Goal: Task Accomplishment & Management: Manage account settings

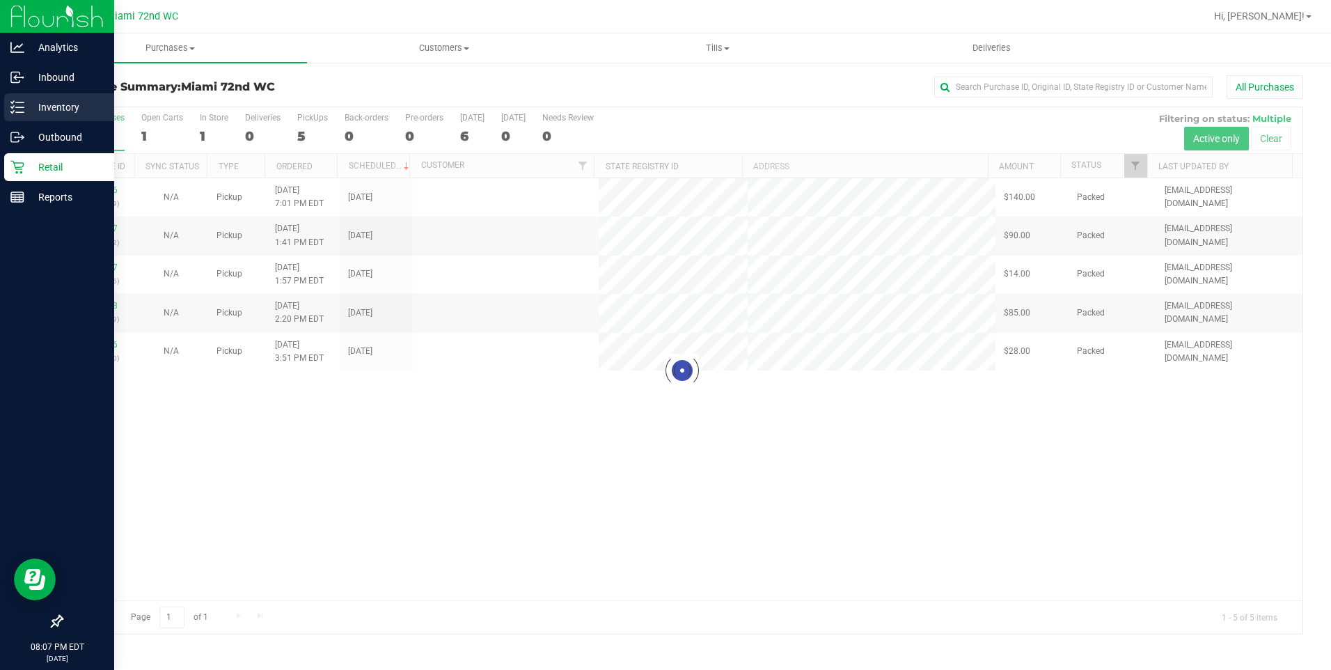
click at [24, 114] on p "Inventory" at bounding box center [66, 107] width 84 height 17
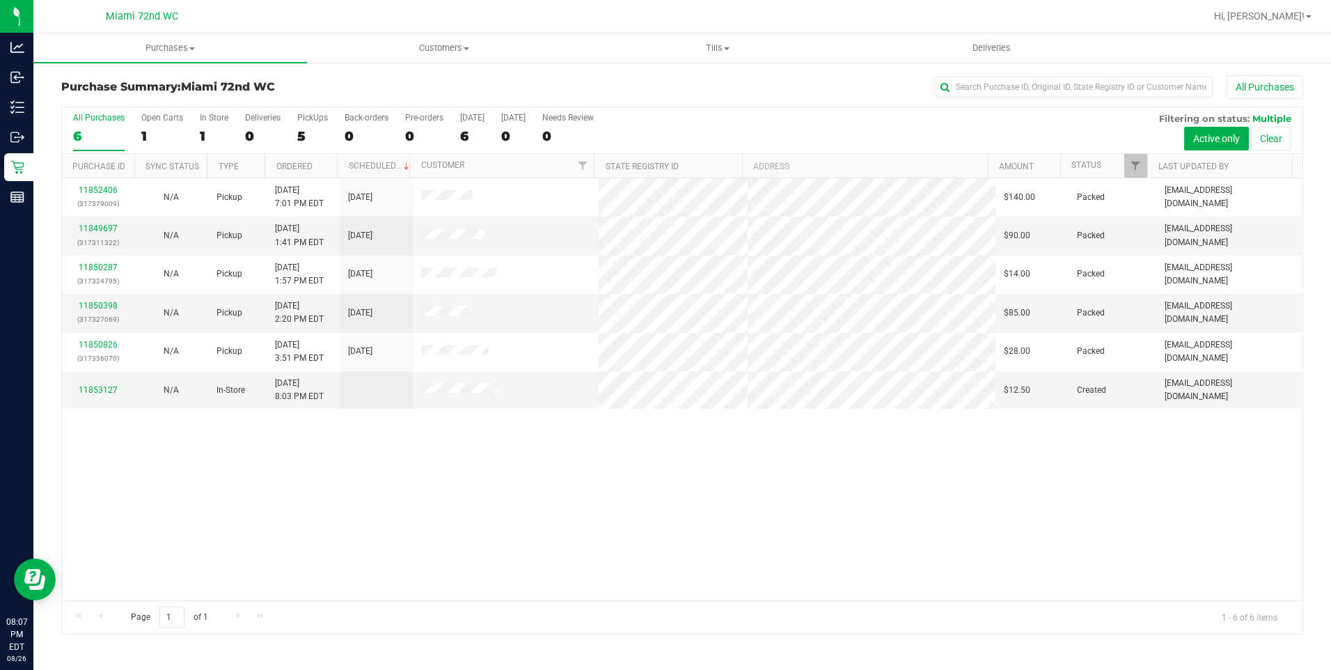
click at [38, 102] on div "Purchase Summary: Miami 72nd WC All Purchases All Purchases 6 Open Carts 1 In S…" at bounding box center [681, 354] width 1297 height 587
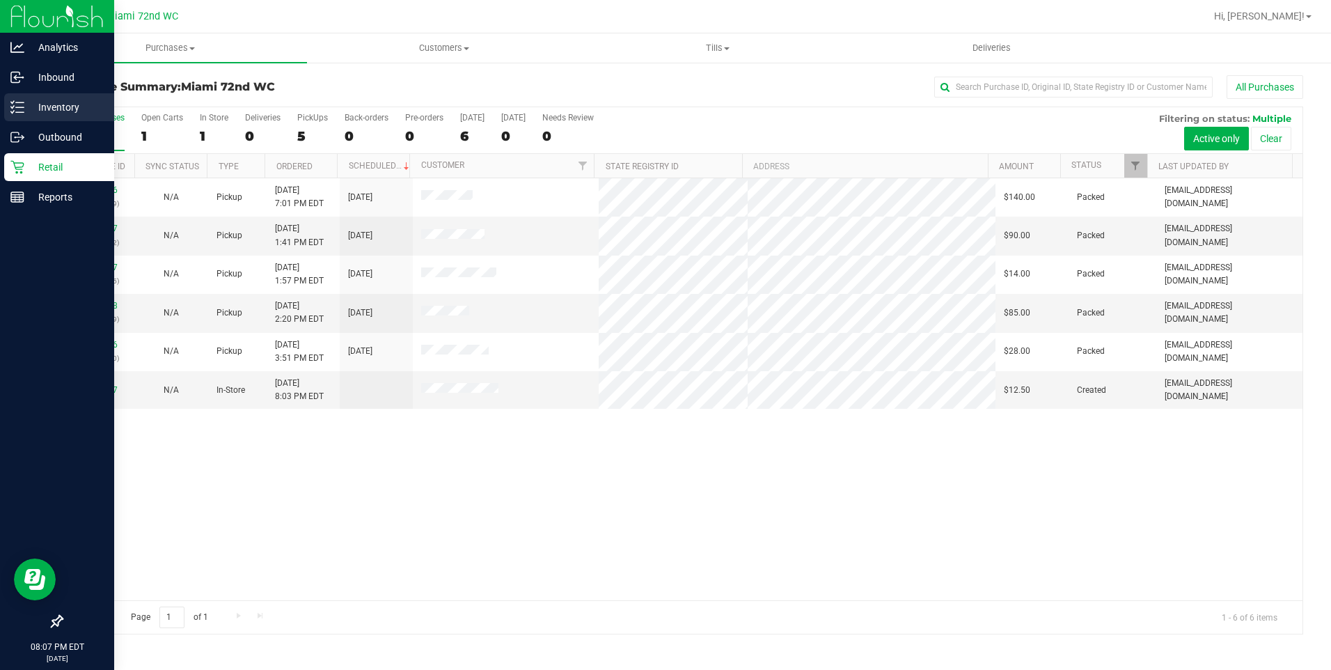
click at [30, 102] on p "Inventory" at bounding box center [66, 107] width 84 height 17
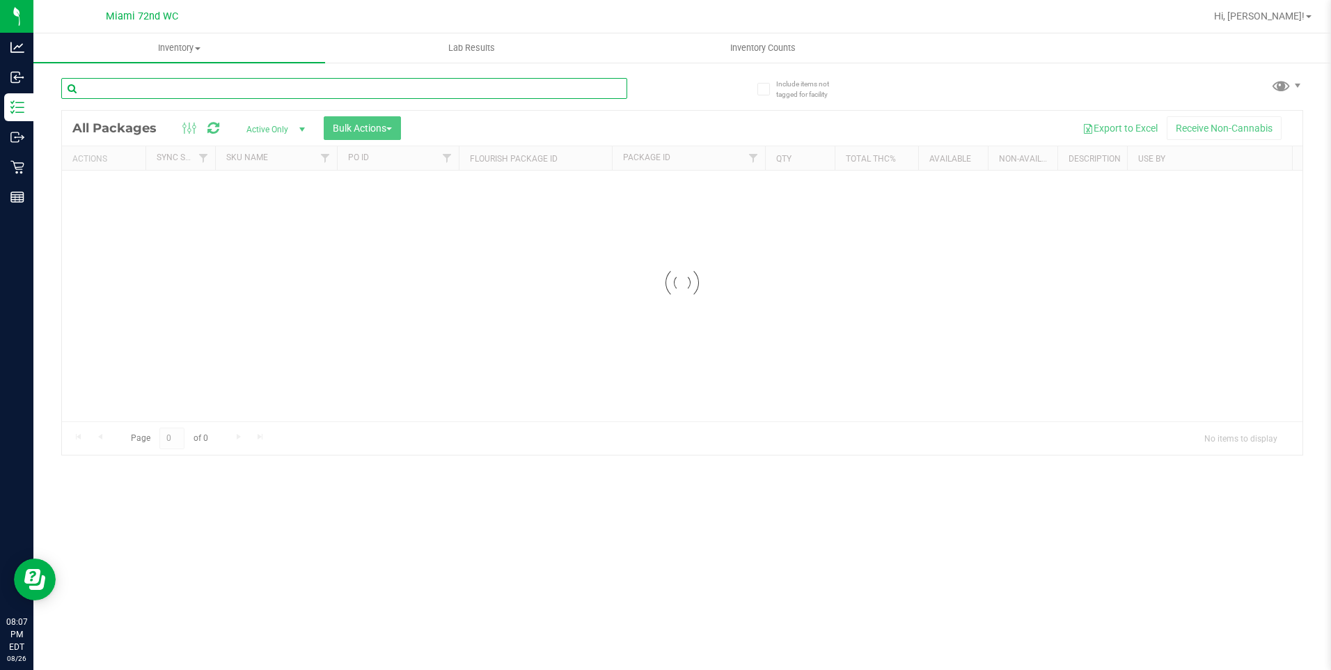
click at [317, 90] on div "Inventory All packages All inventory Waste log Create inventory Lab Results Inv…" at bounding box center [681, 351] width 1297 height 636
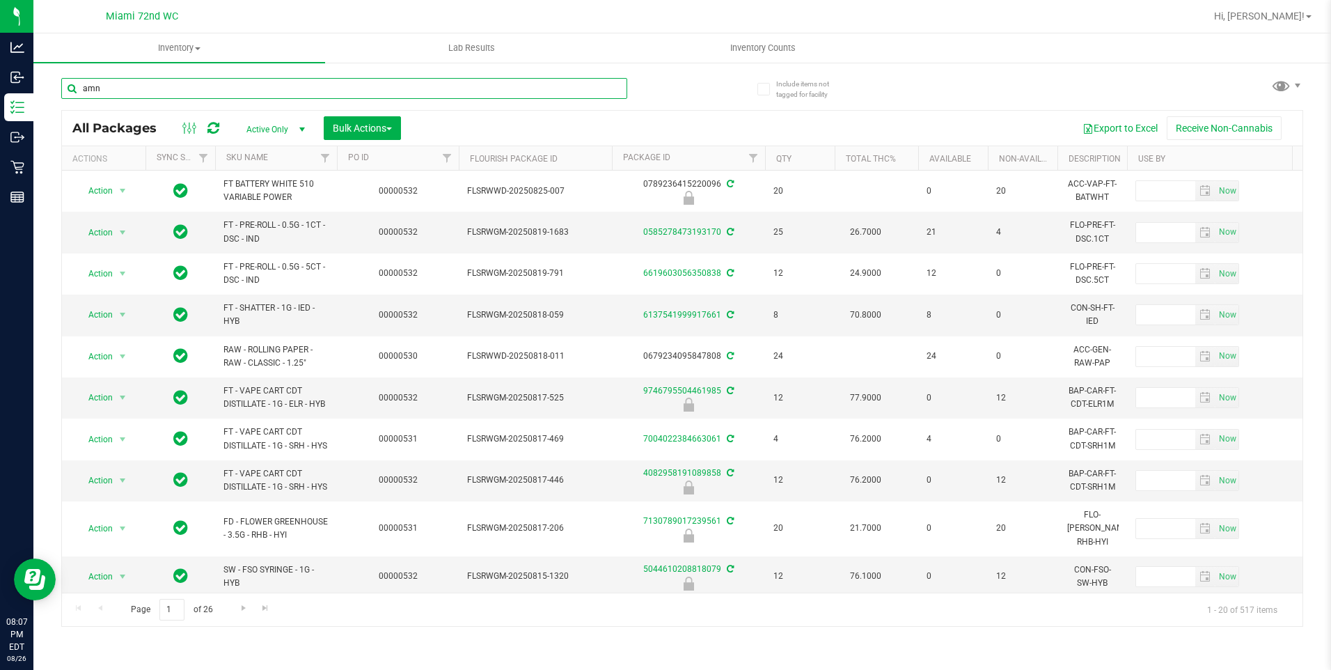
type input "amn"
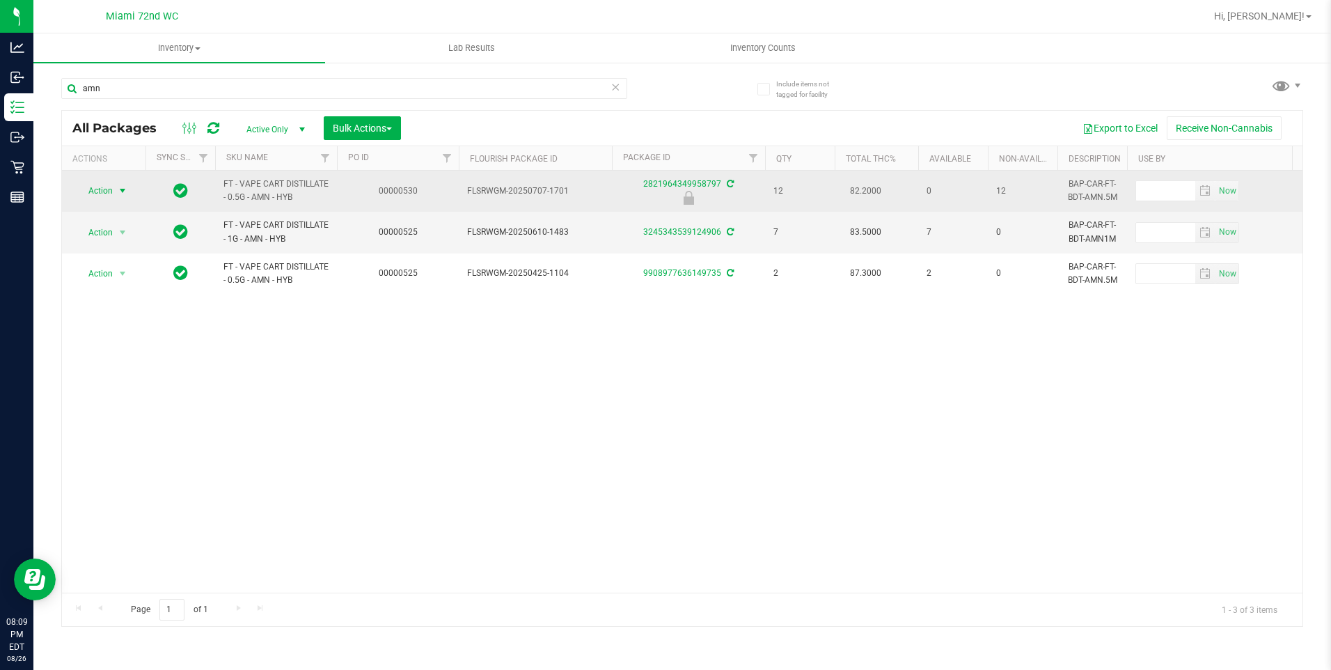
click at [125, 187] on span "select" at bounding box center [122, 190] width 11 height 11
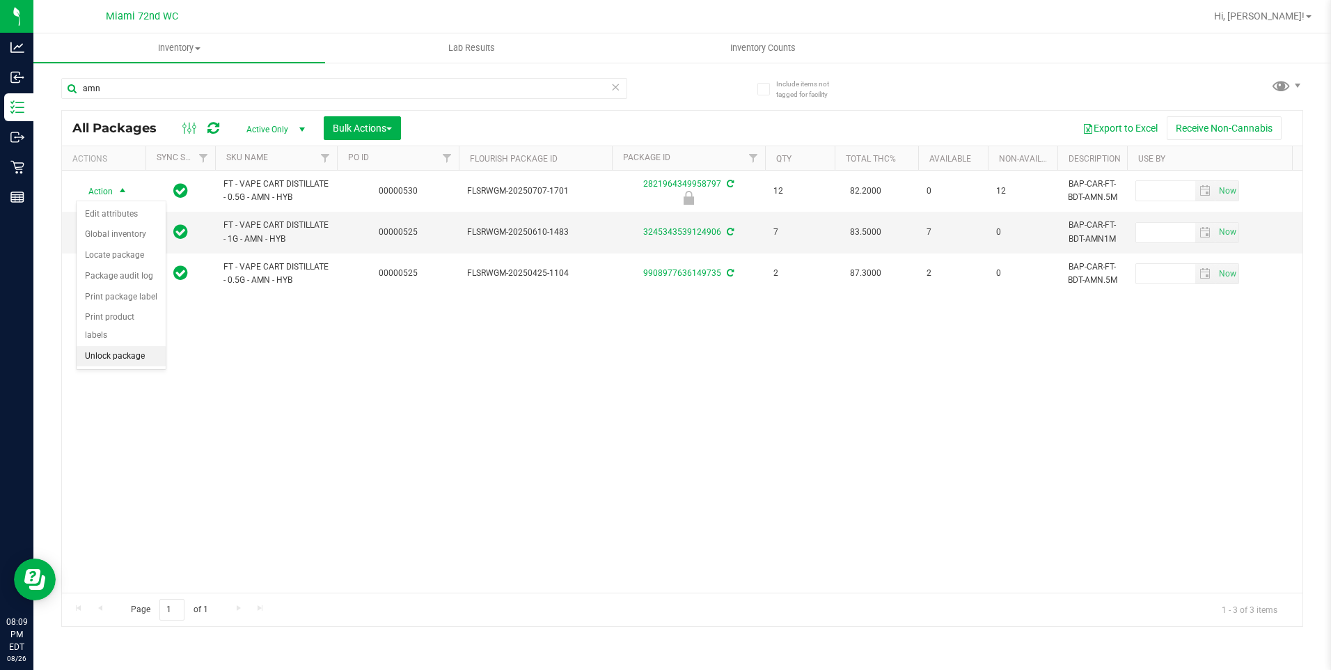
click at [125, 346] on li "Unlock package" at bounding box center [121, 356] width 89 height 21
click at [758, 48] on span "Inventory Counts" at bounding box center [762, 48] width 103 height 13
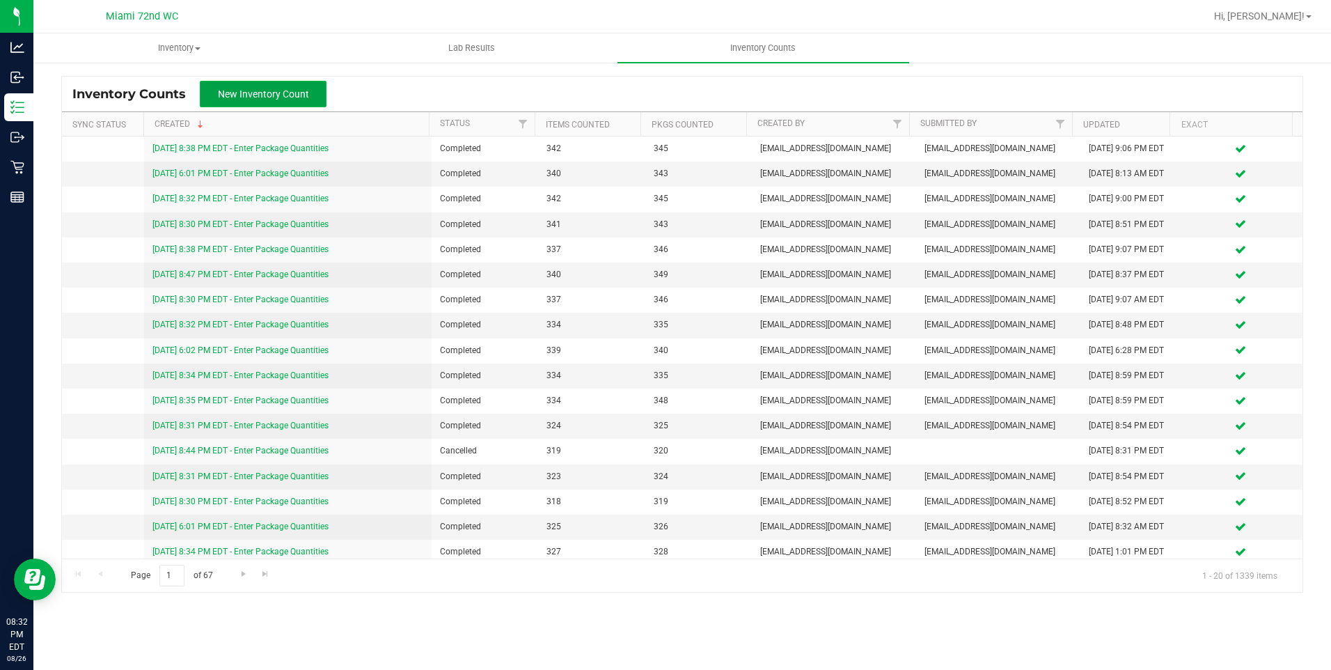
click at [308, 101] on button "New Inventory Count" at bounding box center [263, 94] width 127 height 26
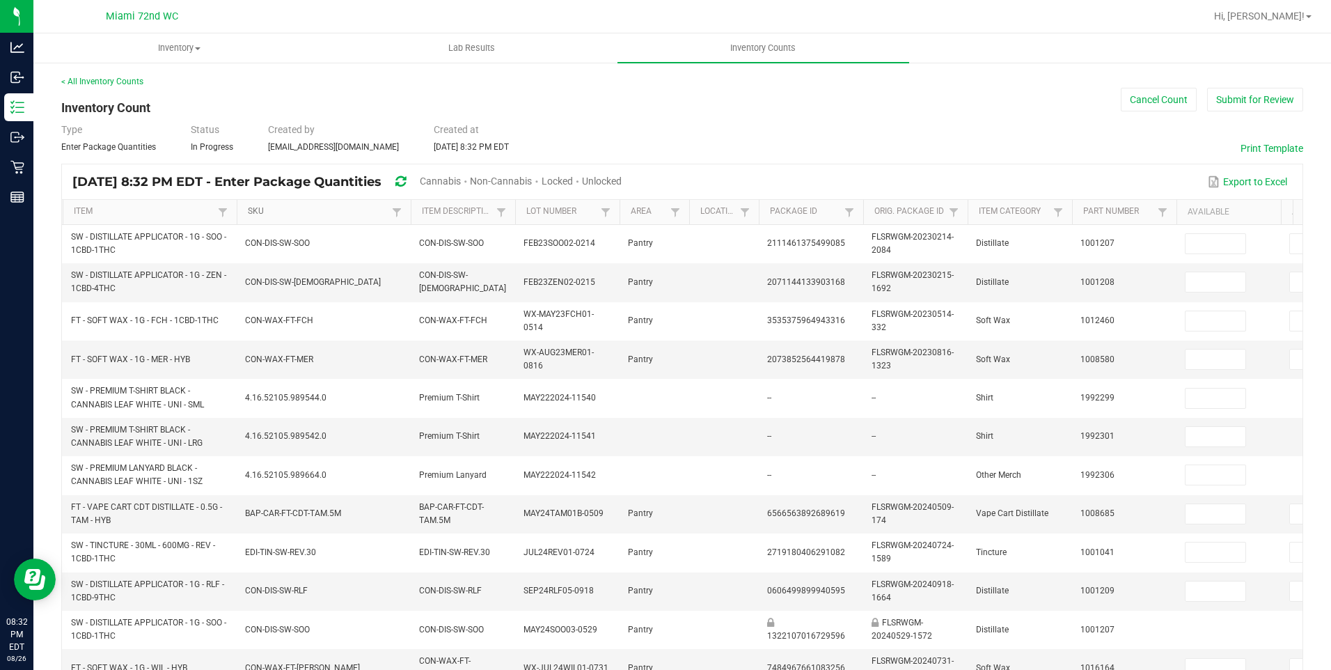
click at [346, 207] on link "SKU" at bounding box center [318, 211] width 140 height 11
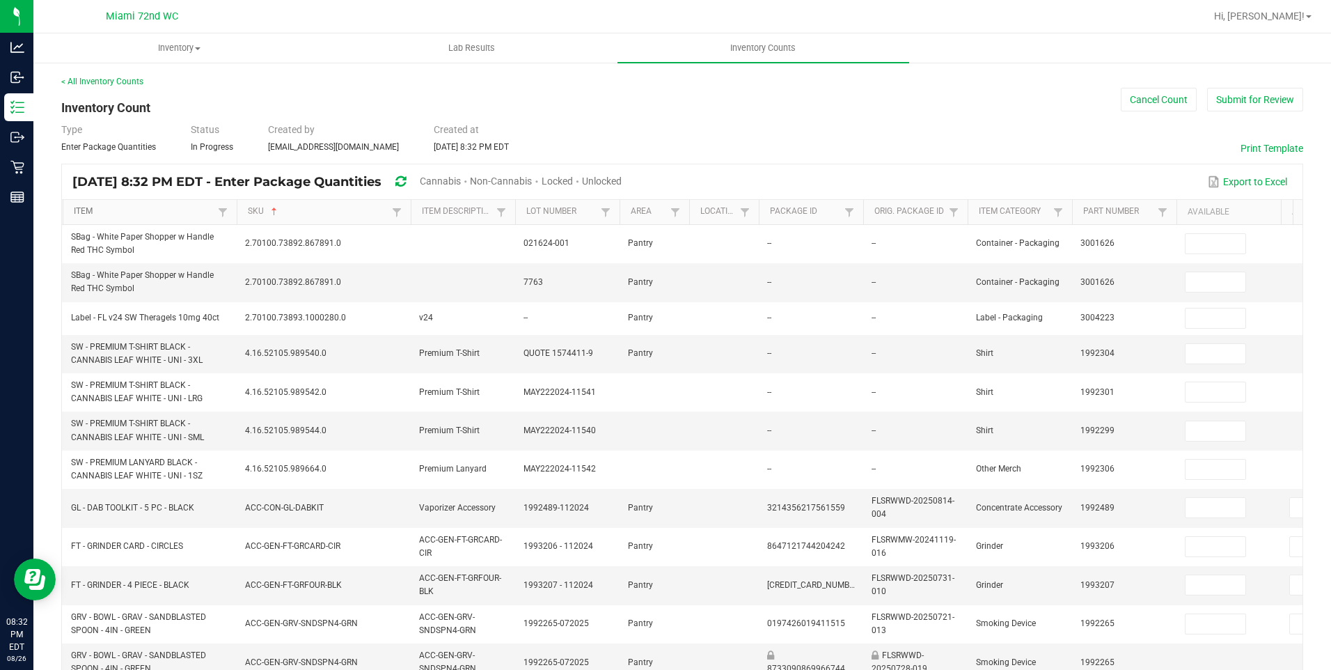
click at [168, 206] on link "Item" at bounding box center [144, 211] width 140 height 11
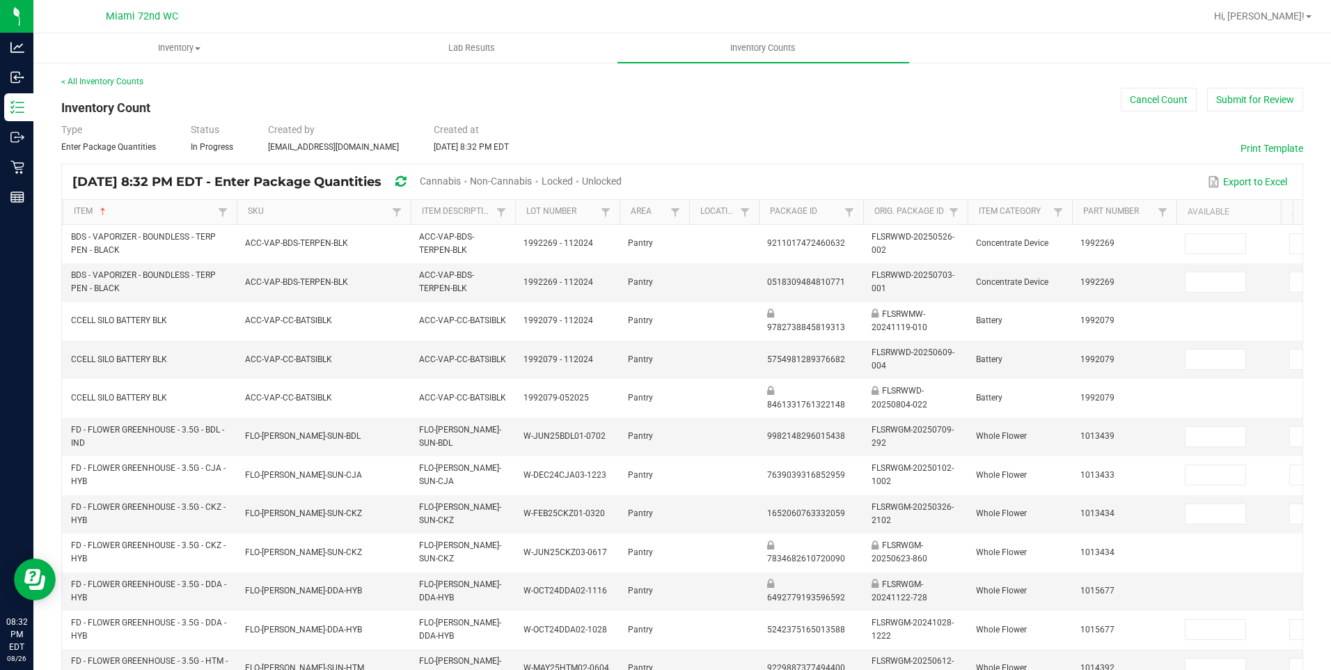
click at [622, 185] on span "Unlocked" at bounding box center [602, 180] width 40 height 11
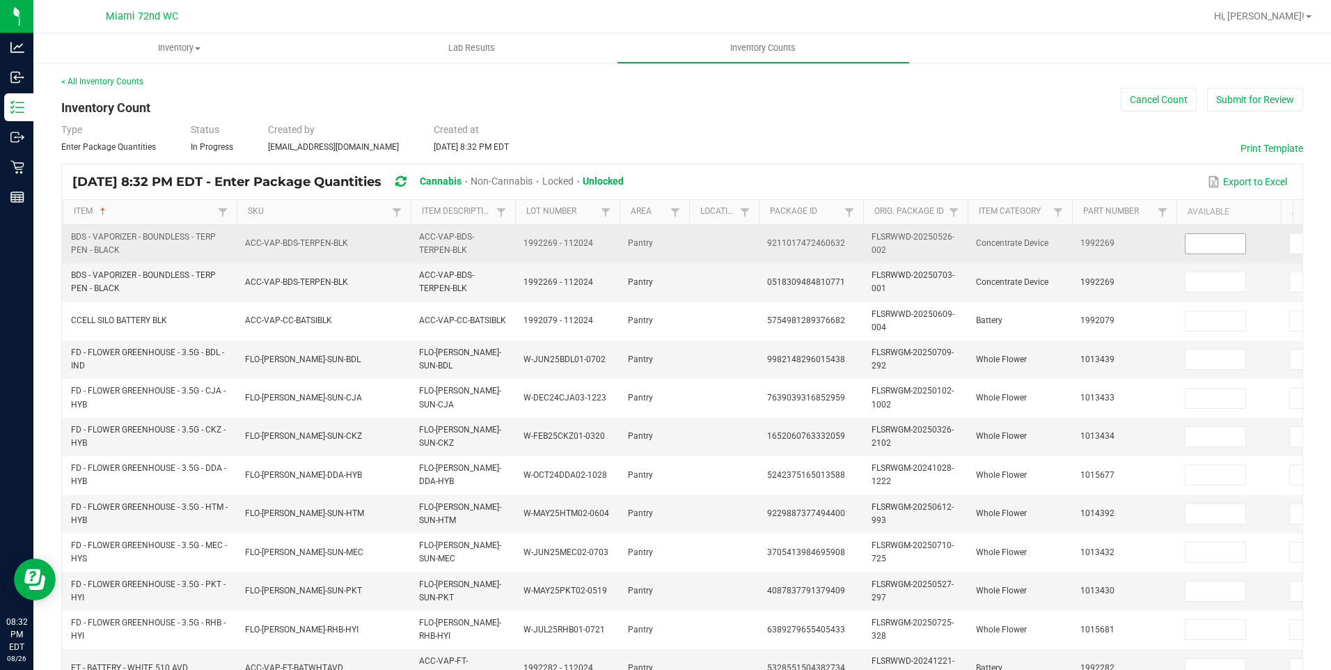
click at [1198, 236] on input at bounding box center [1215, 243] width 60 height 19
click at [1209, 244] on input at bounding box center [1215, 243] width 60 height 19
type input "1"
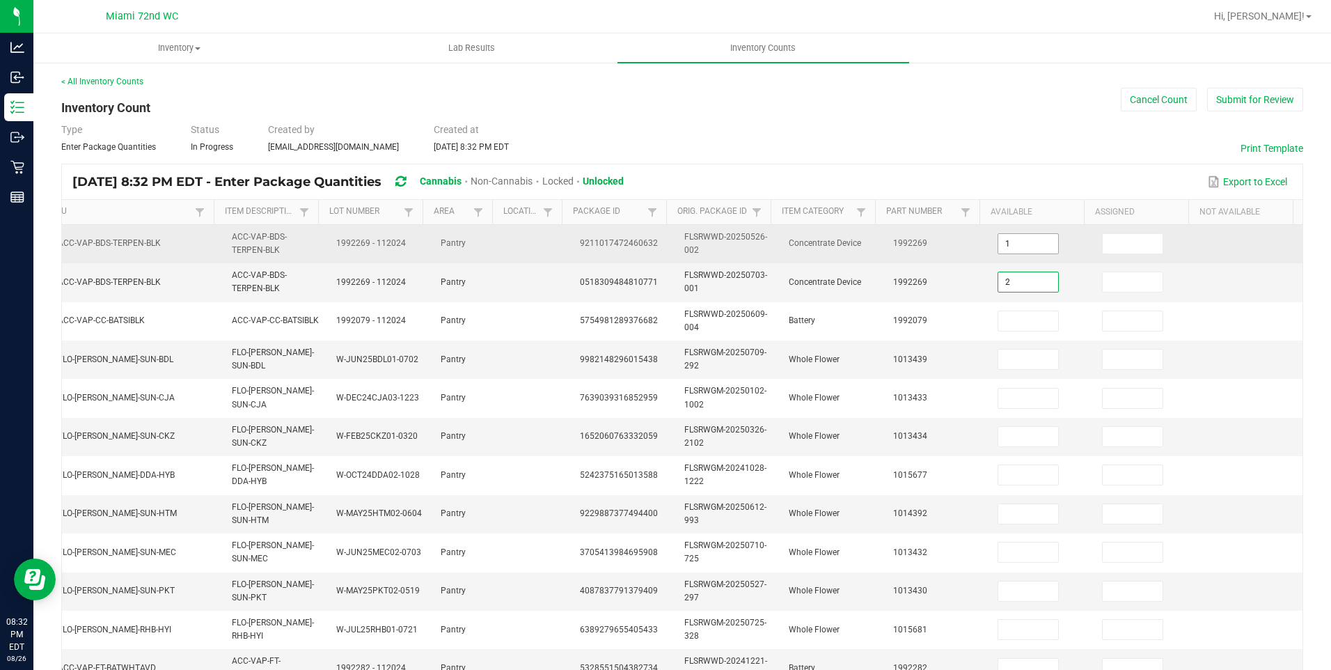
type input "2"
type input "3"
type input "18"
type input "1"
type input "2"
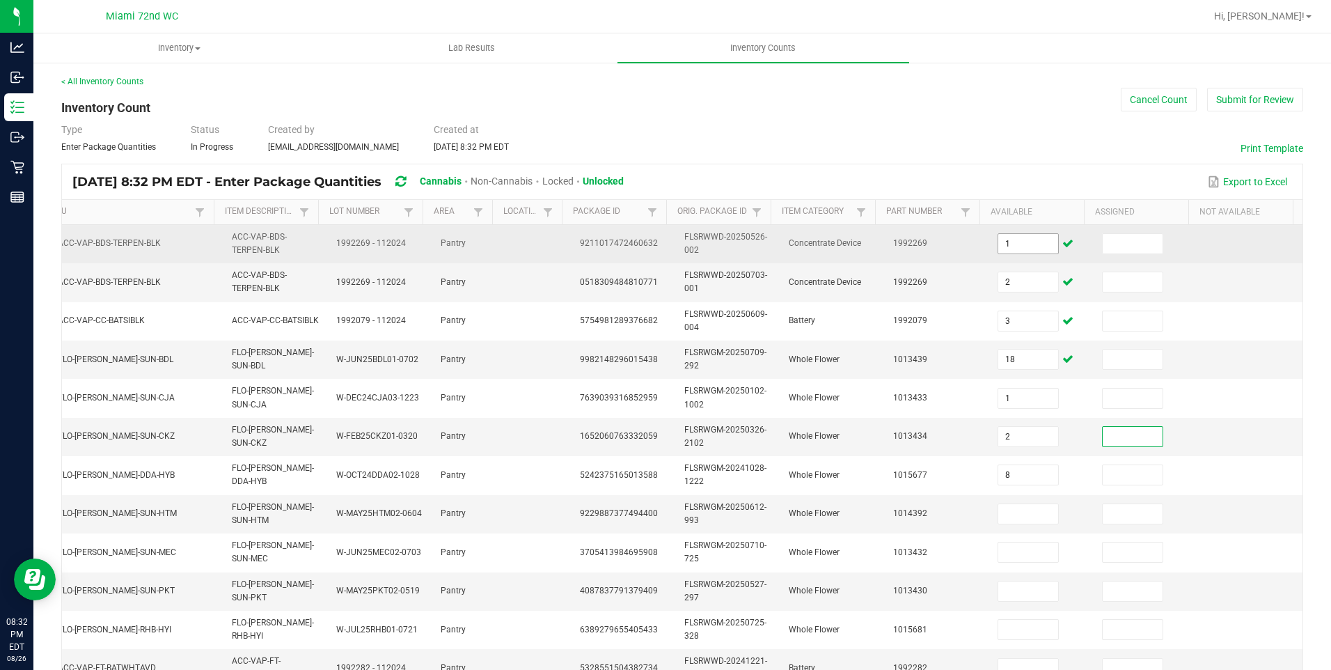
type input "8"
type input "6"
type input "14"
type input "4"
type input "3"
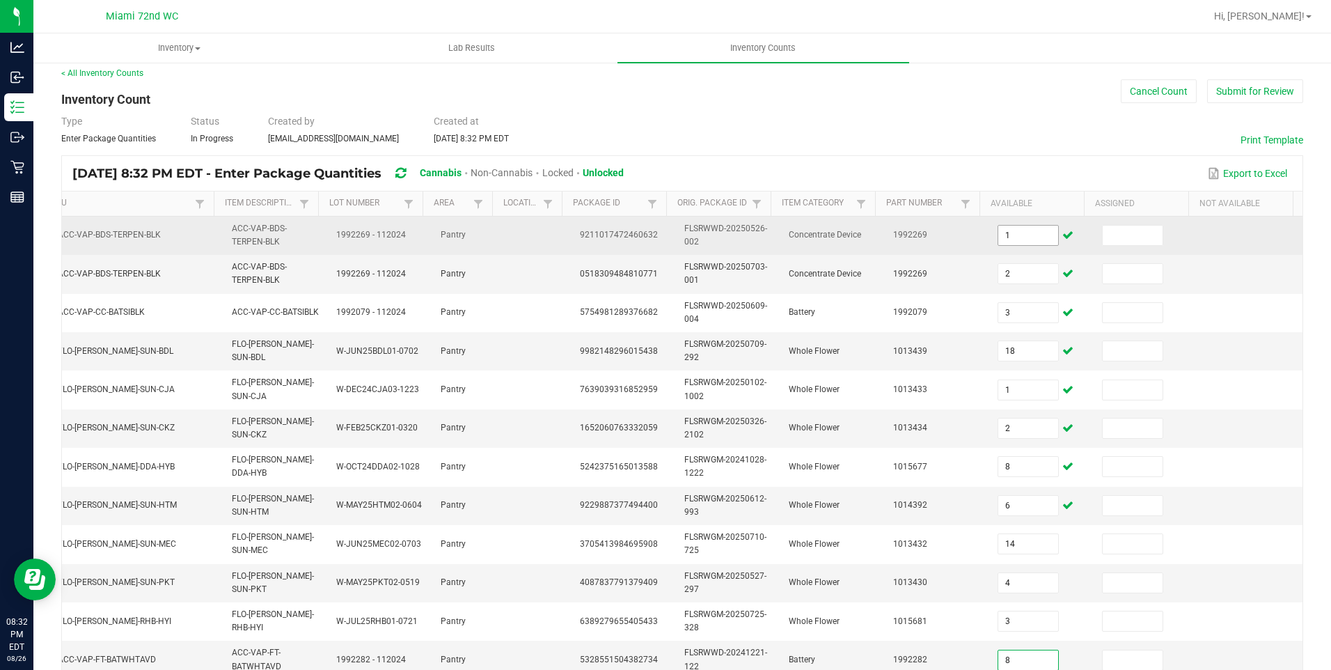
type input "8"
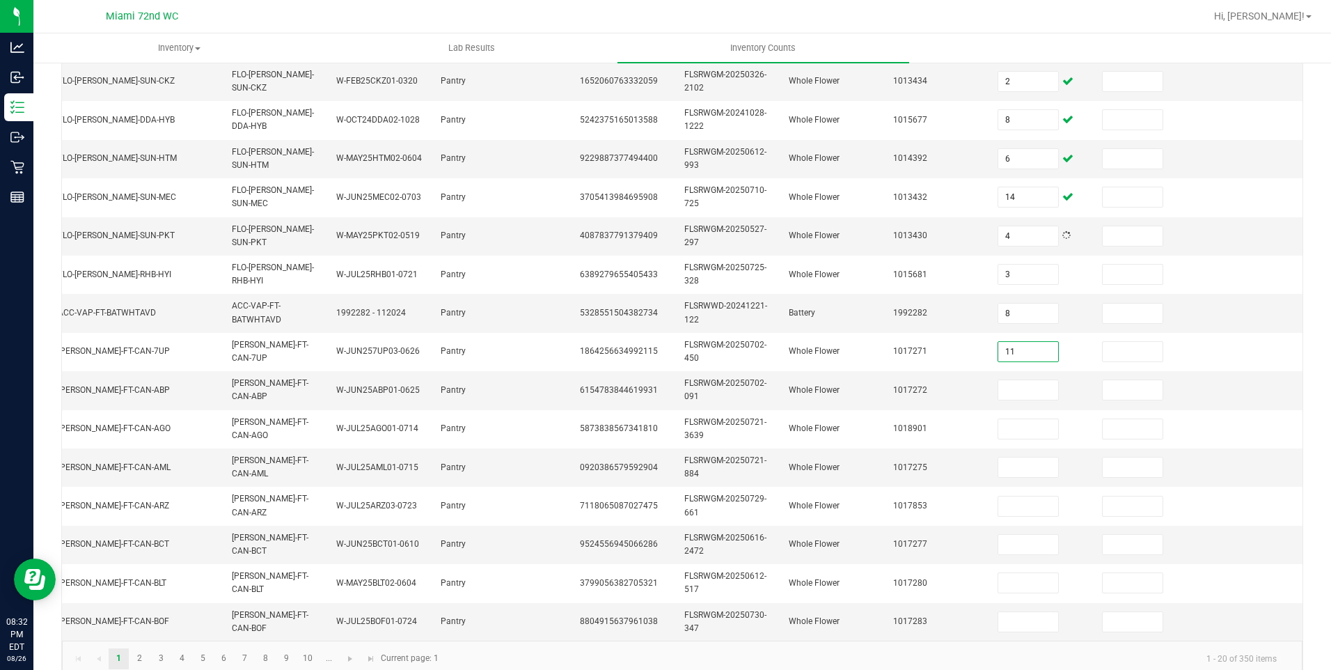
type input "11"
type input "2"
type input "17"
click at [1011, 471] on input at bounding box center [1028, 466] width 60 height 19
type input "3"
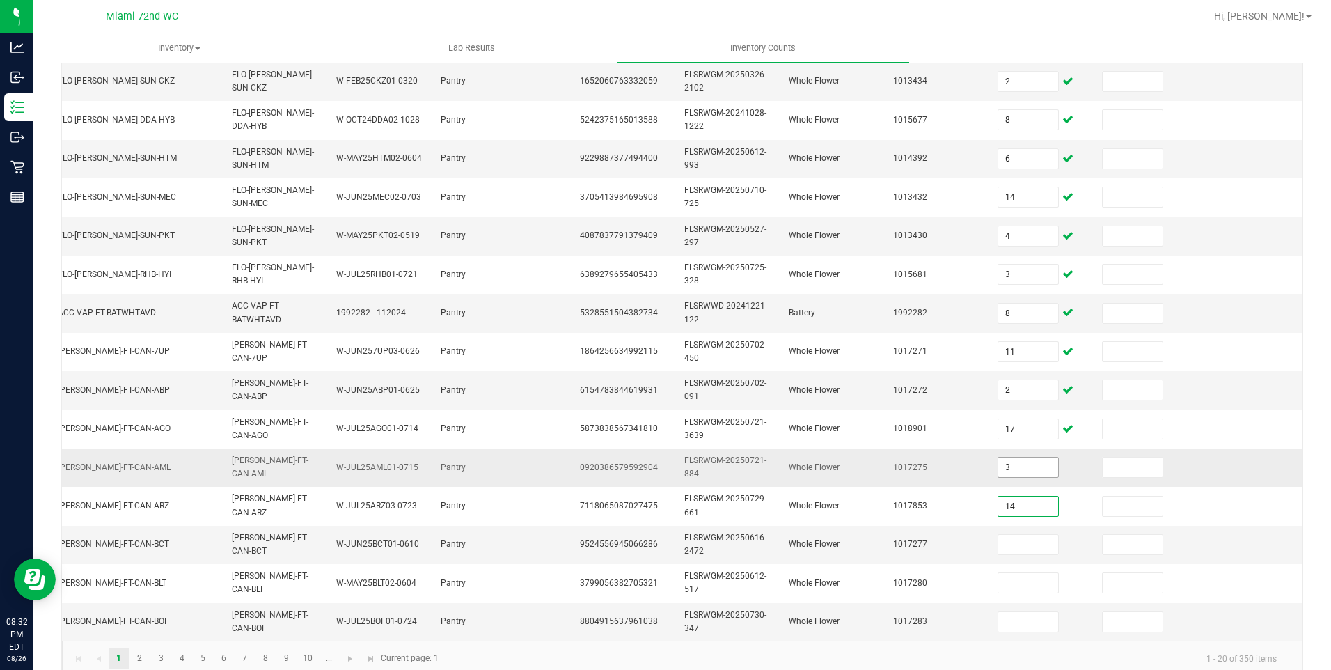
type input "14"
type input "17"
type input "11"
type input "15"
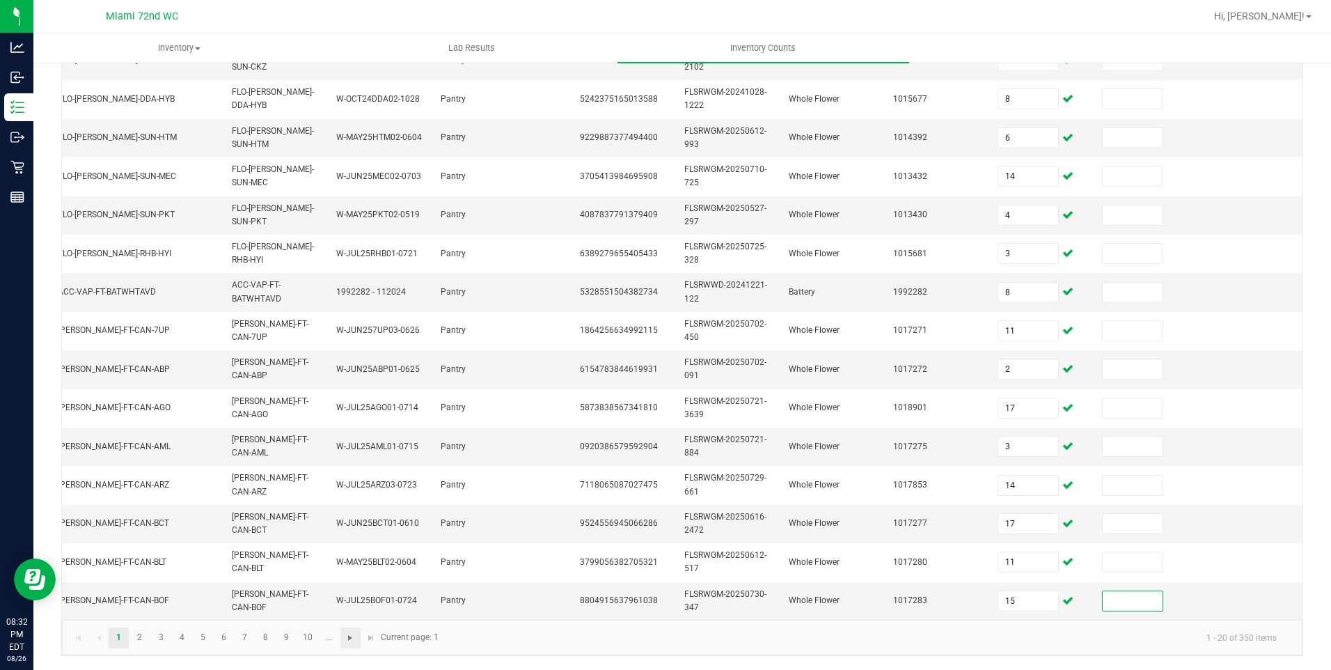
click at [349, 637] on span "Go to the next page" at bounding box center [350, 637] width 11 height 11
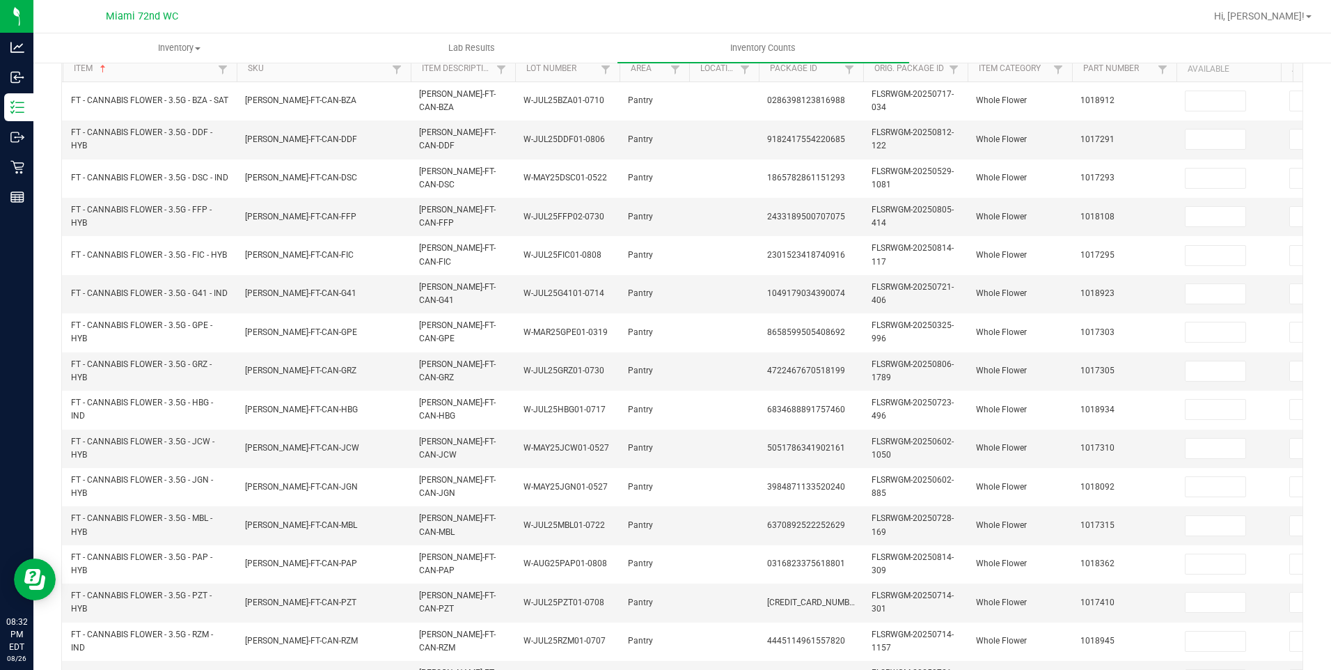
scroll to position [0, 0]
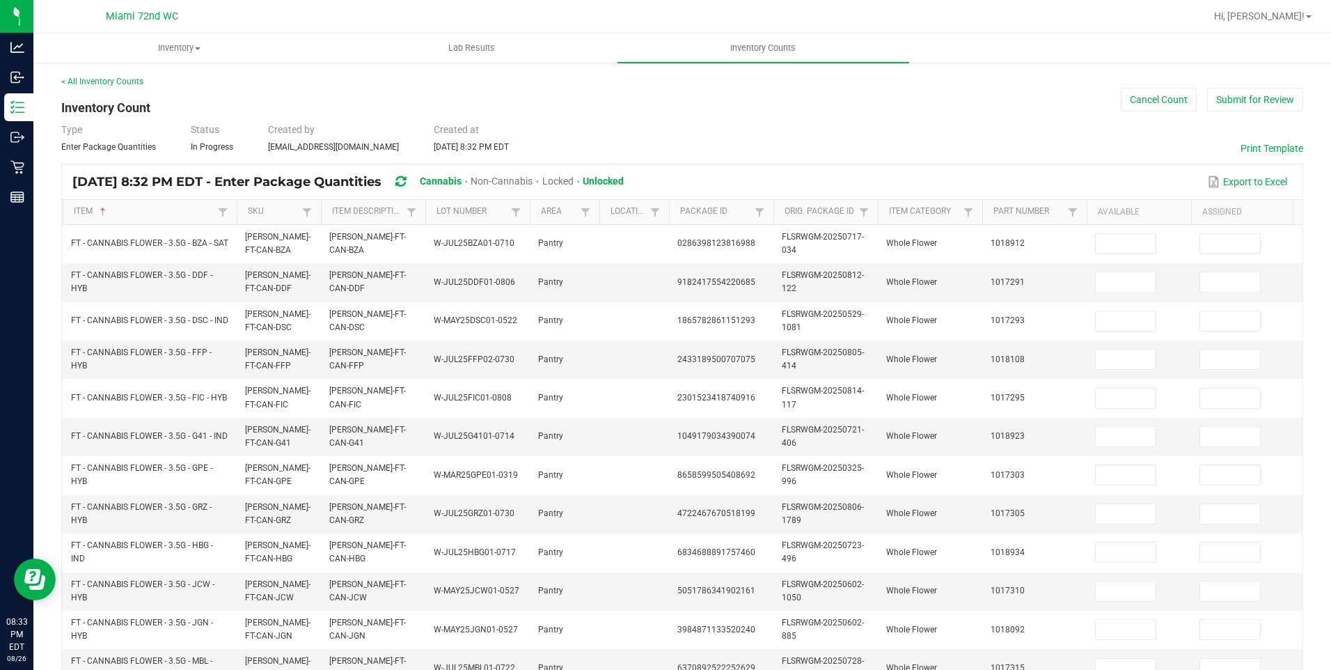
click at [320, 223] on span at bounding box center [319, 321] width 4 height 242
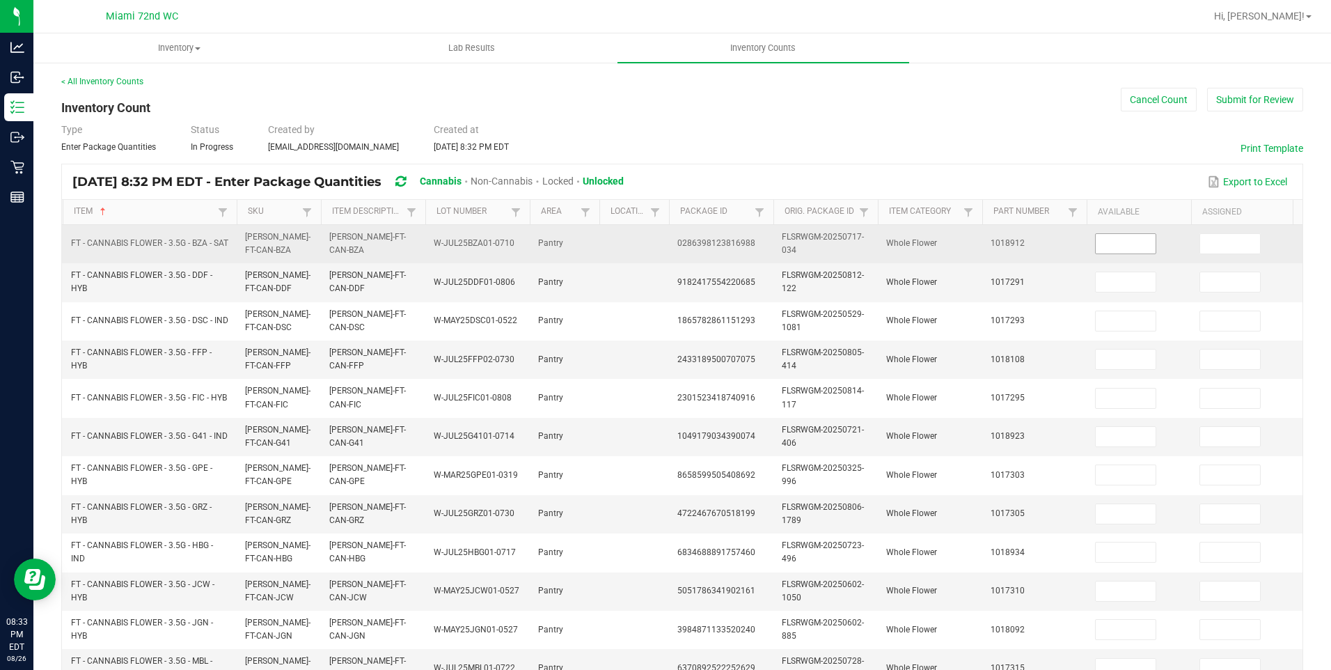
click at [1129, 244] on input at bounding box center [1126, 243] width 60 height 19
type input "2"
type input "14"
type input "19"
type input "16"
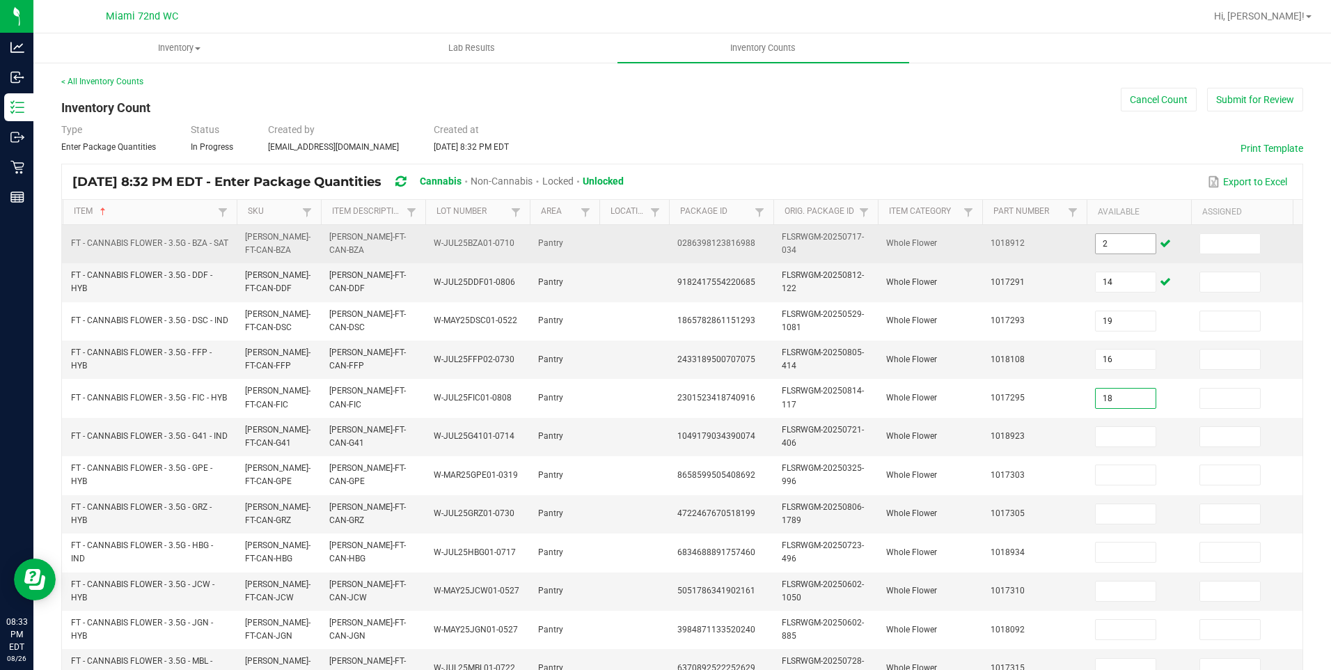
type input "18"
type input "20"
type input "8"
type input "20"
type input "13"
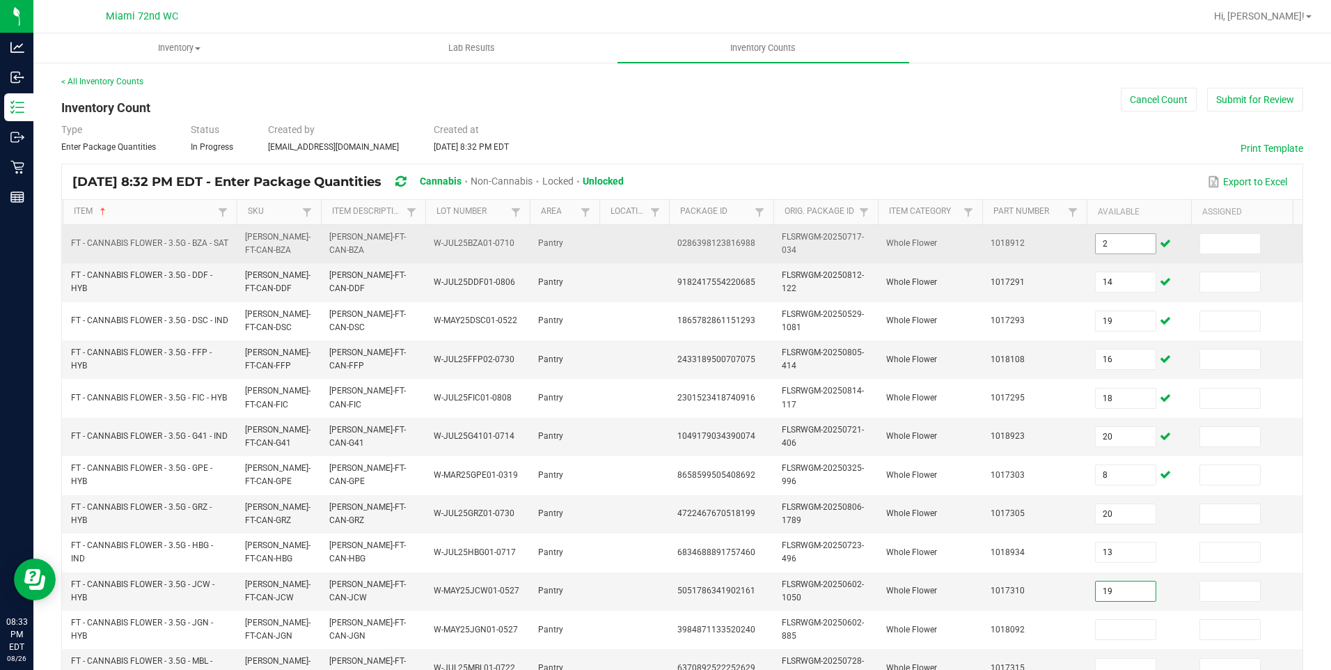
type input "19"
type input "8"
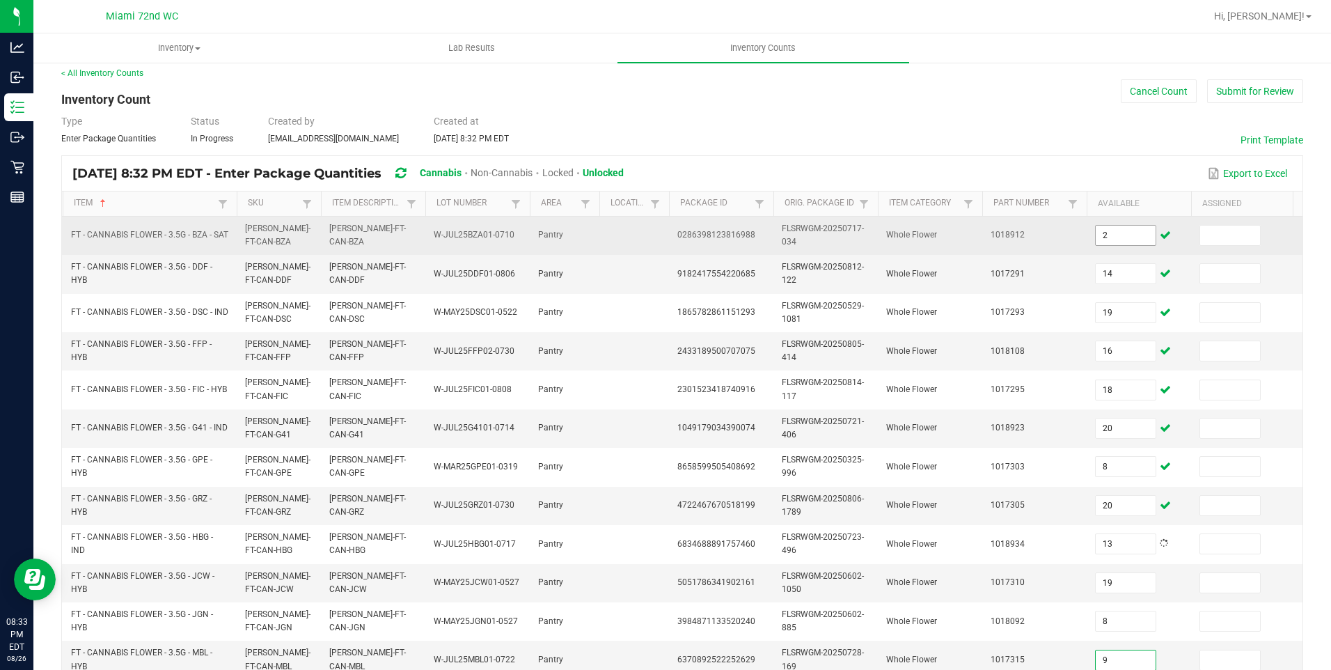
type input "9"
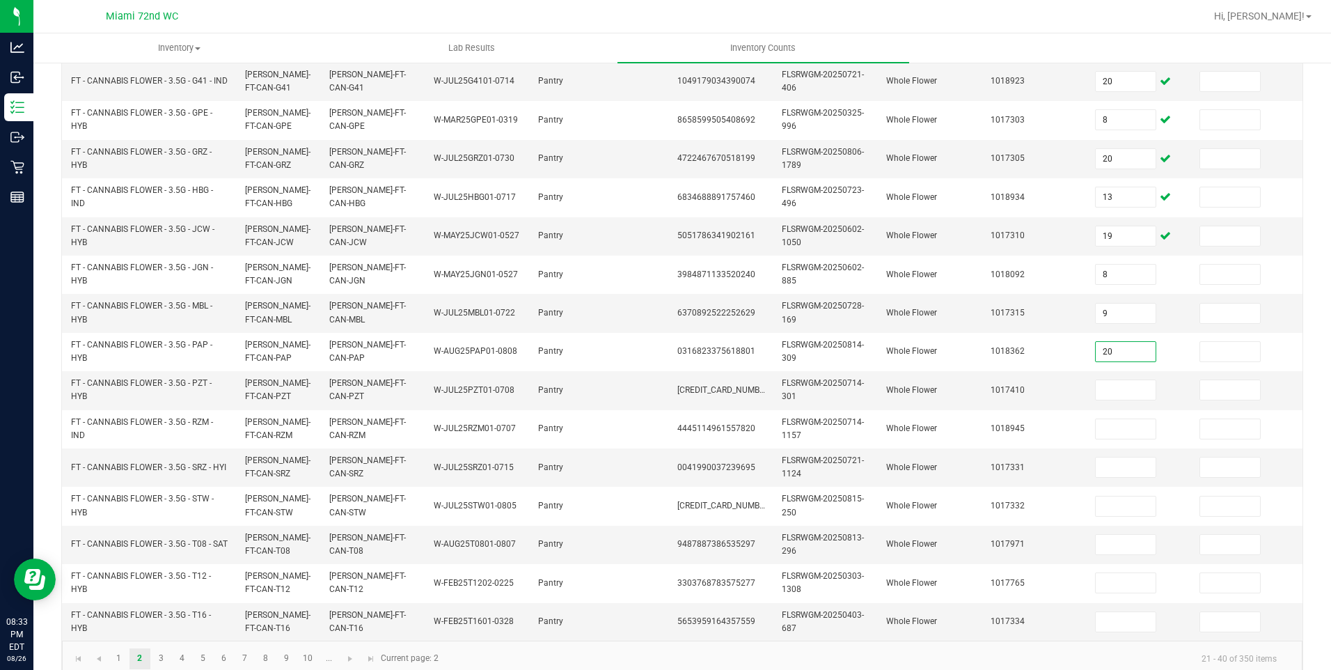
type input "20"
type input "14"
type input "20"
type input "8"
type input "20"
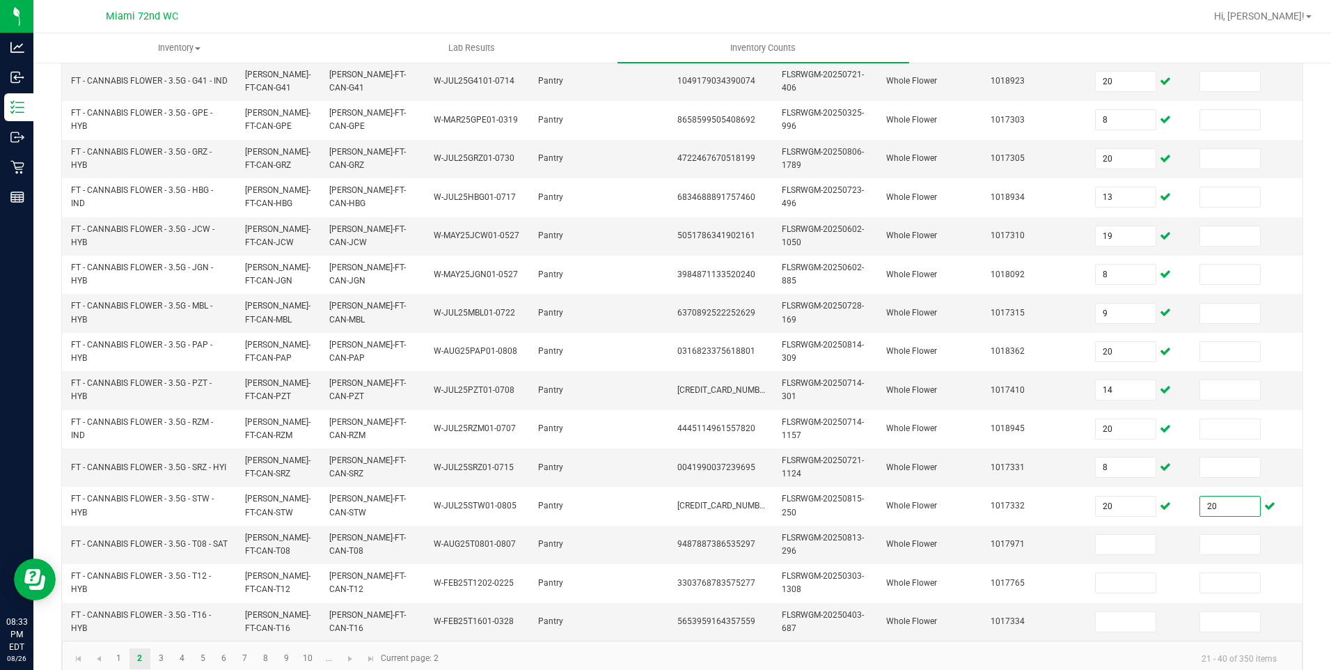
type input "2"
type input "0"
click at [1133, 546] on input "230" at bounding box center [1126, 544] width 60 height 19
type input "20"
type input "30"
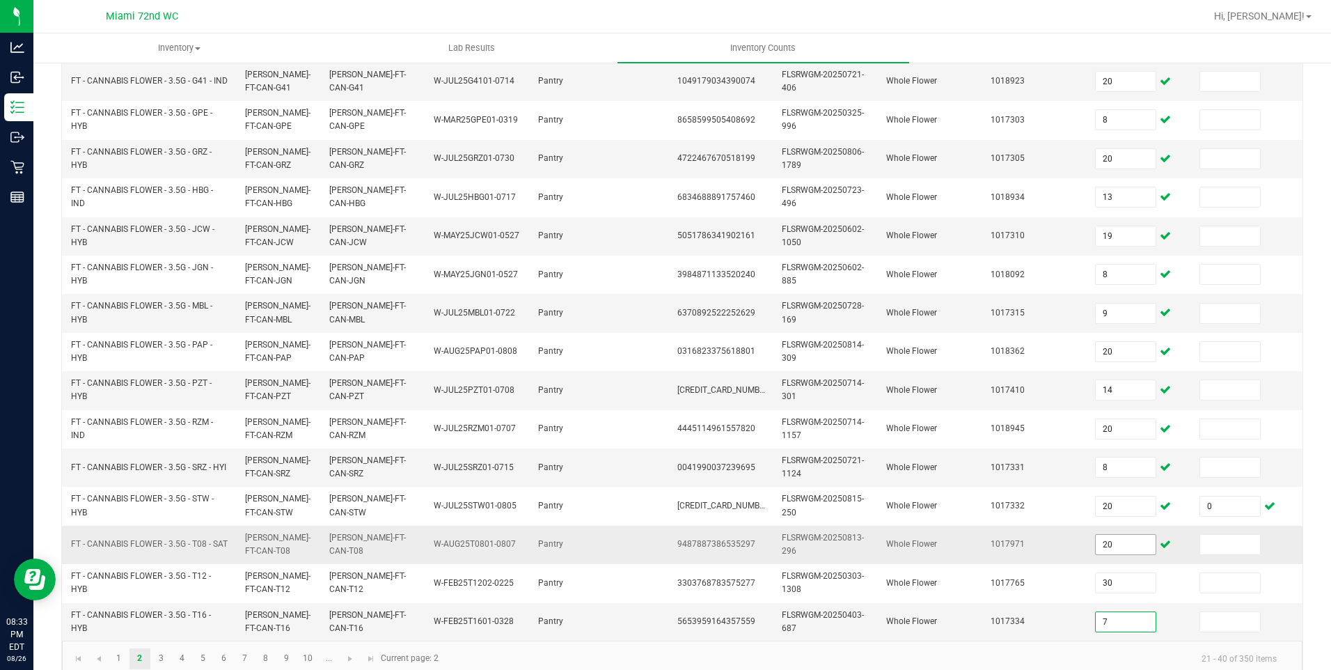
type input "7"
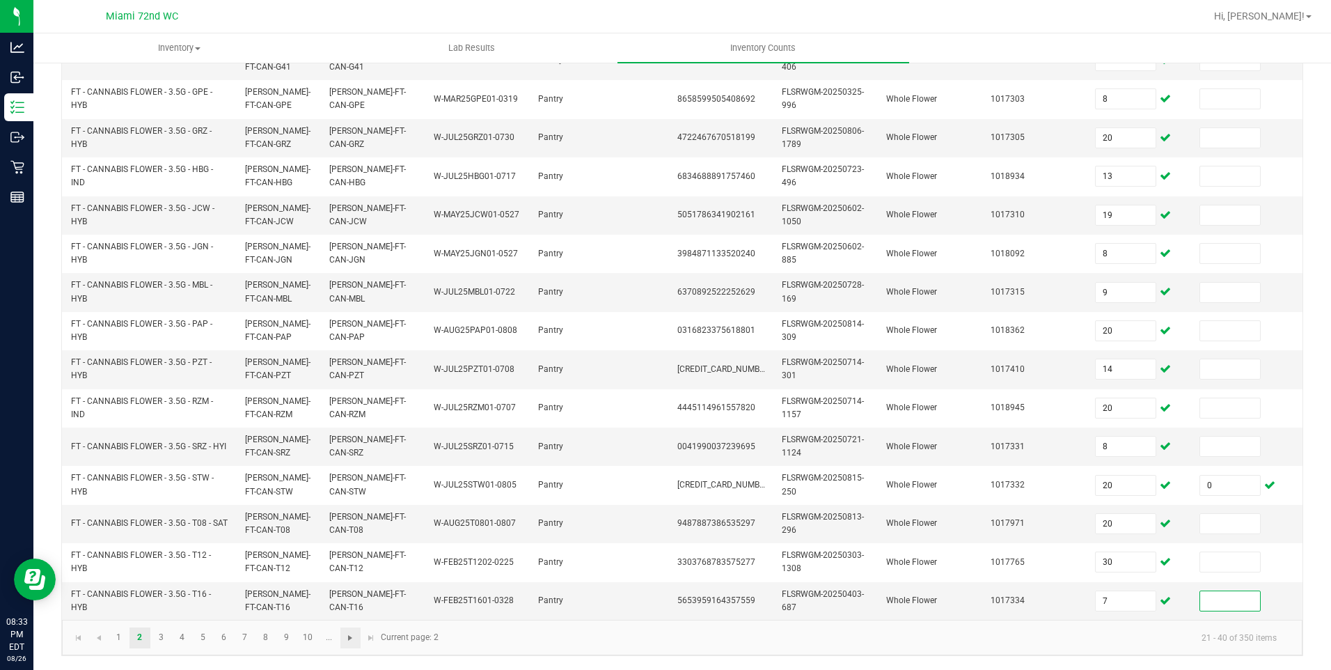
click at [349, 637] on span "Go to the next page" at bounding box center [350, 637] width 11 height 11
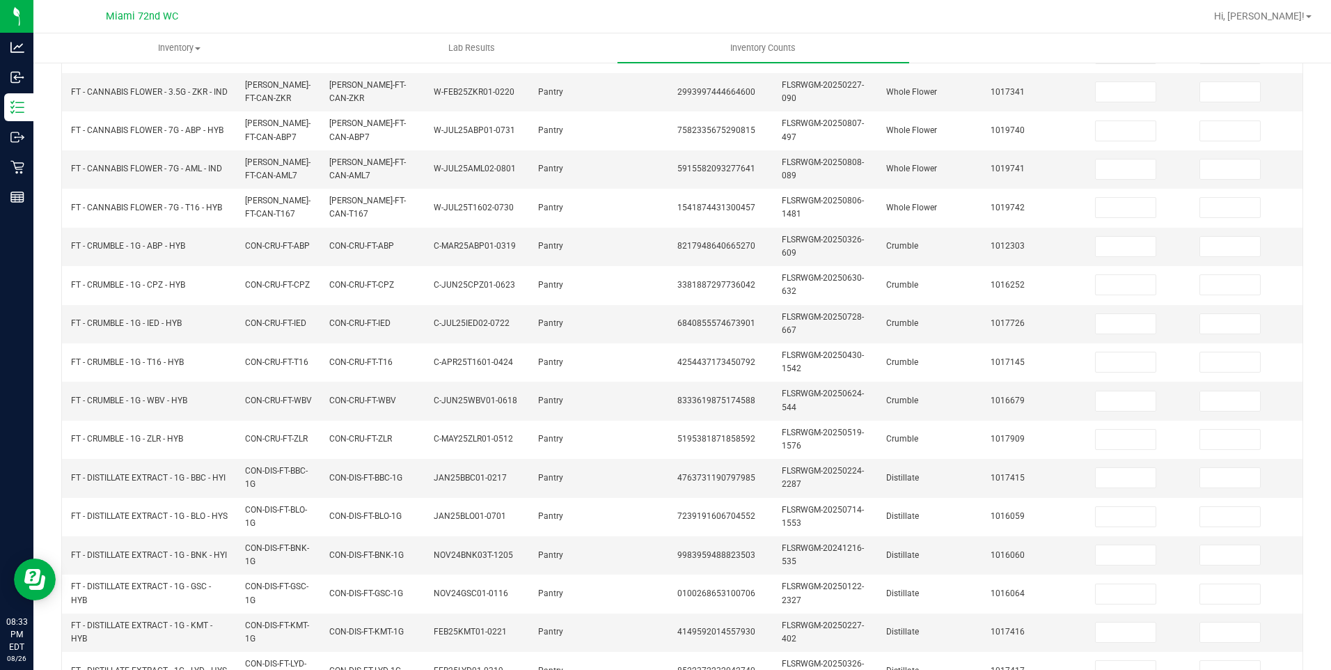
scroll to position [0, 0]
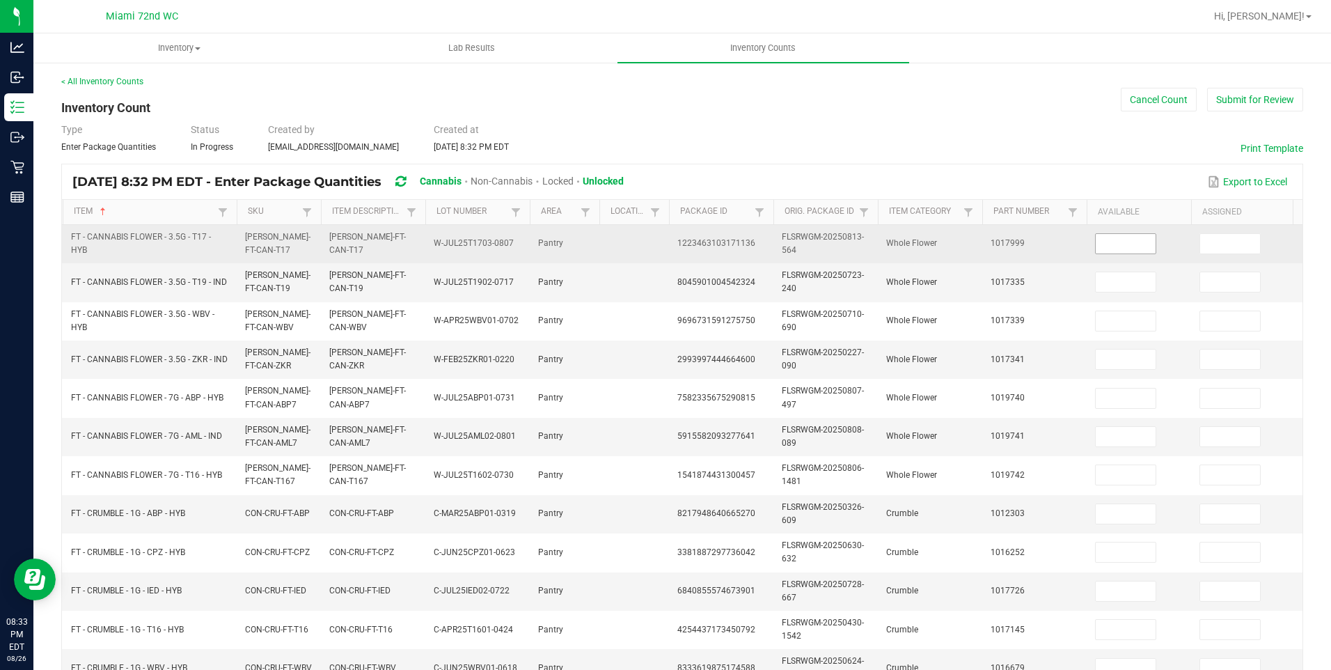
click at [1128, 244] on input at bounding box center [1126, 243] width 60 height 19
type input "7"
type input "10"
type input "14"
type input "26"
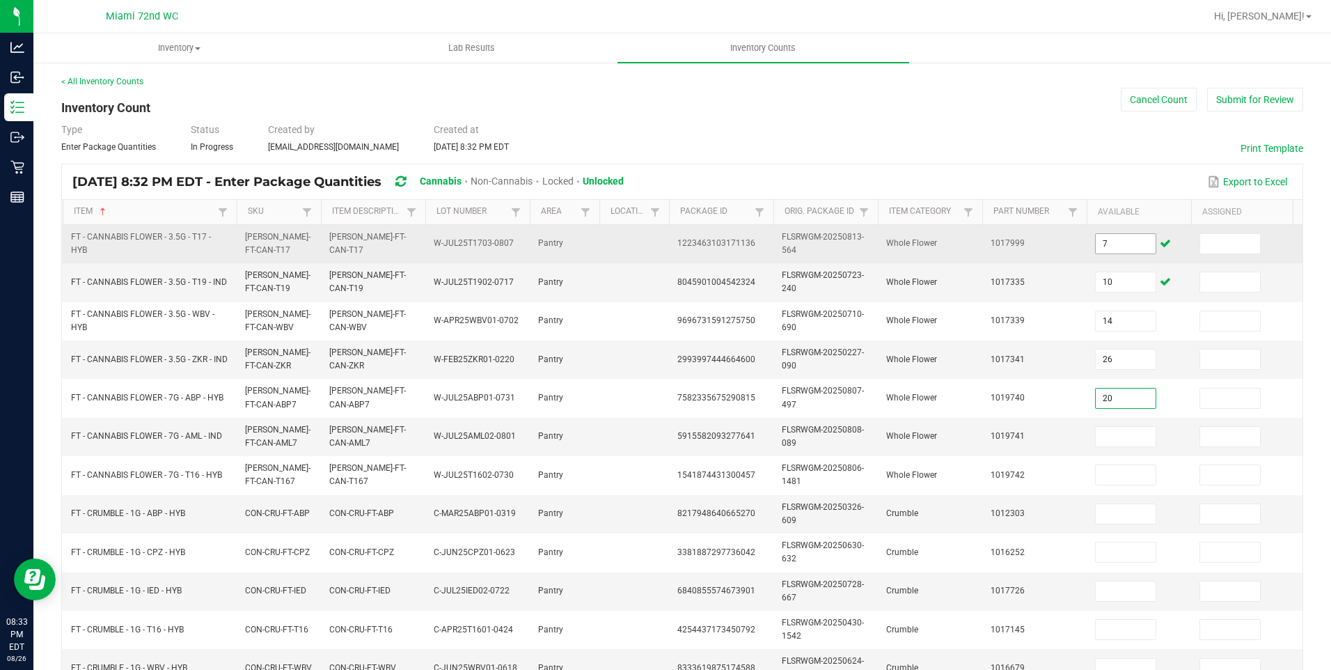
type input "20"
type input "14"
type input "18"
type input "1"
type input "2"
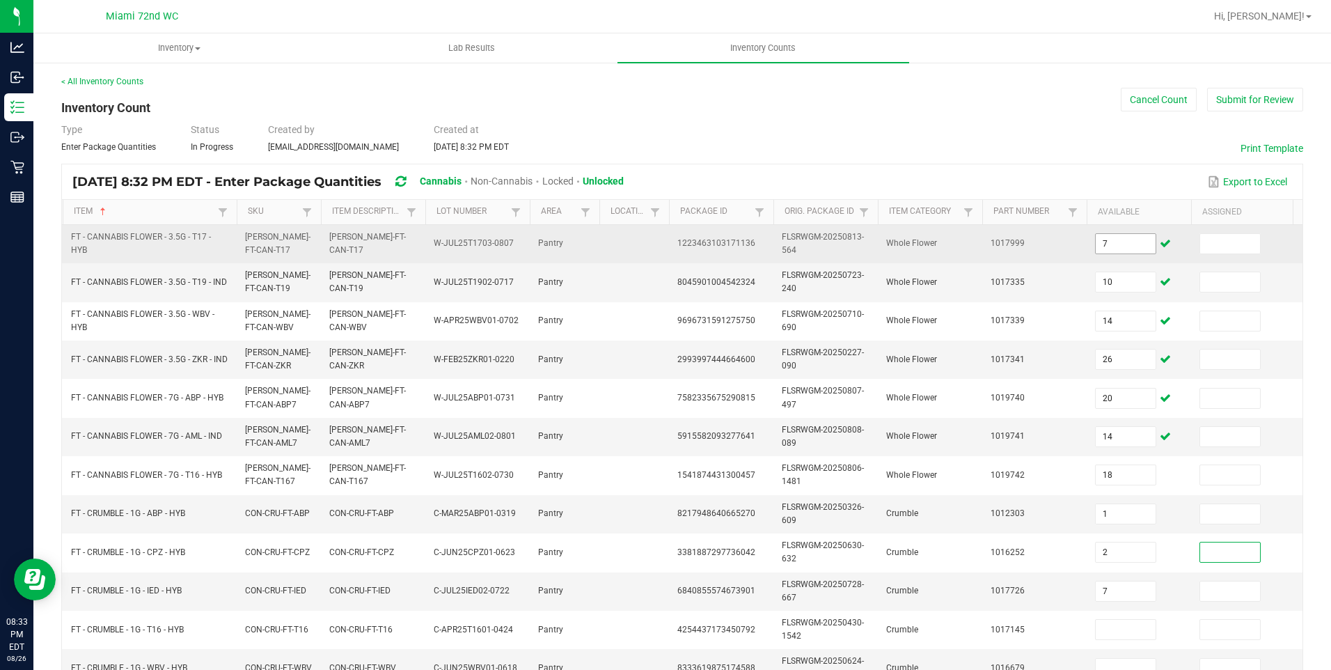
type input "7"
type input "4"
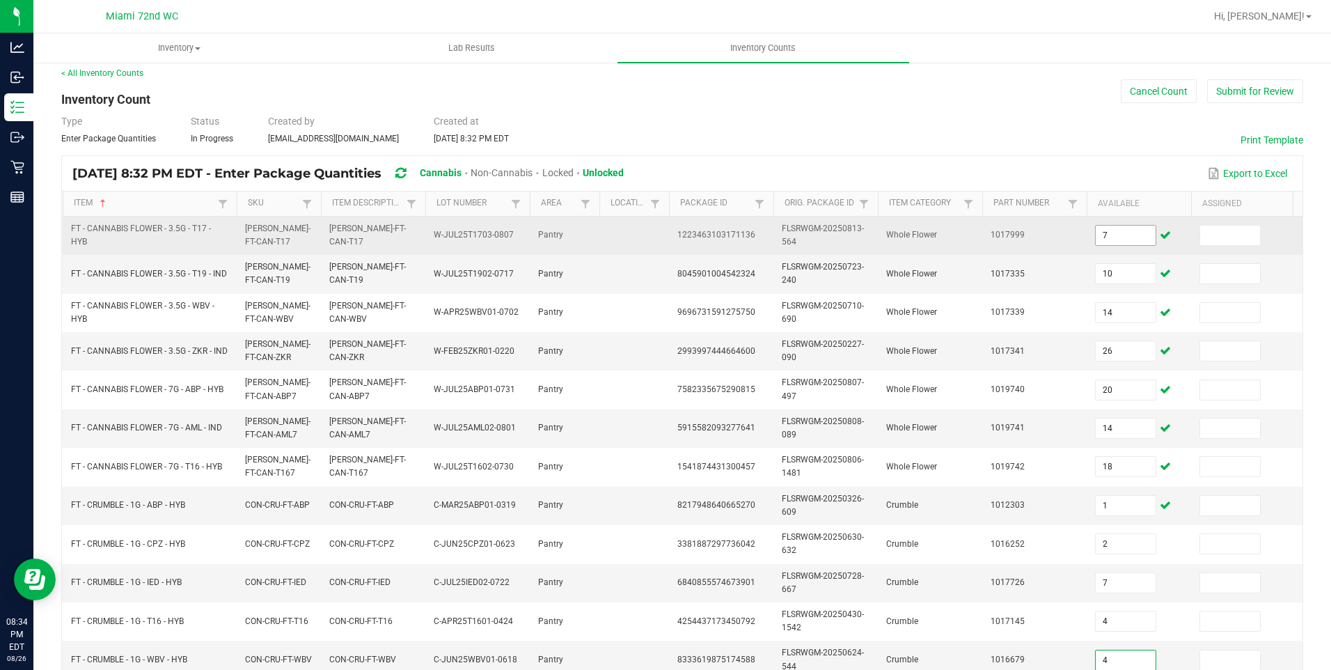
type input "4"
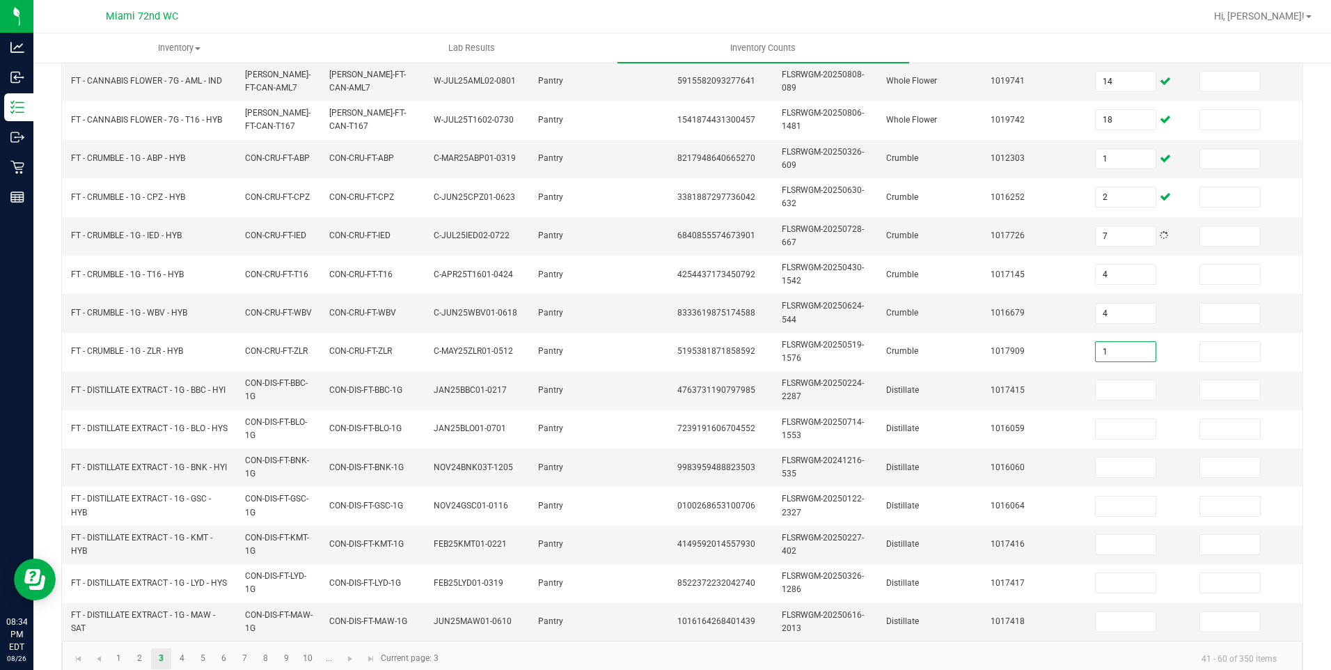
type input "1"
type input "2"
type input "11"
type input "9"
type input "4"
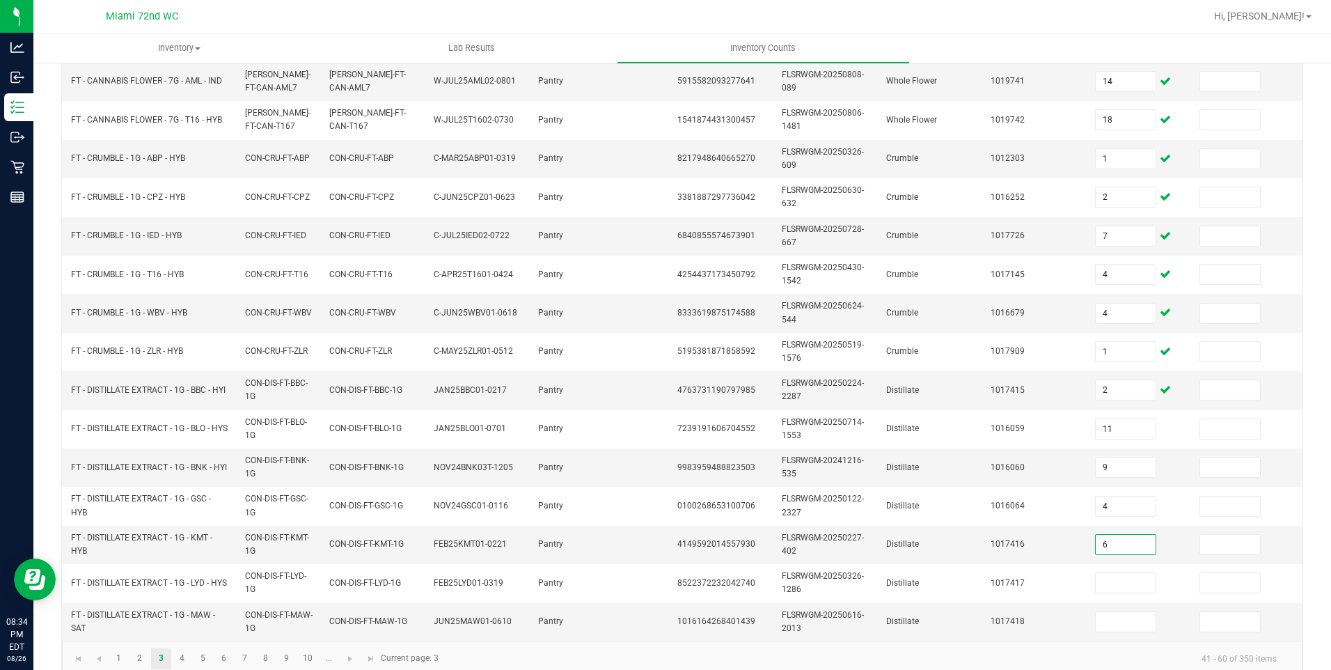
type input "6"
type input "3"
type input "1"
click at [1128, 625] on input "1" at bounding box center [1126, 621] width 60 height 19
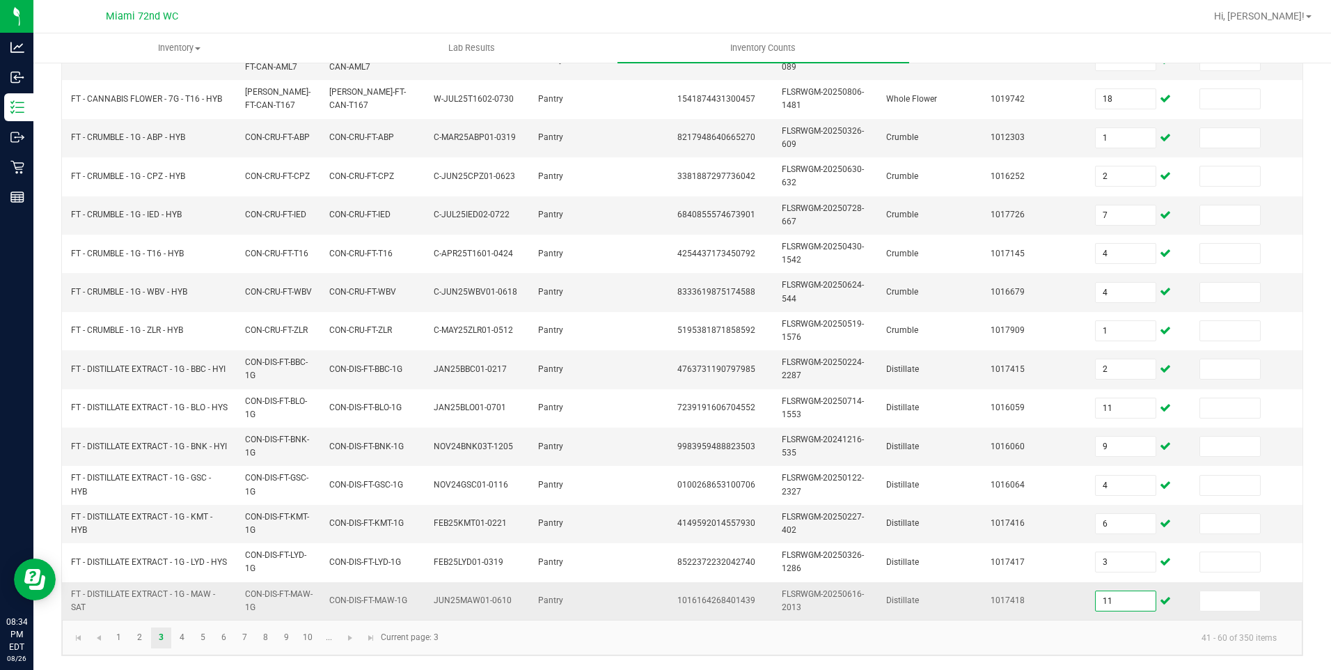
type input "11"
click at [347, 634] on span "Go to the next page" at bounding box center [350, 637] width 11 height 11
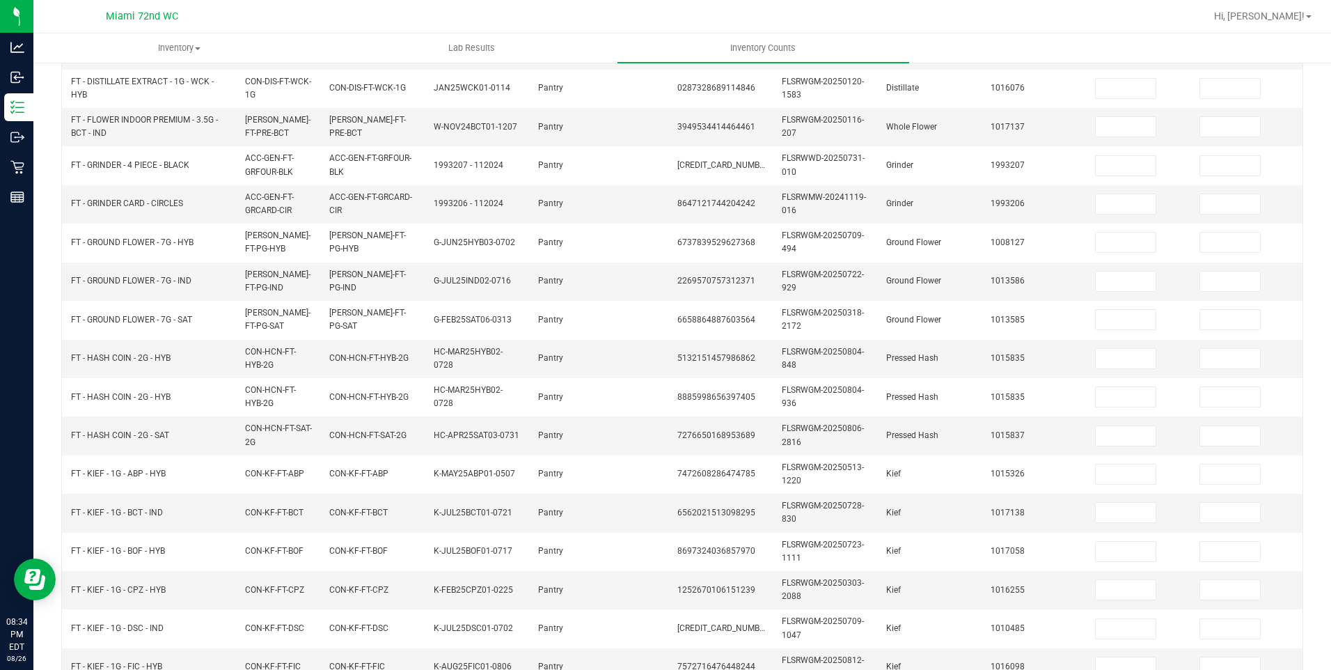
scroll to position [0, 0]
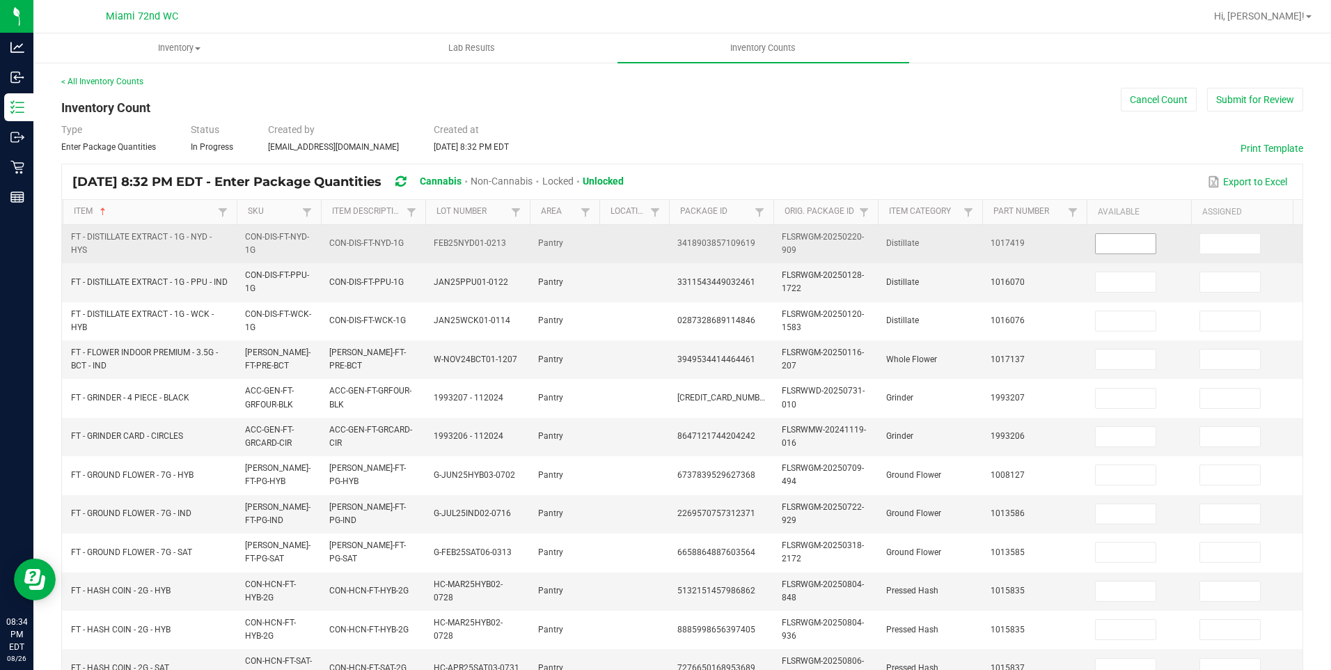
click at [1125, 244] on input at bounding box center [1126, 243] width 60 height 19
type input "12"
type input "6"
type input "8"
type input "11"
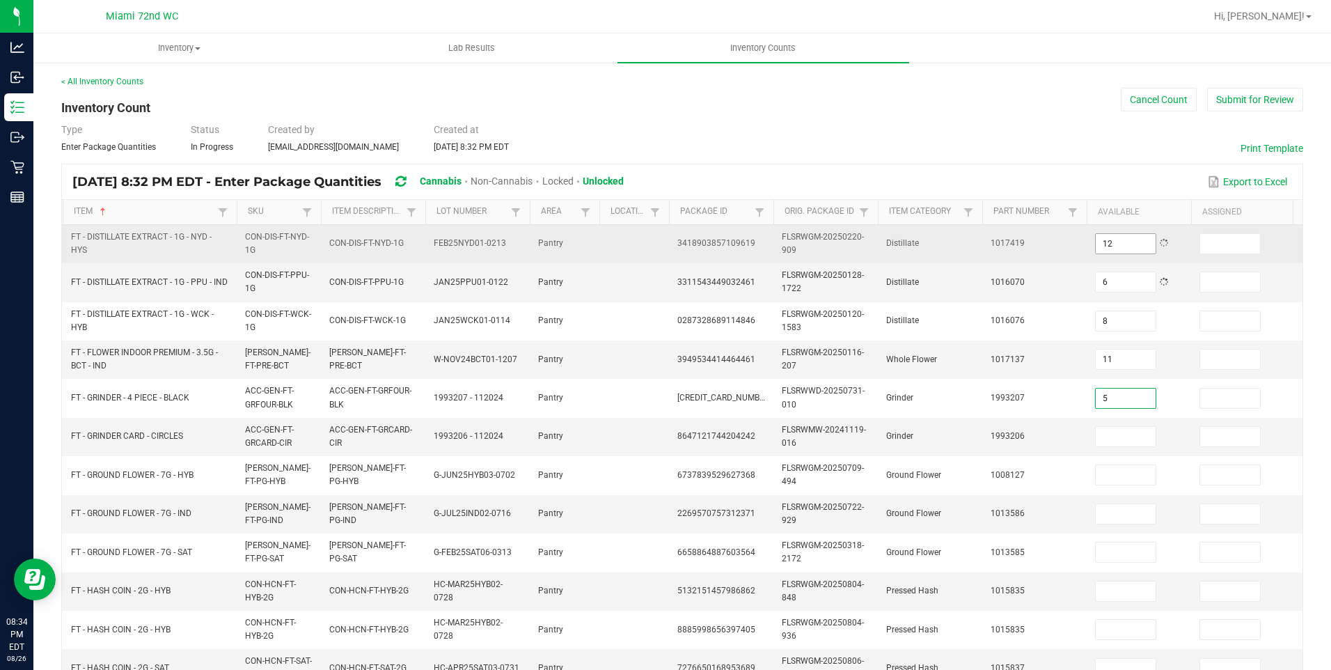
type input "5"
type input "4"
type input "13"
type input "12"
type input "19"
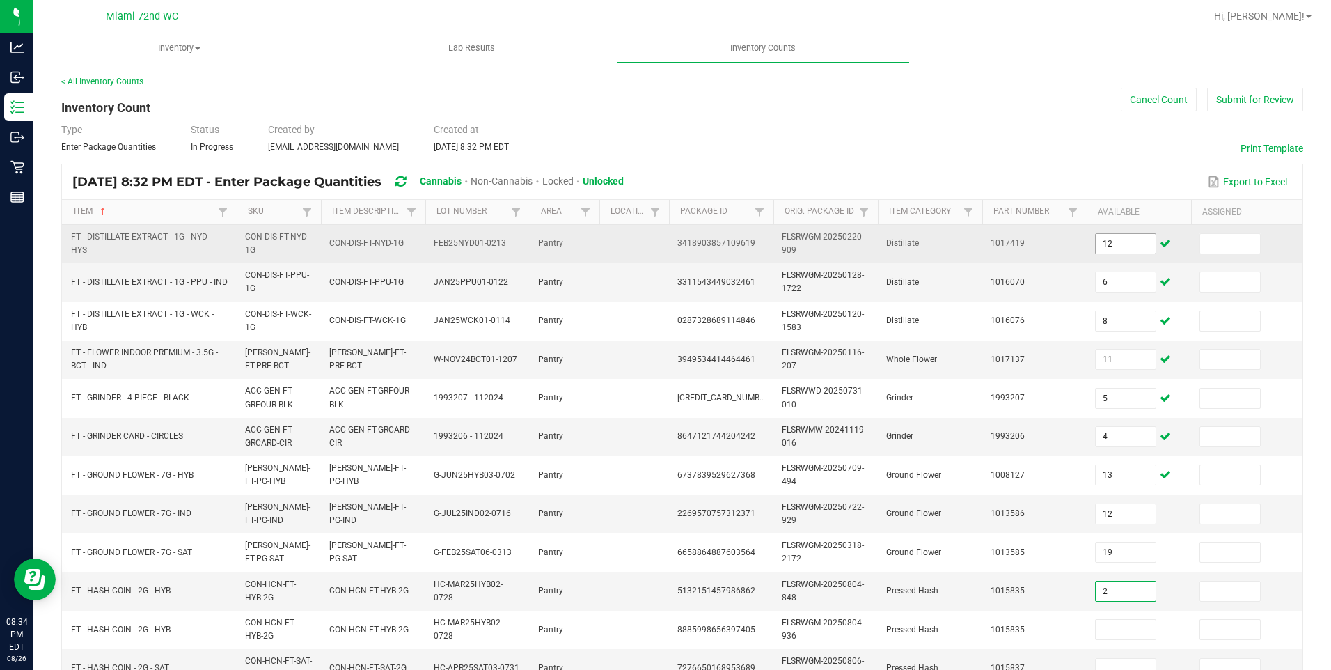
type input "2"
type input "8"
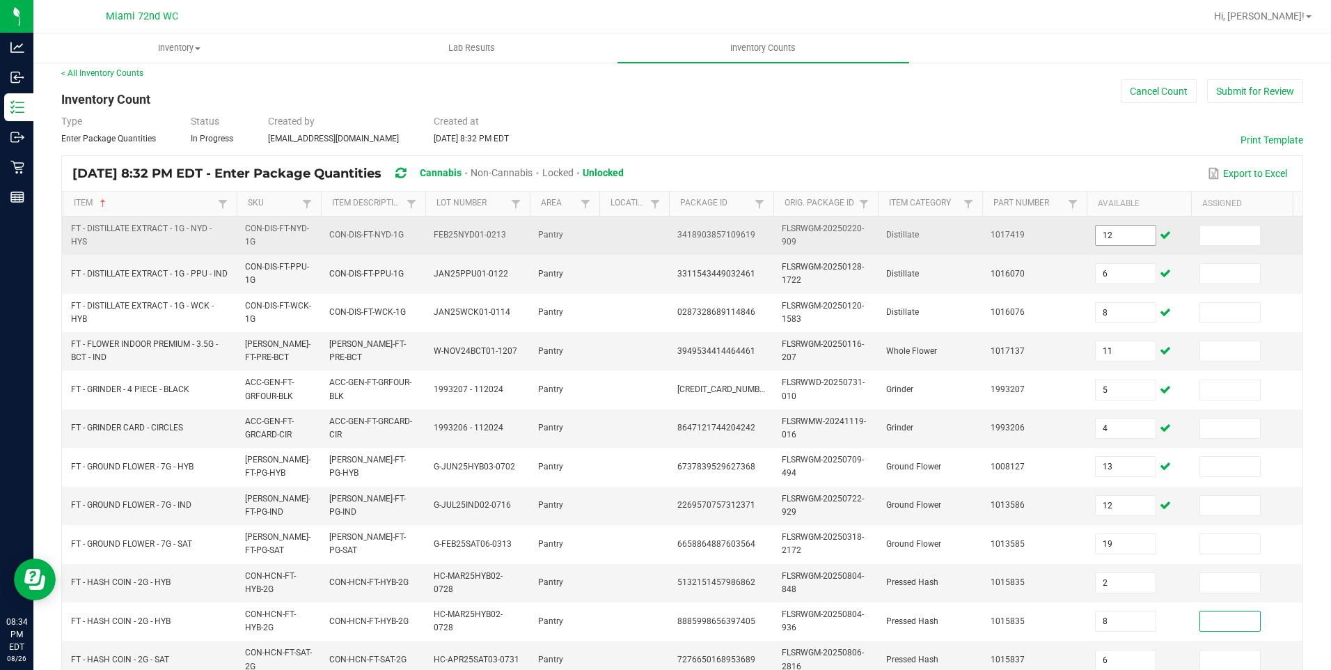
type input "6"
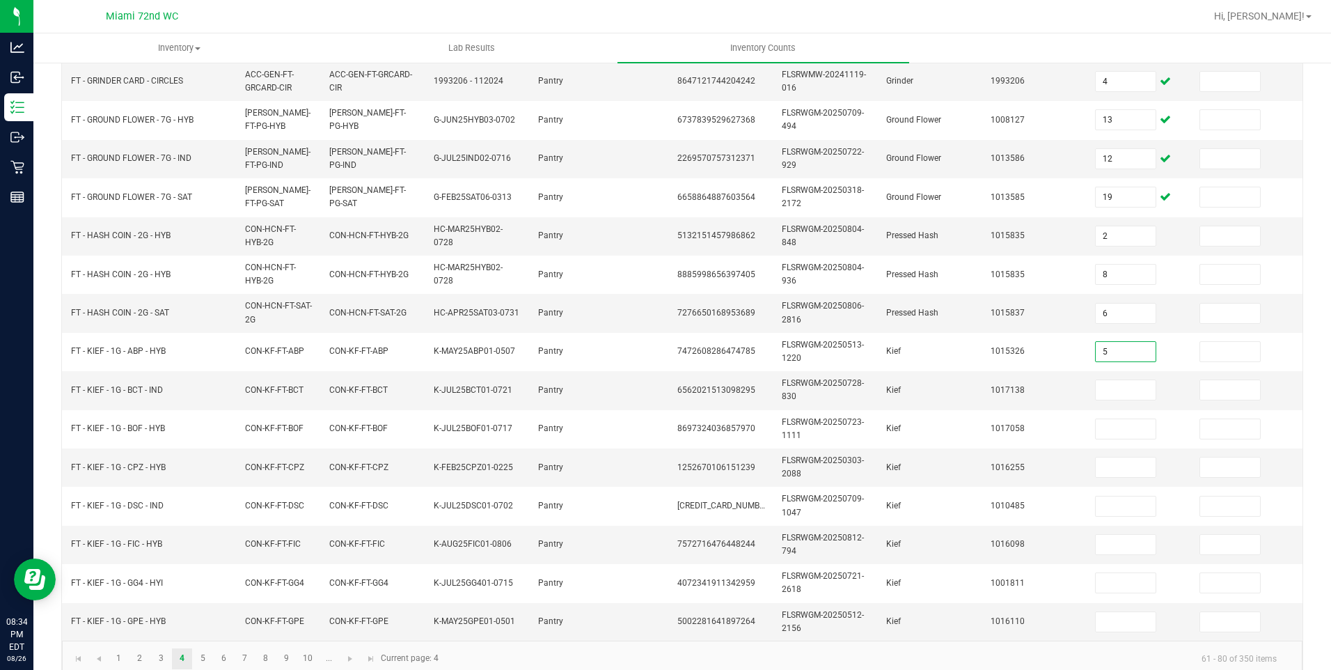
type input "5"
type input "6"
type input "1"
type input "2"
type input "6"
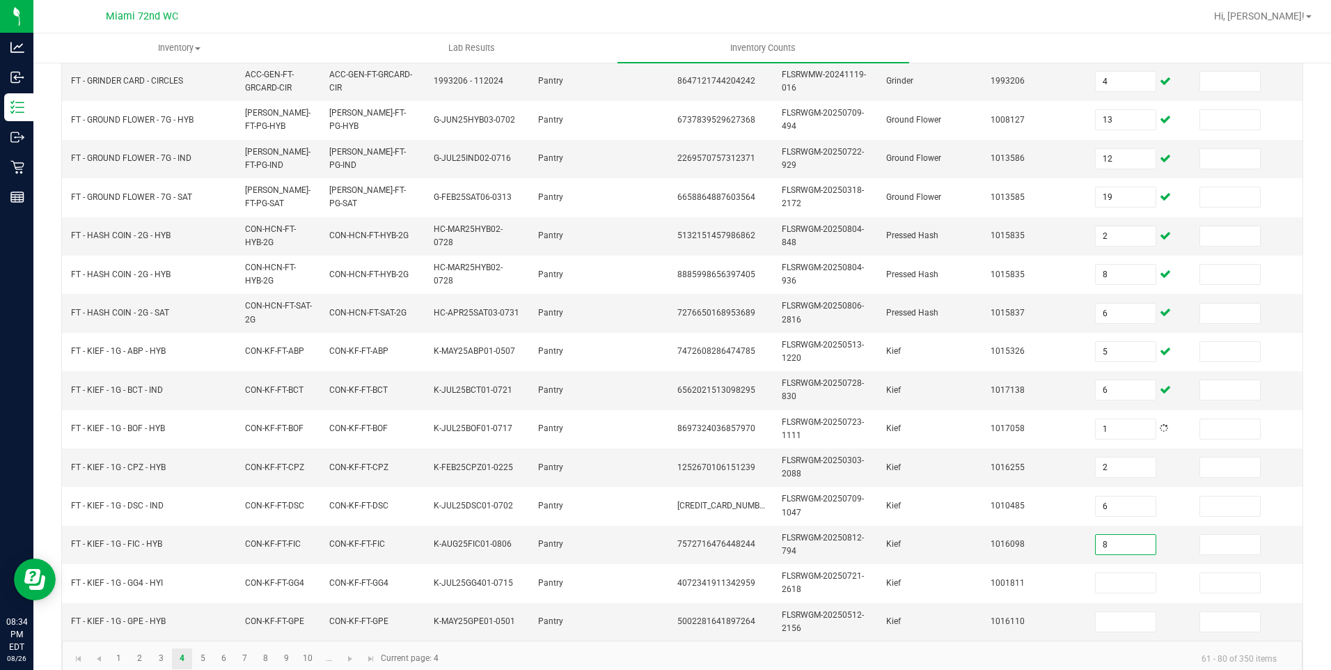
type input "8"
type input "3"
type input "4"
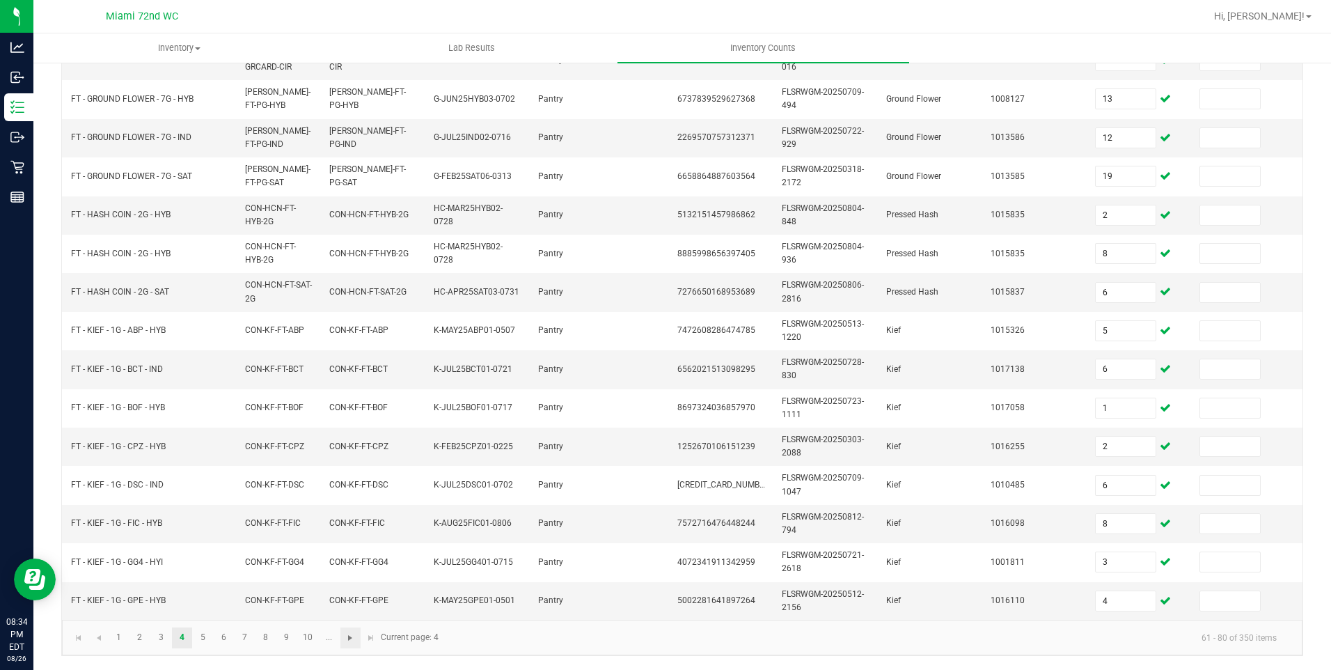
click at [349, 636] on span "Go to the next page" at bounding box center [350, 637] width 11 height 11
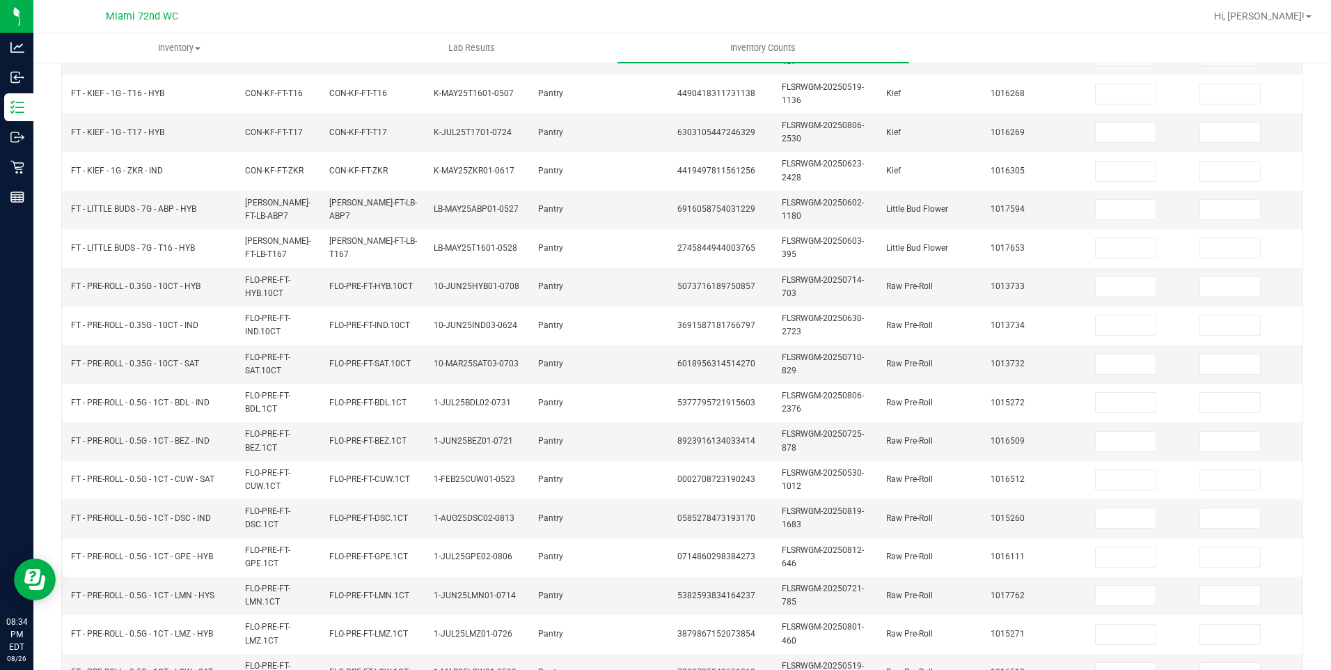
scroll to position [0, 0]
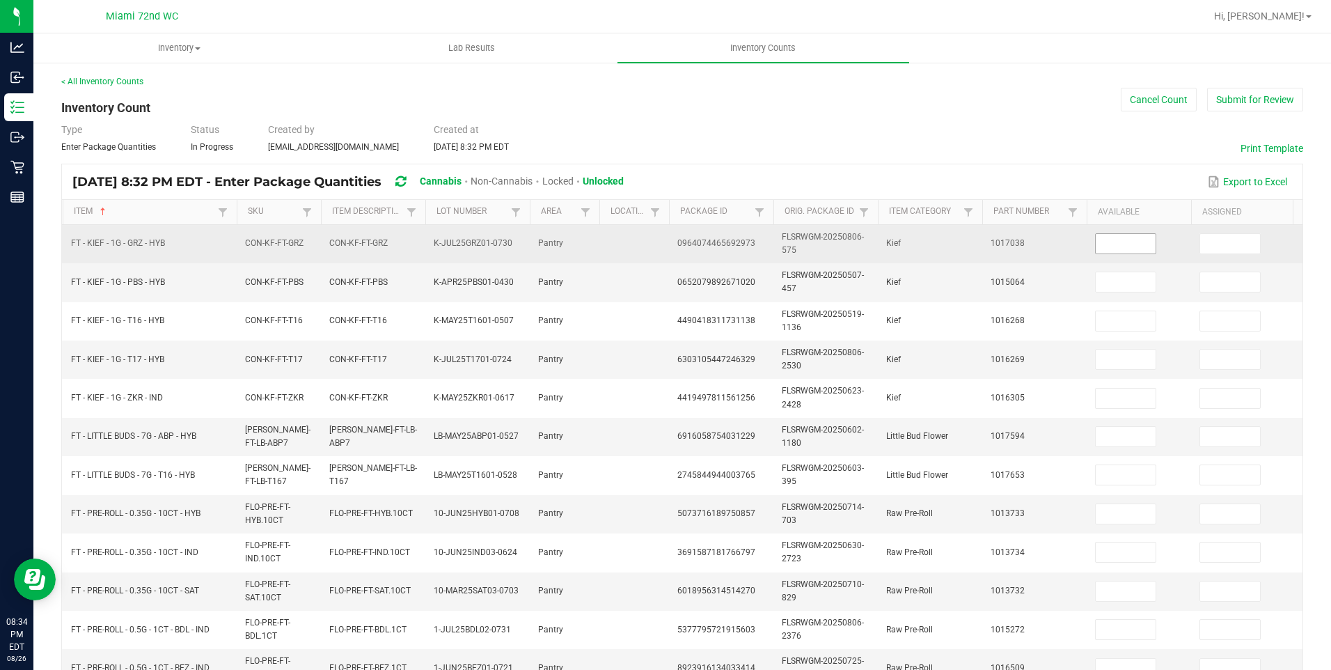
click at [1121, 244] on input at bounding box center [1126, 243] width 60 height 19
type input "6"
type input "7"
type input "4"
type input "6"
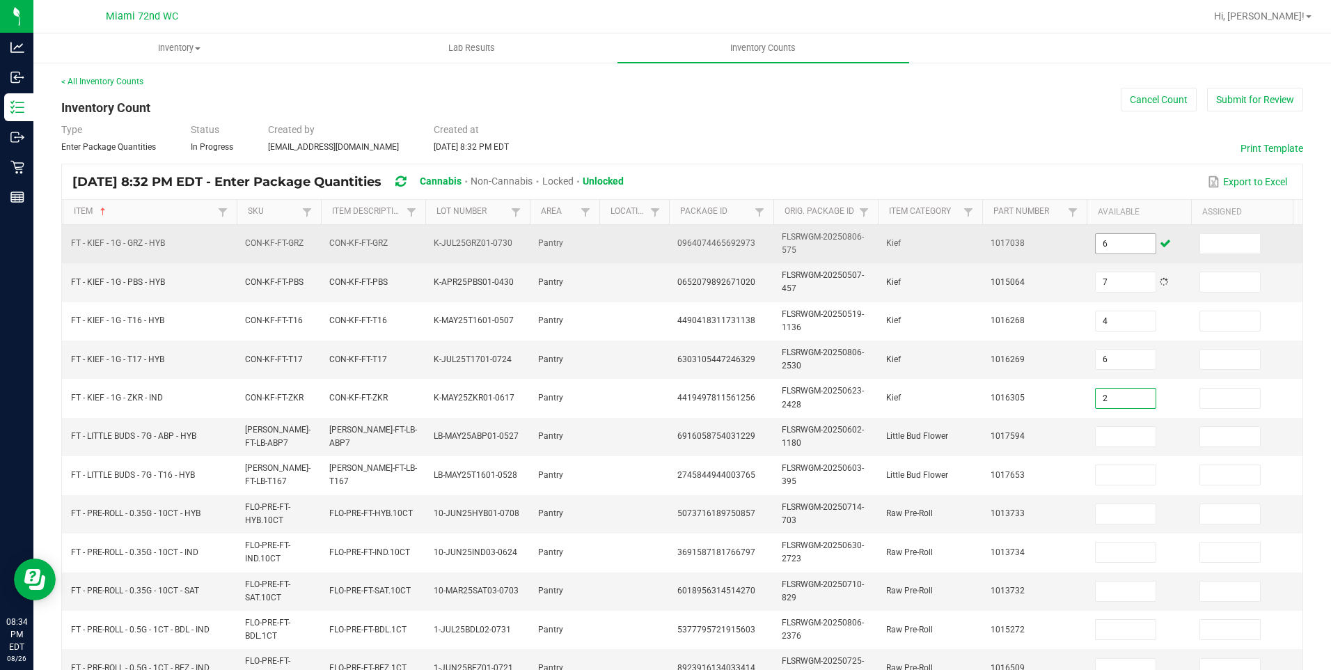
type input "2"
type input "4"
type input "2"
type input "10"
type input "2"
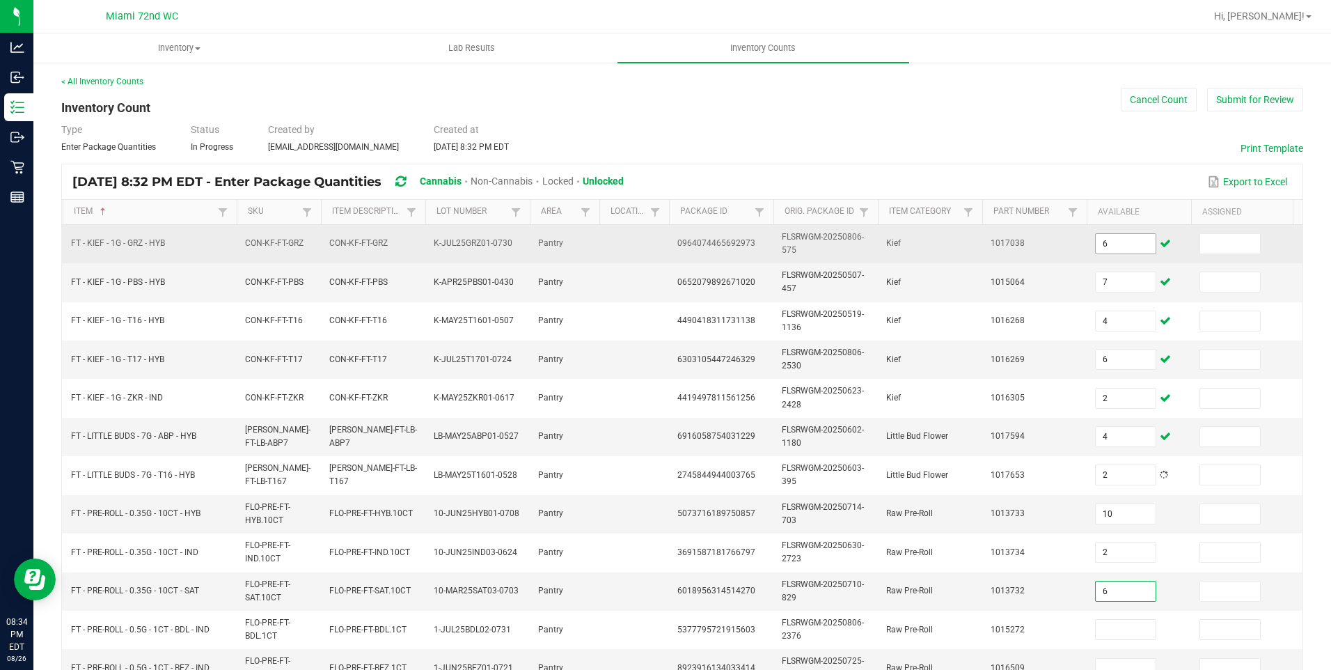
type input "6"
type input "24"
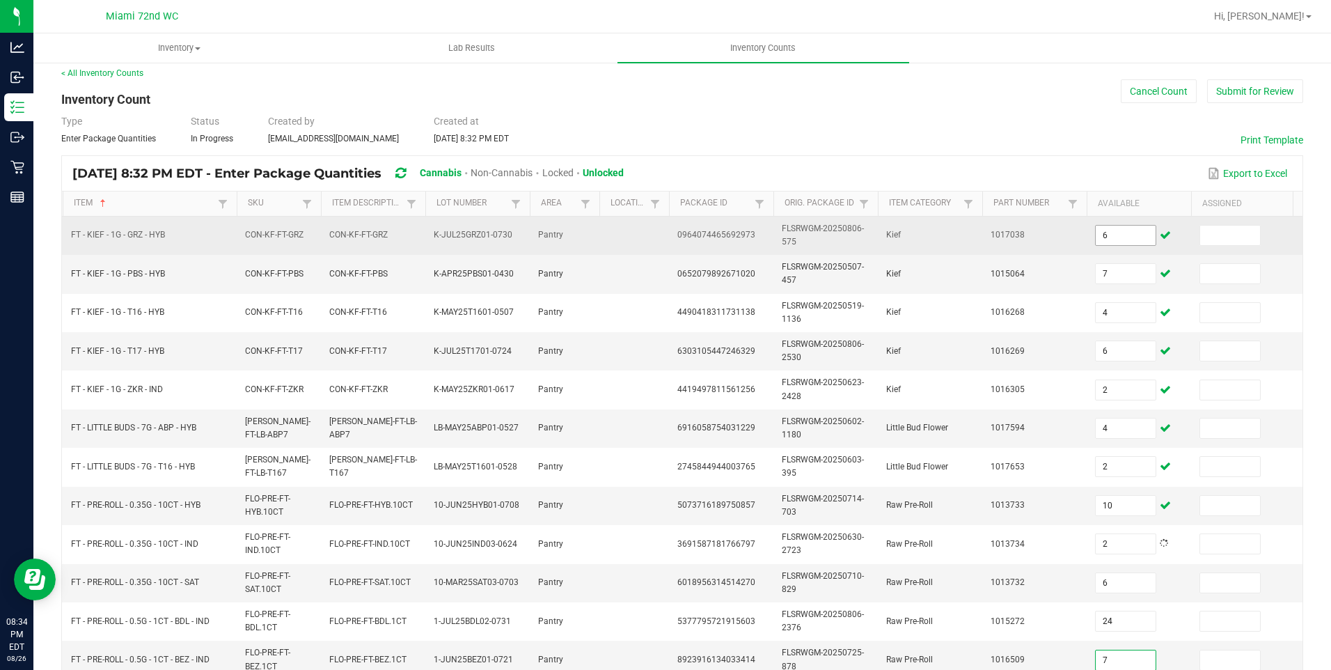
type input "7"
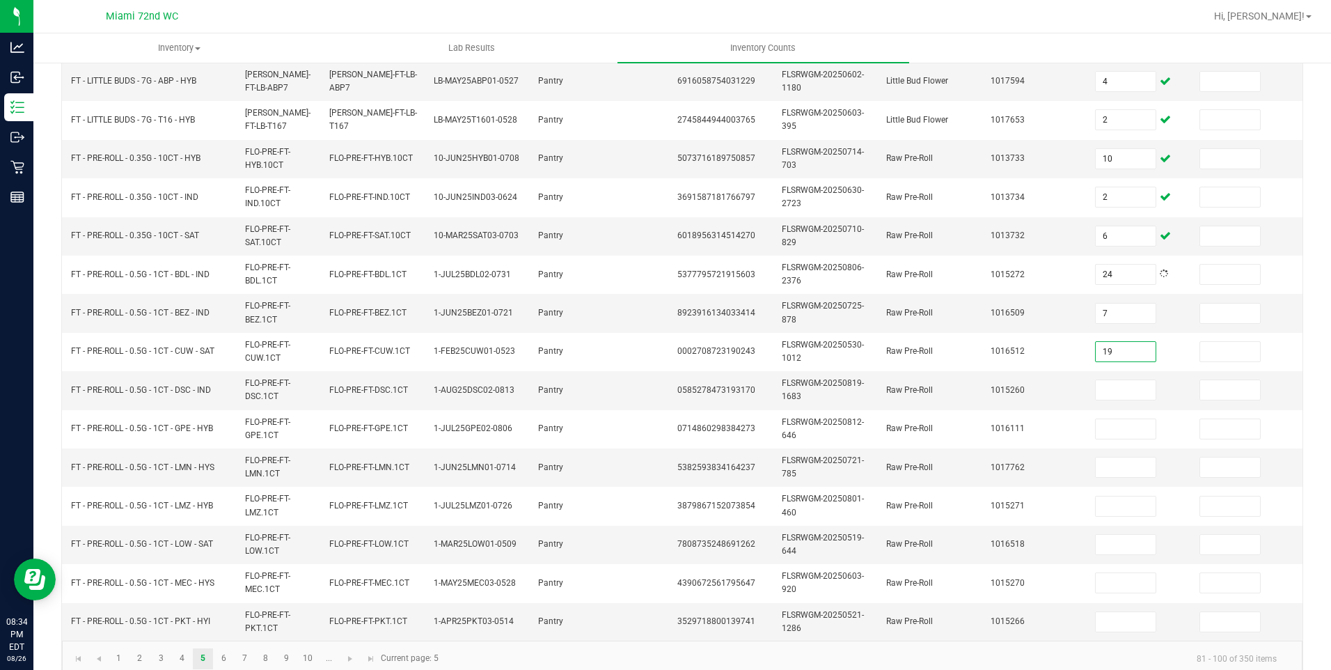
type input "19"
type input "25"
type input "22"
type input "11"
type input "14"
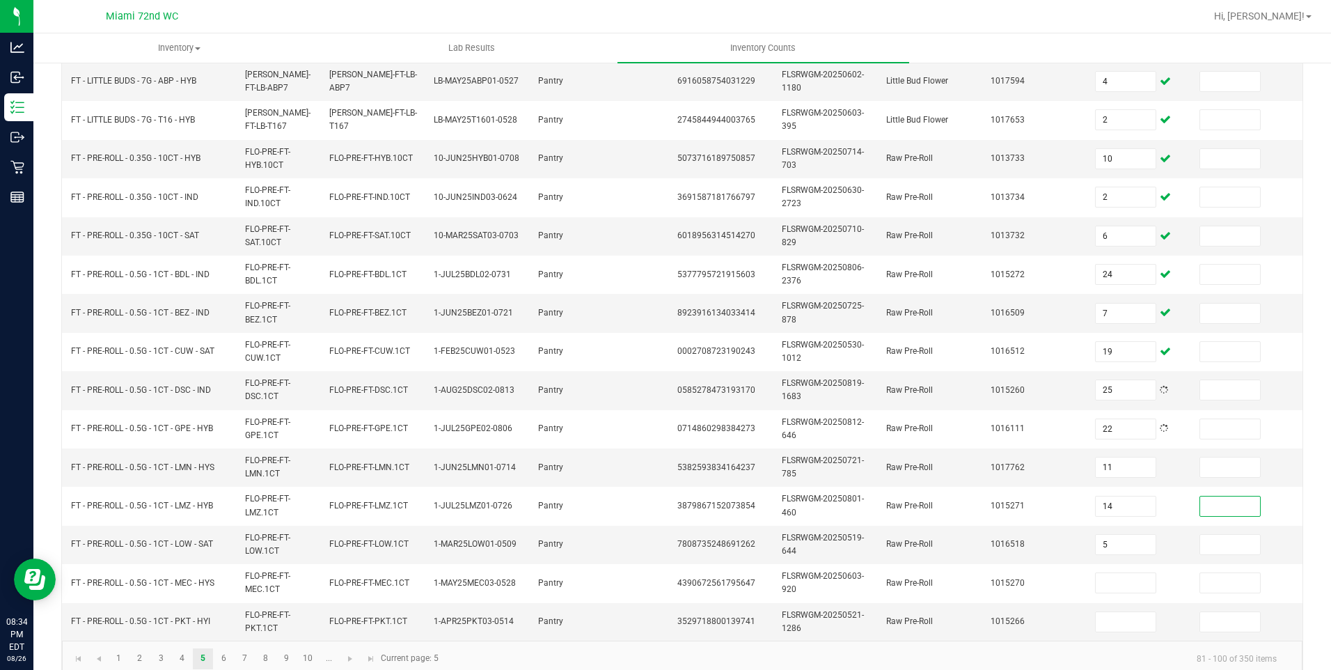
type input "5"
type input "18"
type input "19"
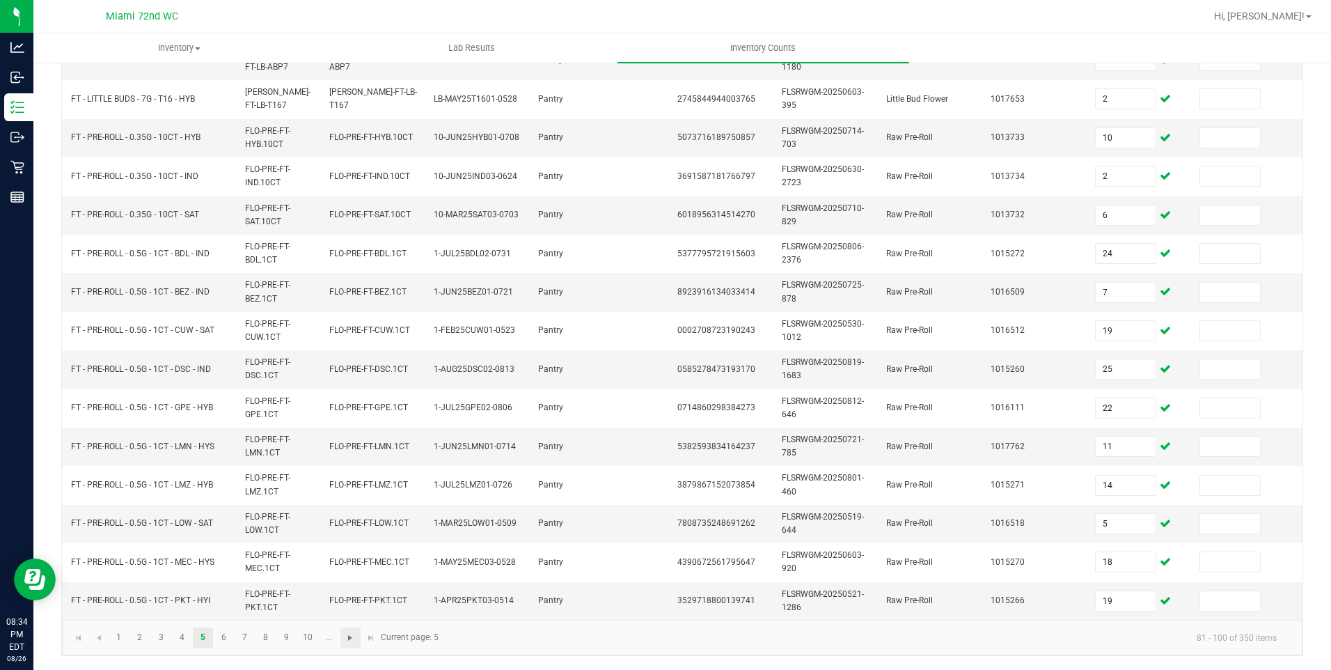
click at [349, 637] on span "Go to the next page" at bounding box center [350, 637] width 11 height 11
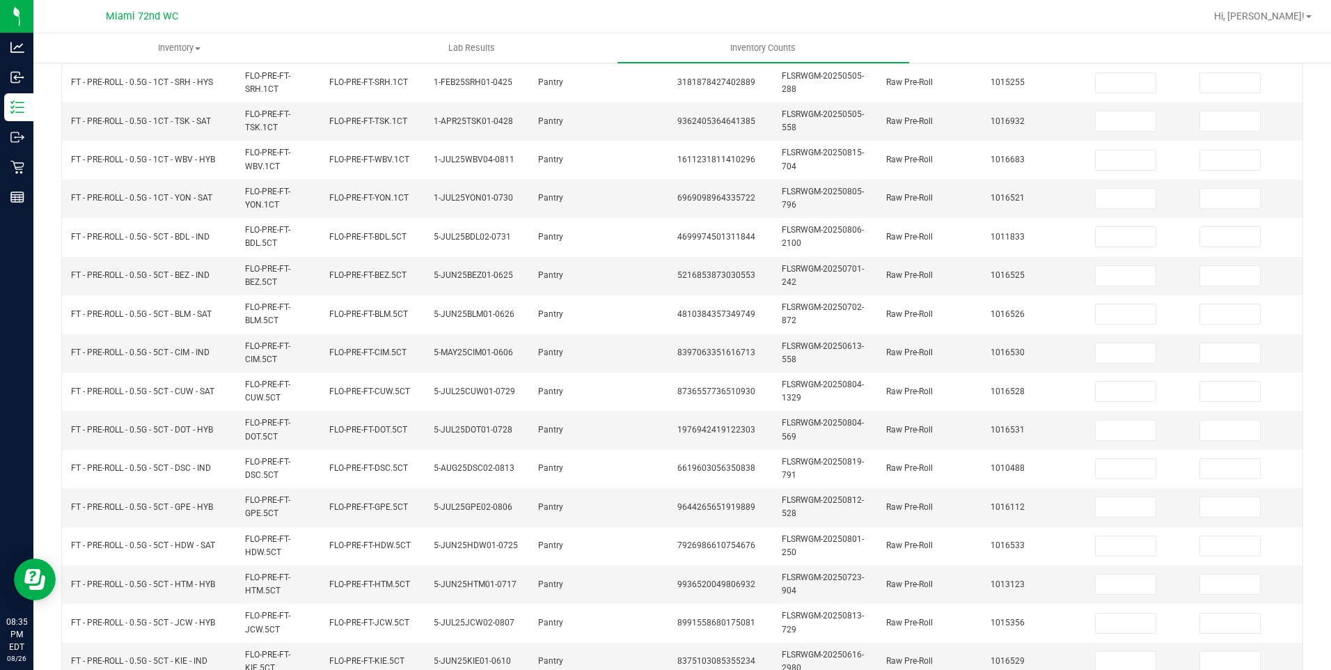
scroll to position [0, 0]
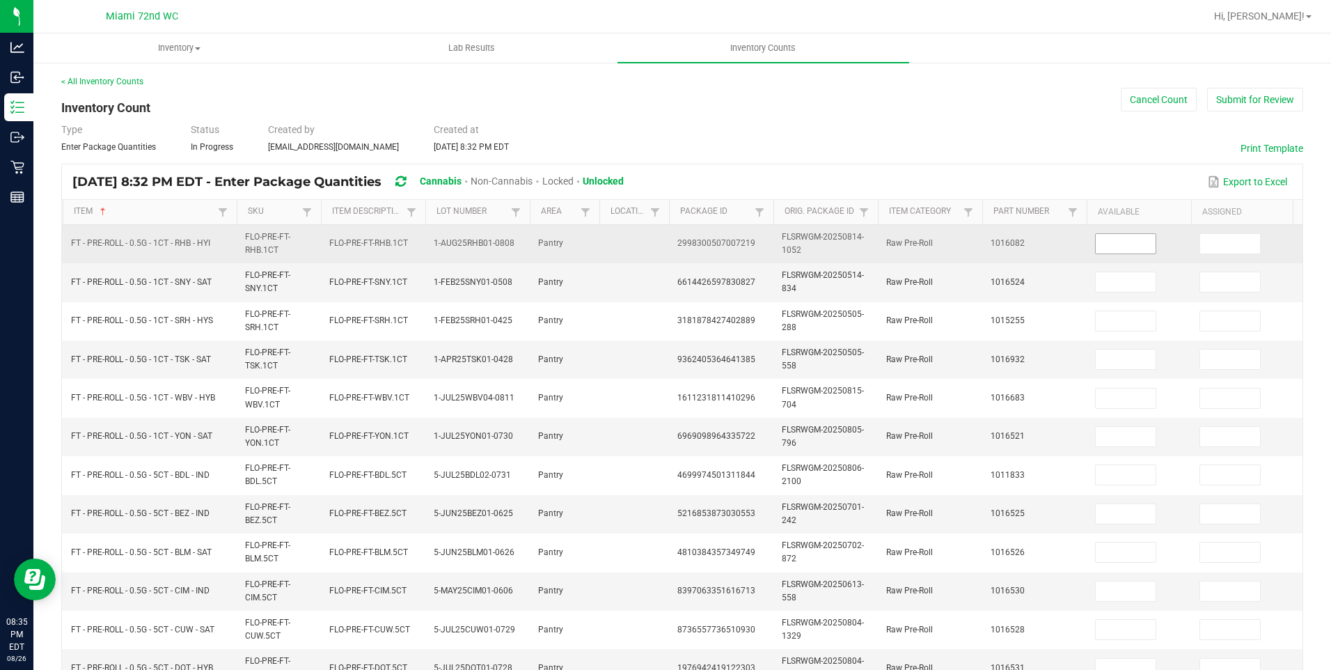
click at [1126, 242] on input at bounding box center [1126, 243] width 60 height 19
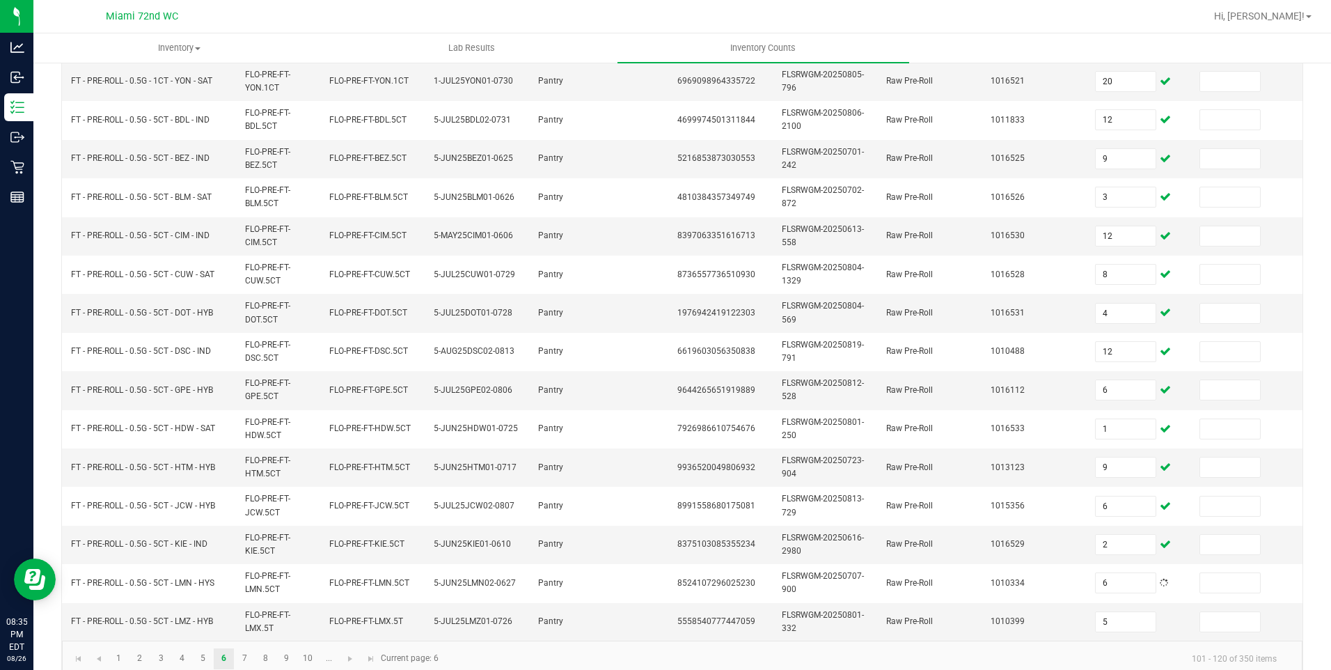
scroll to position [386, 0]
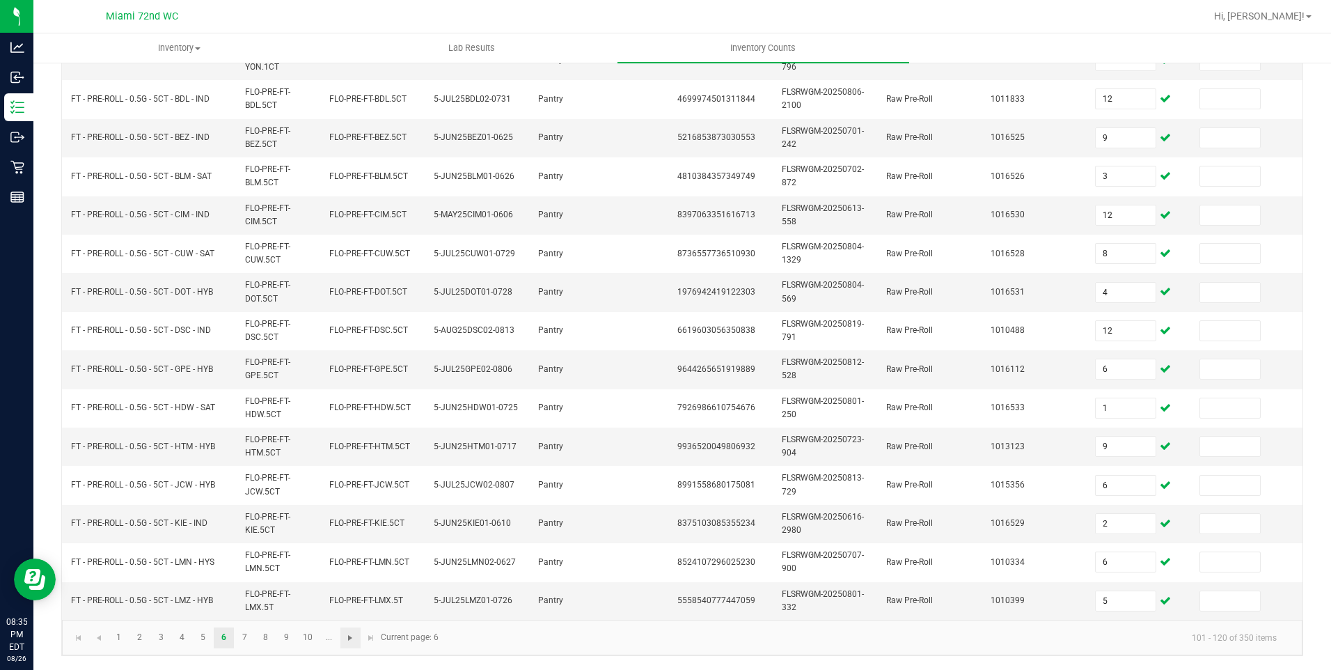
click at [349, 637] on span "Go to the next page" at bounding box center [350, 637] width 11 height 11
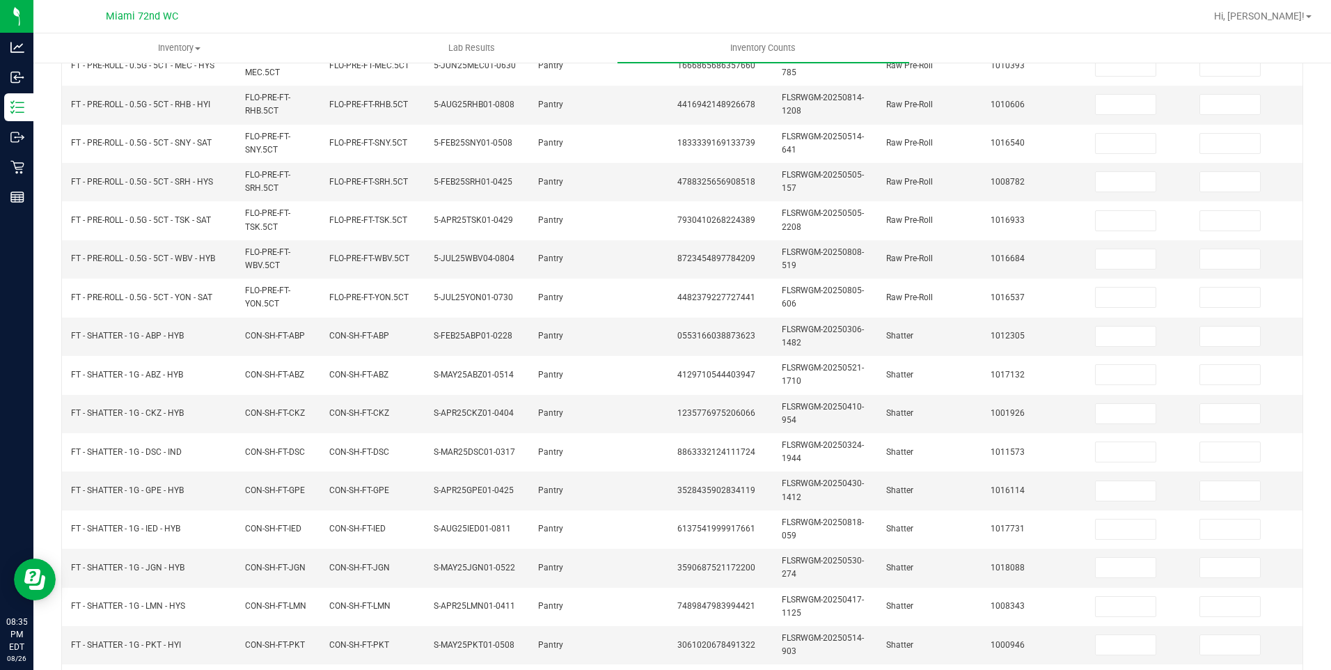
scroll to position [0, 0]
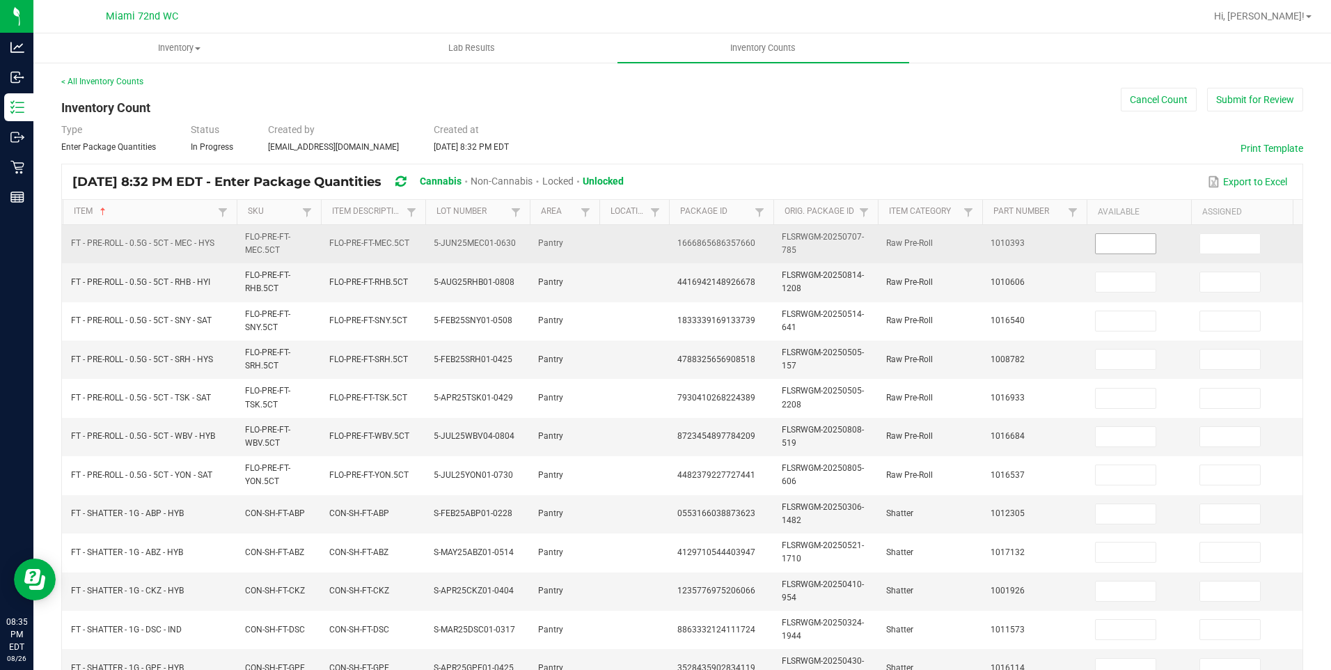
click at [1137, 244] on input at bounding box center [1126, 243] width 60 height 19
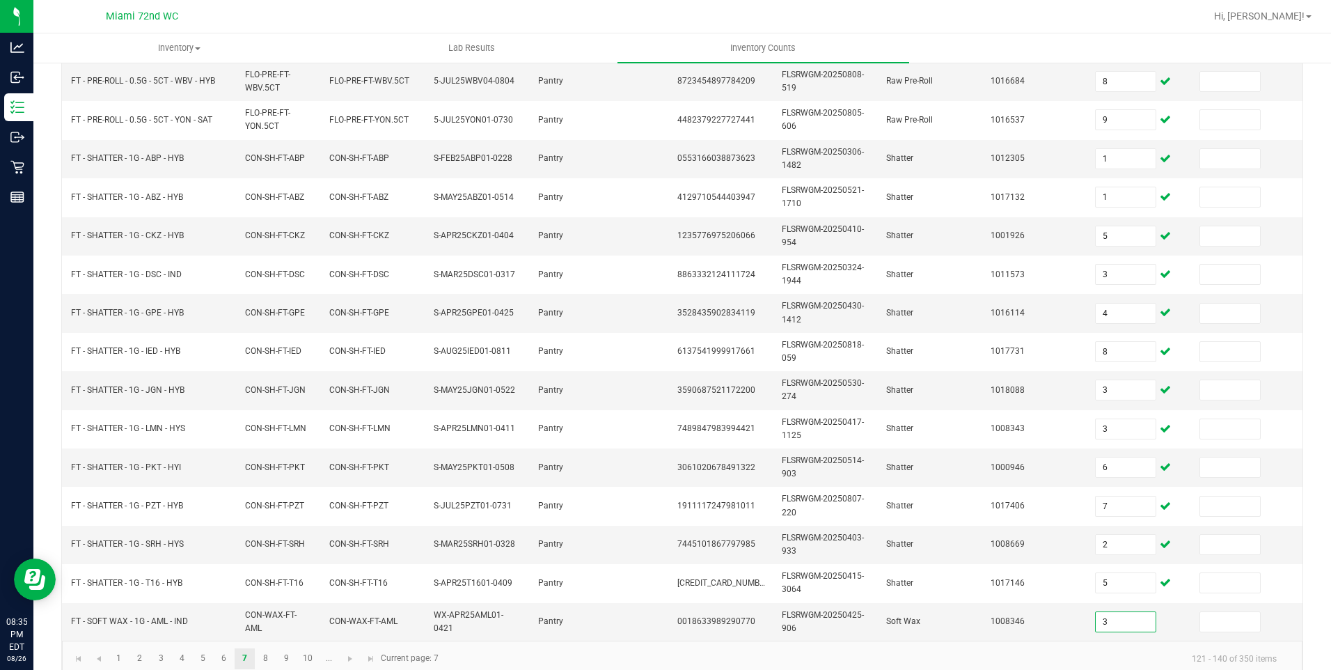
scroll to position [386, 0]
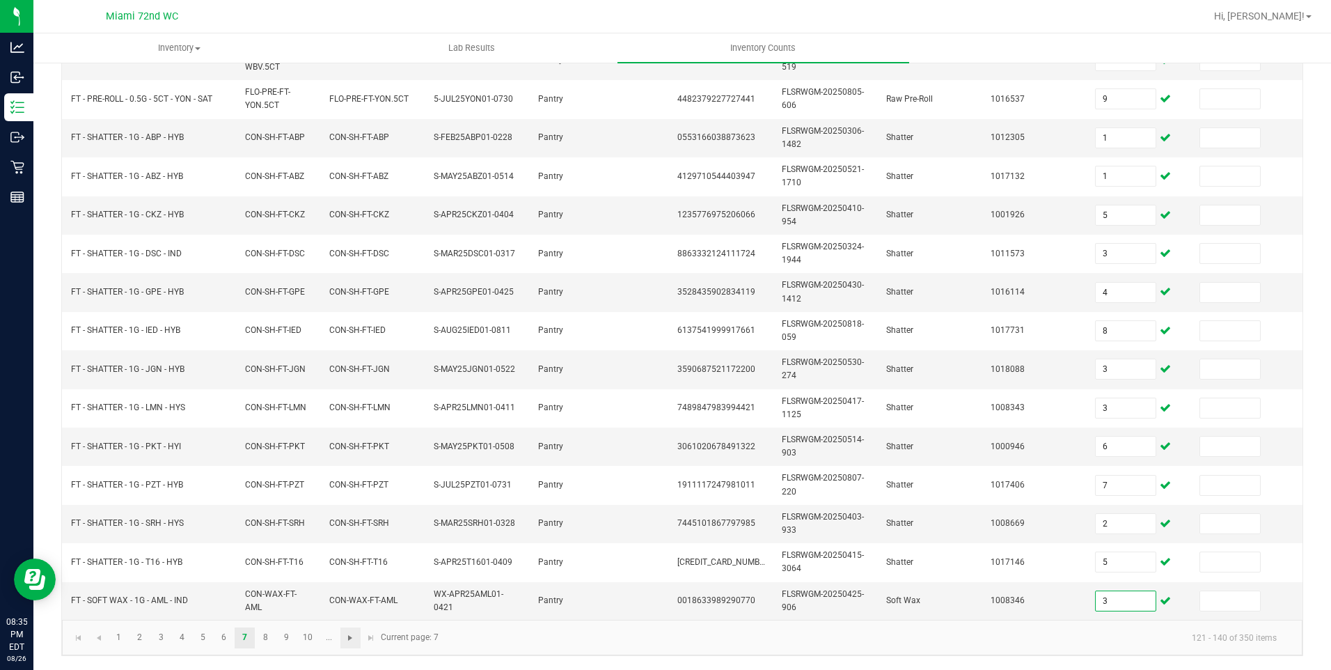
click at [345, 632] on span "Go to the next page" at bounding box center [350, 637] width 11 height 11
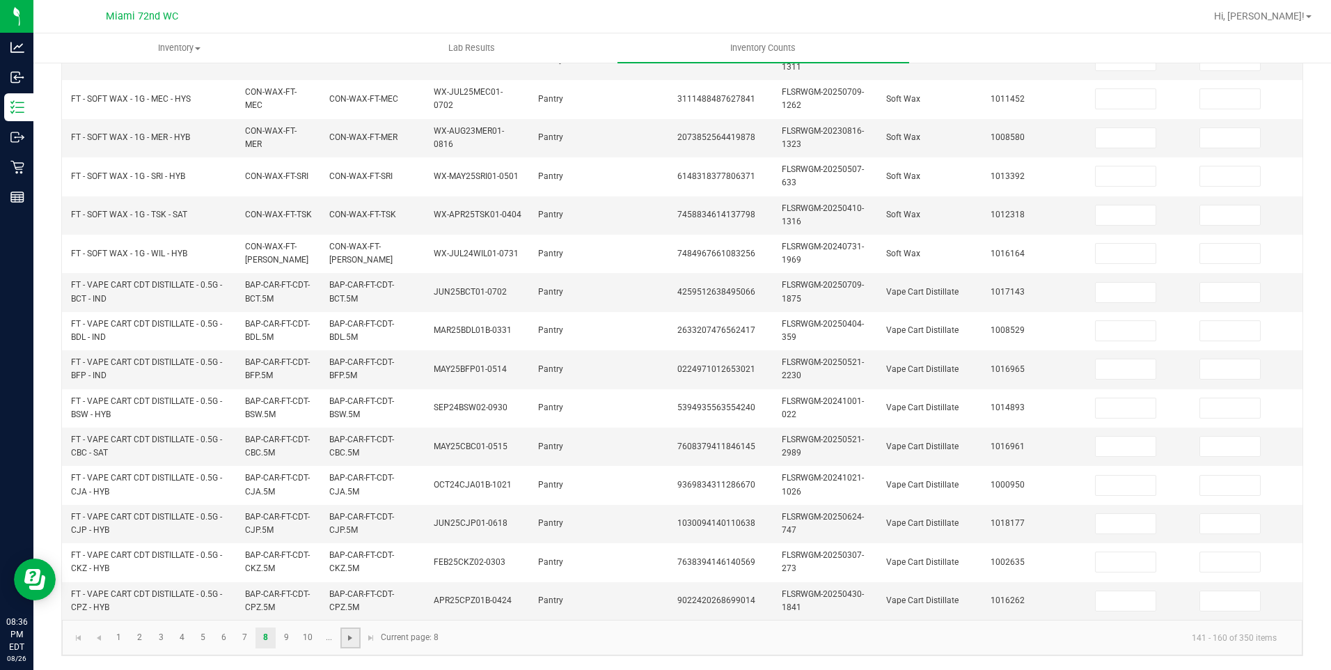
scroll to position [0, 0]
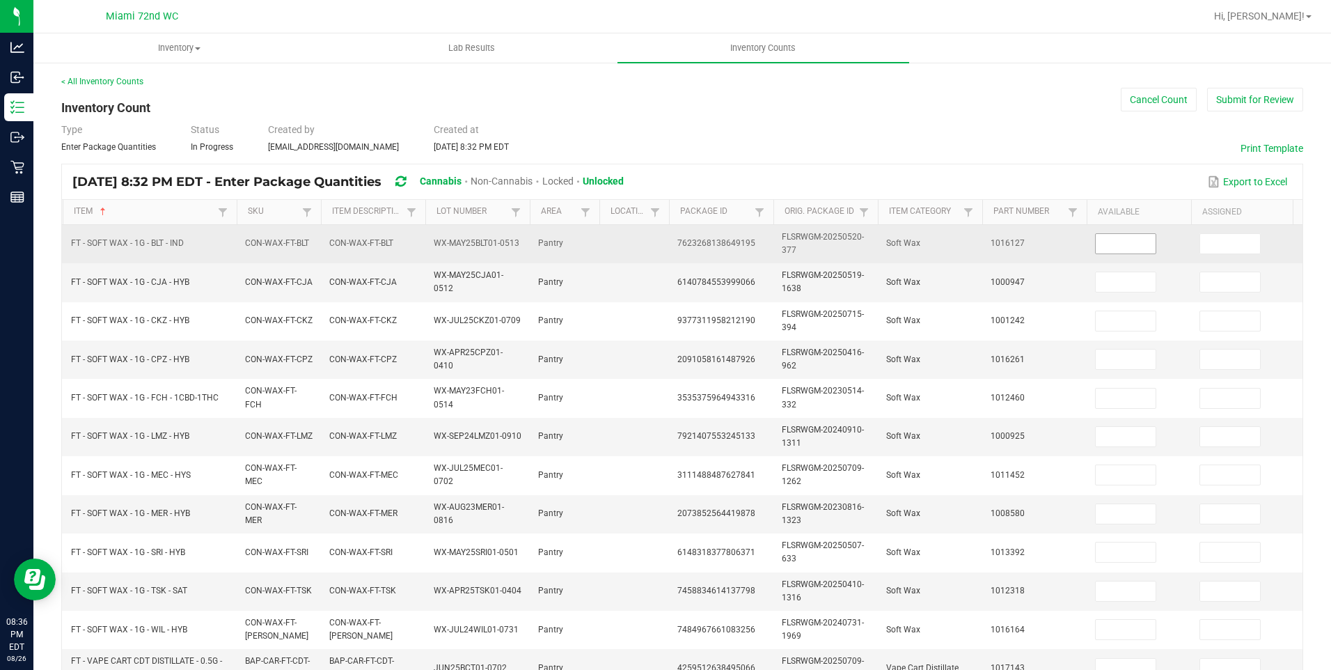
click at [1127, 248] on input at bounding box center [1126, 243] width 60 height 19
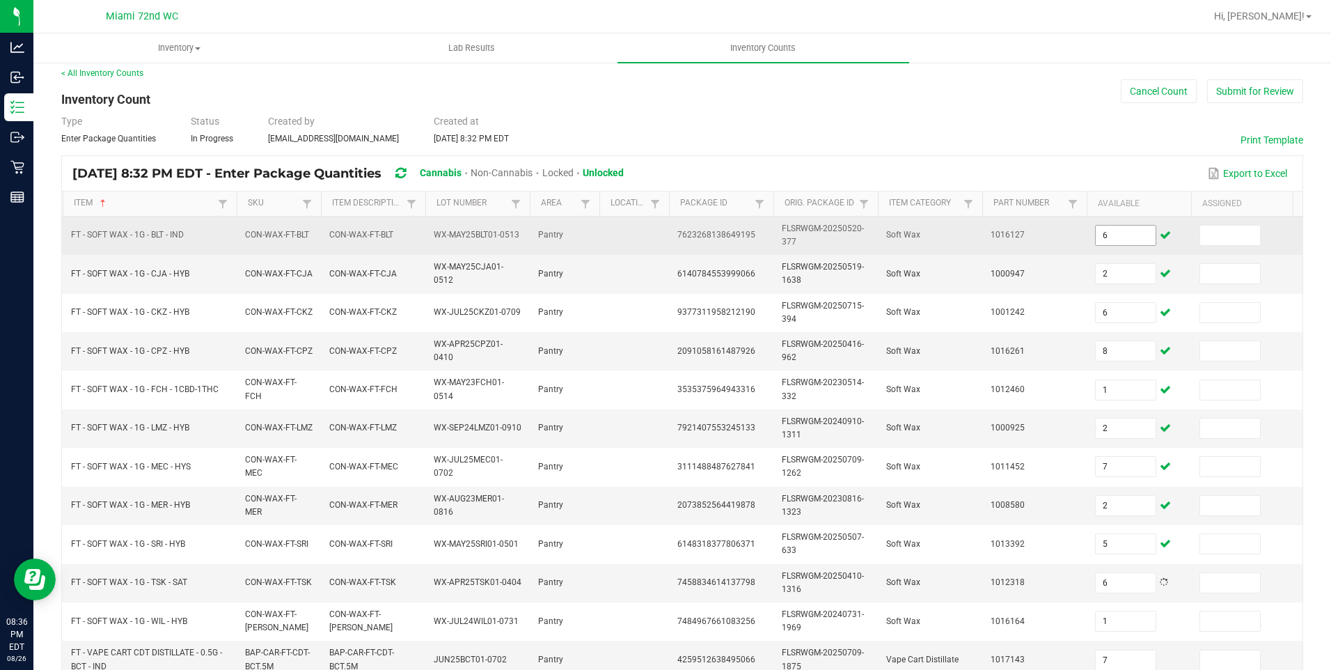
scroll to position [355, 0]
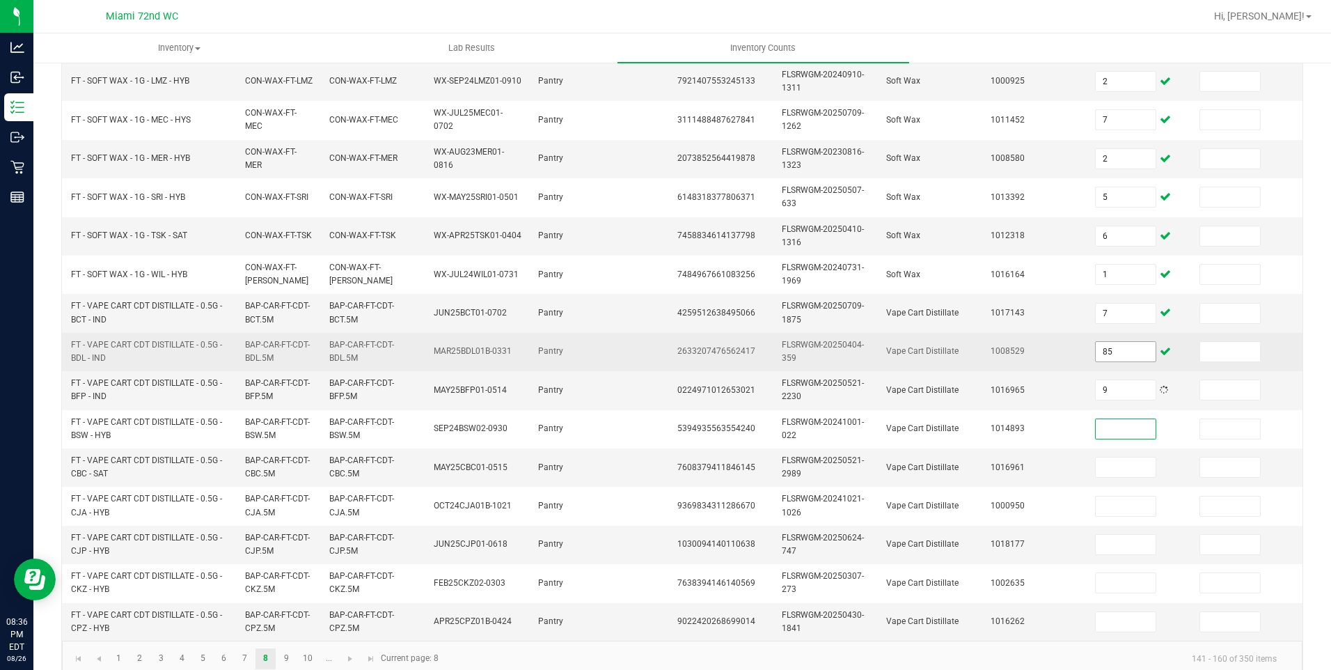
click at [1137, 352] on input "85" at bounding box center [1126, 351] width 60 height 19
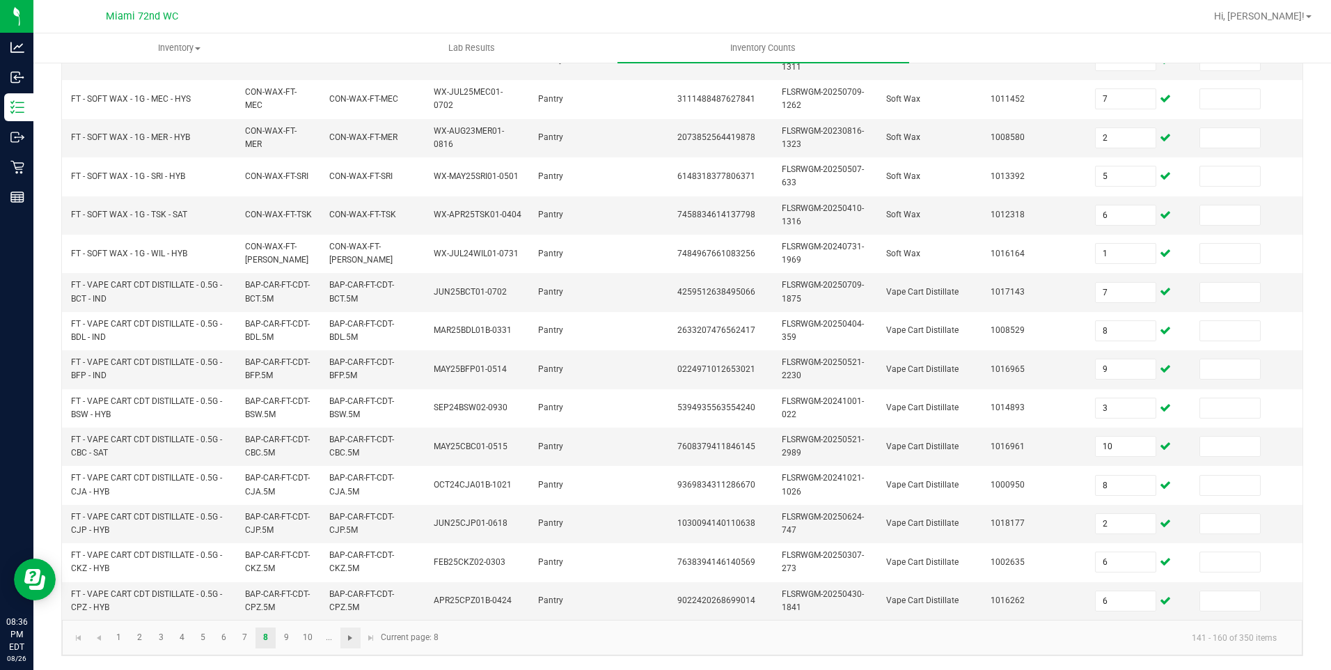
click at [350, 638] on span "Go to the next page" at bounding box center [350, 637] width 11 height 11
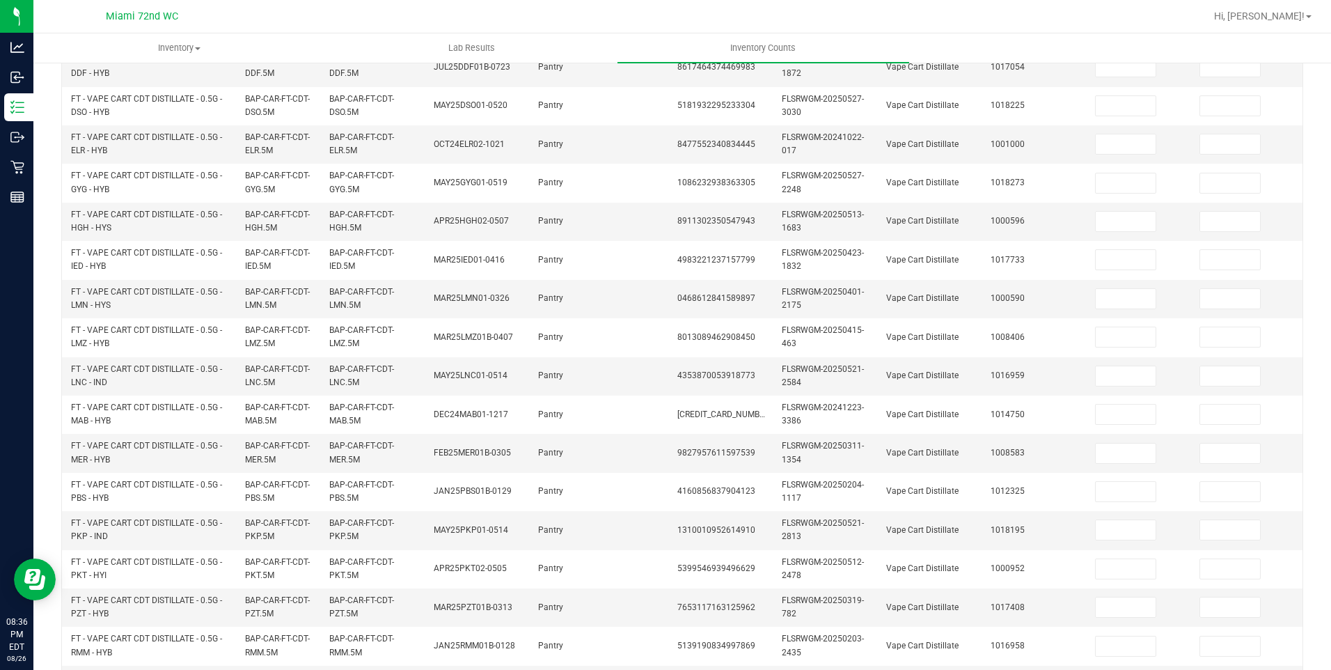
scroll to position [0, 0]
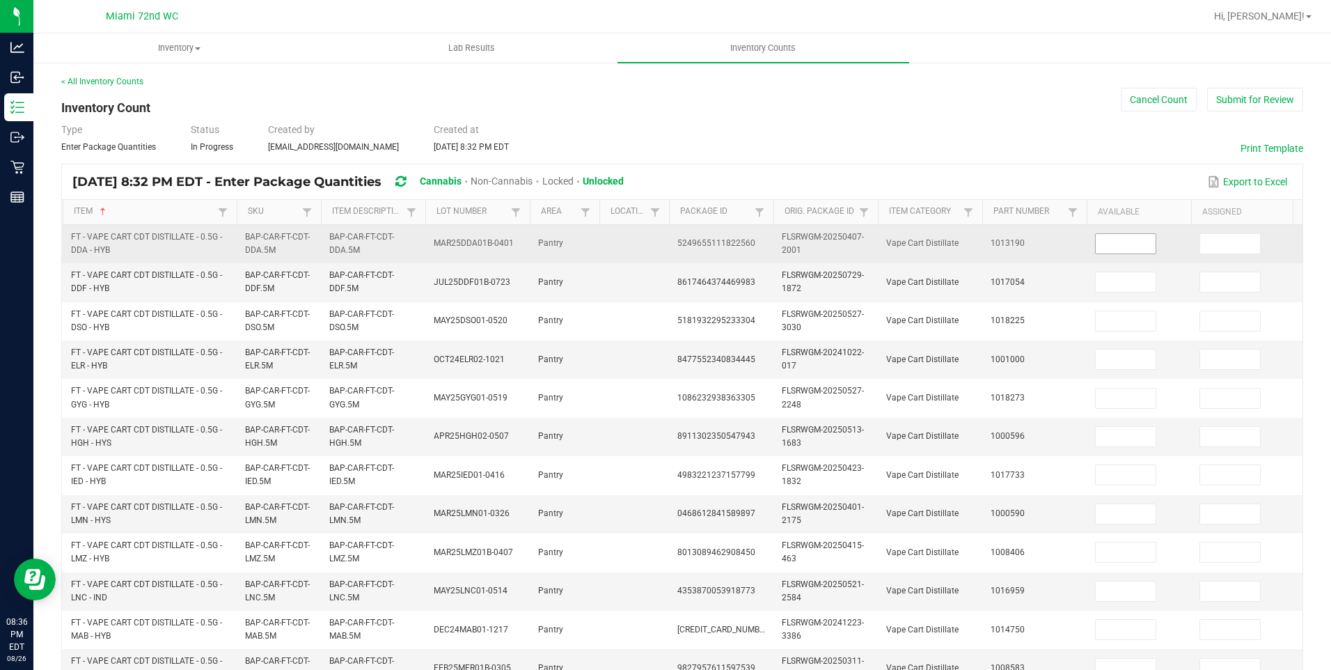
click at [1125, 243] on input at bounding box center [1126, 243] width 60 height 19
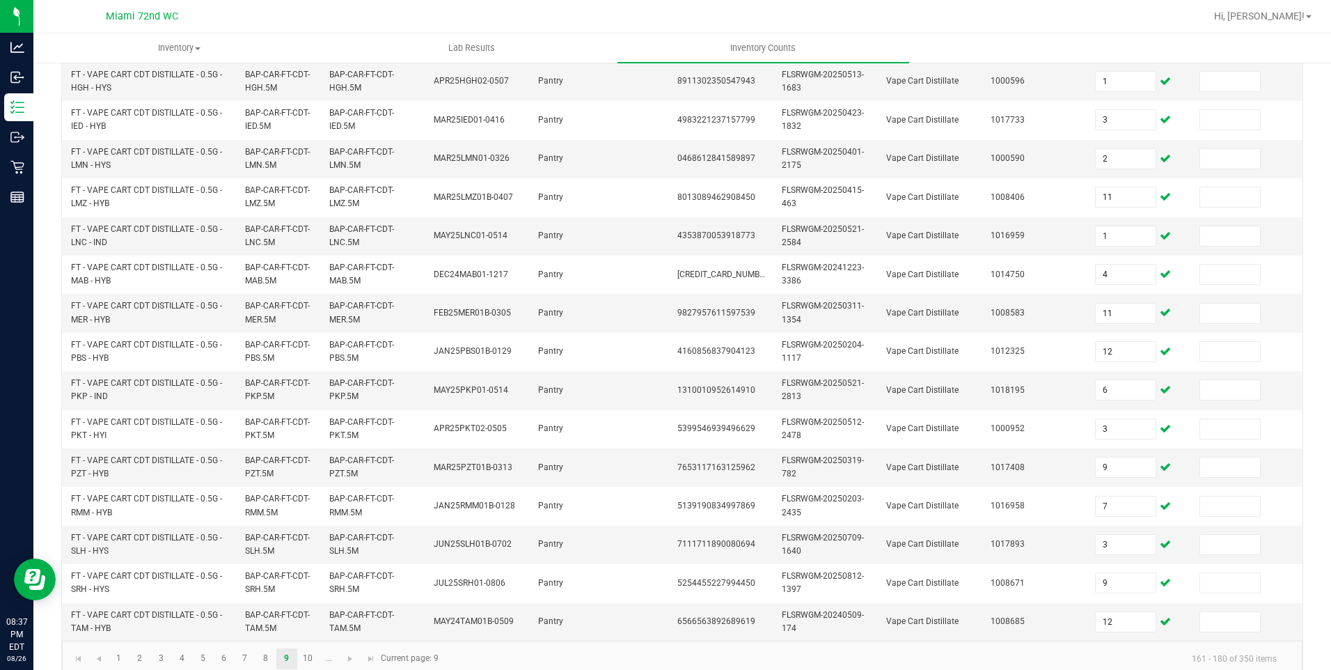
scroll to position [386, 0]
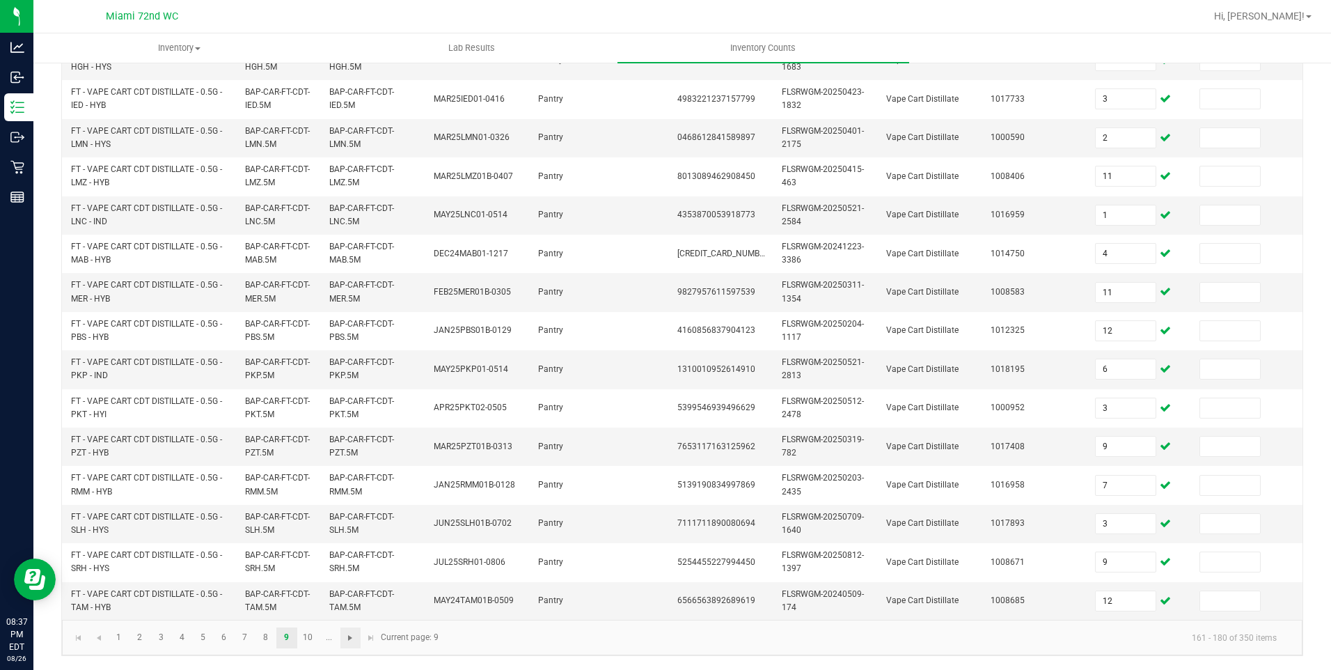
click at [350, 638] on span "Go to the next page" at bounding box center [350, 637] width 11 height 11
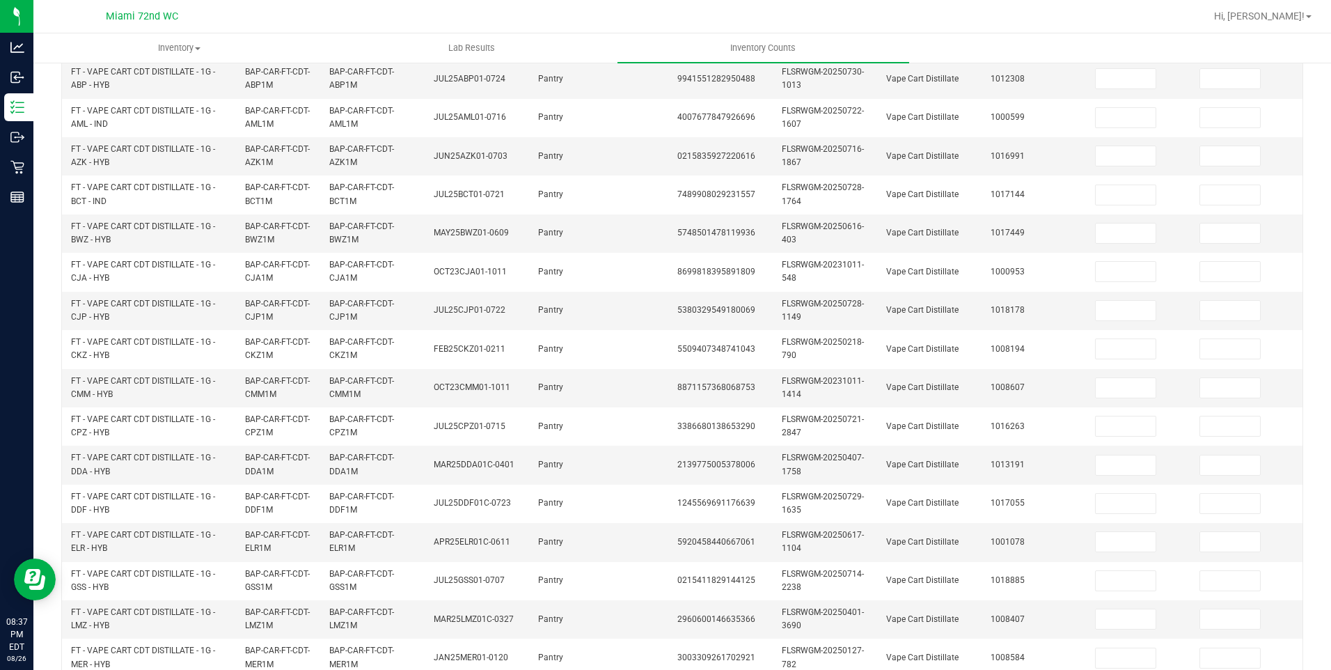
scroll to position [0, 0]
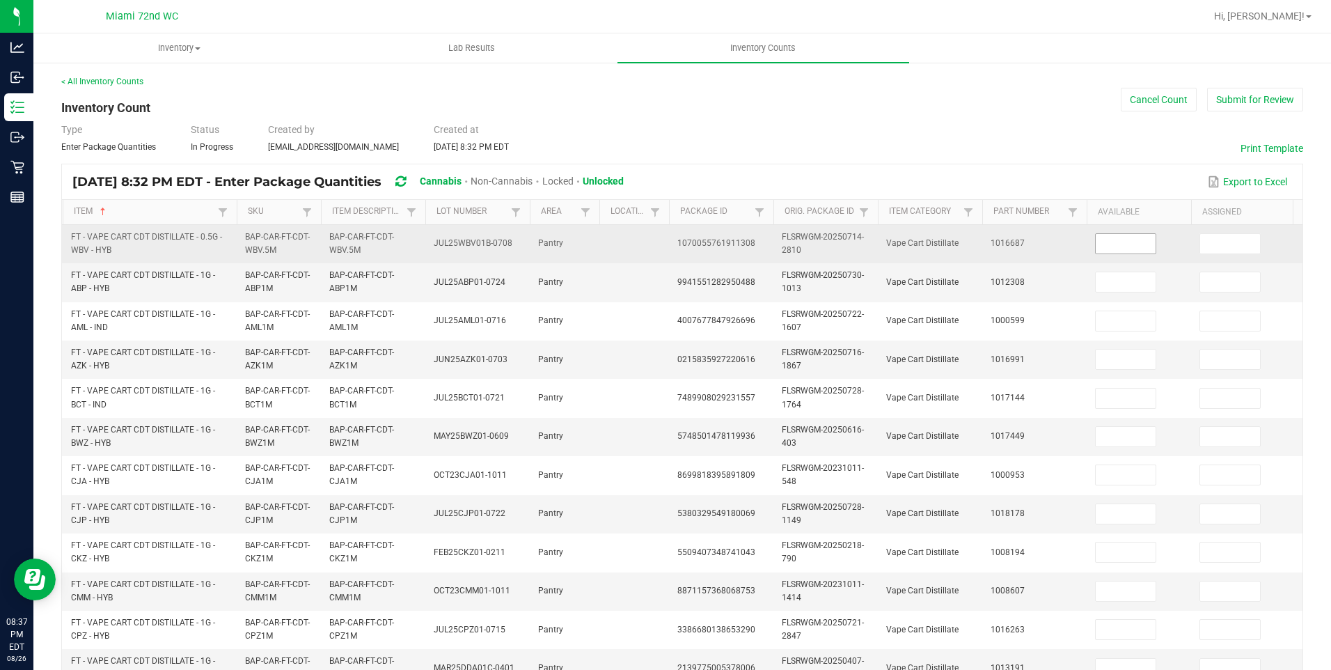
click at [1110, 246] on input at bounding box center [1126, 243] width 60 height 19
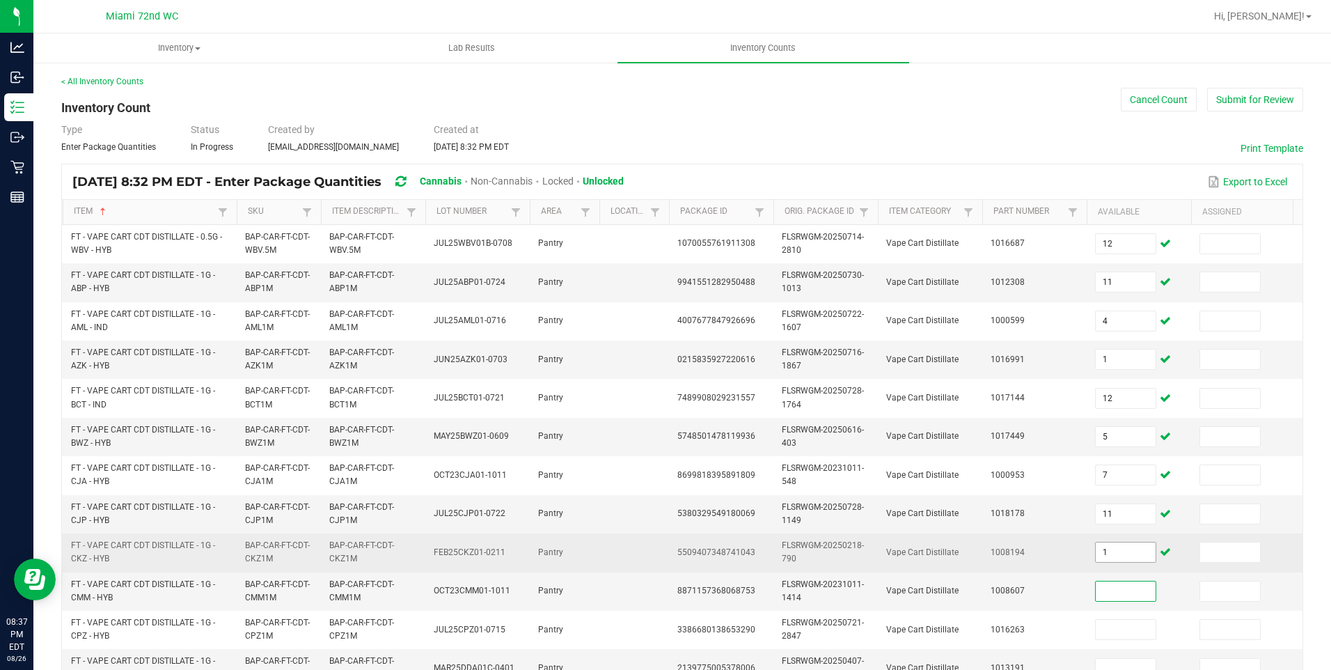
click at [1114, 548] on input "1" at bounding box center [1126, 551] width 60 height 19
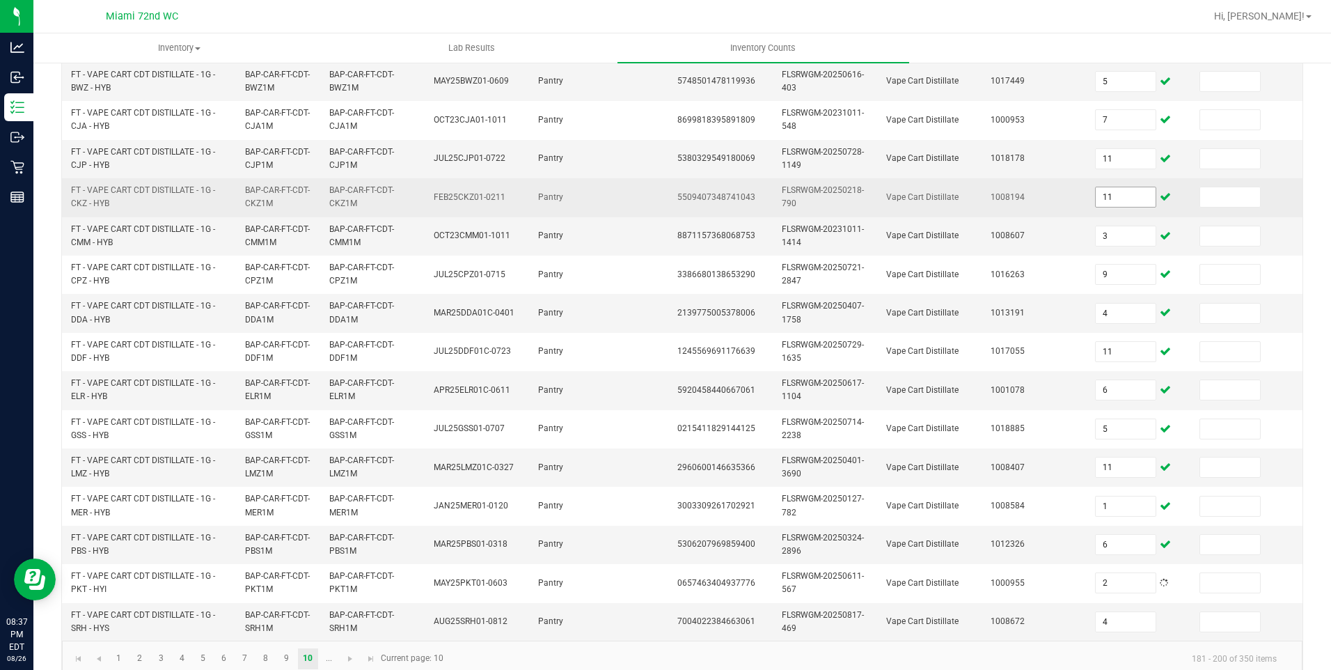
scroll to position [386, 0]
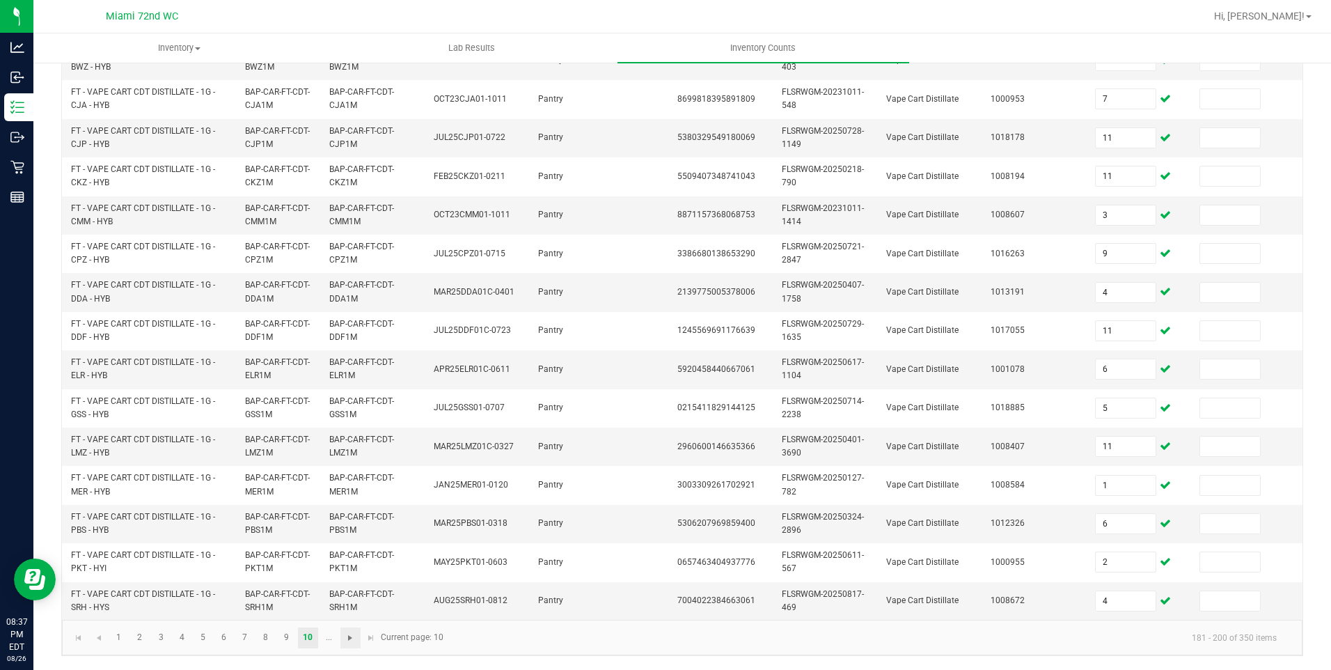
click at [345, 635] on span "Go to the next page" at bounding box center [350, 637] width 11 height 11
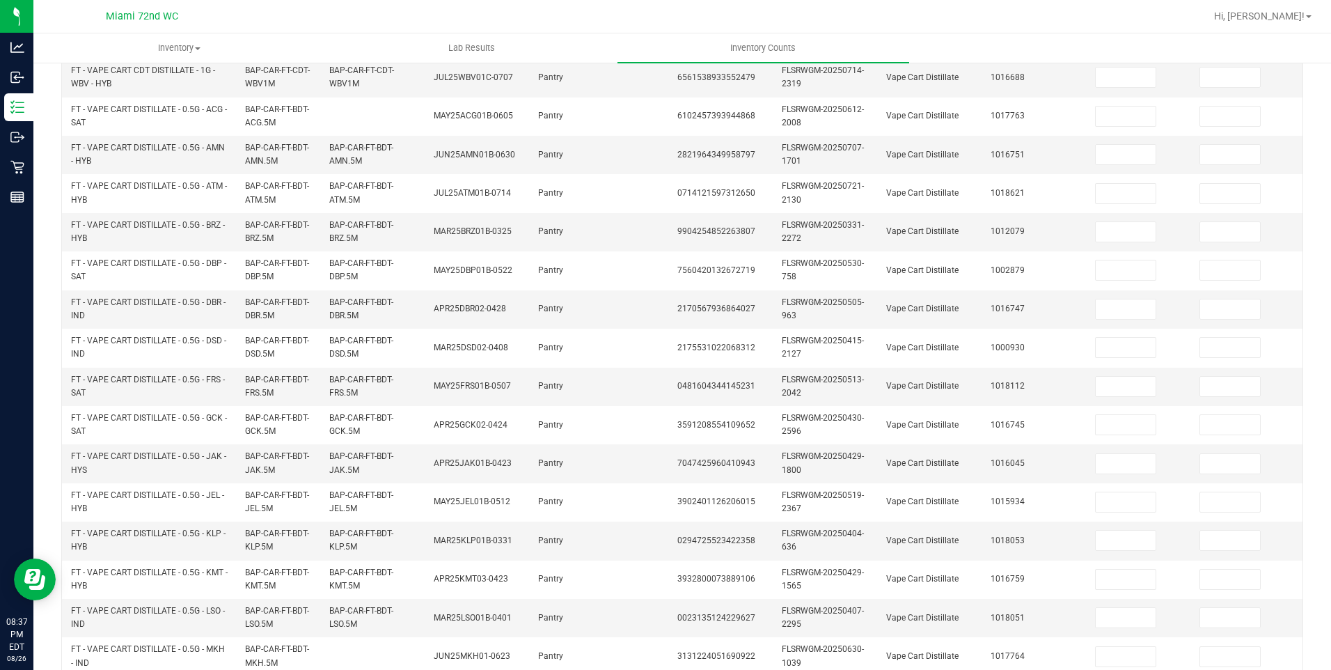
scroll to position [0, 0]
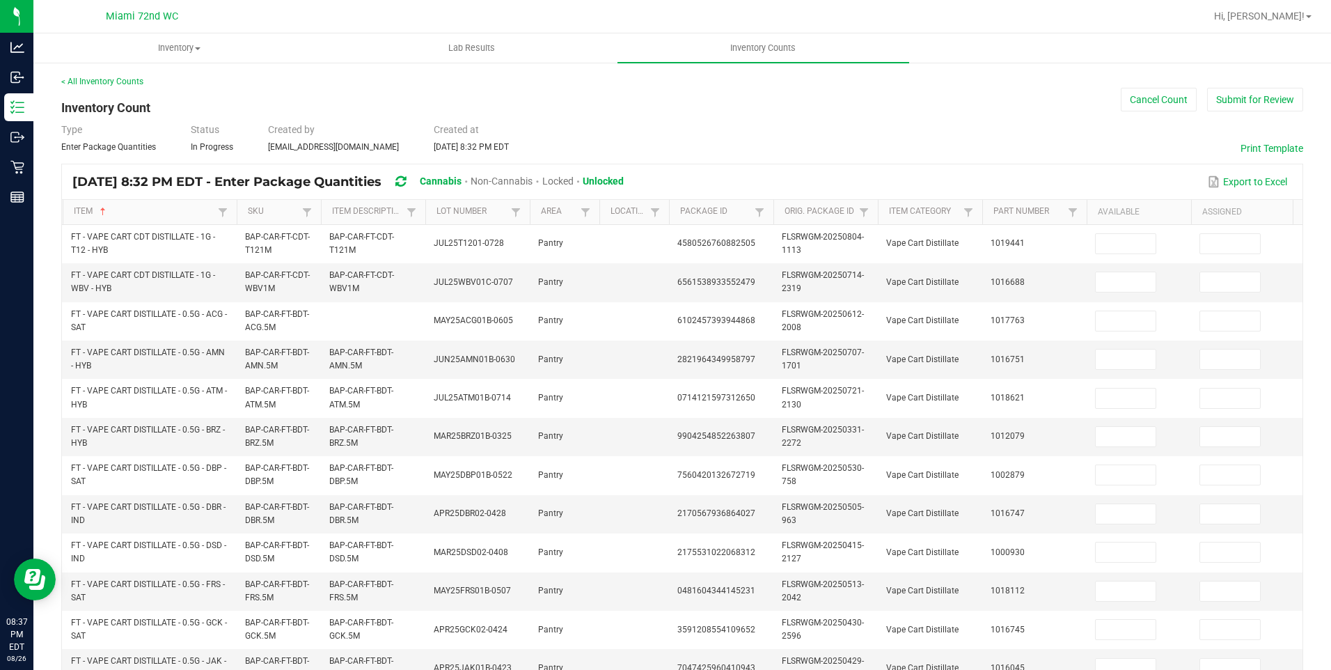
click at [1133, 222] on th "Available" at bounding box center [1139, 212] width 104 height 25
click at [1116, 221] on th "Available" at bounding box center [1139, 212] width 104 height 25
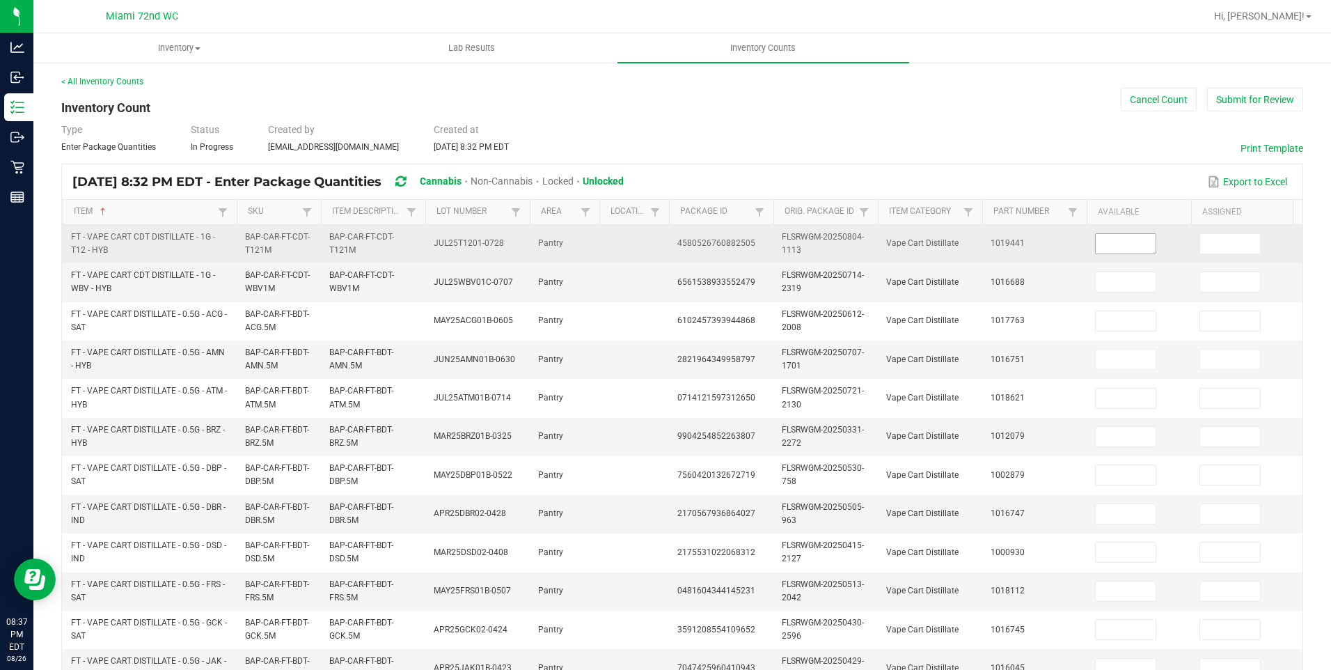
click at [1128, 242] on input at bounding box center [1126, 243] width 60 height 19
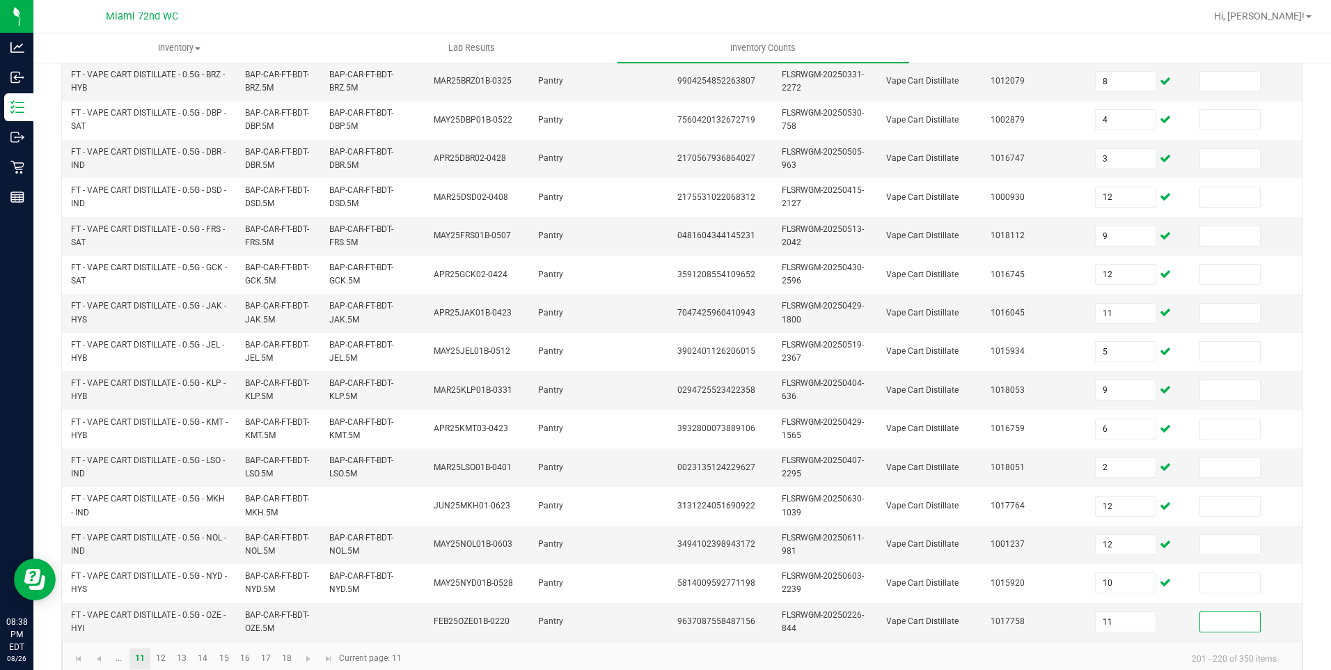
scroll to position [386, 0]
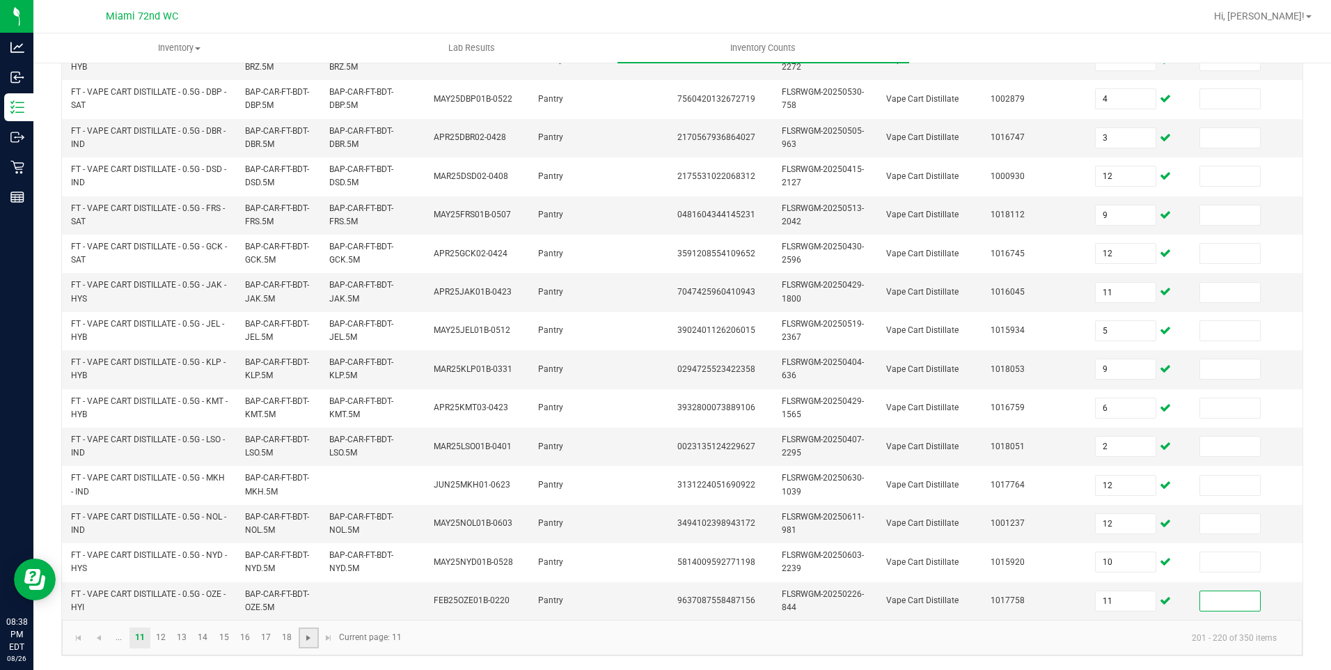
click at [308, 637] on span "Go to the next page" at bounding box center [308, 637] width 11 height 11
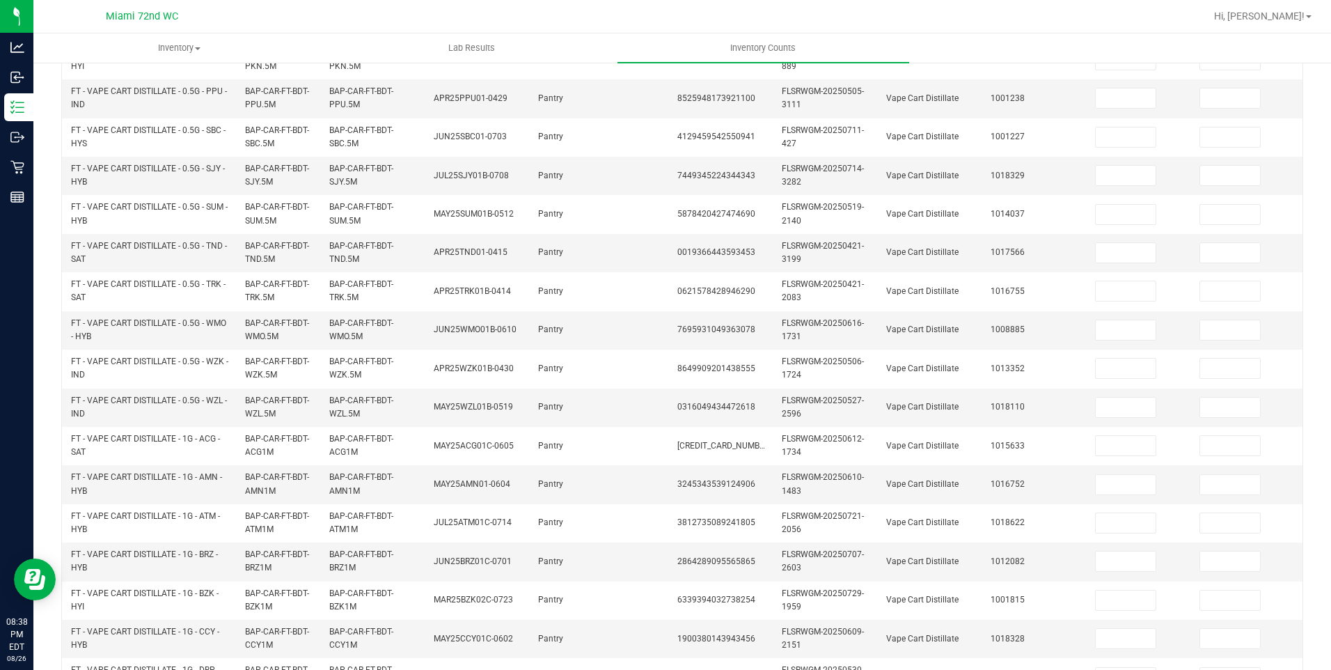
scroll to position [0, 0]
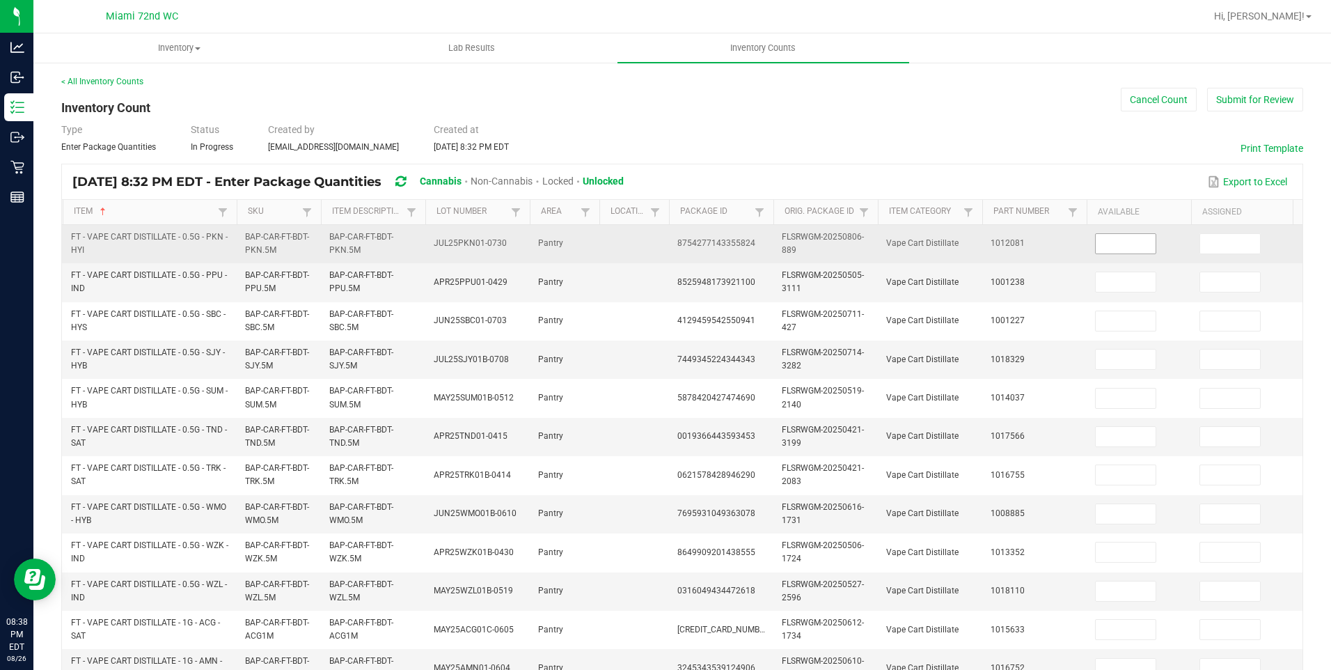
click at [1108, 246] on input at bounding box center [1126, 243] width 60 height 19
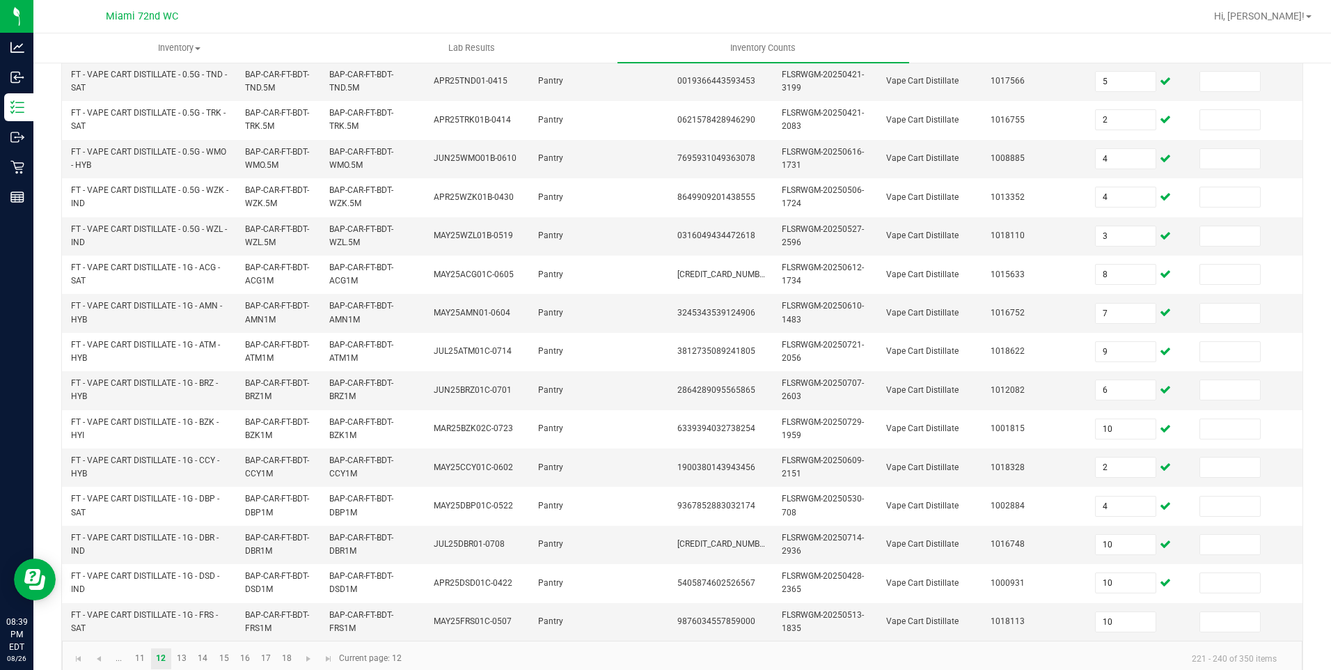
scroll to position [386, 0]
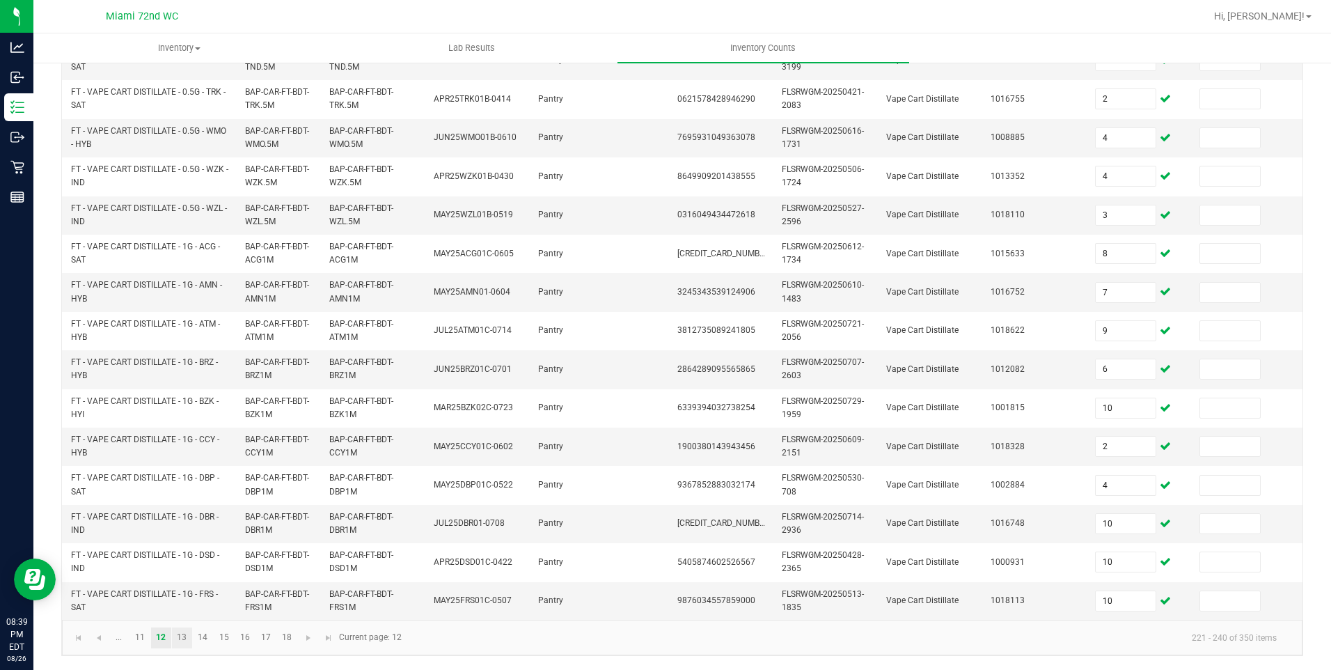
click at [183, 639] on link "13" at bounding box center [182, 637] width 20 height 21
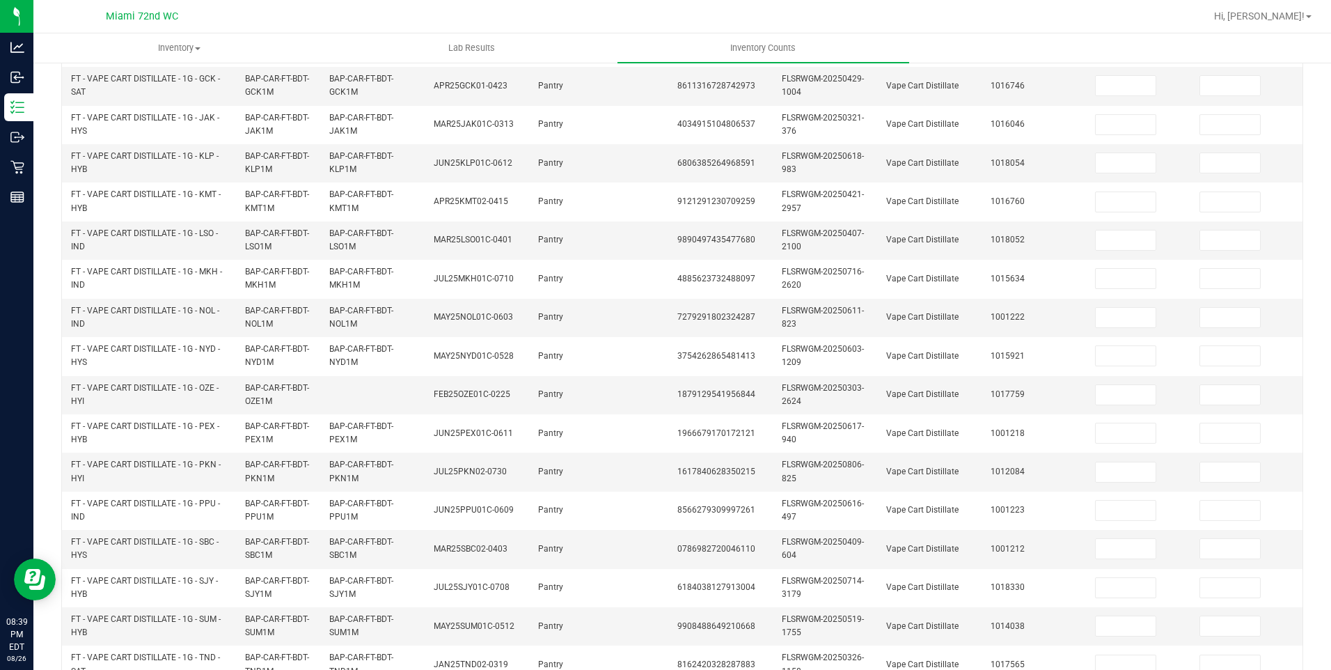
scroll to position [0, 0]
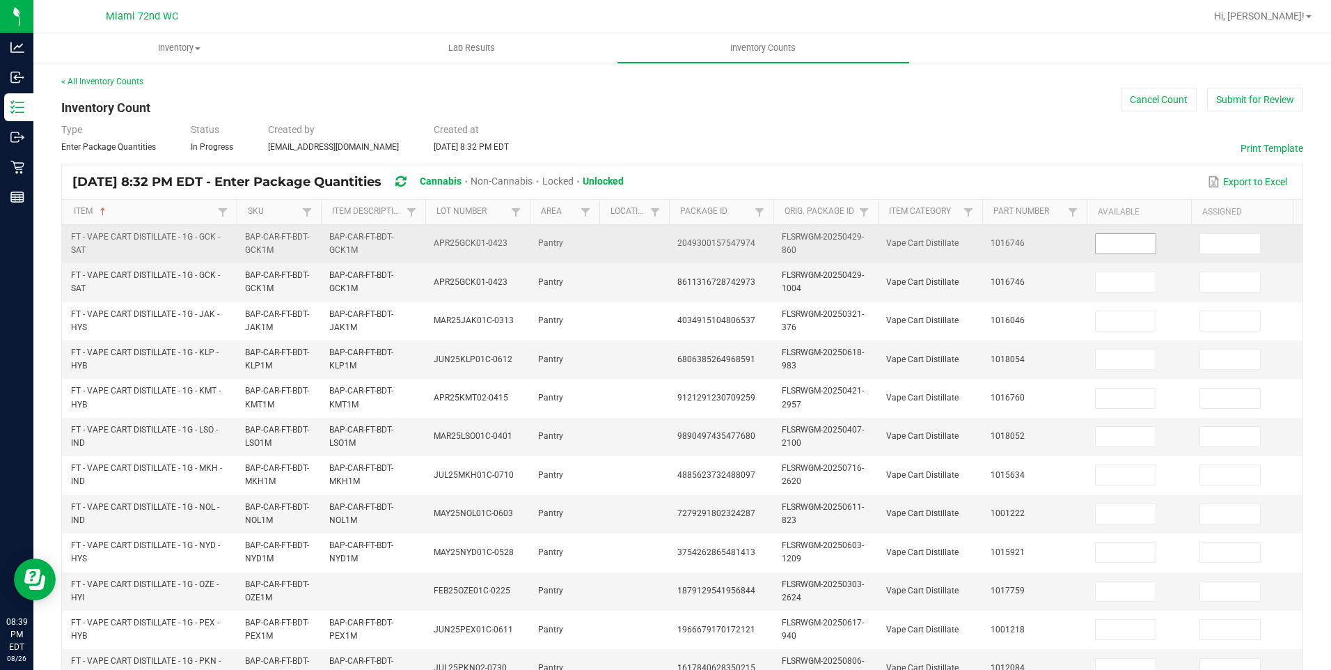
click at [1119, 244] on input at bounding box center [1126, 243] width 60 height 19
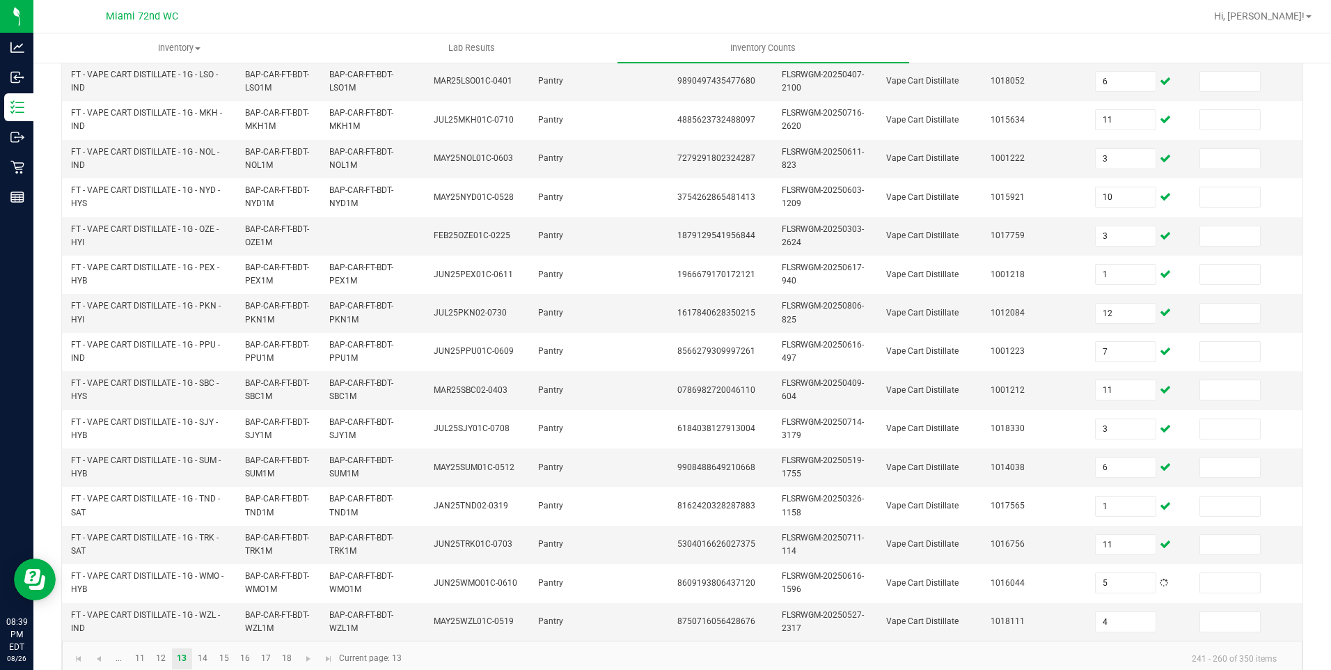
scroll to position [386, 0]
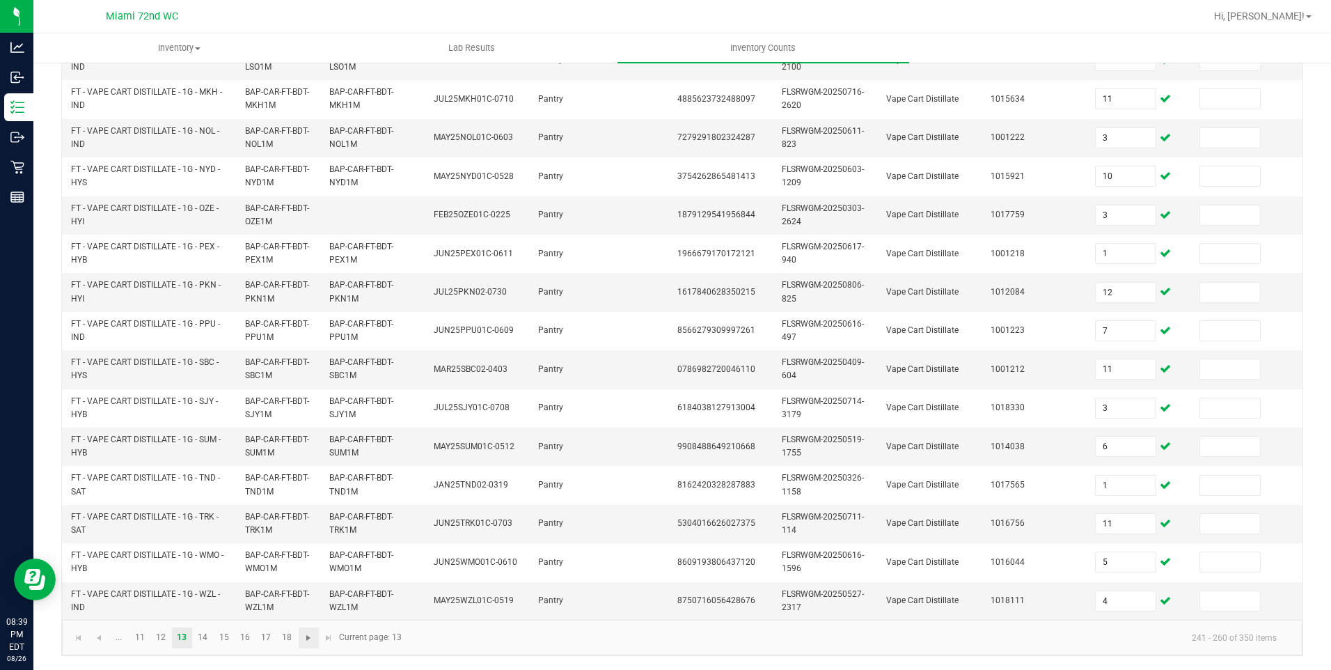
click at [308, 640] on span "Go to the next page" at bounding box center [308, 637] width 11 height 11
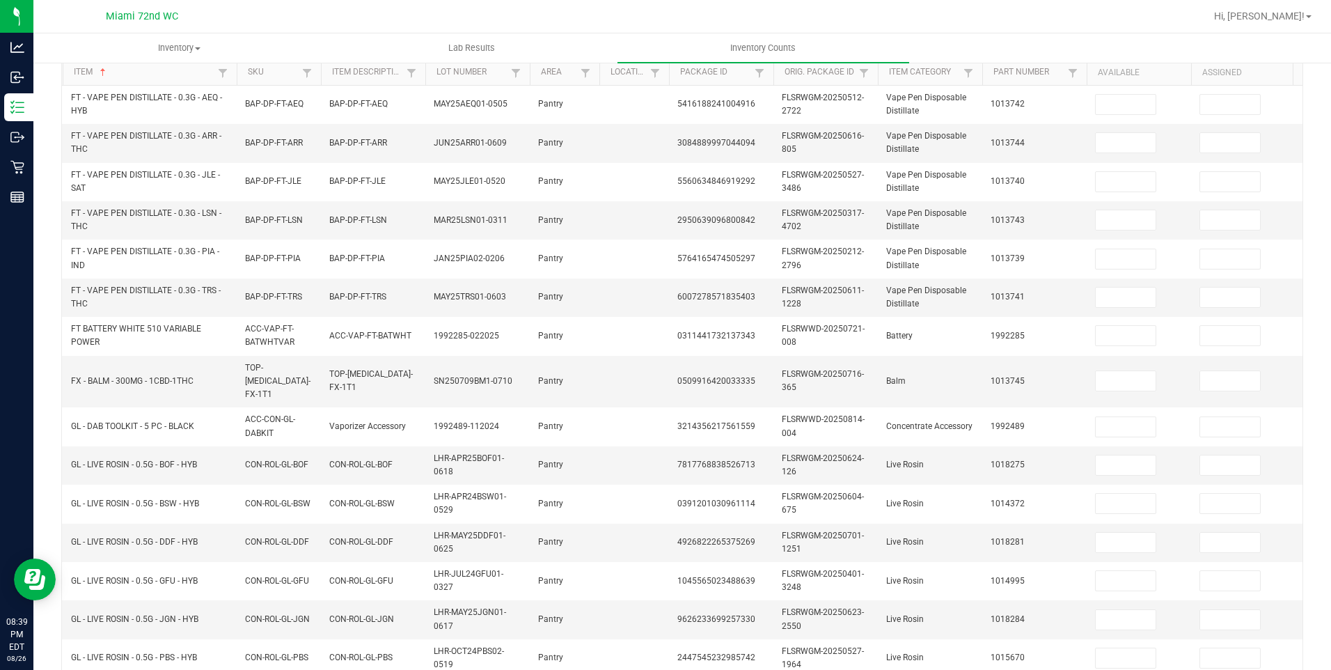
scroll to position [0, 0]
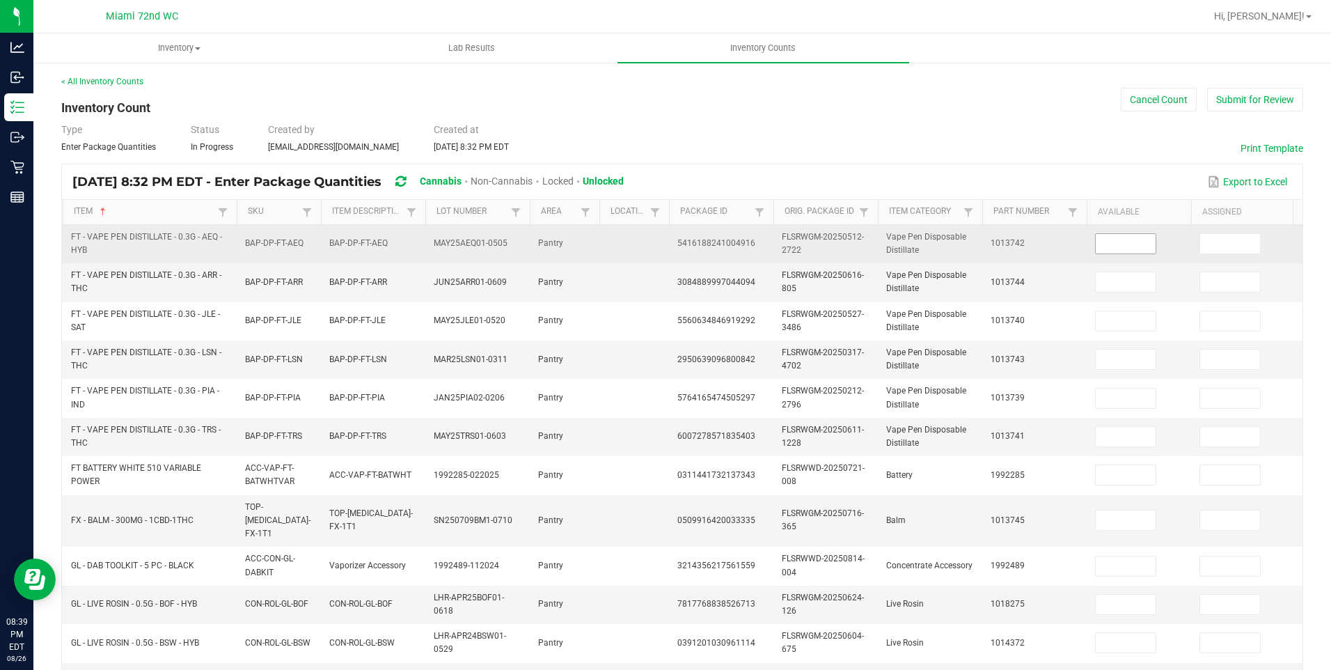
click at [1121, 244] on input at bounding box center [1126, 243] width 60 height 19
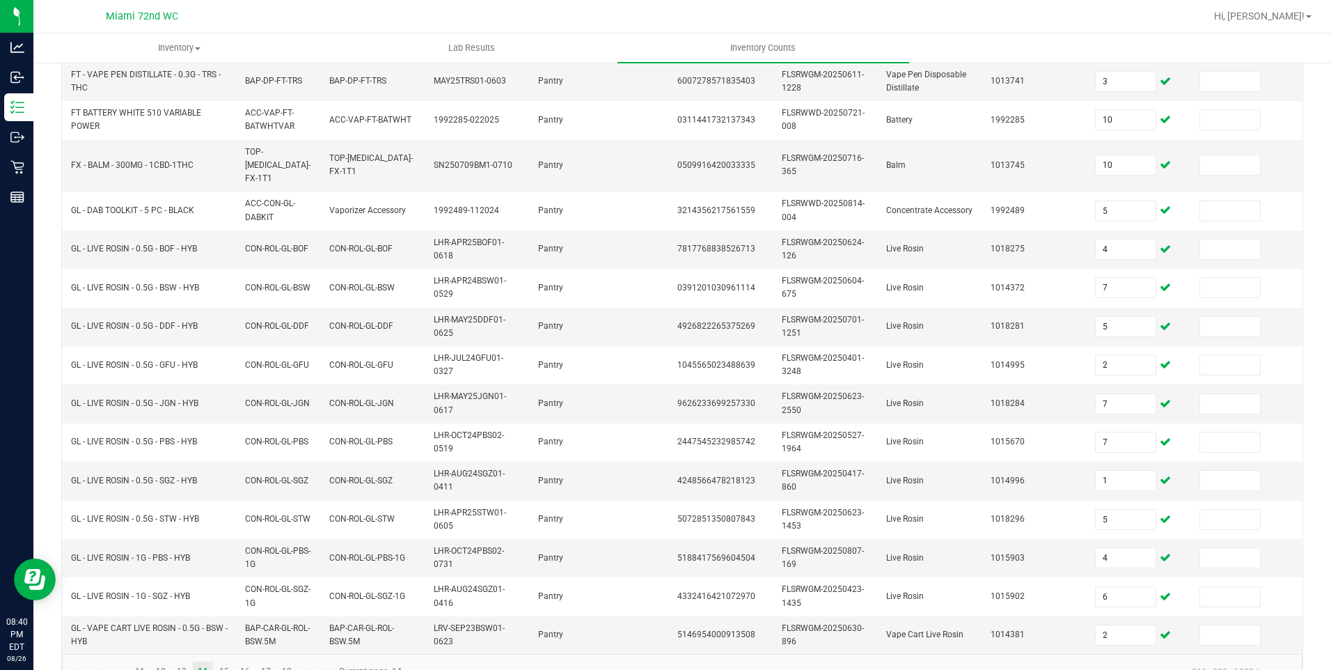
scroll to position [386, 0]
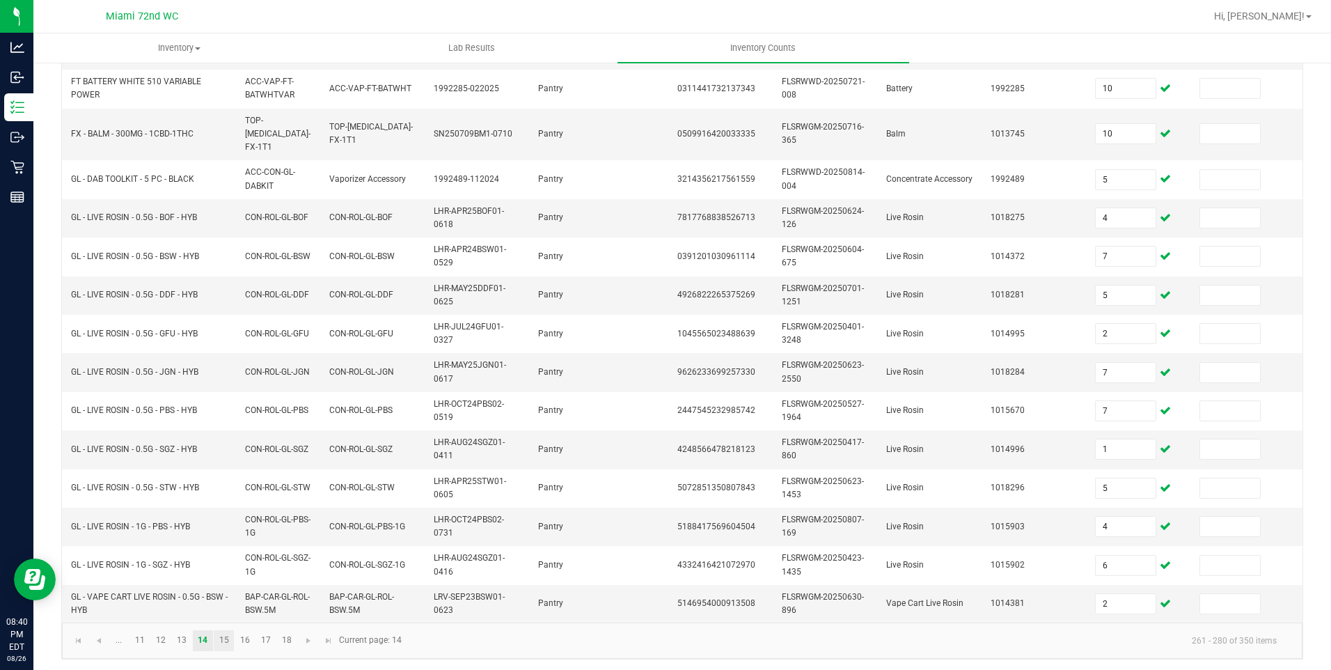
click at [223, 639] on link "15" at bounding box center [224, 640] width 20 height 21
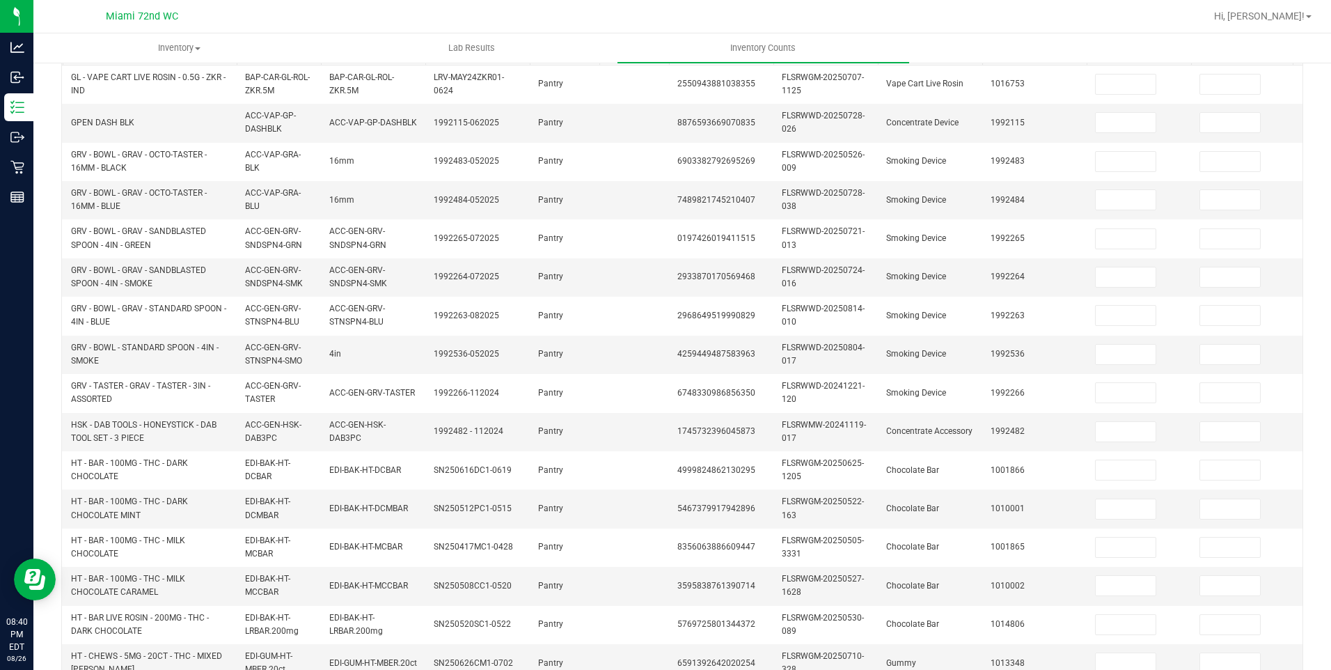
scroll to position [0, 0]
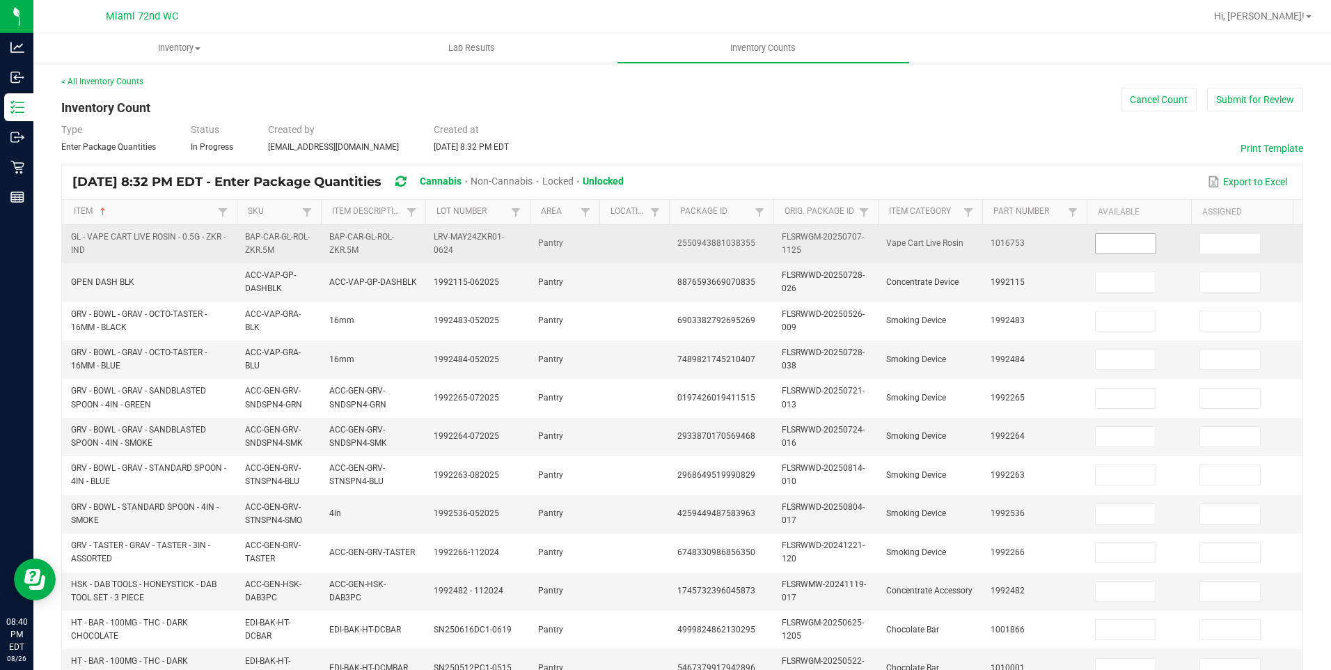
click at [1125, 244] on input at bounding box center [1126, 243] width 60 height 19
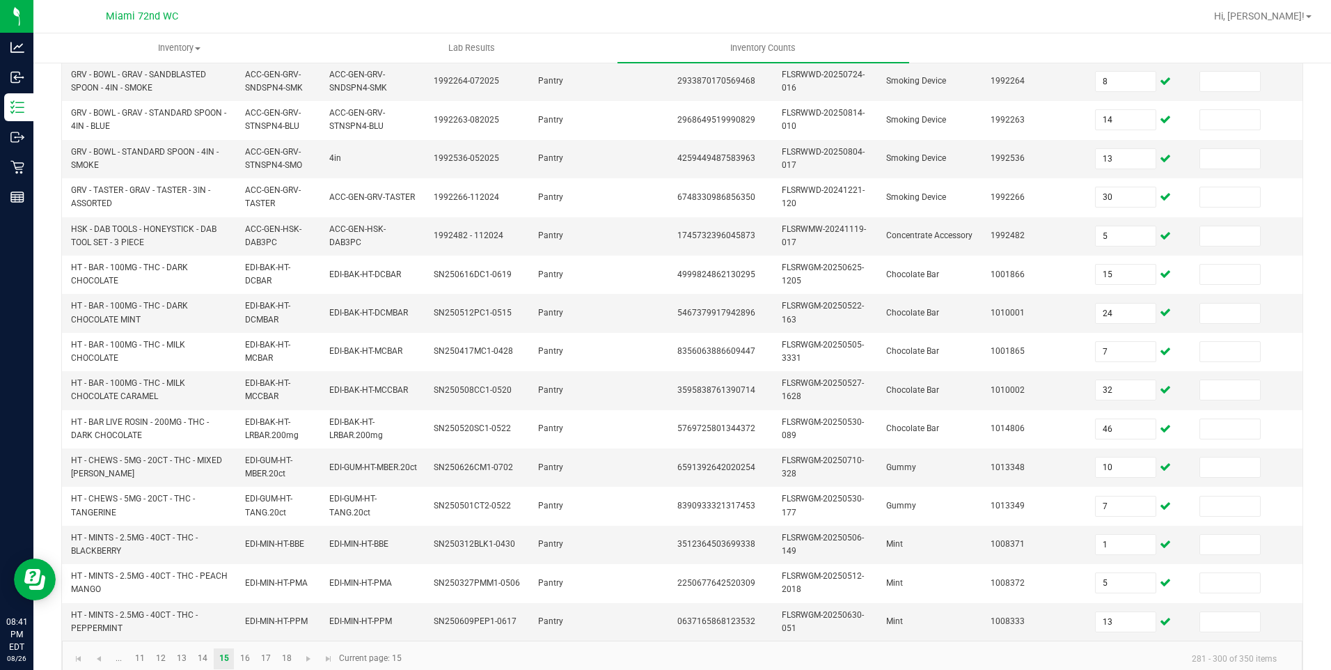
scroll to position [386, 0]
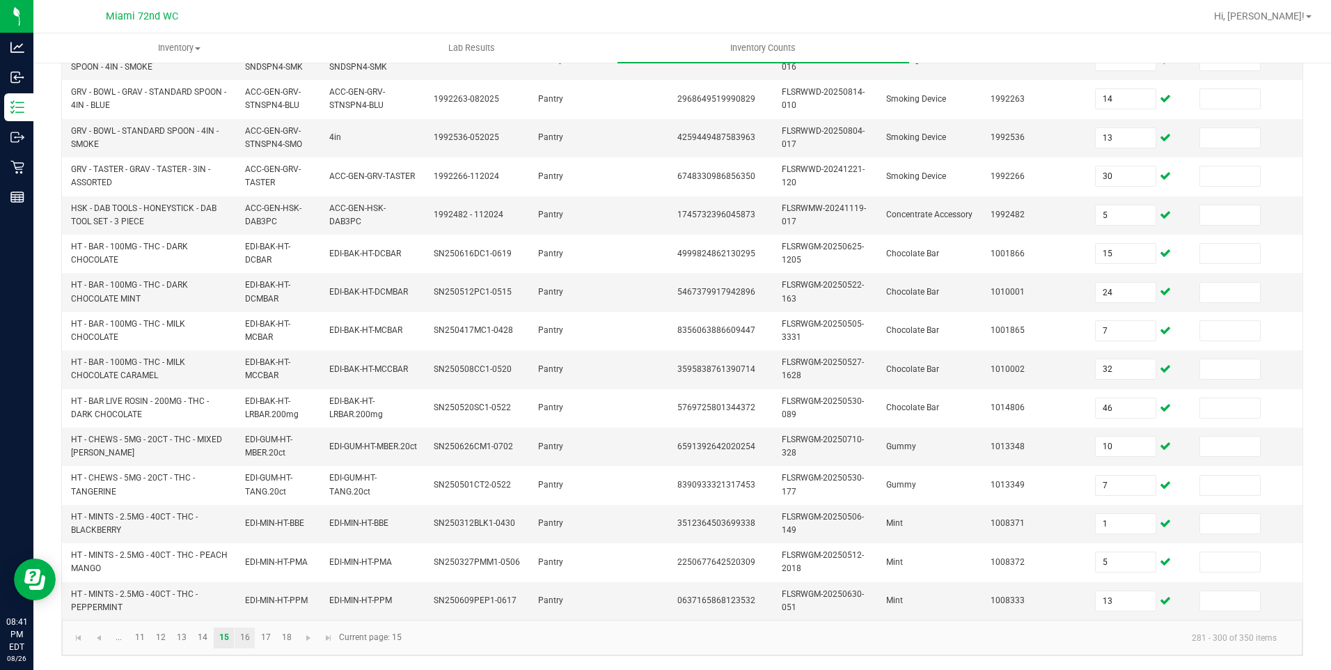
click at [239, 636] on link "16" at bounding box center [245, 637] width 20 height 21
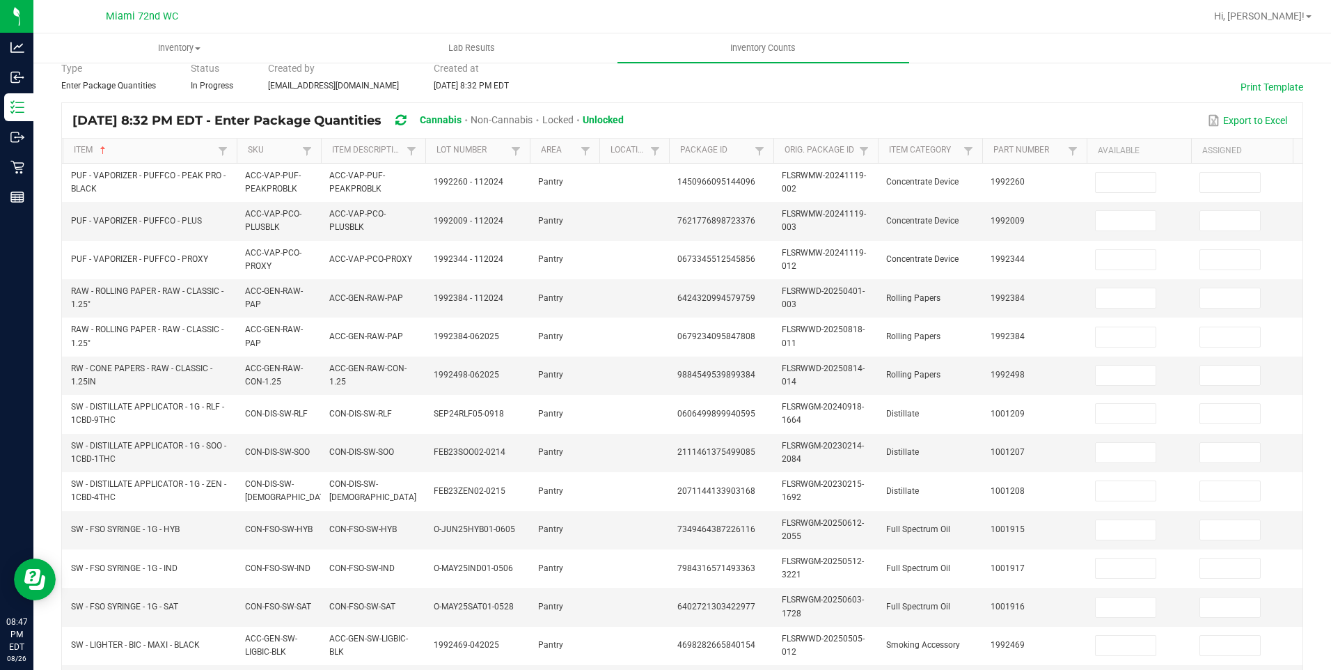
scroll to position [0, 0]
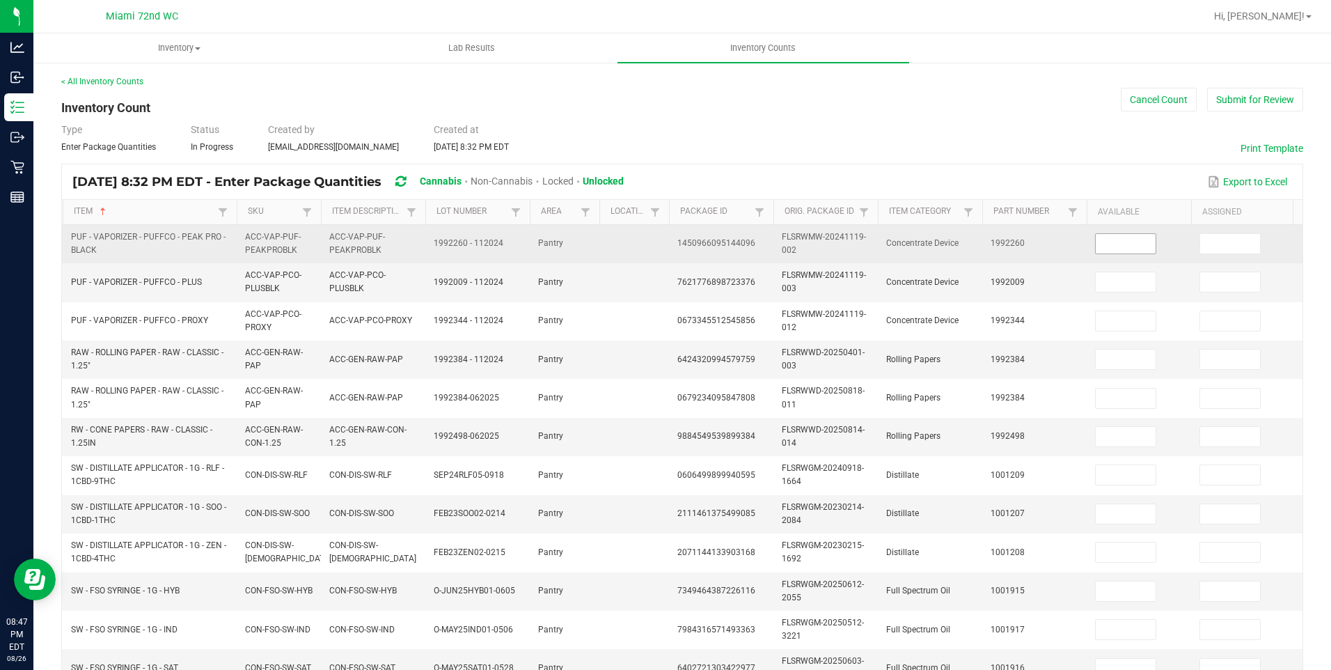
click at [1118, 246] on input at bounding box center [1126, 243] width 60 height 19
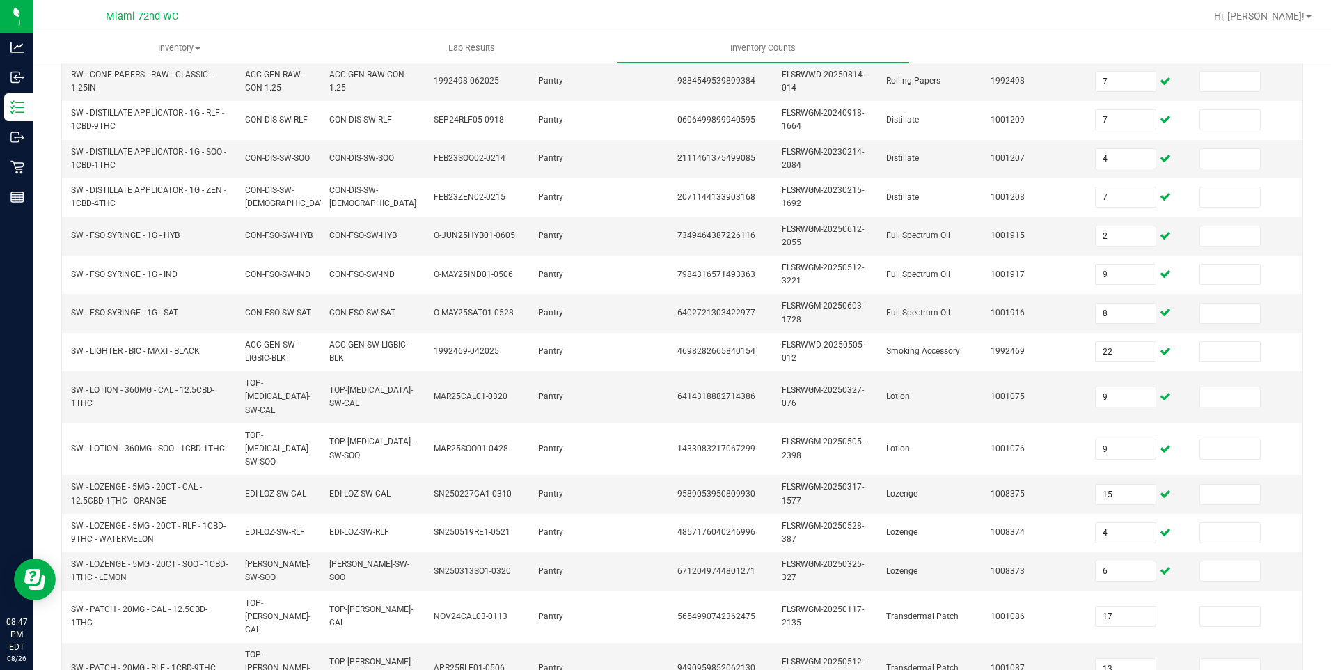
scroll to position [386, 0]
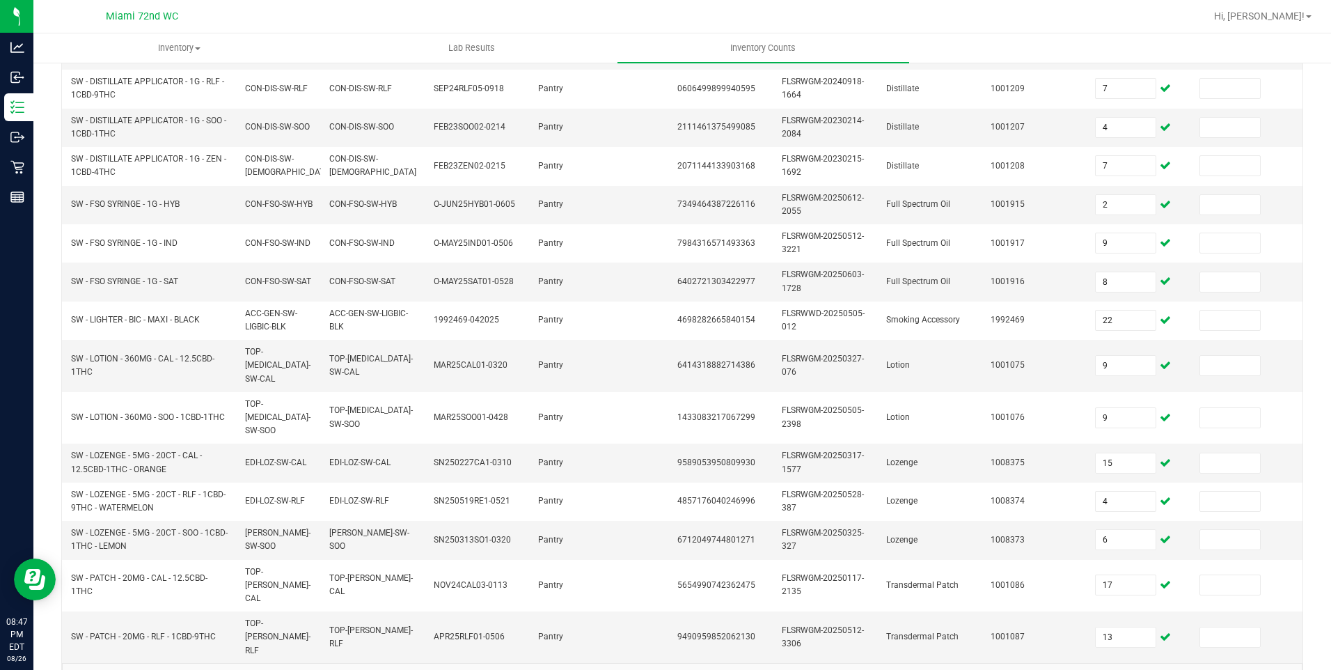
click at [266, 669] on link "17" at bounding box center [265, 680] width 20 height 21
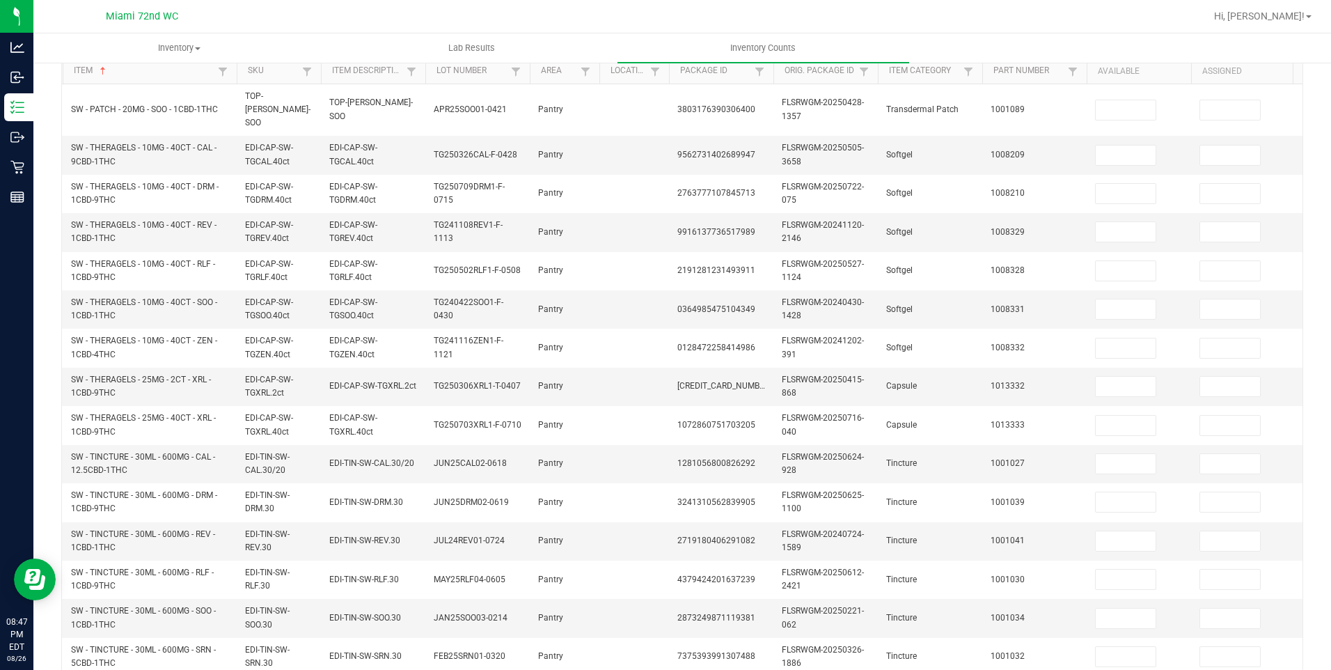
scroll to position [0, 0]
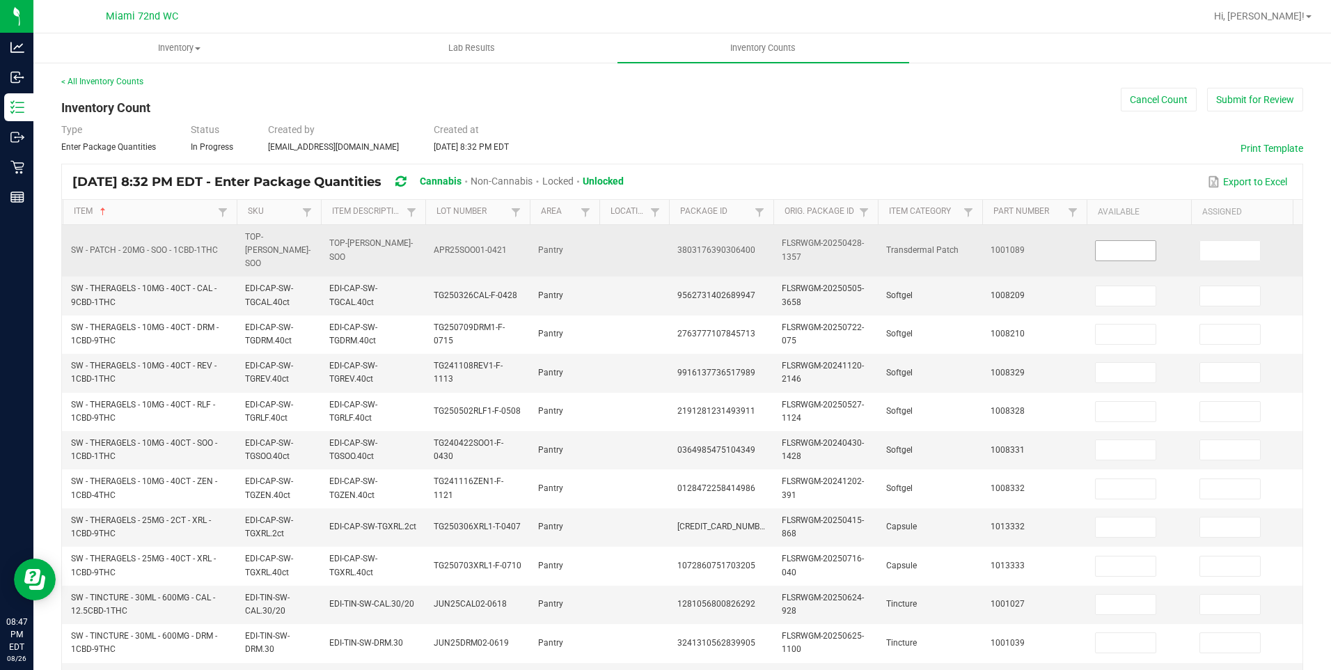
click at [1119, 248] on input at bounding box center [1126, 250] width 60 height 19
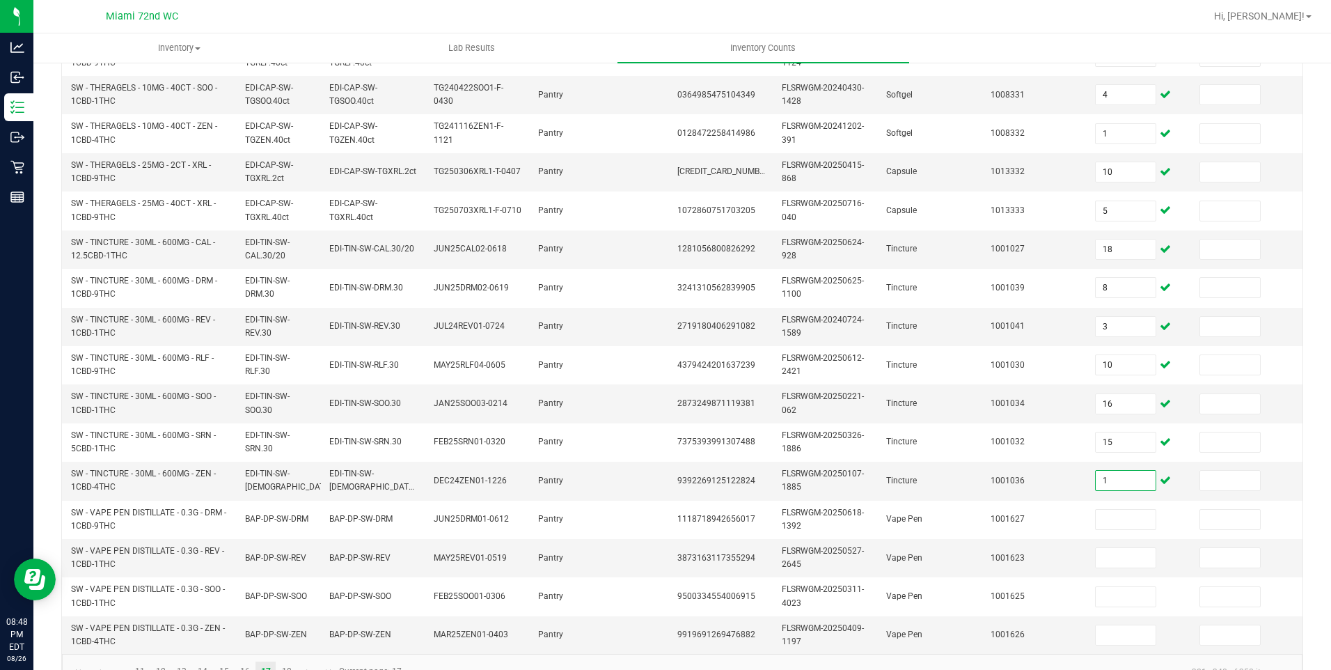
scroll to position [386, 0]
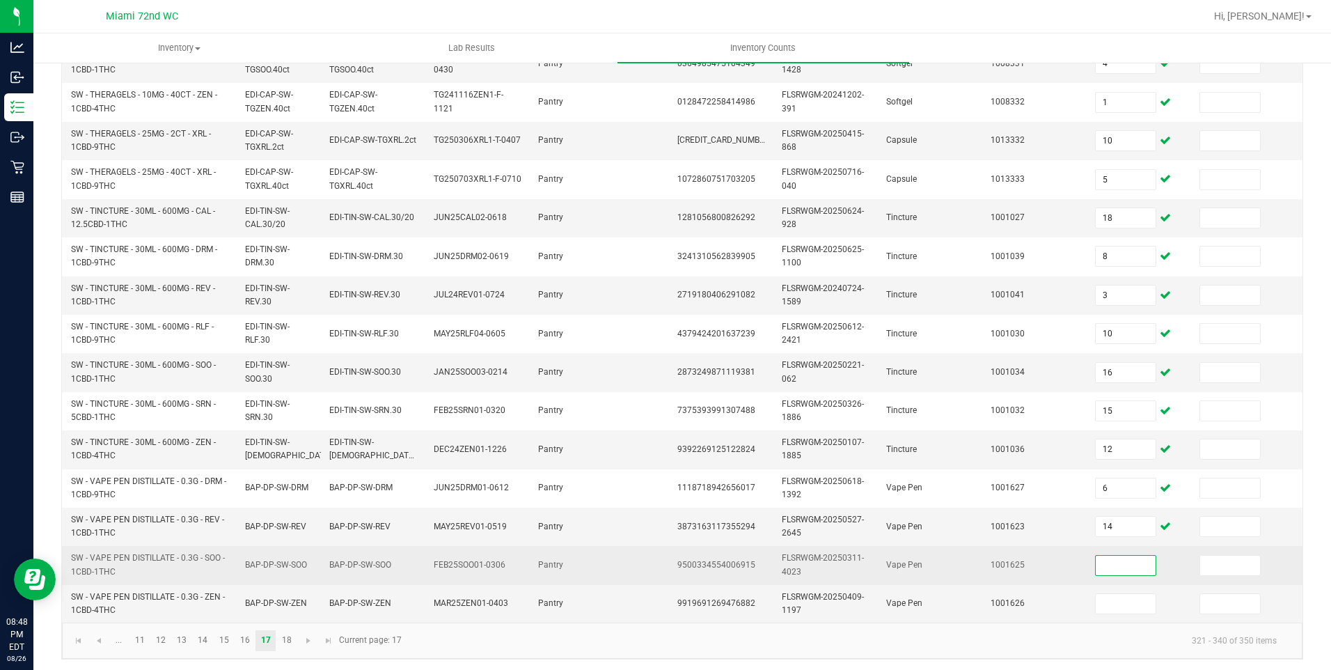
click at [1139, 546] on td at bounding box center [1139, 565] width 104 height 38
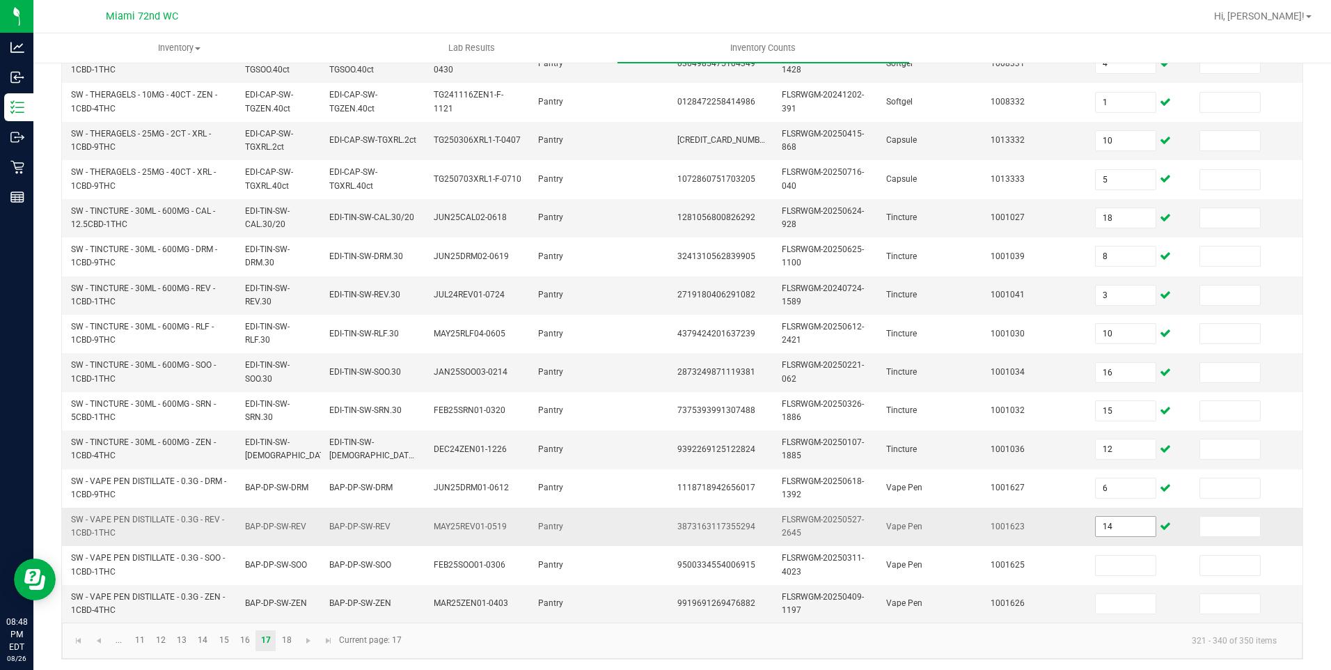
click at [1123, 516] on input "14" at bounding box center [1126, 525] width 60 height 19
click at [287, 638] on link "18" at bounding box center [286, 640] width 20 height 21
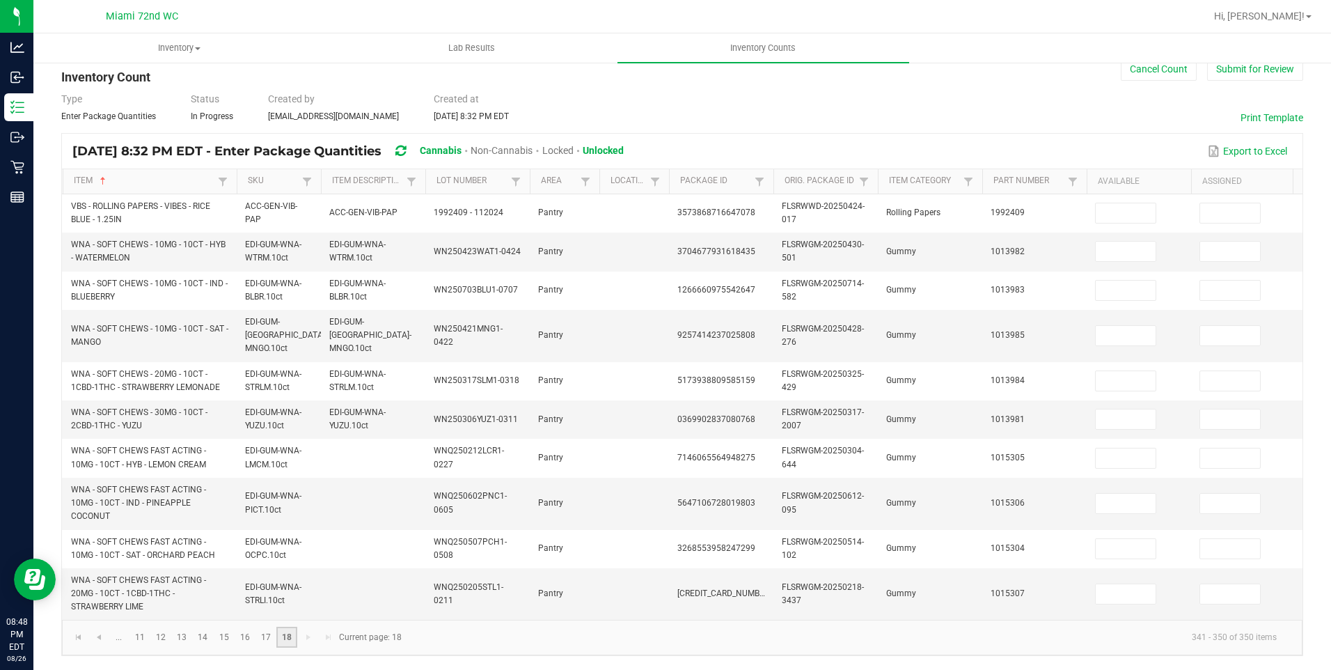
scroll to position [28, 0]
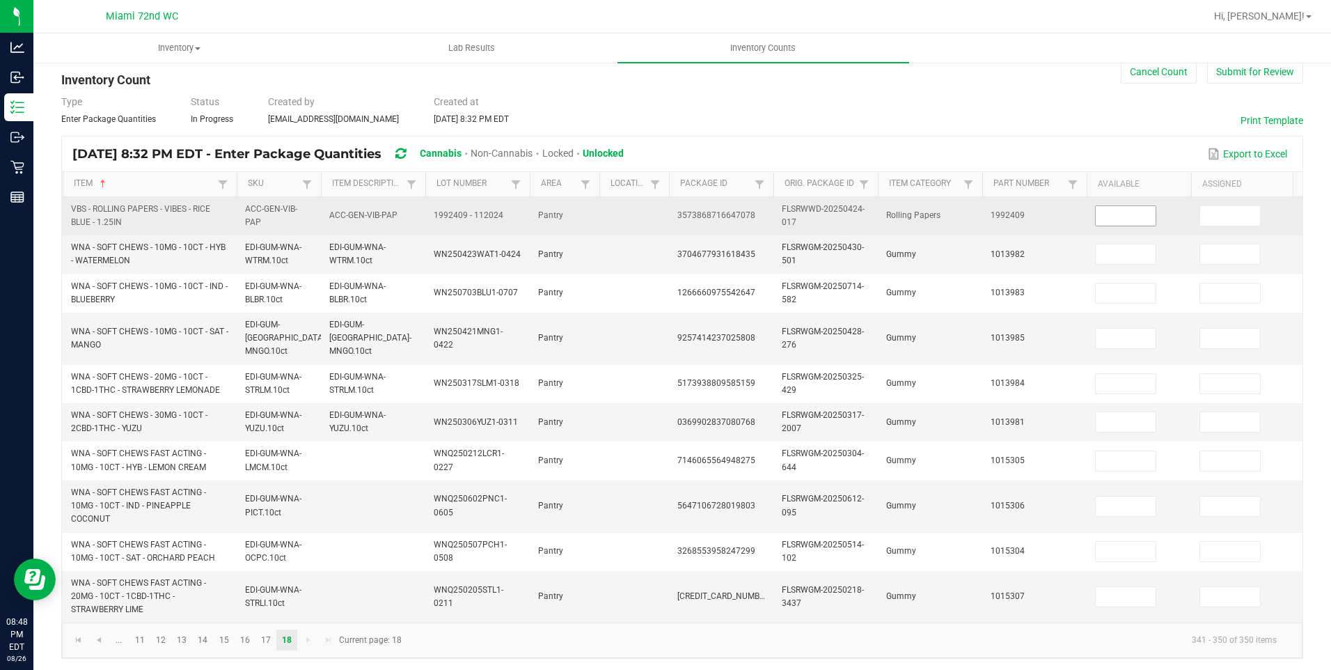
click at [1133, 218] on input at bounding box center [1126, 215] width 60 height 19
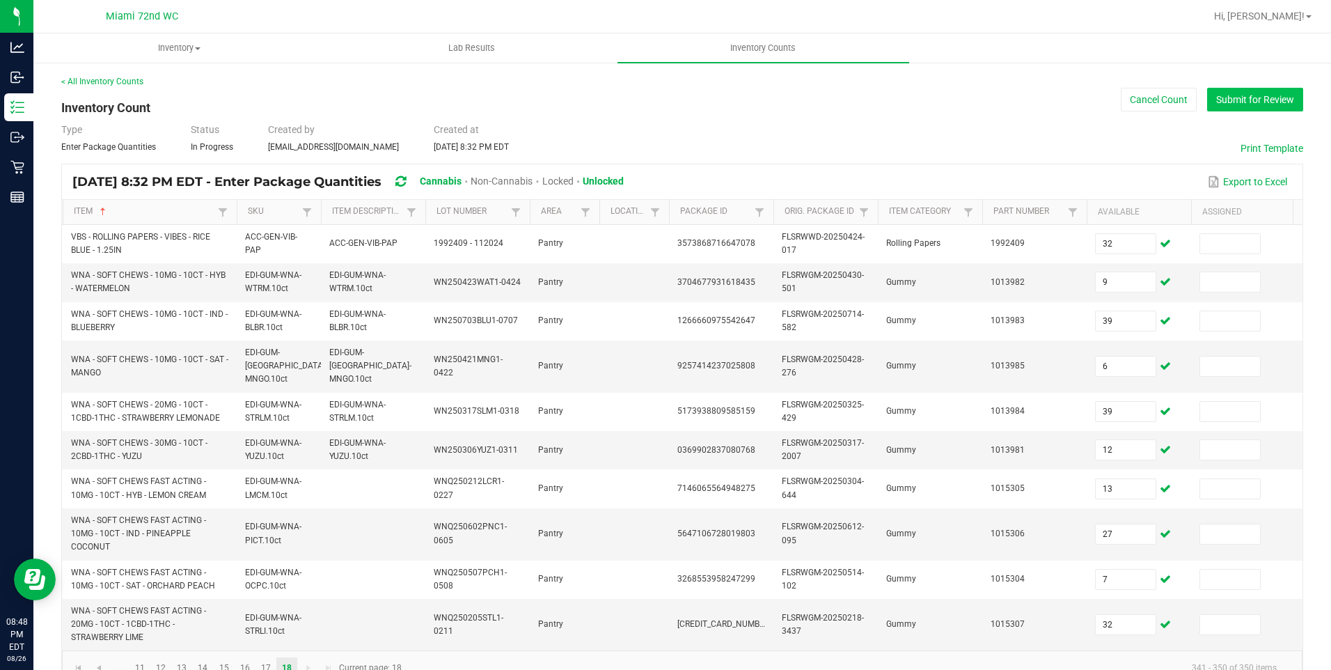
click at [1249, 99] on button "Submit for Review" at bounding box center [1255, 100] width 96 height 24
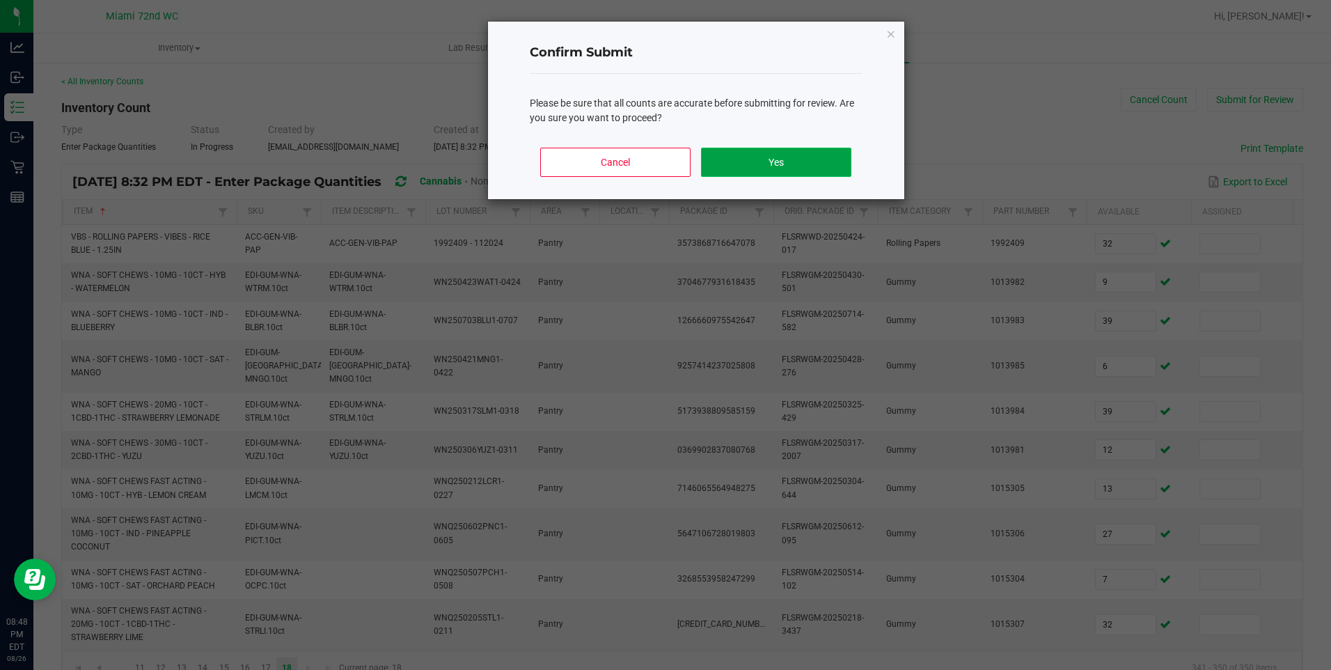
click at [791, 148] on button "Yes" at bounding box center [776, 162] width 150 height 29
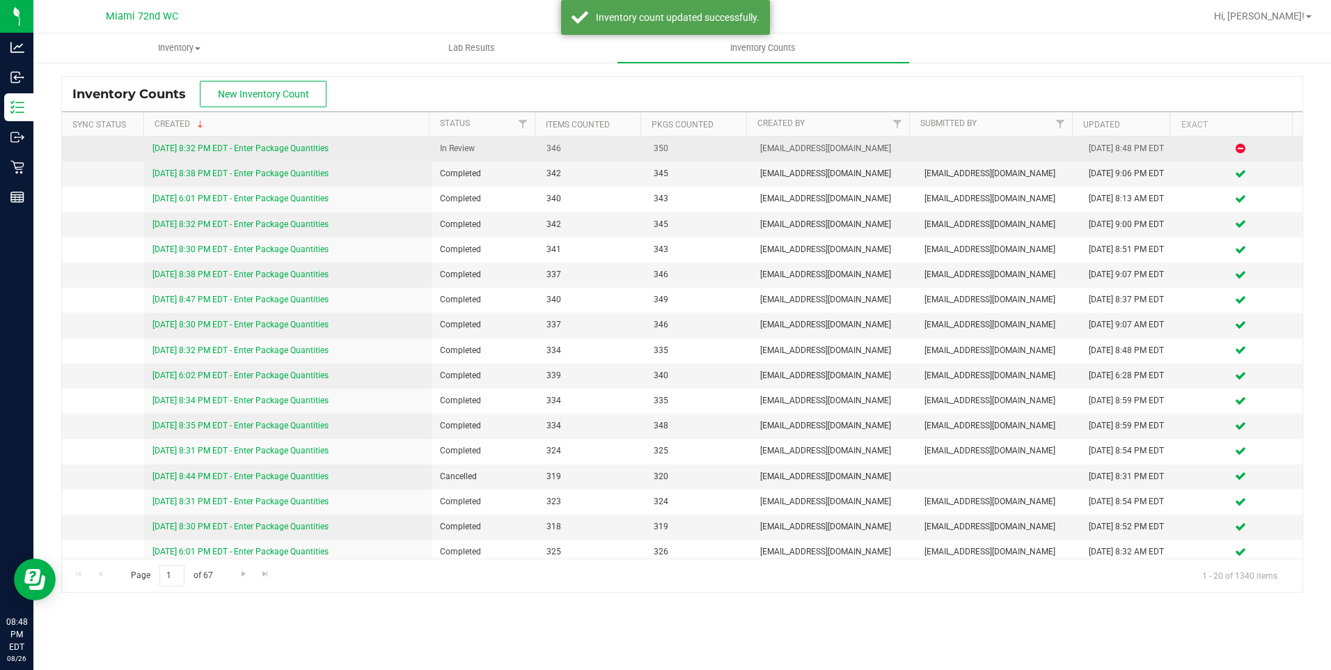
click at [297, 150] on link "[DATE] 8:32 PM EDT - Enter Package Quantities" at bounding box center [240, 148] width 176 height 10
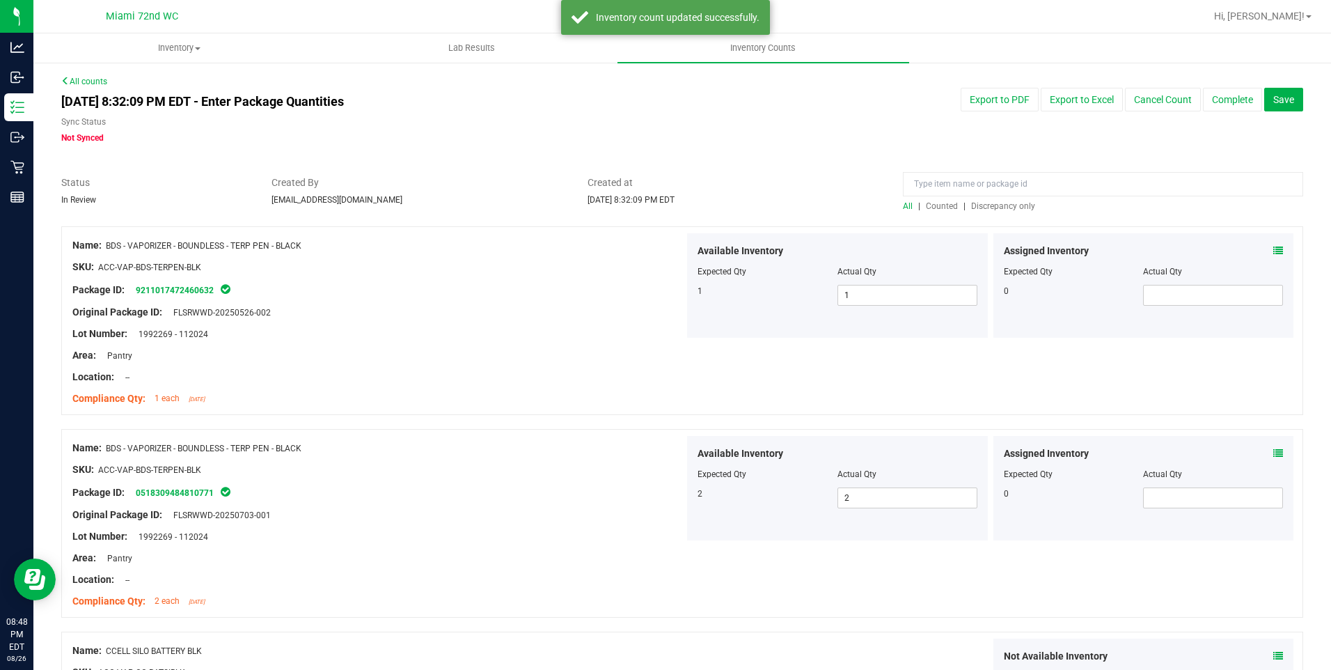
click at [1000, 204] on span "Discrepancy only" at bounding box center [1003, 206] width 64 height 10
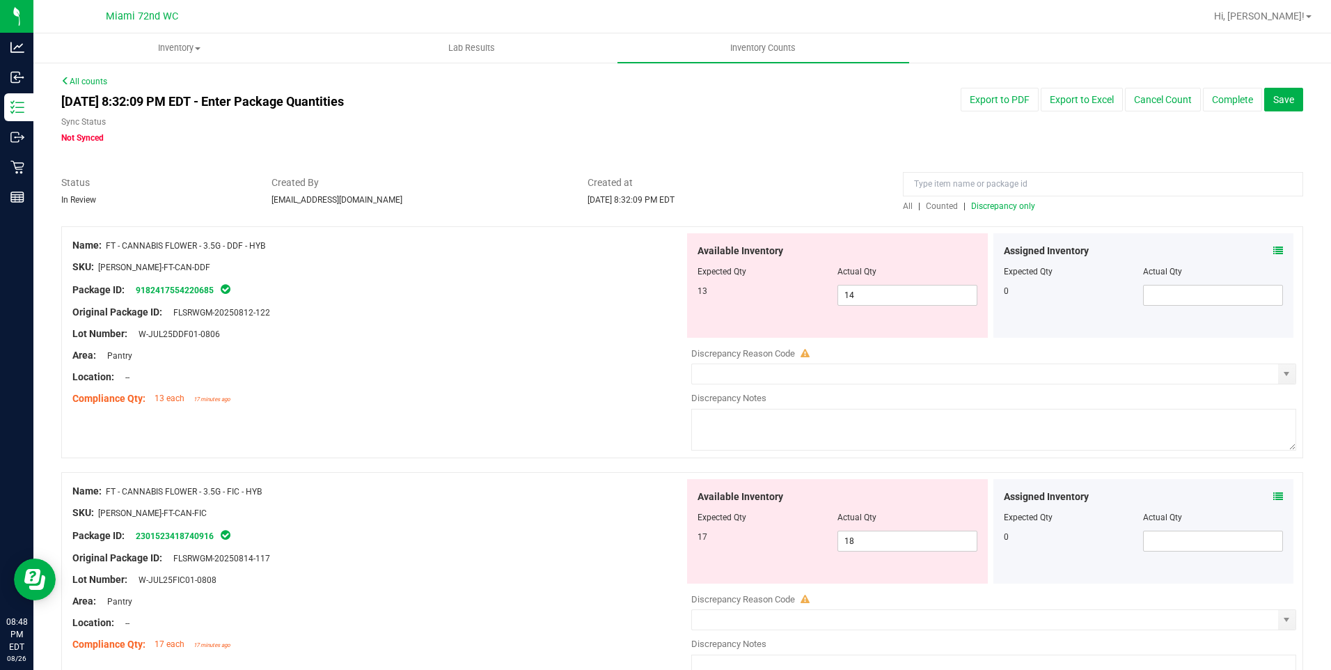
click at [800, 356] on icon at bounding box center [804, 353] width 9 height 9
click at [1273, 255] on div "Assigned Inventory Expected Qty Actual Qty 0" at bounding box center [1143, 285] width 301 height 104
click at [1273, 251] on icon at bounding box center [1278, 251] width 10 height 10
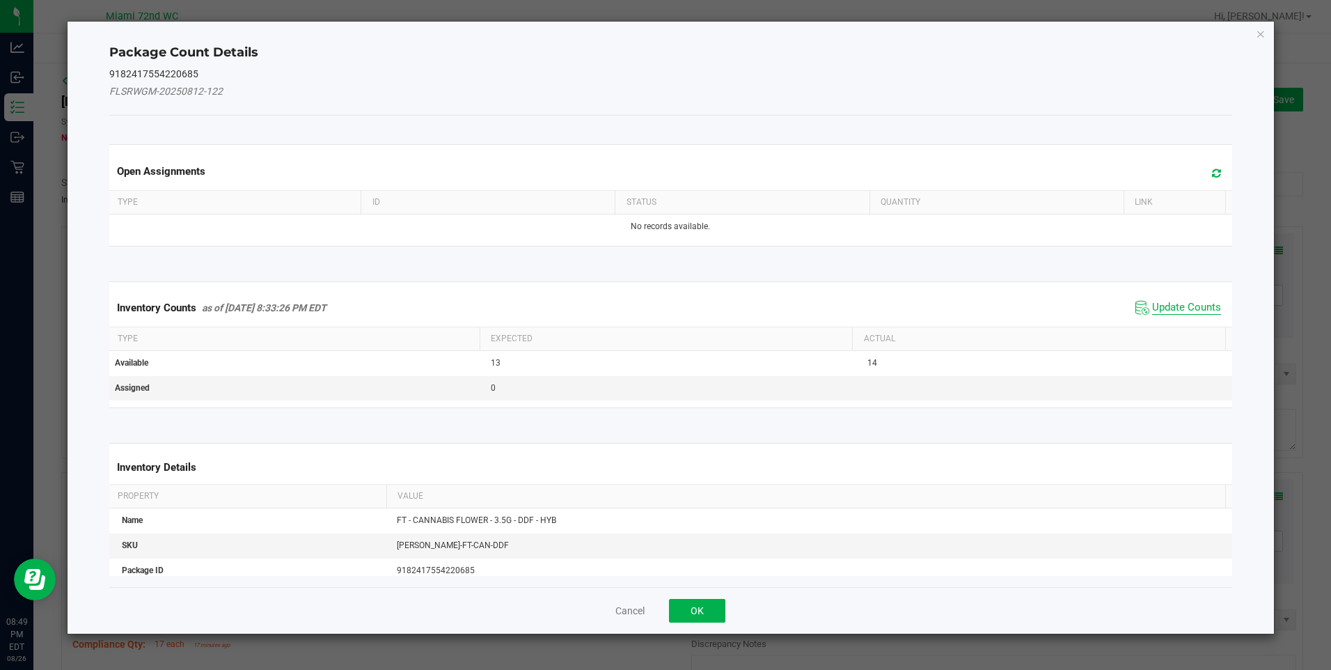
click at [1161, 309] on span "Update Counts" at bounding box center [1186, 308] width 69 height 14
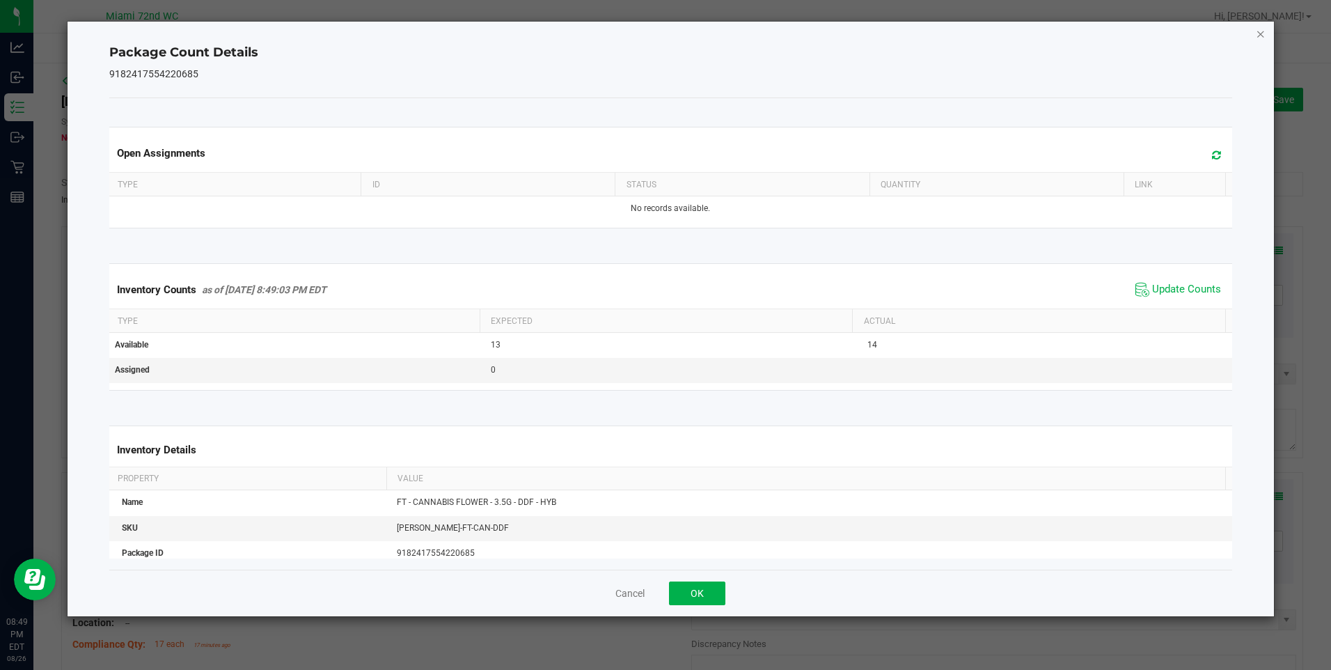
click at [1260, 33] on icon "Close" at bounding box center [1261, 33] width 10 height 17
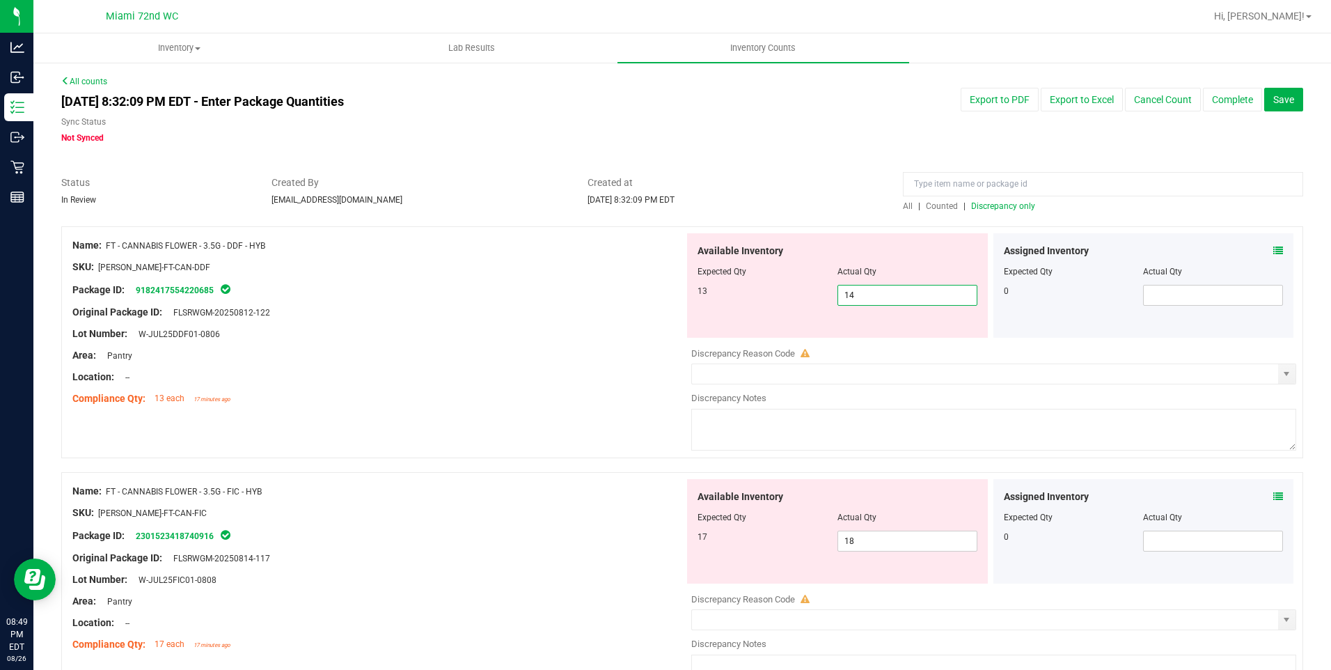
click at [906, 298] on span "14 14" at bounding box center [907, 295] width 140 height 21
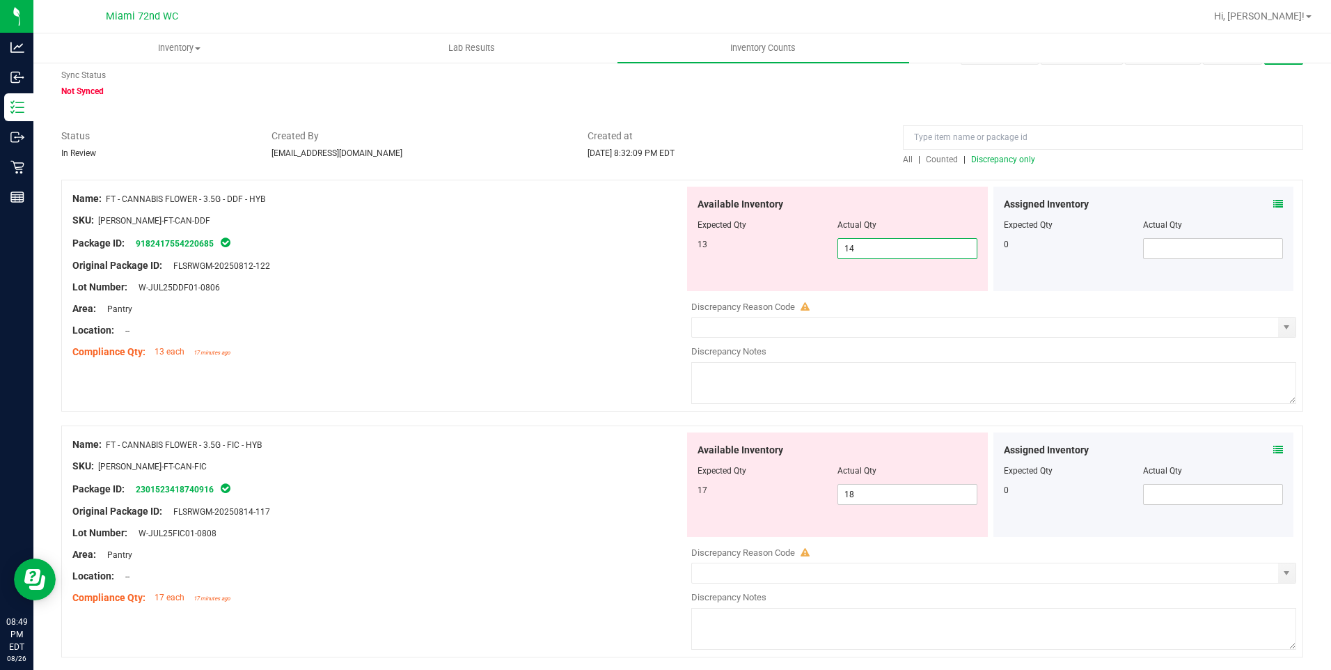
scroll to position [70, 0]
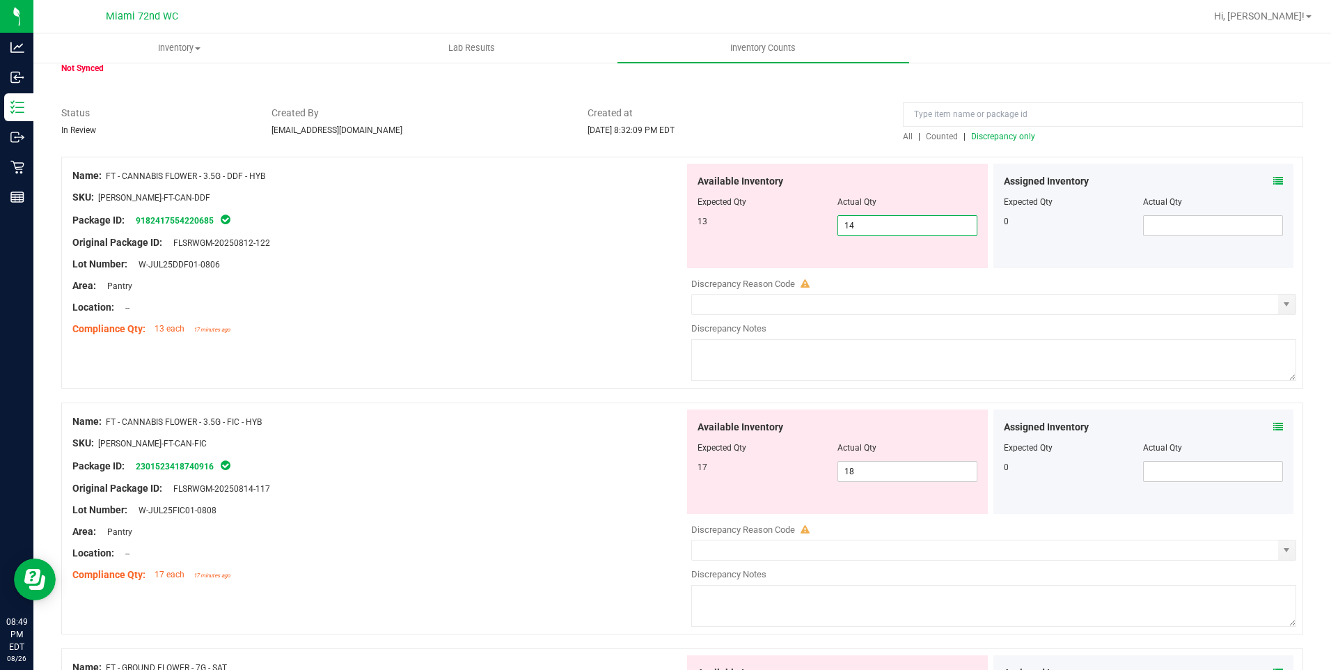
click at [890, 234] on input "14" at bounding box center [907, 225] width 139 height 19
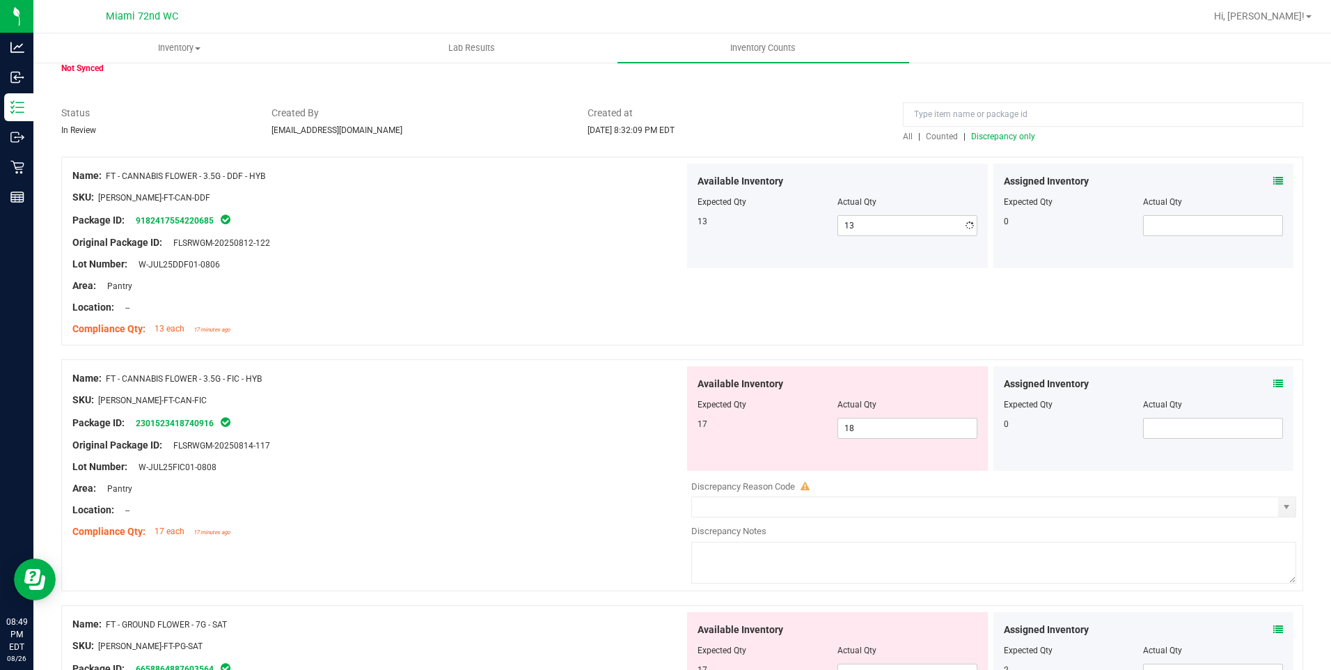
click at [912, 457] on div "Available Inventory Expected Qty Actual Qty 17 18 18" at bounding box center [837, 418] width 301 height 104
click at [878, 430] on span "18 18" at bounding box center [907, 428] width 140 height 21
click at [0, 0] on input "18" at bounding box center [0, 0] width 0 height 0
click at [622, 445] on div "Original Package ID: FLSRWGM-20250814-117" at bounding box center [378, 445] width 612 height 15
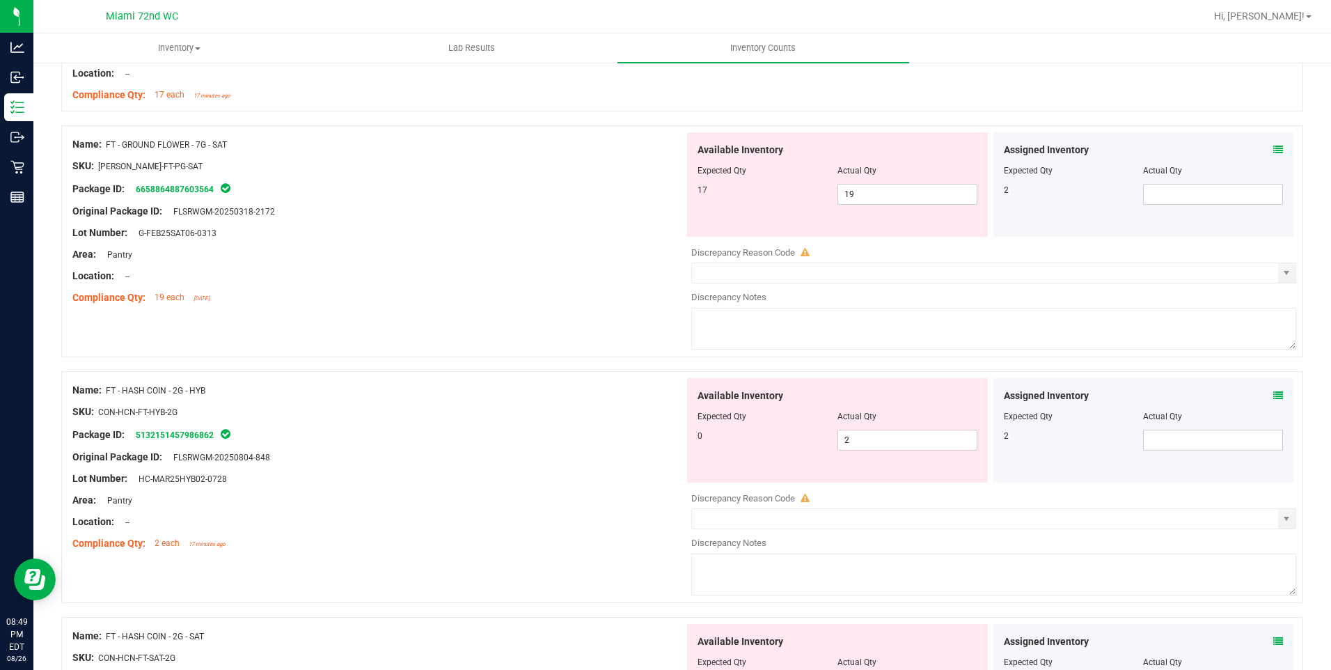
scroll to position [523, 0]
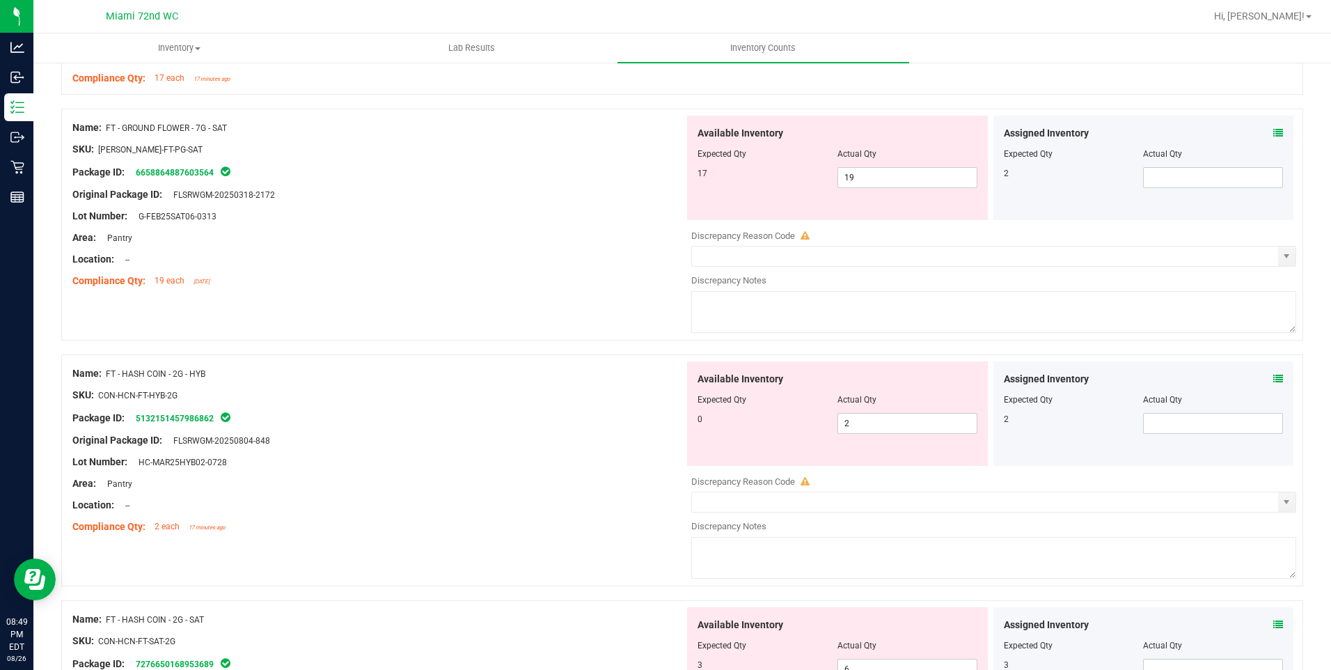
click at [1263, 124] on div "Assigned Inventory Expected Qty Actual Qty 2" at bounding box center [1143, 168] width 301 height 104
click at [1273, 131] on icon at bounding box center [1278, 133] width 10 height 10
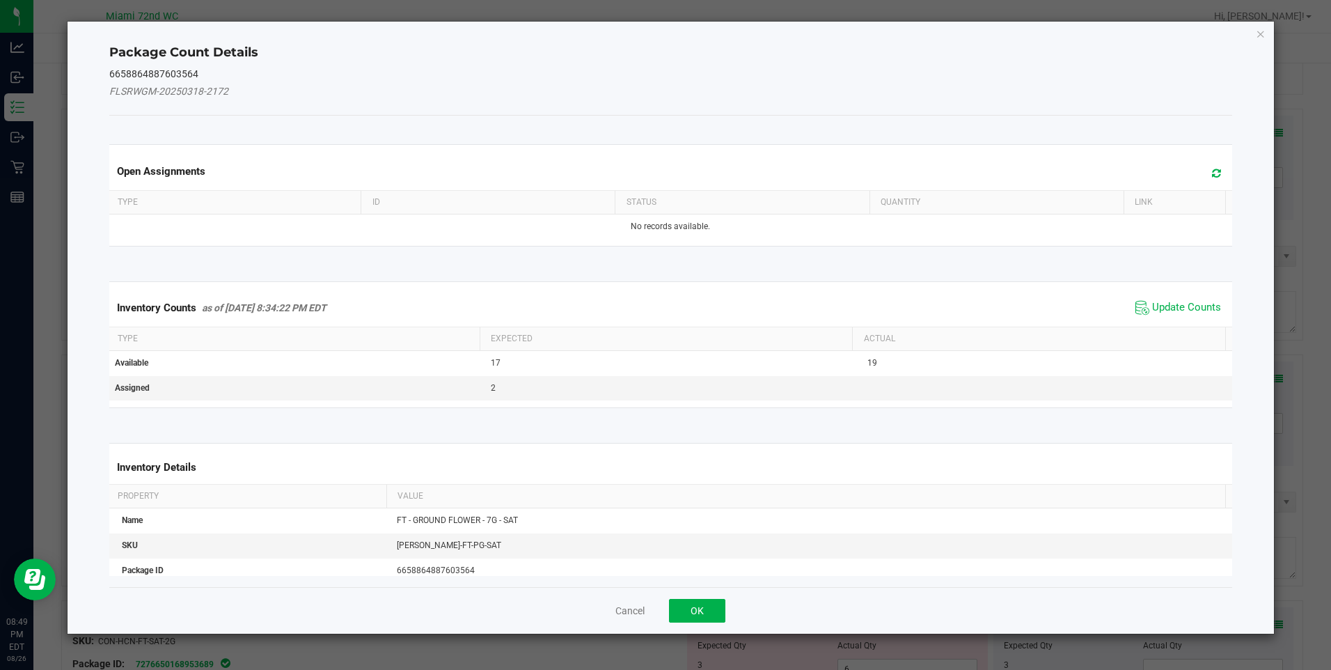
click at [1169, 279] on div "Inventory Counts as of [DATE] 8:34:22 PM EDT Update Counts Type Expected Actual…" at bounding box center [670, 344] width 1143 height 161
drag, startPoint x: 1169, startPoint y: 279, endPoint x: 1174, endPoint y: 291, distance: 12.8
click at [1181, 281] on div "Inventory Counts as of [DATE] 8:34:22 PM EDT Update Counts Type Expected Actual…" at bounding box center [670, 344] width 1143 height 161
click at [1167, 294] on div "Inventory Counts as of [DATE] 8:34:22 PM EDT Update Counts" at bounding box center [670, 308] width 1128 height 38
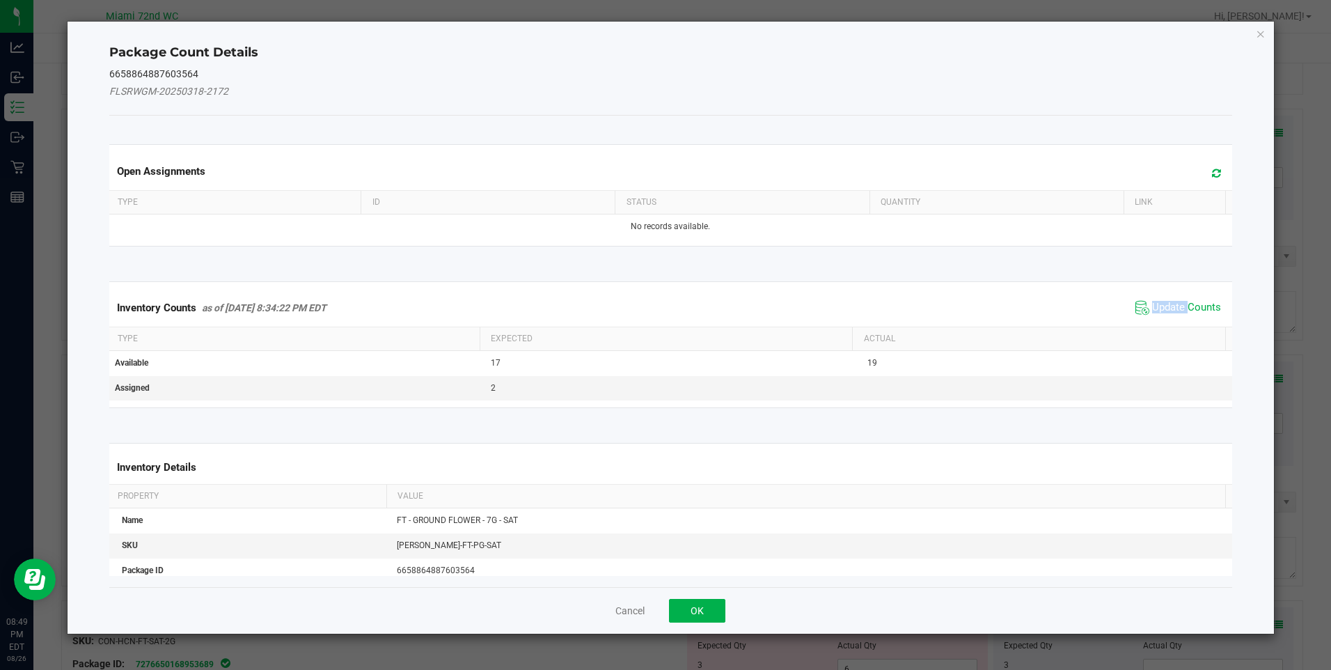
click at [1167, 294] on div "Inventory Counts as of [DATE] 8:34:22 PM EDT Update Counts" at bounding box center [670, 308] width 1128 height 38
drag, startPoint x: 1167, startPoint y: 294, endPoint x: 1167, endPoint y: 303, distance: 8.4
click at [1167, 303] on span "Update Counts" at bounding box center [1186, 308] width 69 height 14
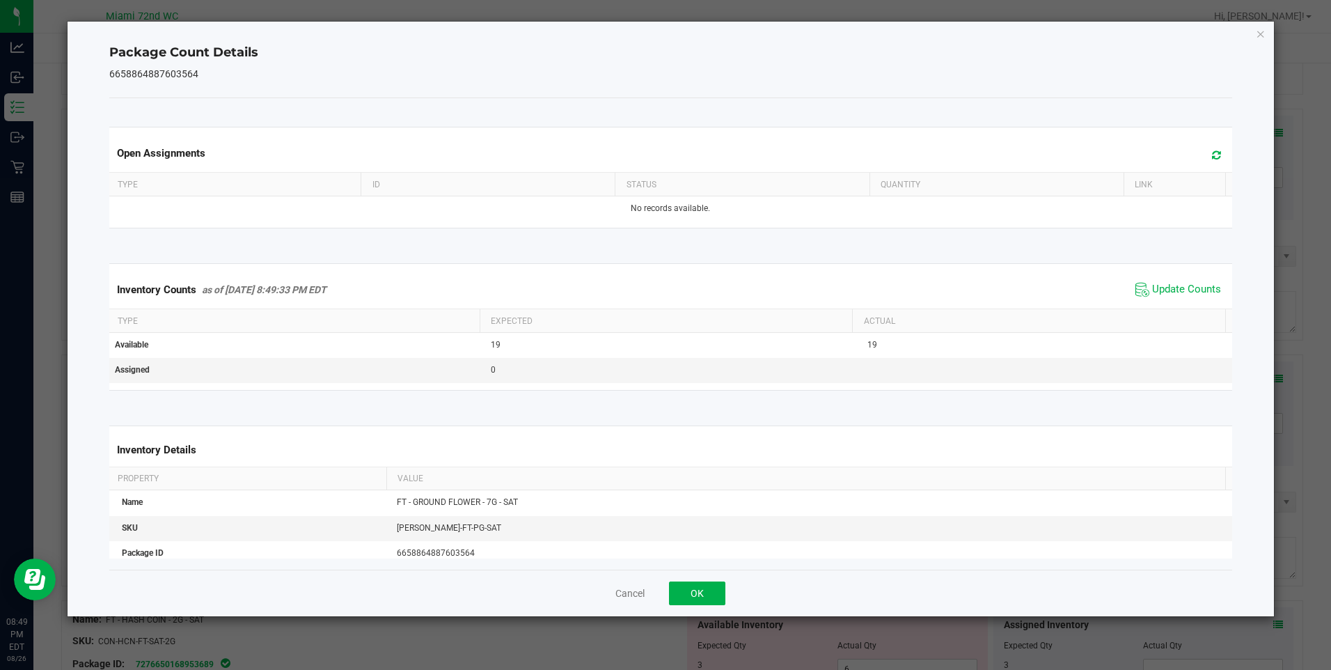
click at [1179, 310] on th "Actual" at bounding box center [1038, 321] width 372 height 24
click at [1270, 35] on div "Package Count Details 6658864887603564 Open Assignments Type ID Status Quantity…" at bounding box center [671, 319] width 1206 height 594
click at [1259, 40] on icon "Close" at bounding box center [1261, 33] width 10 height 17
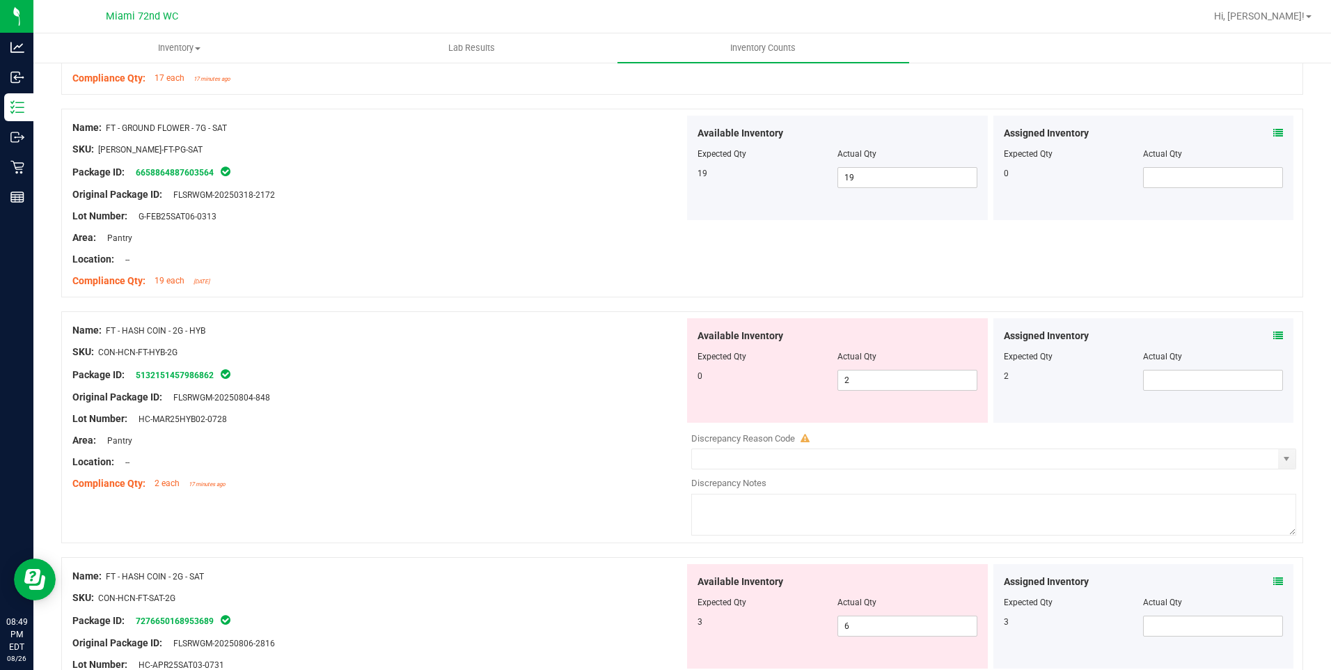
click at [1275, 342] on div "Assigned Inventory Expected Qty Actual Qty 2" at bounding box center [1143, 370] width 301 height 104
click at [1273, 336] on icon at bounding box center [1278, 336] width 10 height 10
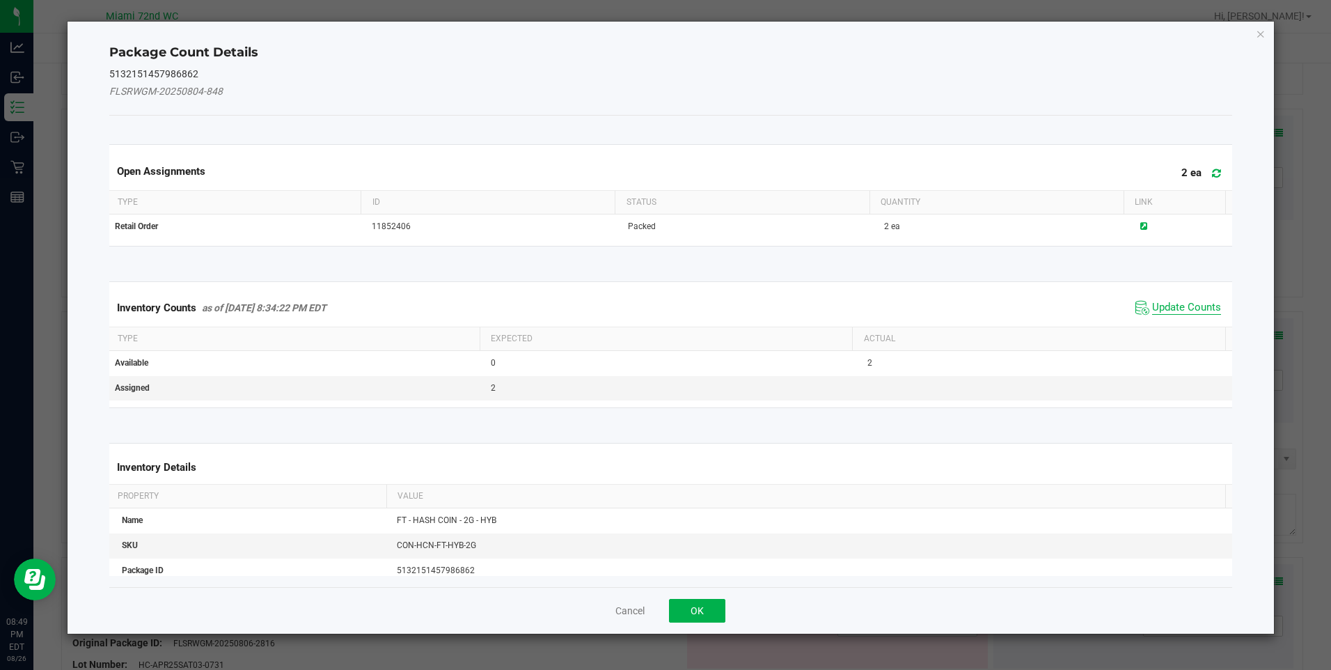
click at [1172, 302] on span "Update Counts" at bounding box center [1186, 308] width 69 height 14
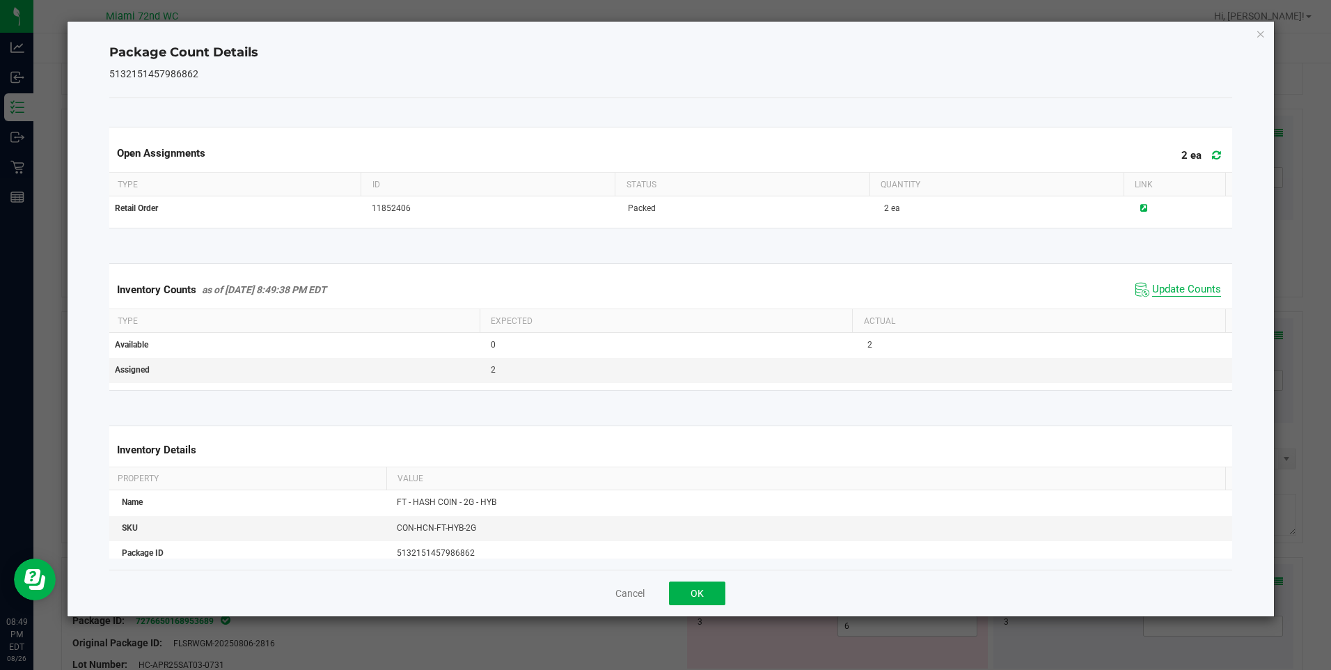
click at [1176, 290] on span "Update Counts" at bounding box center [1186, 290] width 69 height 14
click at [1176, 290] on span "Update Counts" at bounding box center [1186, 289] width 69 height 13
click at [1176, 290] on span "Update Counts" at bounding box center [1186, 290] width 69 height 14
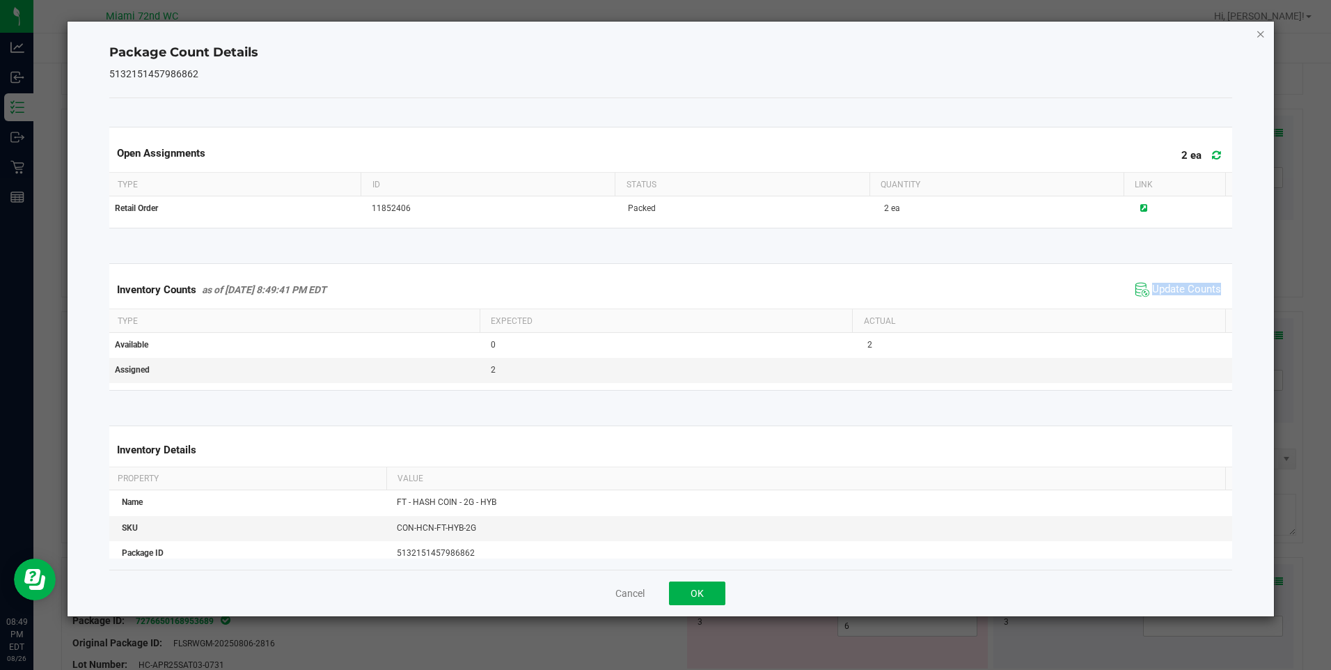
click at [1261, 33] on icon "Close" at bounding box center [1261, 33] width 10 height 17
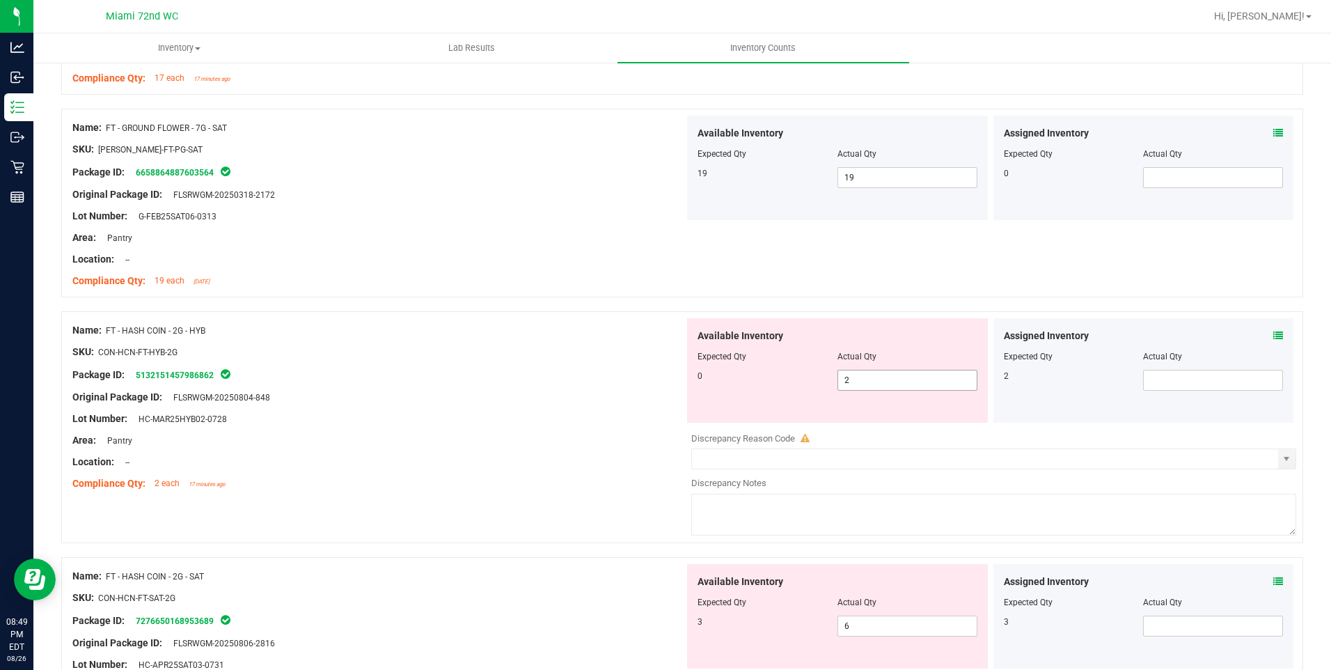
click at [913, 374] on span "2 2" at bounding box center [907, 380] width 140 height 21
click at [0, 0] on input "2" at bounding box center [0, 0] width 0 height 0
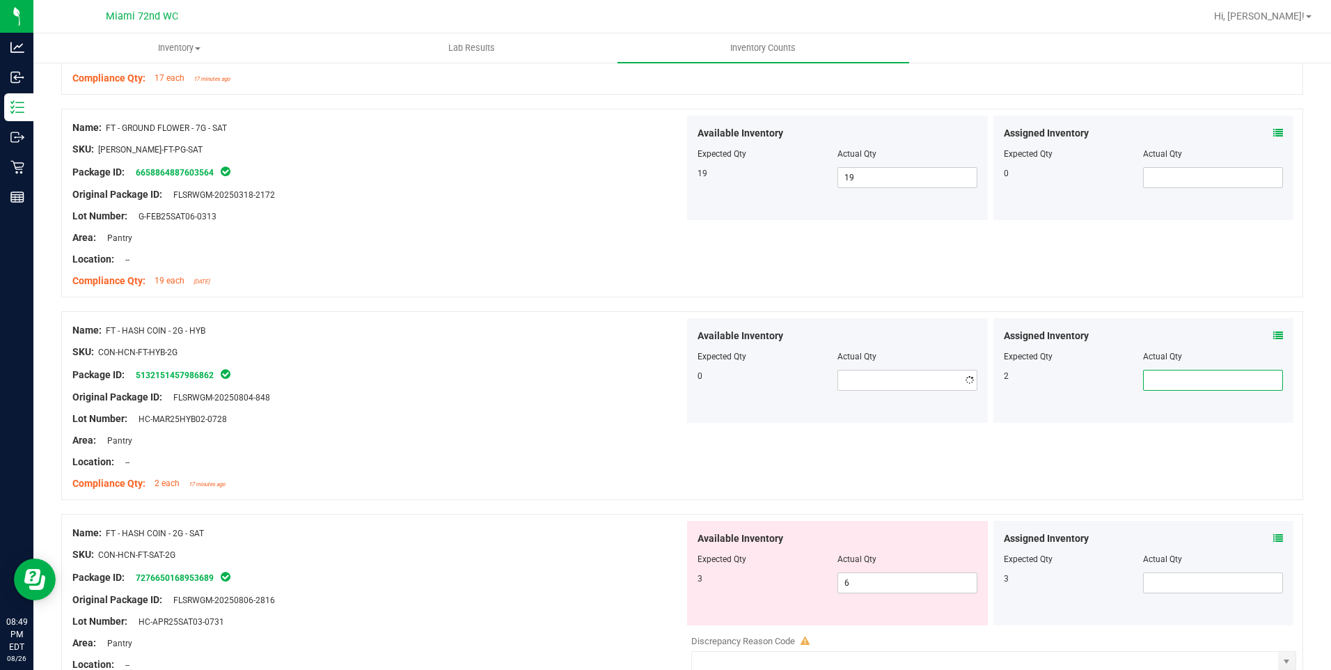
click at [1161, 379] on span at bounding box center [1213, 380] width 140 height 21
drag, startPoint x: 1027, startPoint y: 347, endPoint x: 995, endPoint y: 328, distance: 37.5
click at [1027, 347] on div at bounding box center [1144, 346] width 280 height 7
click at [1273, 541] on icon at bounding box center [1278, 538] width 10 height 10
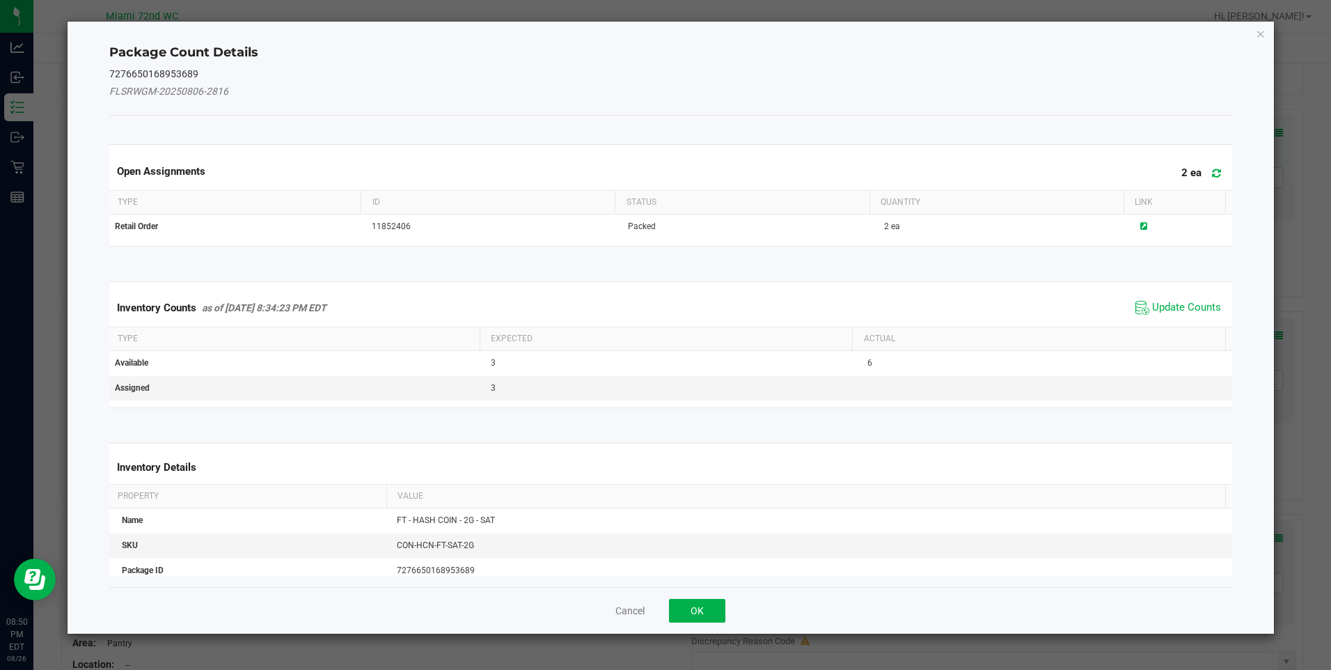
click at [1148, 290] on div "Inventory Counts as of [DATE] 8:34:23 PM EDT Update Counts" at bounding box center [670, 308] width 1128 height 38
click at [1152, 302] on span "Update Counts" at bounding box center [1186, 308] width 69 height 14
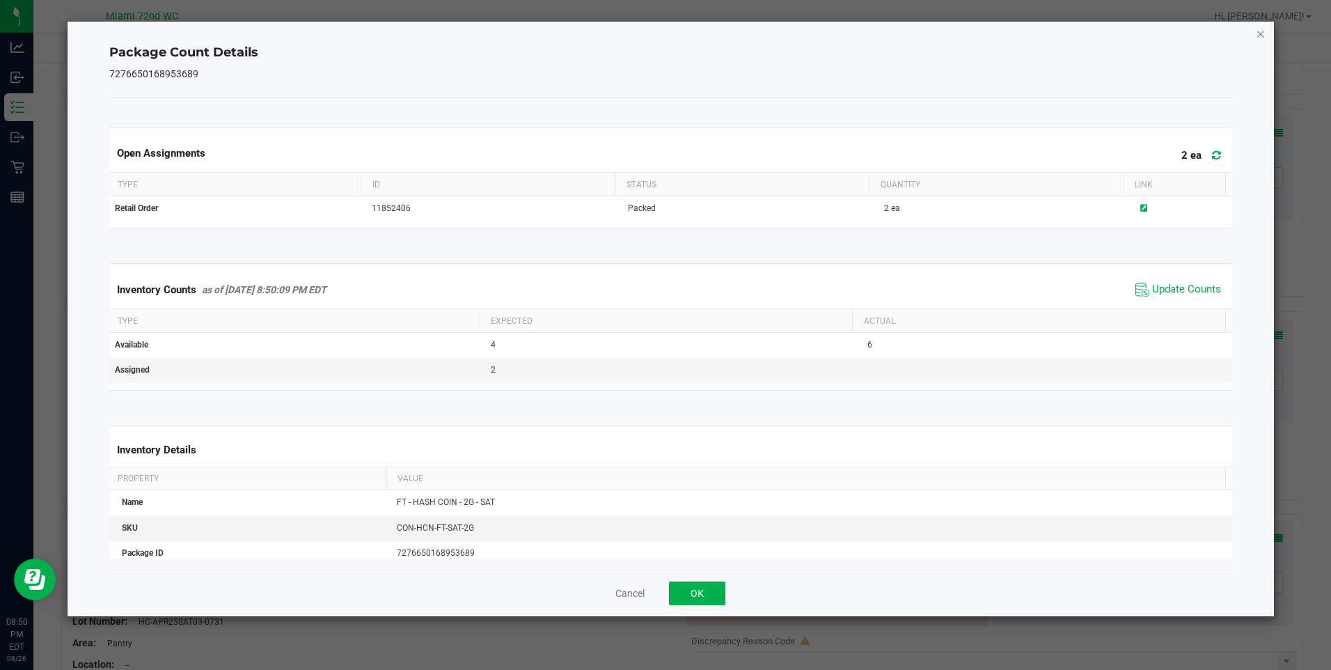
click at [1263, 33] on icon "Close" at bounding box center [1261, 33] width 10 height 17
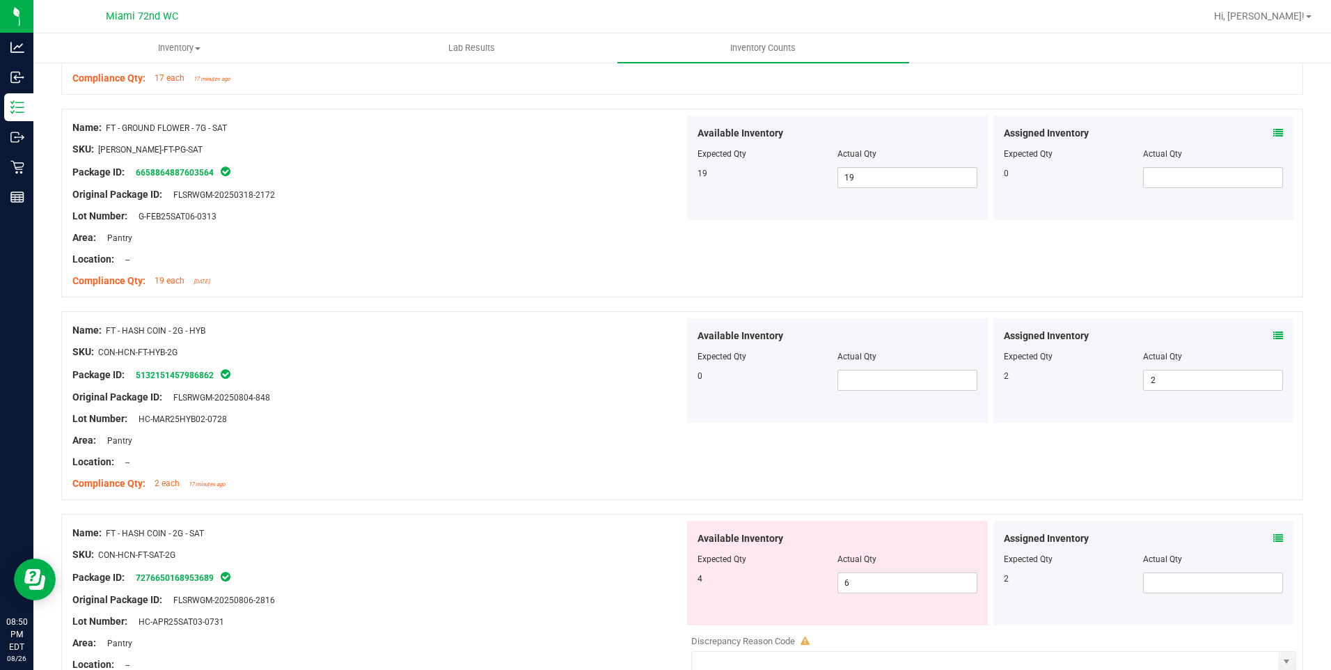
click at [931, 595] on div "Available Inventory Expected Qty Actual Qty 4 6 6" at bounding box center [837, 573] width 301 height 104
click at [931, 594] on div "Available Inventory Expected Qty Actual Qty 4 6 6" at bounding box center [837, 573] width 301 height 104
click at [931, 590] on span "6 6" at bounding box center [907, 582] width 140 height 21
click at [931, 590] on input "6" at bounding box center [907, 582] width 139 height 19
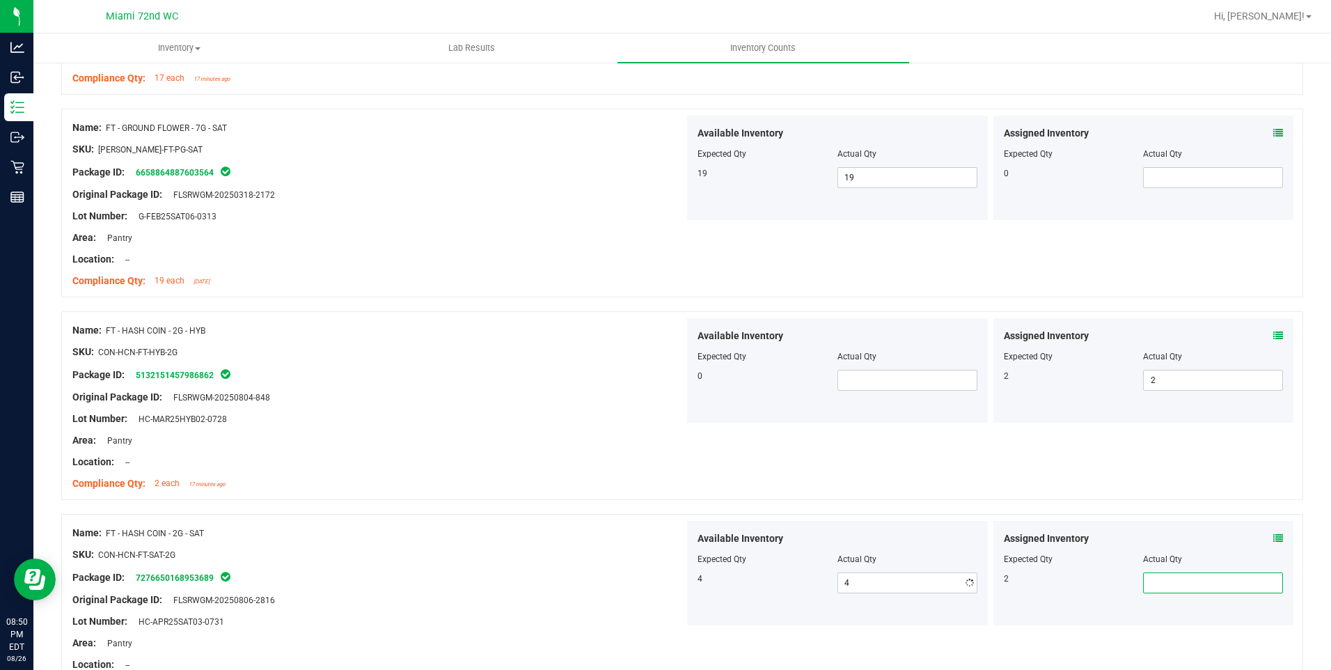
click at [1159, 583] on span at bounding box center [1213, 582] width 140 height 21
click at [1083, 551] on div at bounding box center [1144, 549] width 280 height 7
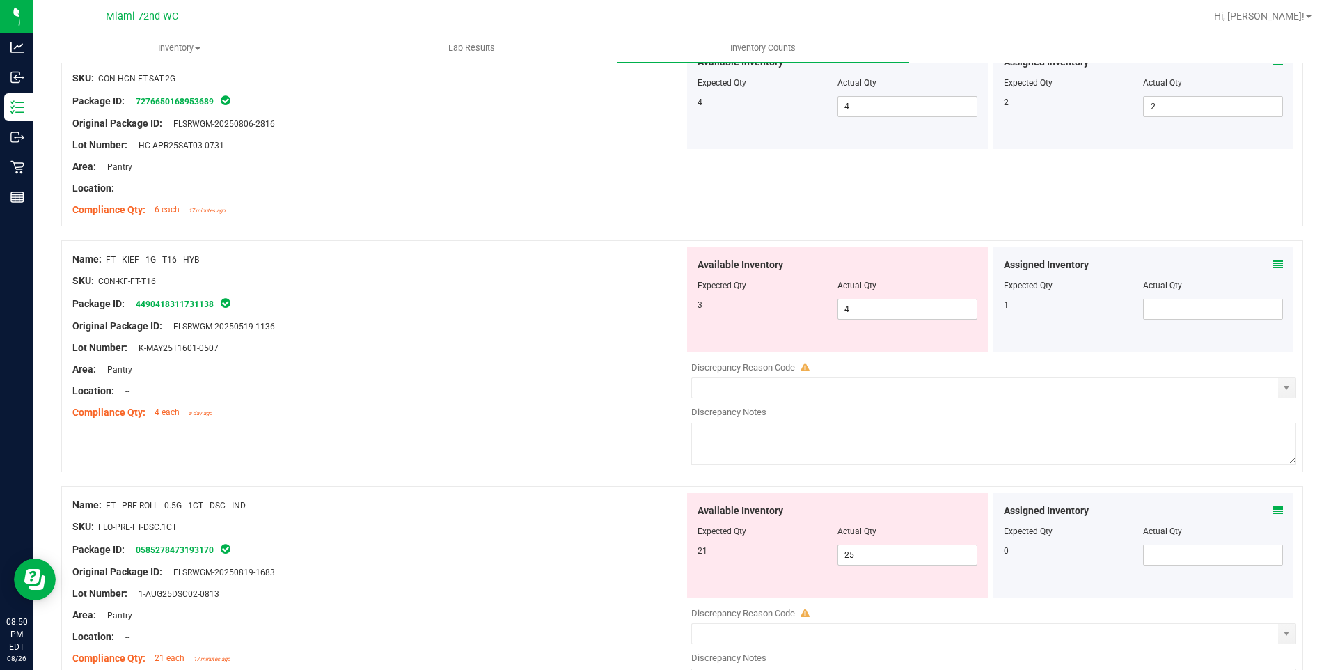
scroll to position [1075, 0]
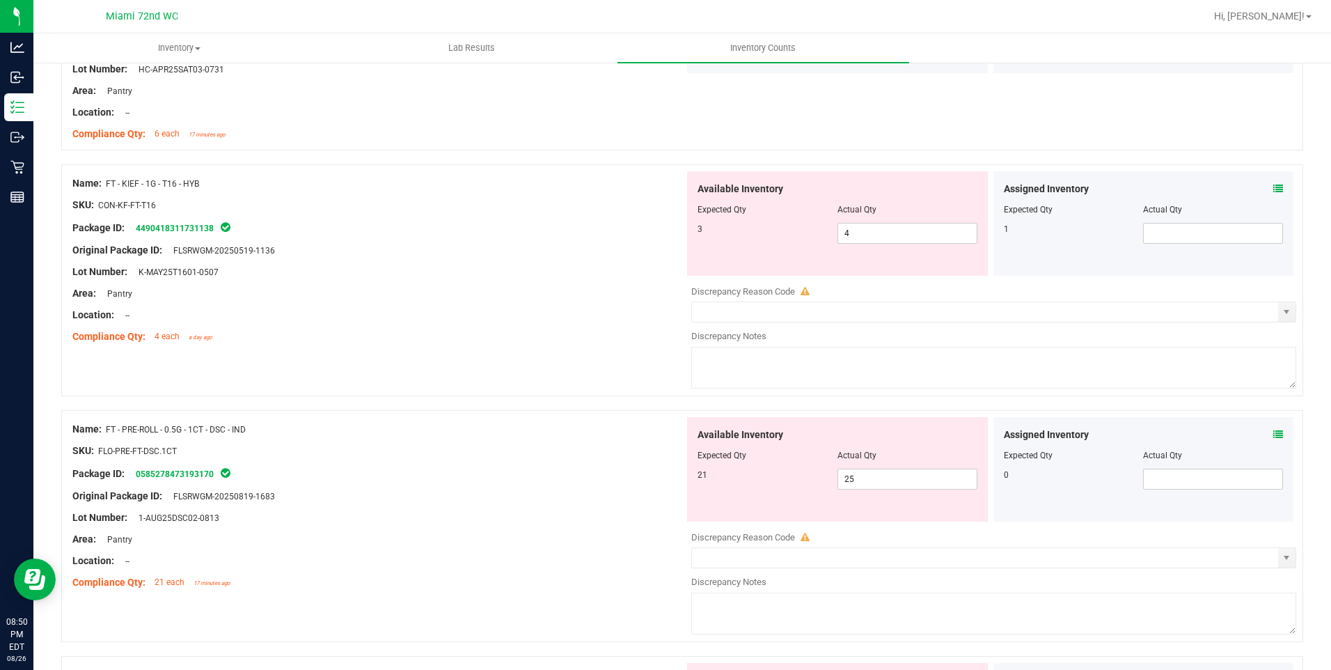
click at [1265, 169] on div "Name: FT - KIEF - 1G - T16 - HYB SKU: CON-KF-FT-T16 Package ID: 449041831173113…" at bounding box center [682, 280] width 1242 height 232
click at [1273, 193] on icon at bounding box center [1278, 189] width 10 height 10
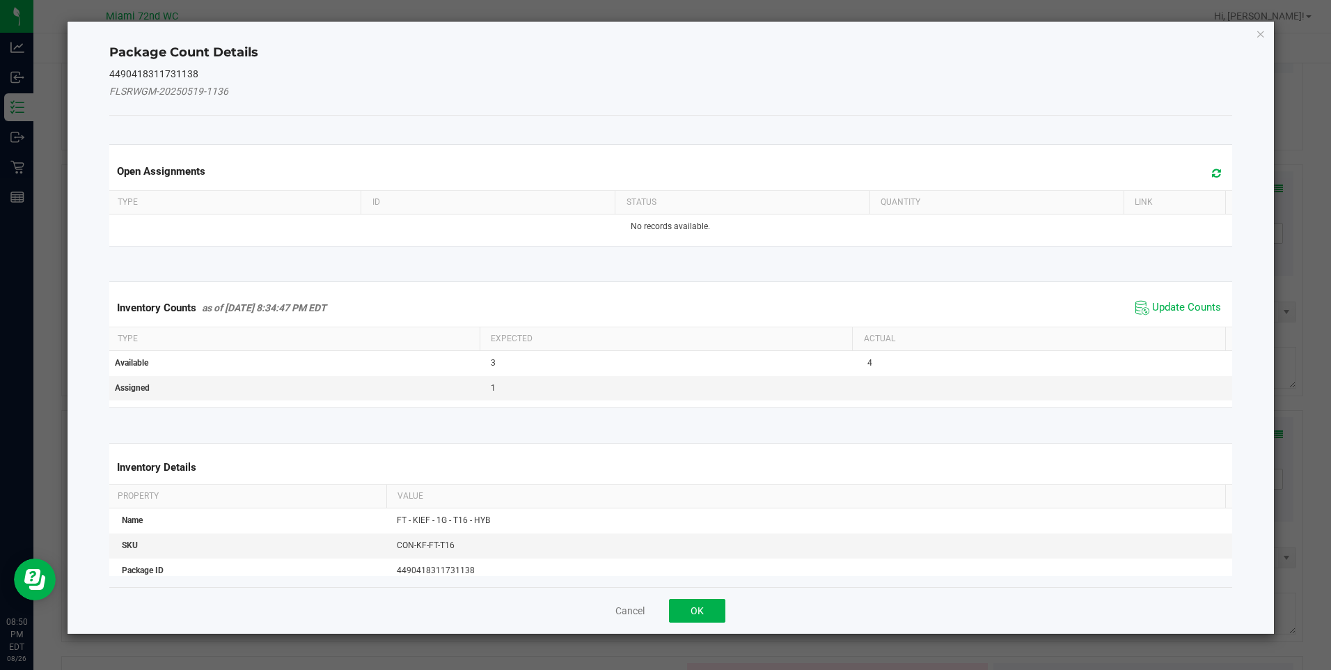
click at [1144, 316] on span "Update Counts" at bounding box center [1178, 307] width 93 height 21
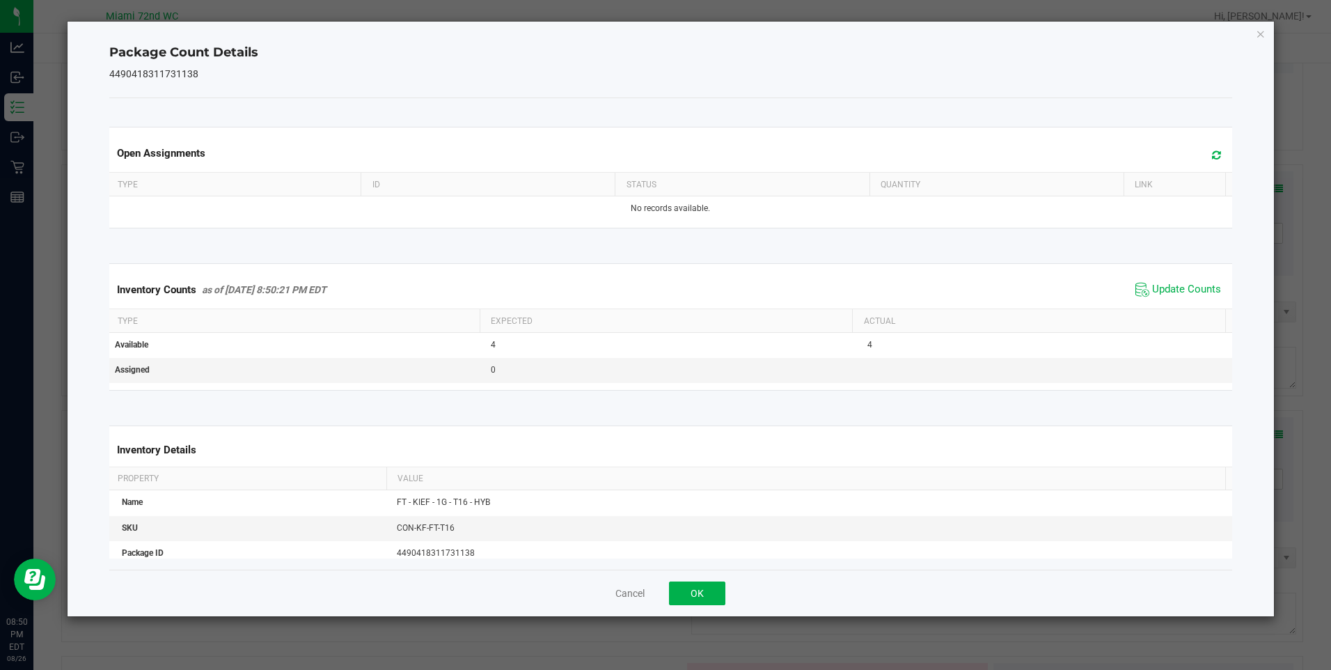
click at [1258, 44] on div "Package Count Details 4490418311731138 Open Assignments Type ID Status Quantity…" at bounding box center [671, 319] width 1206 height 594
click at [1265, 35] on icon "Close" at bounding box center [1261, 33] width 10 height 17
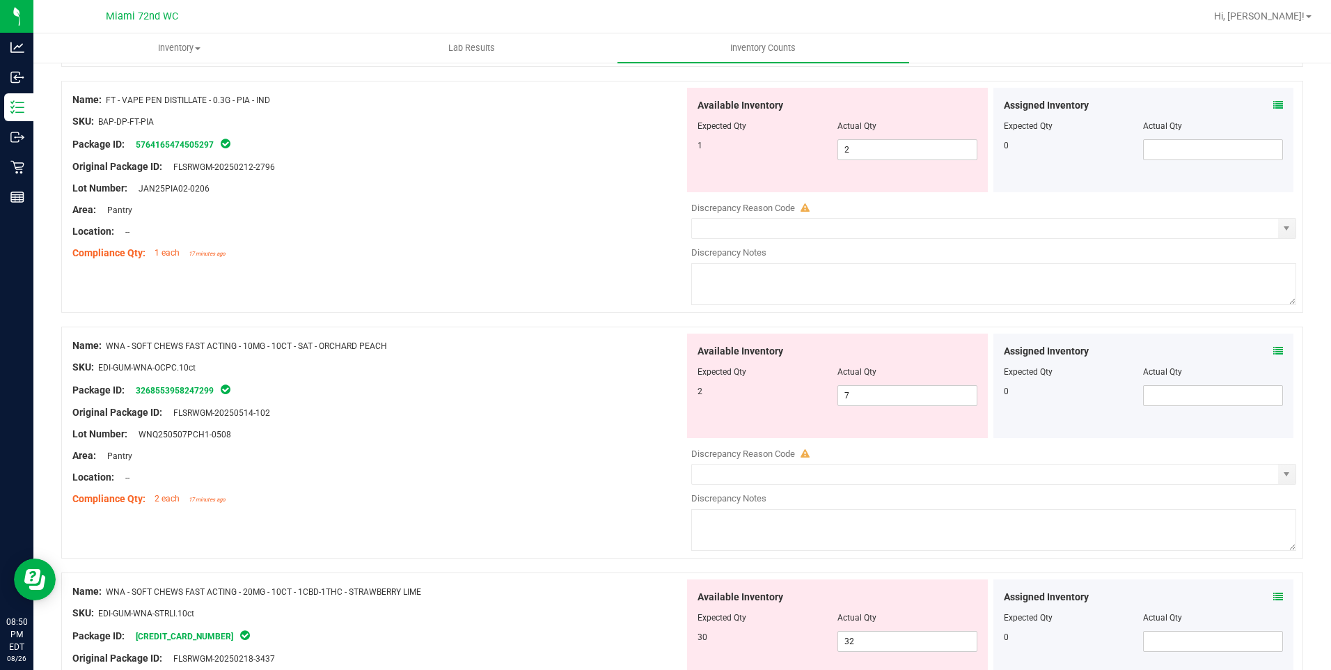
scroll to position [4014, 0]
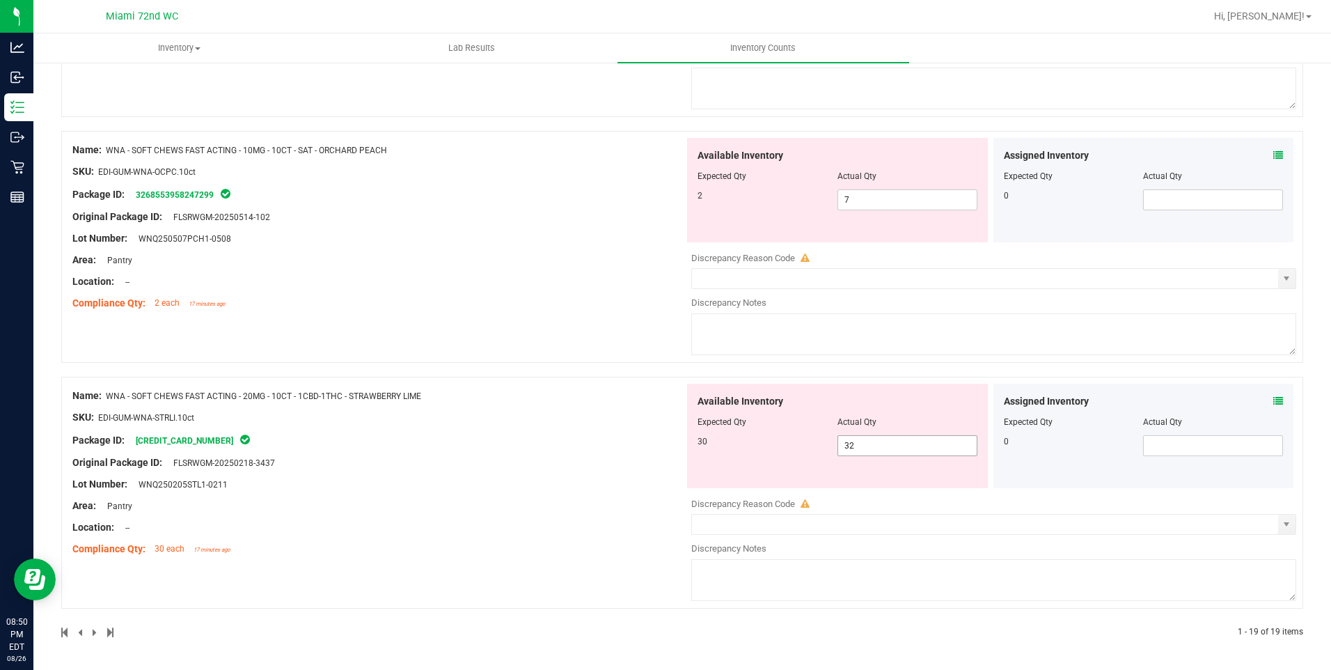
click at [941, 452] on span "32 32" at bounding box center [907, 445] width 140 height 21
click at [0, 0] on input "32" at bounding box center [0, 0] width 0 height 0
click at [553, 257] on div "Name: WNA - SOFT CHEWS FAST ACTING - 10MG - 10CT - SAT - ORCHARD PEACH SKU: EDI…" at bounding box center [378, 226] width 612 height 177
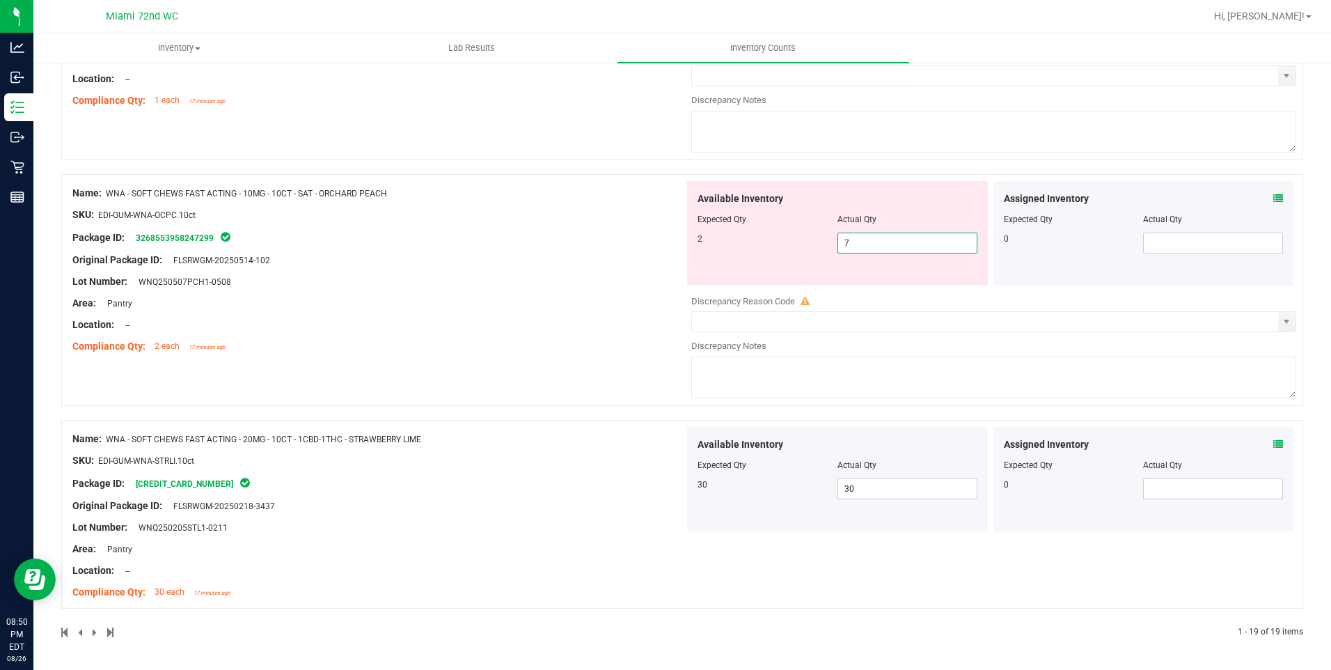
click at [913, 234] on span "7 7" at bounding box center [907, 242] width 140 height 21
click at [913, 234] on input "7" at bounding box center [907, 242] width 139 height 19
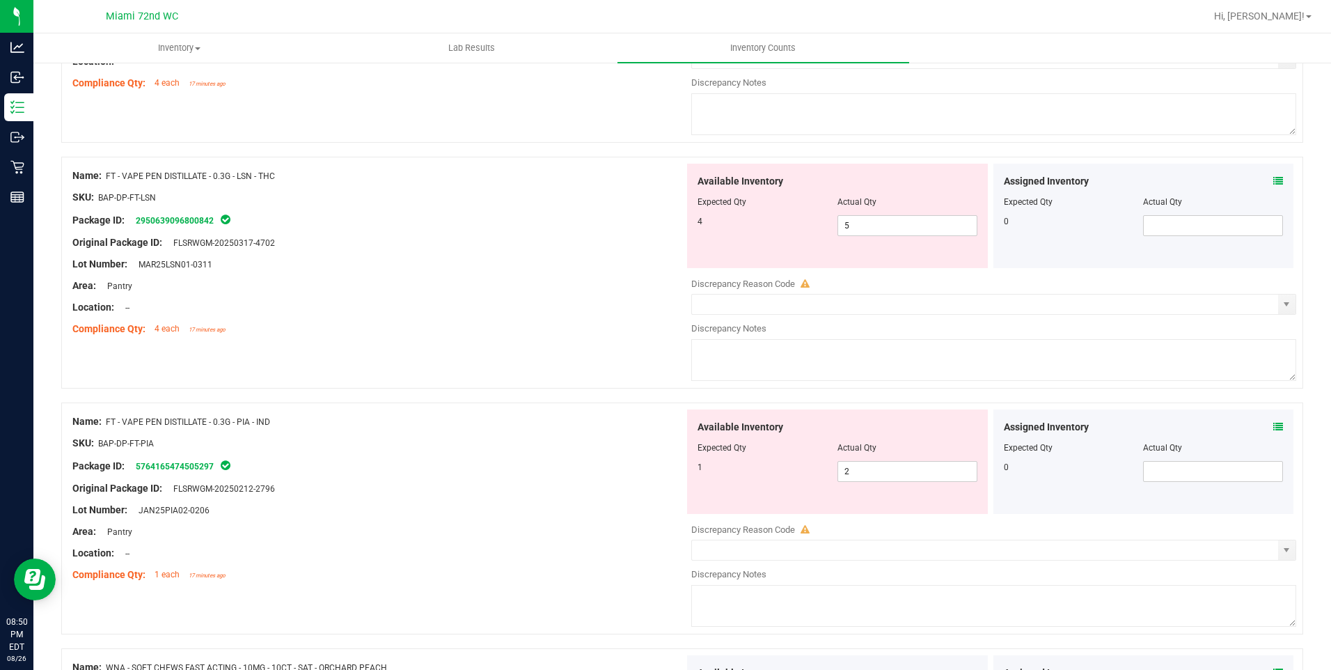
scroll to position [3491, 0]
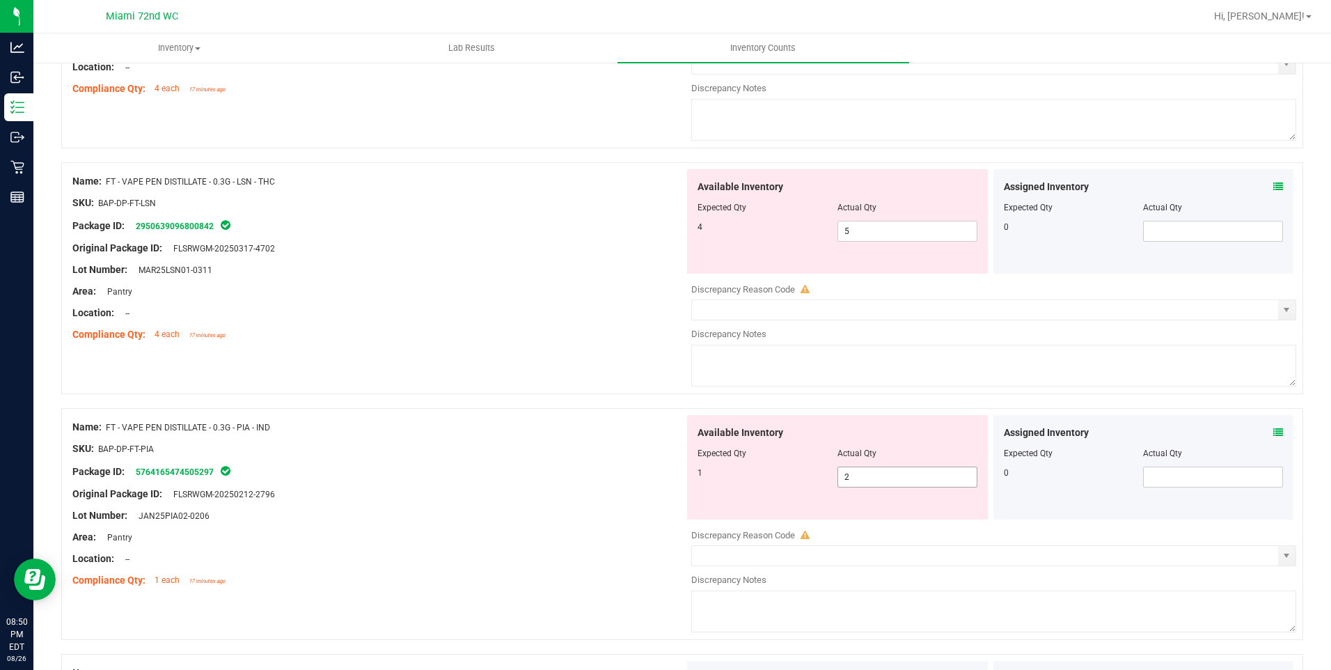
click at [902, 468] on span "2 2" at bounding box center [907, 476] width 140 height 21
click at [901, 468] on input "2" at bounding box center [907, 476] width 139 height 19
click at [886, 237] on span "5 5" at bounding box center [907, 231] width 140 height 21
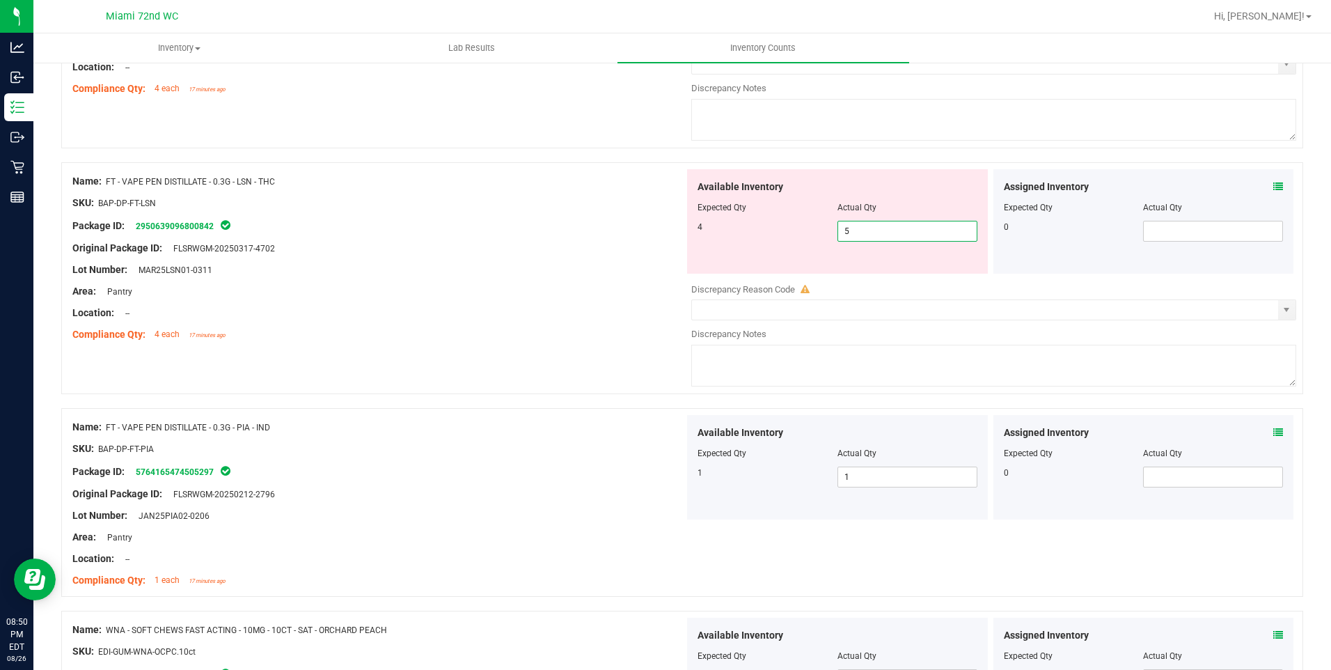
click at [886, 237] on input "5" at bounding box center [907, 230] width 139 height 19
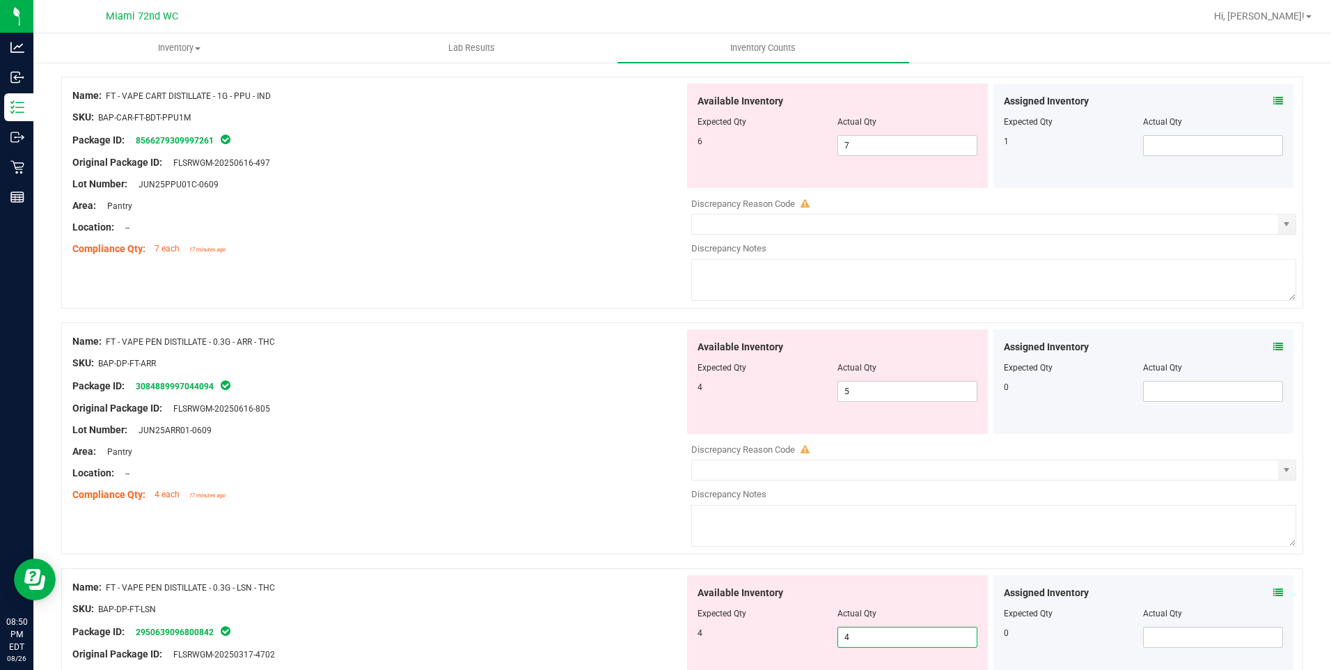
scroll to position [3069, 0]
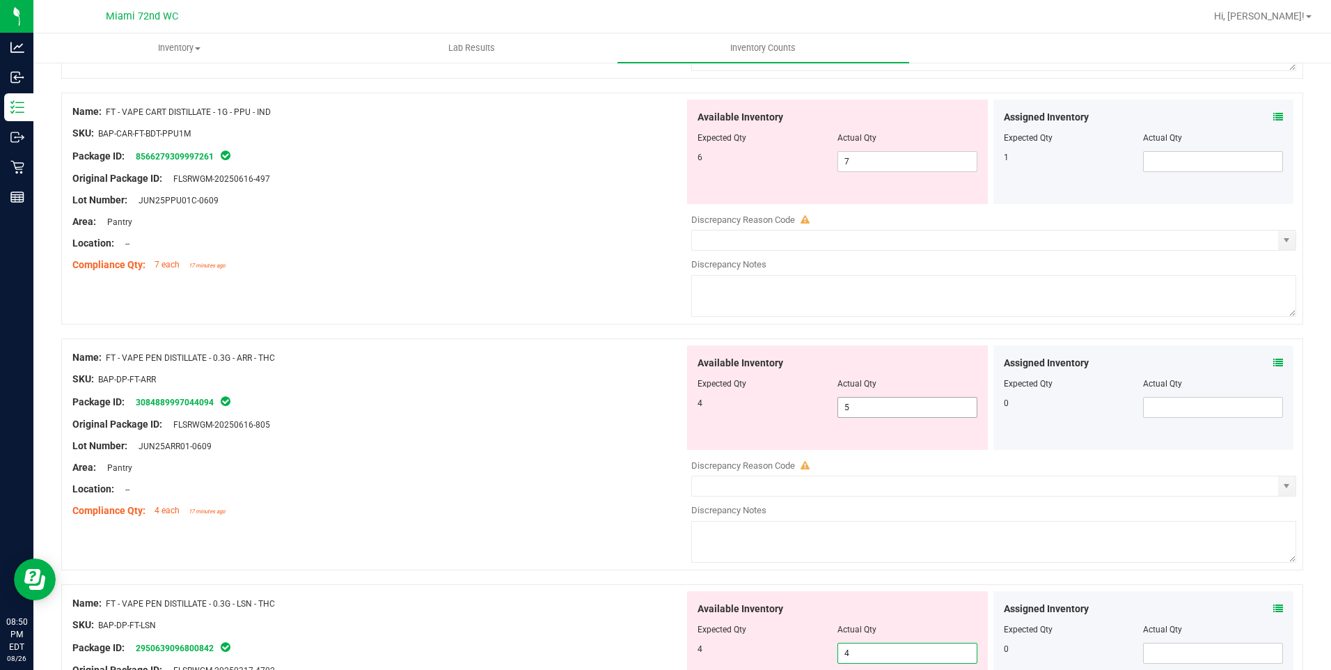
click at [925, 416] on span "5 5" at bounding box center [907, 407] width 140 height 21
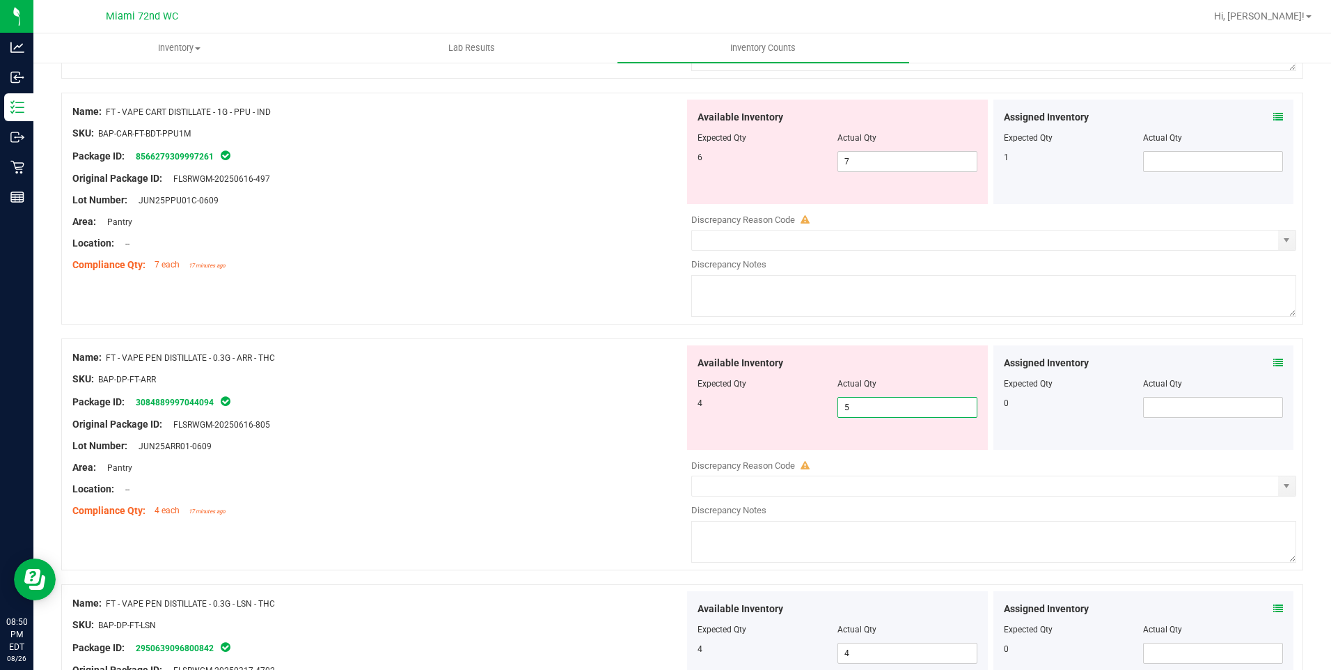
click at [923, 414] on input "5" at bounding box center [907, 406] width 139 height 19
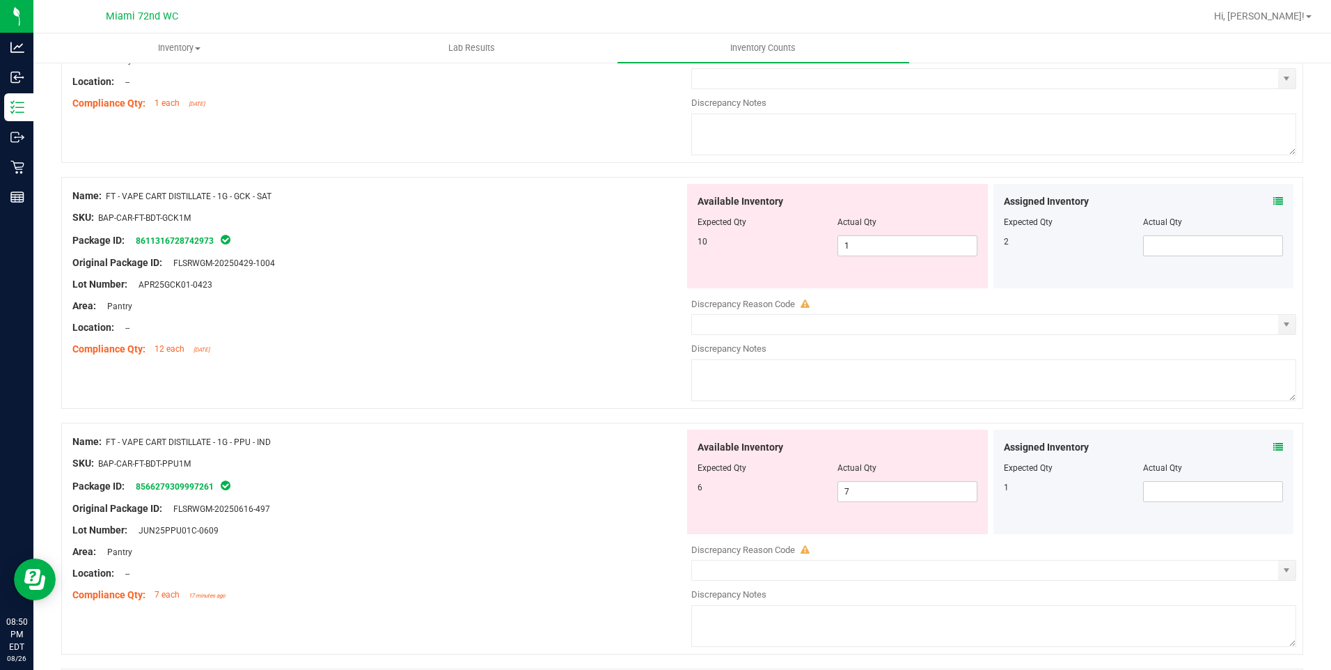
scroll to position [2760, 0]
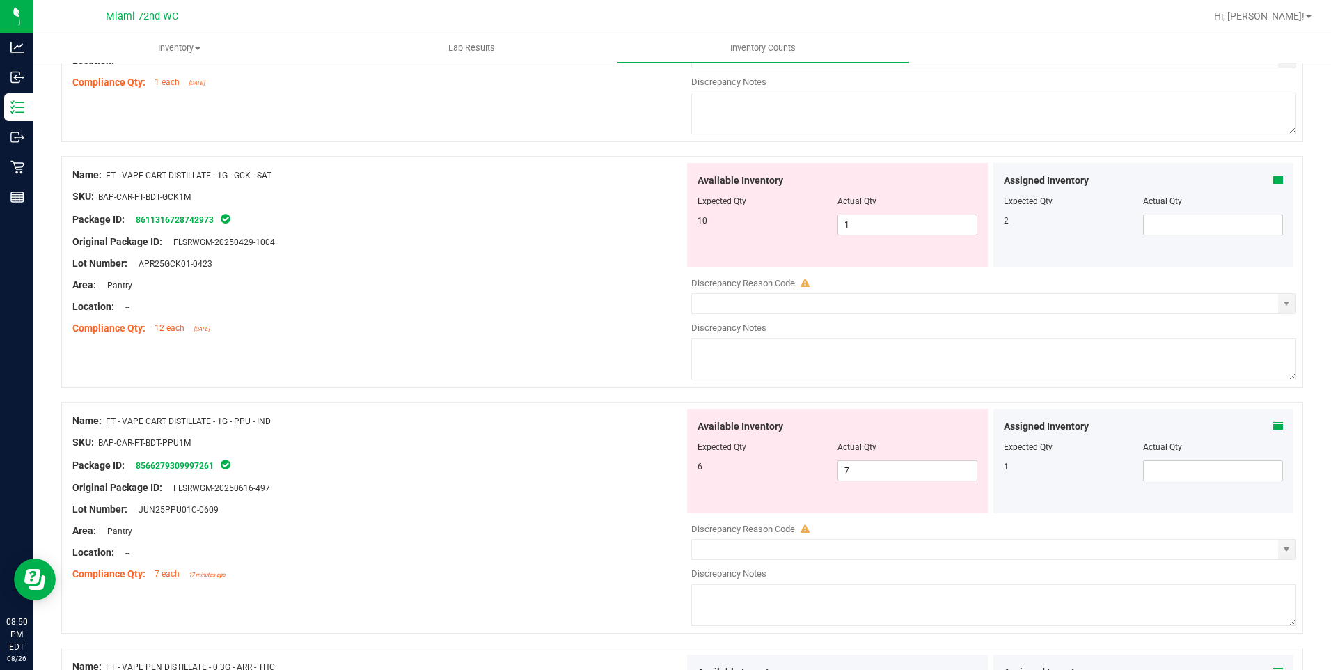
click at [473, 398] on div at bounding box center [682, 395] width 1242 height 14
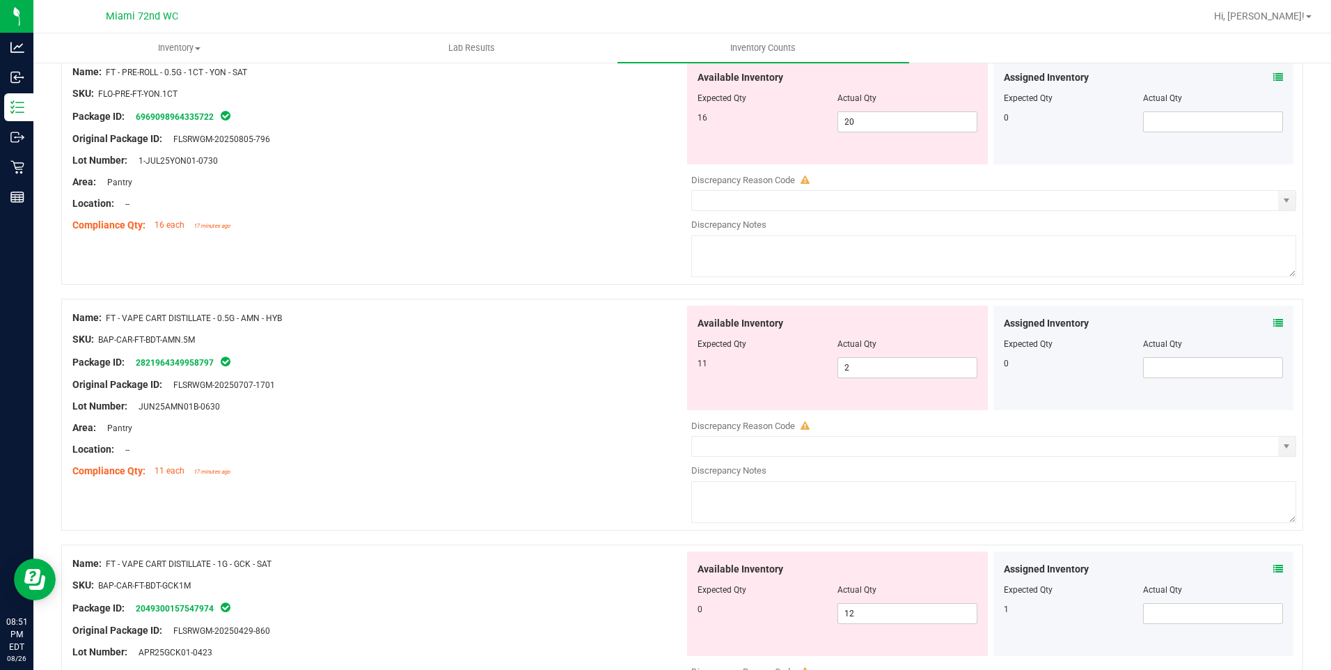
scroll to position [2187, 0]
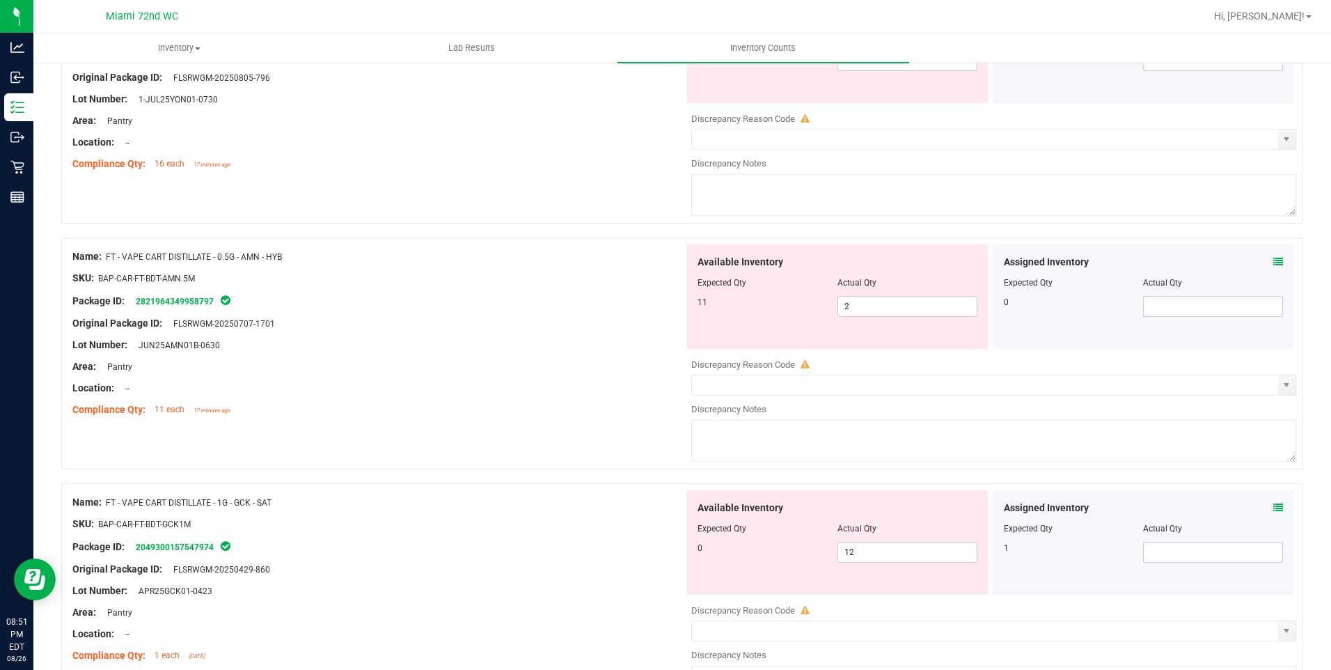
click at [1272, 505] on div "Assigned Inventory Expected Qty Actual Qty 1" at bounding box center [1143, 542] width 301 height 104
click at [1273, 505] on icon at bounding box center [1278, 508] width 10 height 10
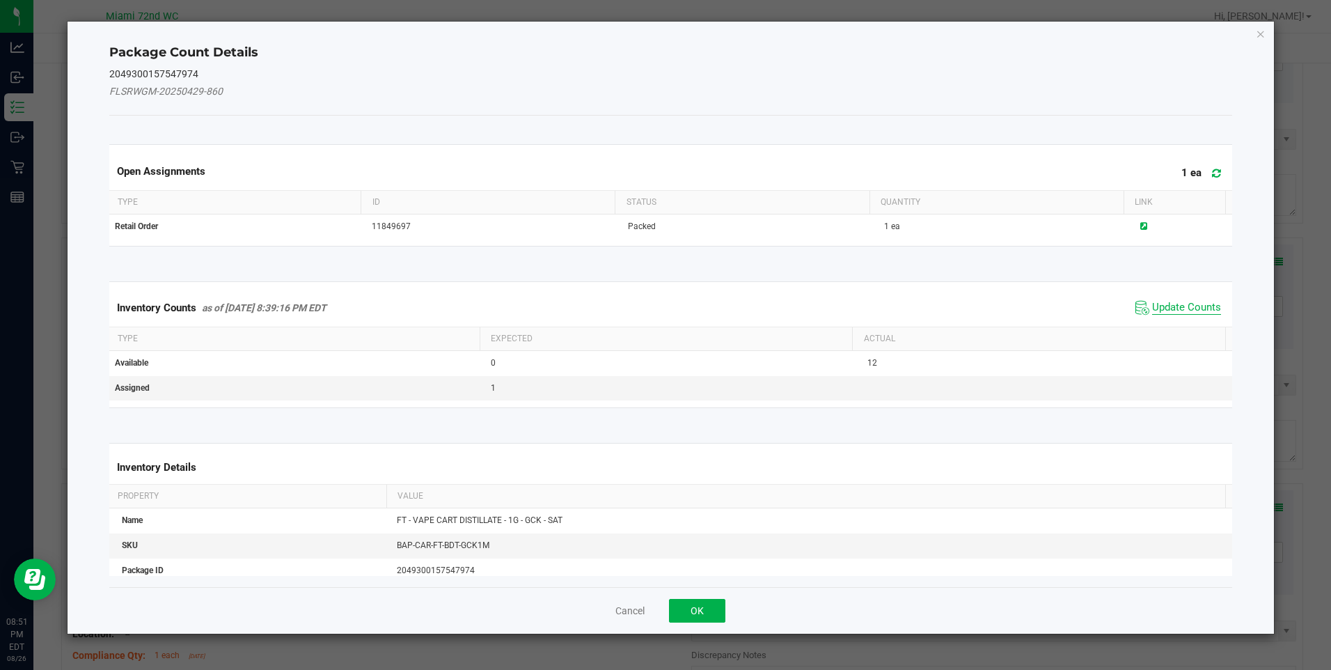
click at [1171, 306] on span "Update Counts" at bounding box center [1186, 308] width 69 height 14
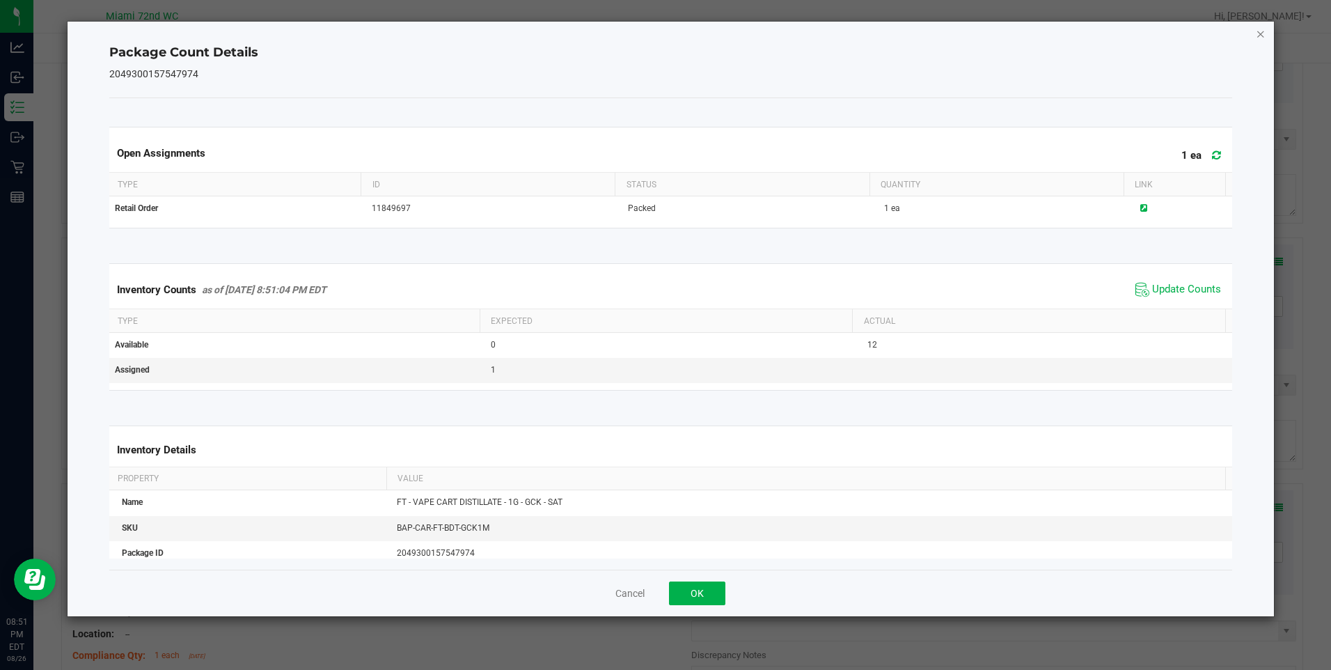
click at [1262, 35] on icon "Close" at bounding box center [1261, 33] width 10 height 17
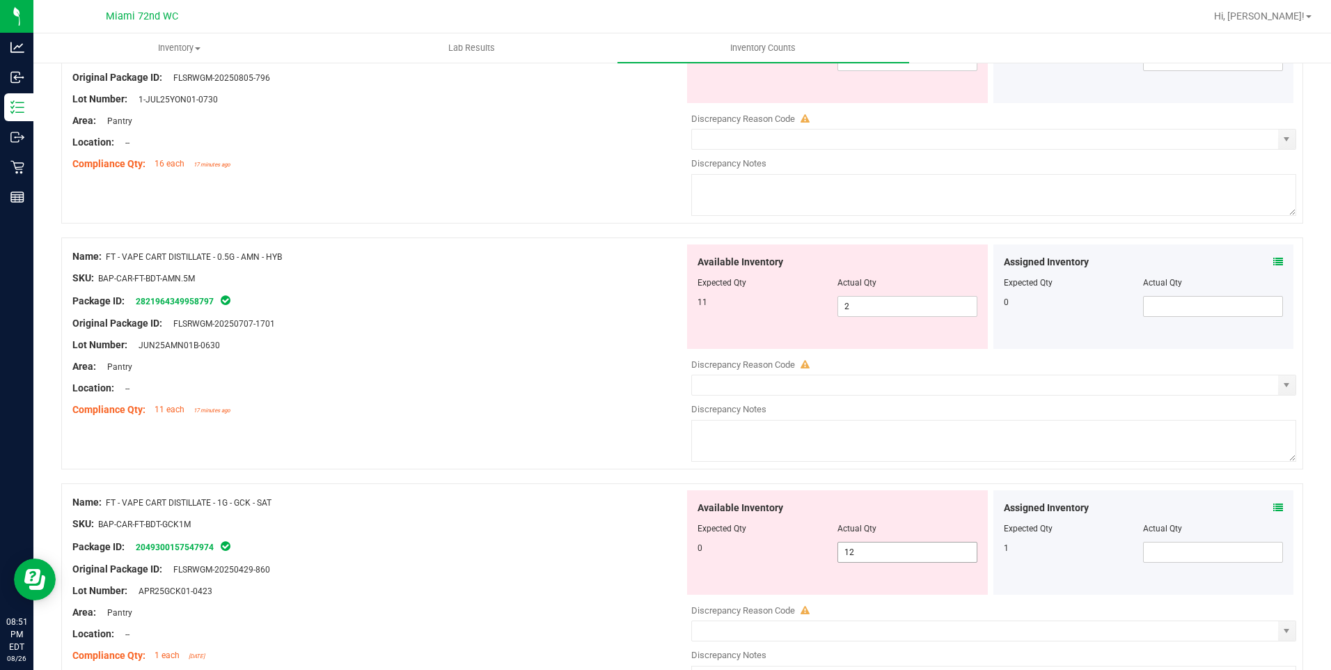
click at [868, 544] on span "12 12" at bounding box center [907, 552] width 140 height 21
click at [868, 544] on input "12" at bounding box center [907, 551] width 139 height 19
click at [646, 544] on div "Package ID: 2049300157547974" at bounding box center [378, 546] width 612 height 17
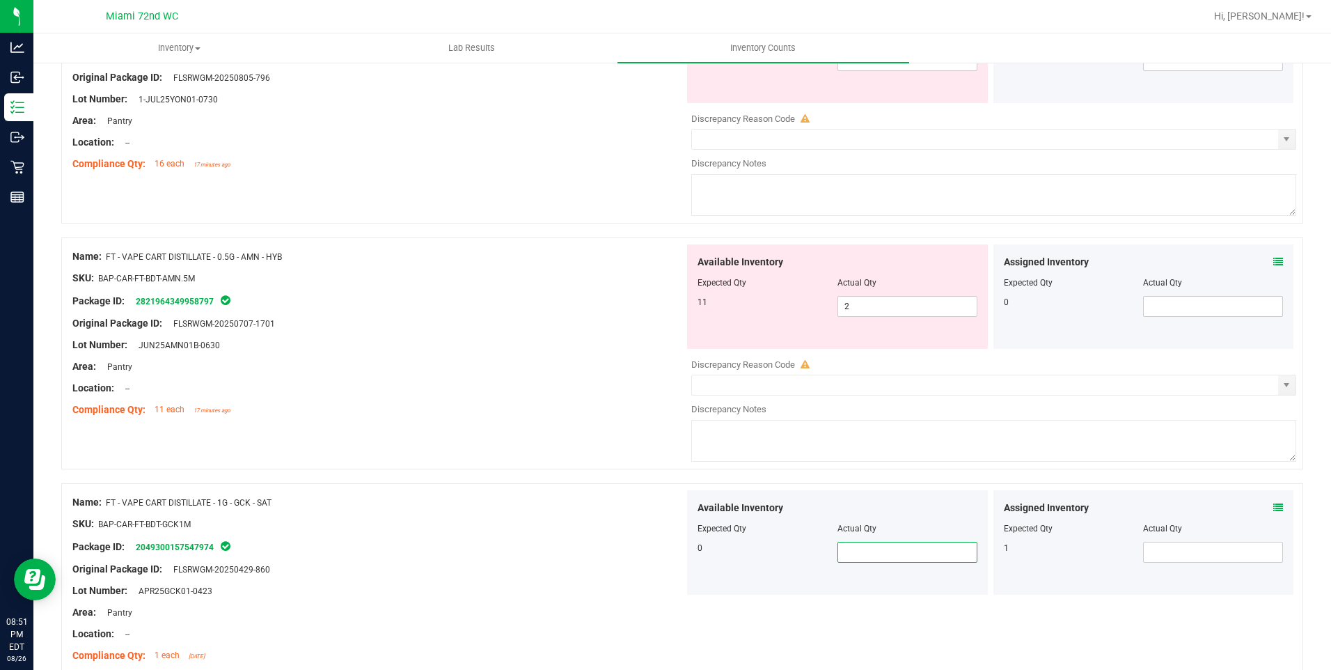
click at [905, 553] on span at bounding box center [907, 552] width 140 height 21
click at [570, 436] on div "Name: FT - VAPE CART DISTILLATE - 0.5G - AMN - HYB SKU: BAP-CAR-FT-BDT-AMN.5M P…" at bounding box center [682, 353] width 1242 height 232
click at [897, 317] on div "Available Inventory Expected Qty Actual Qty 11 2 2" at bounding box center [837, 296] width 301 height 104
click at [897, 312] on span "2 2" at bounding box center [907, 306] width 140 height 21
click at [0, 0] on input "2" at bounding box center [0, 0] width 0 height 0
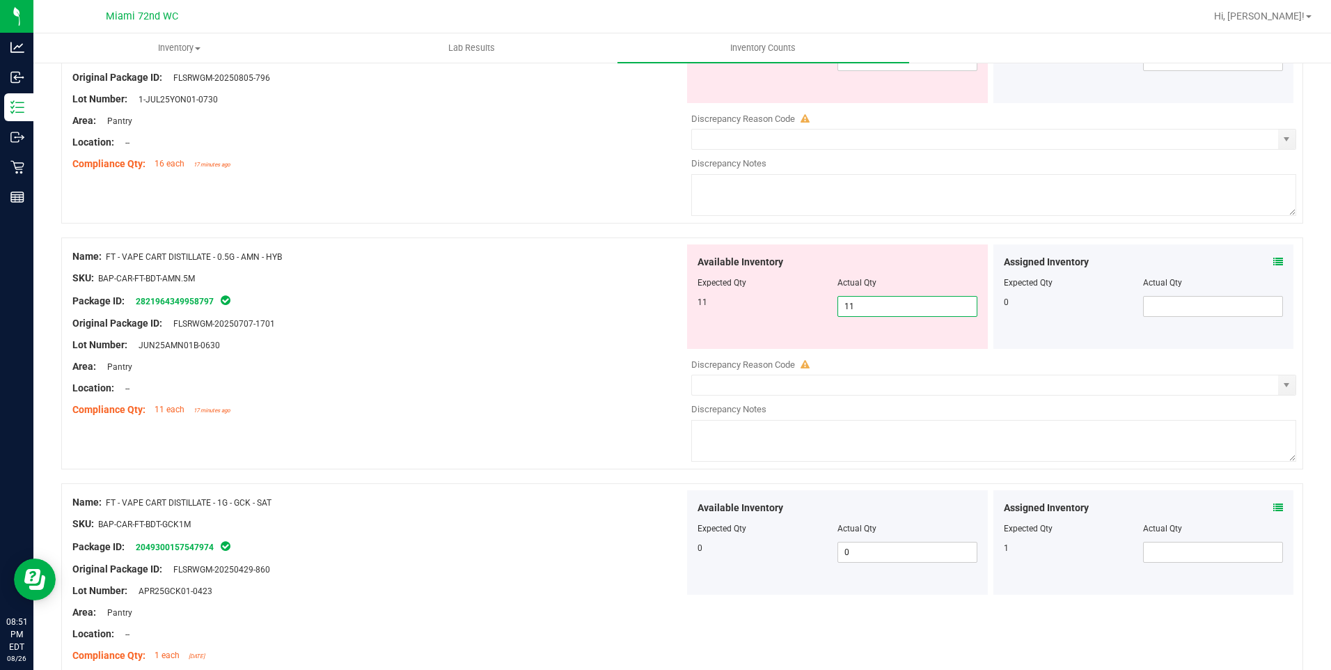
click at [492, 324] on div "Original Package ID: FLSRWGM-20250707-1701" at bounding box center [378, 323] width 612 height 15
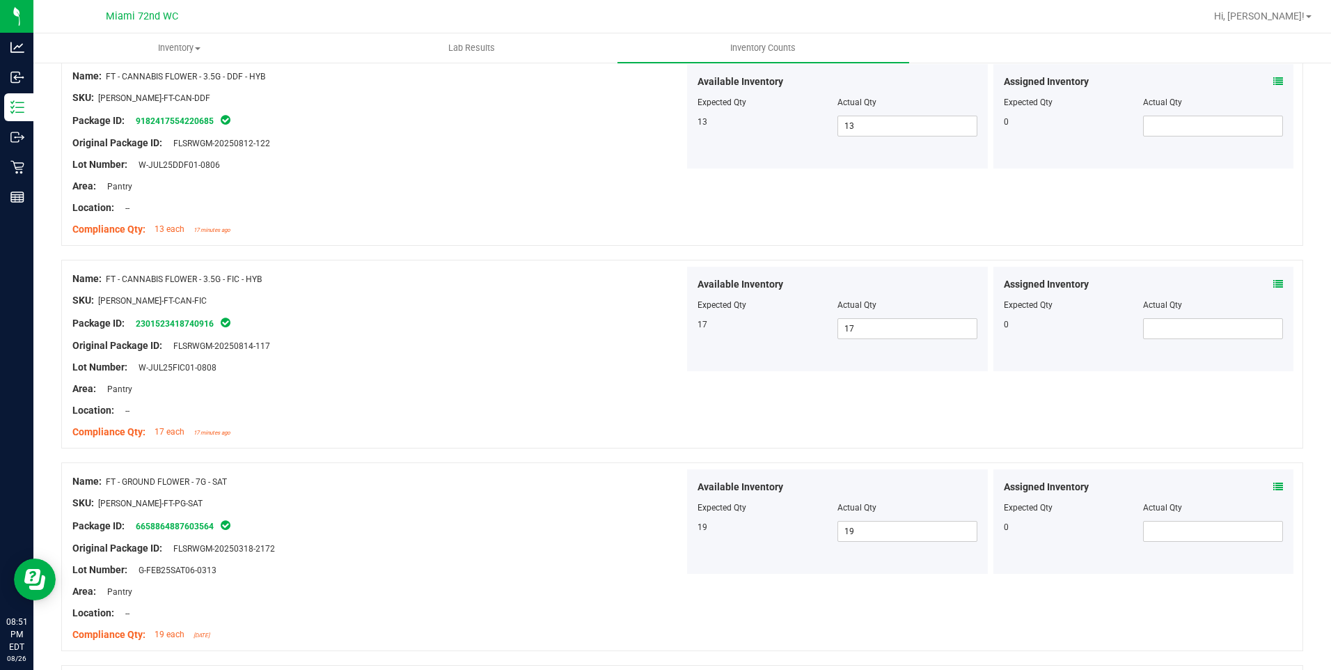
scroll to position [0, 0]
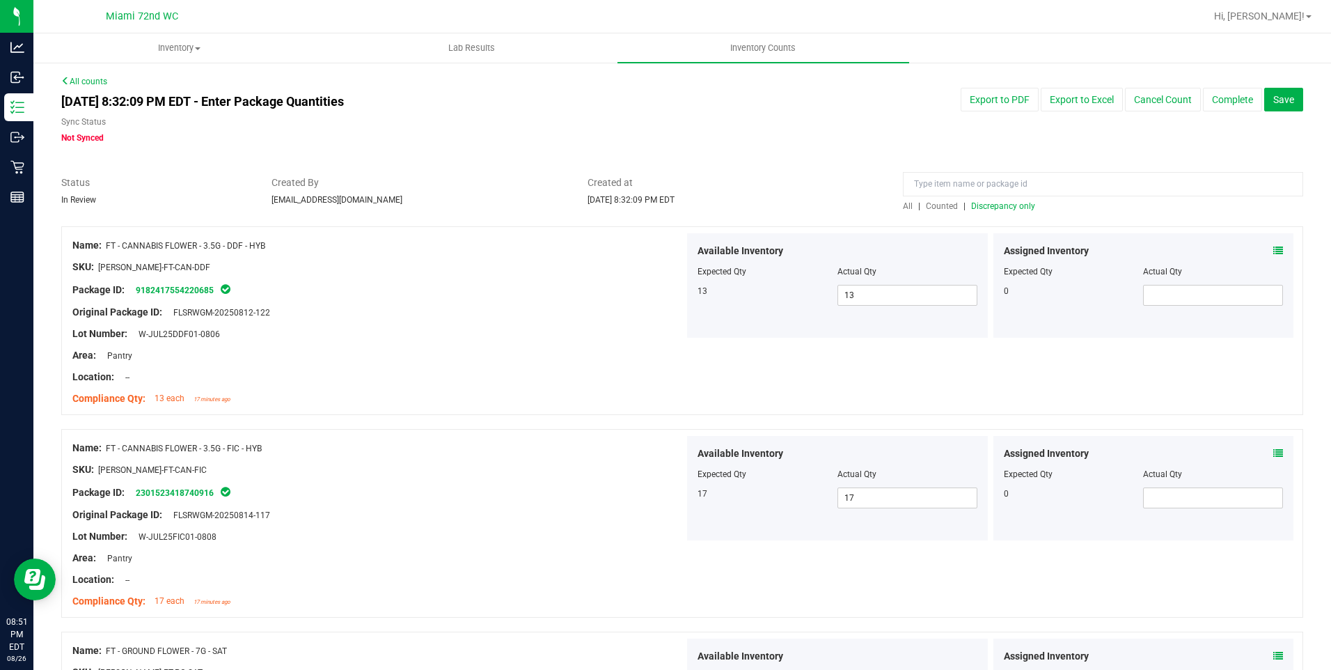
click at [908, 206] on link "All" at bounding box center [910, 206] width 15 height 10
click at [1000, 200] on div "All | Counted | Discrepancy only" at bounding box center [1103, 206] width 400 height 13
click at [997, 207] on span "Discrepancy only" at bounding box center [1003, 206] width 64 height 10
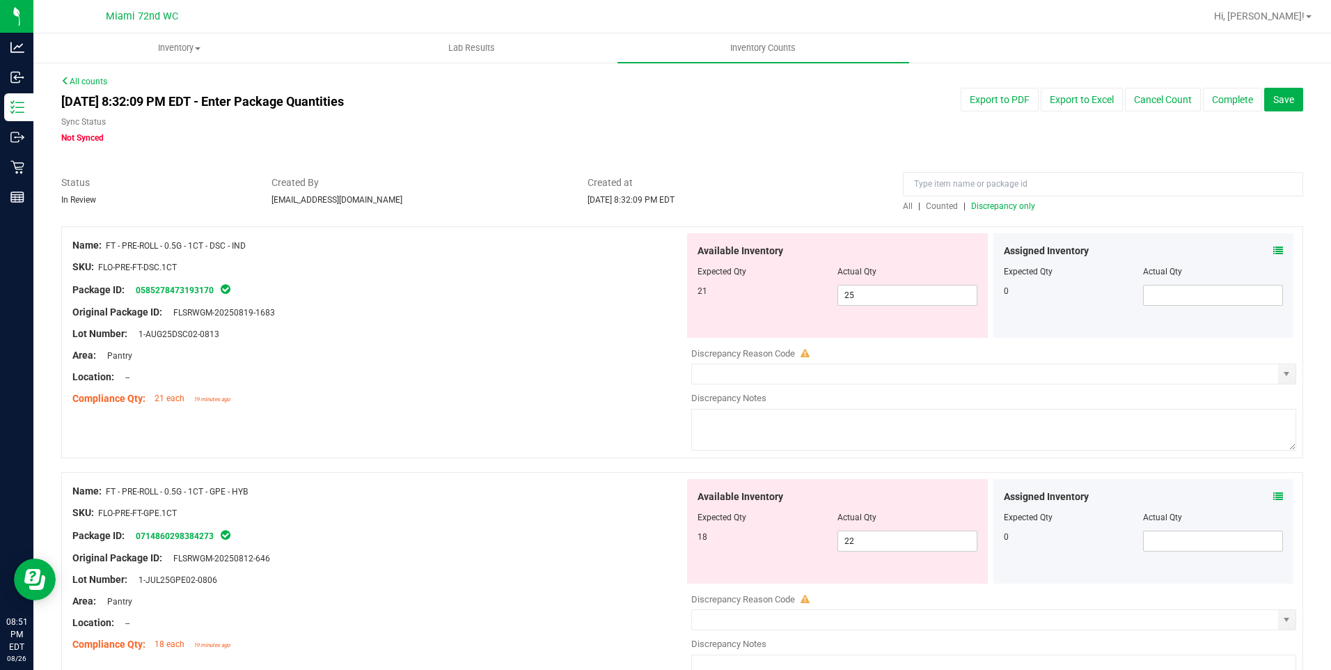
drag, startPoint x: 874, startPoint y: 522, endPoint x: 867, endPoint y: 526, distance: 8.7
click at [867, 526] on div "Available Inventory Expected Qty Actual Qty 18 22 22" at bounding box center [837, 531] width 301 height 104
click at [865, 541] on span "22 22" at bounding box center [907, 540] width 140 height 21
click at [0, 0] on input "22" at bounding box center [0, 0] width 0 height 0
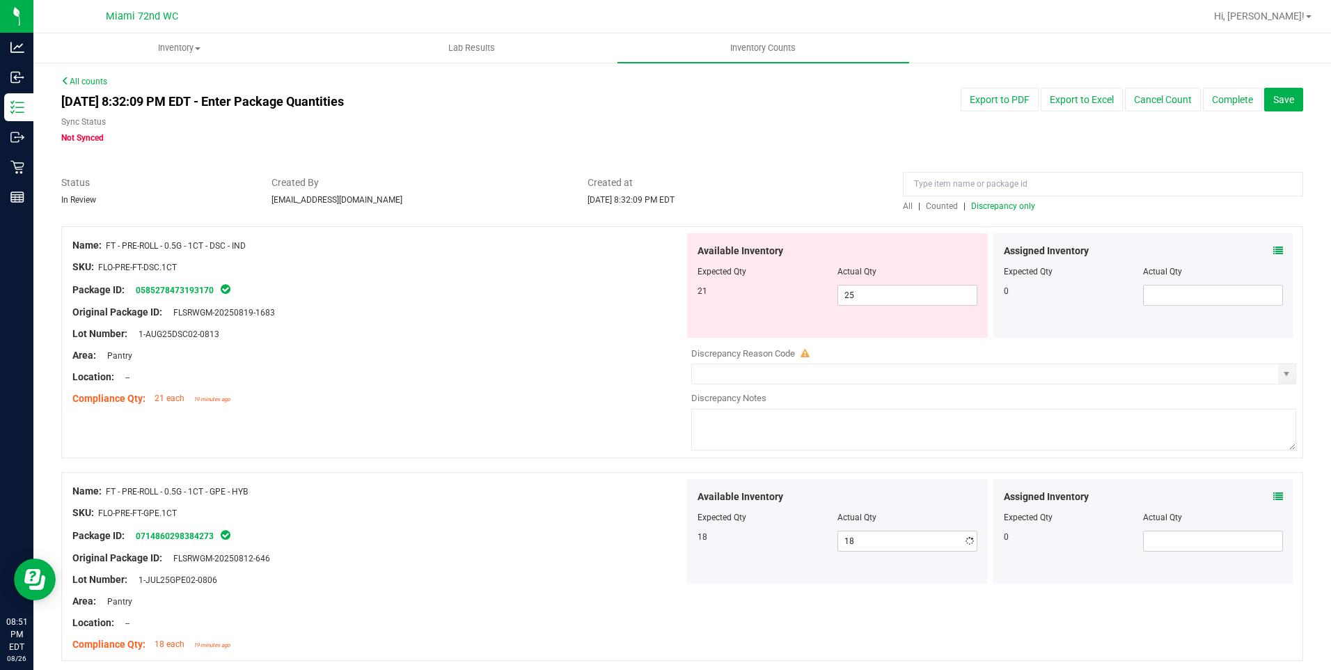
click at [503, 394] on div "Compliance Qty: 21 each 19 minutes ago" at bounding box center [378, 398] width 612 height 15
click at [853, 298] on span "25 25" at bounding box center [907, 295] width 140 height 21
click at [853, 298] on input "25" at bounding box center [907, 294] width 139 height 19
click at [399, 372] on div "Location: --" at bounding box center [378, 377] width 612 height 15
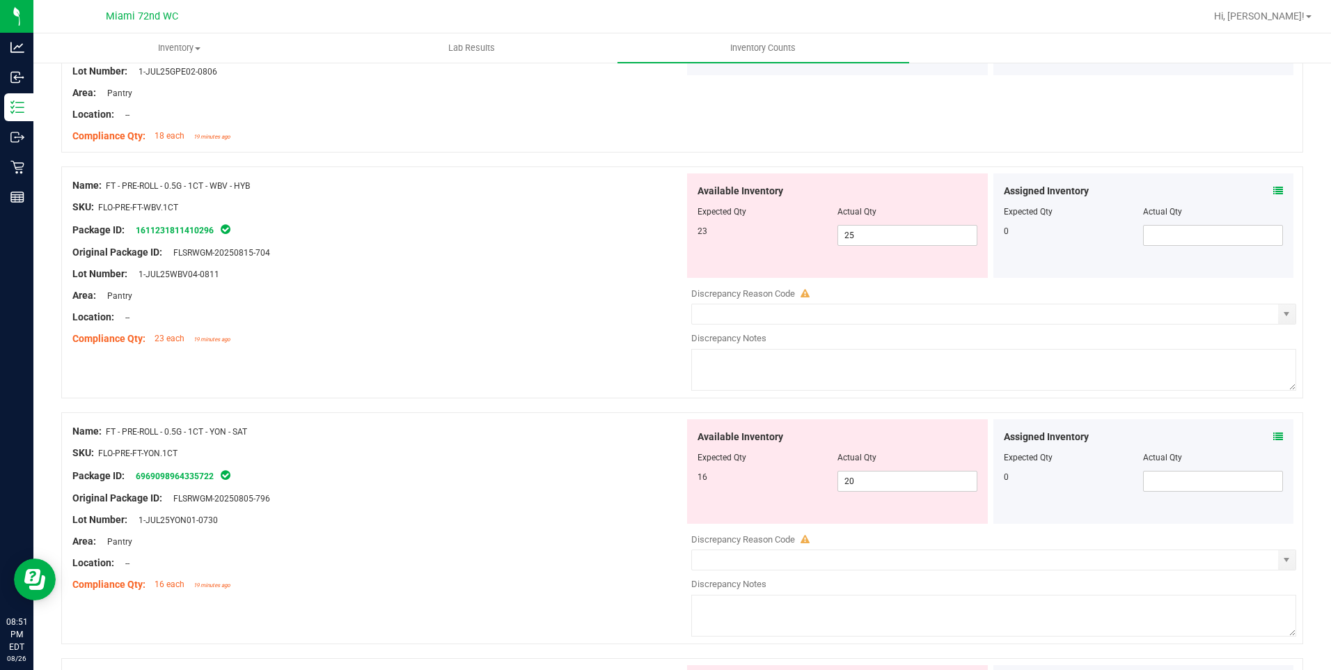
scroll to position [476, 0]
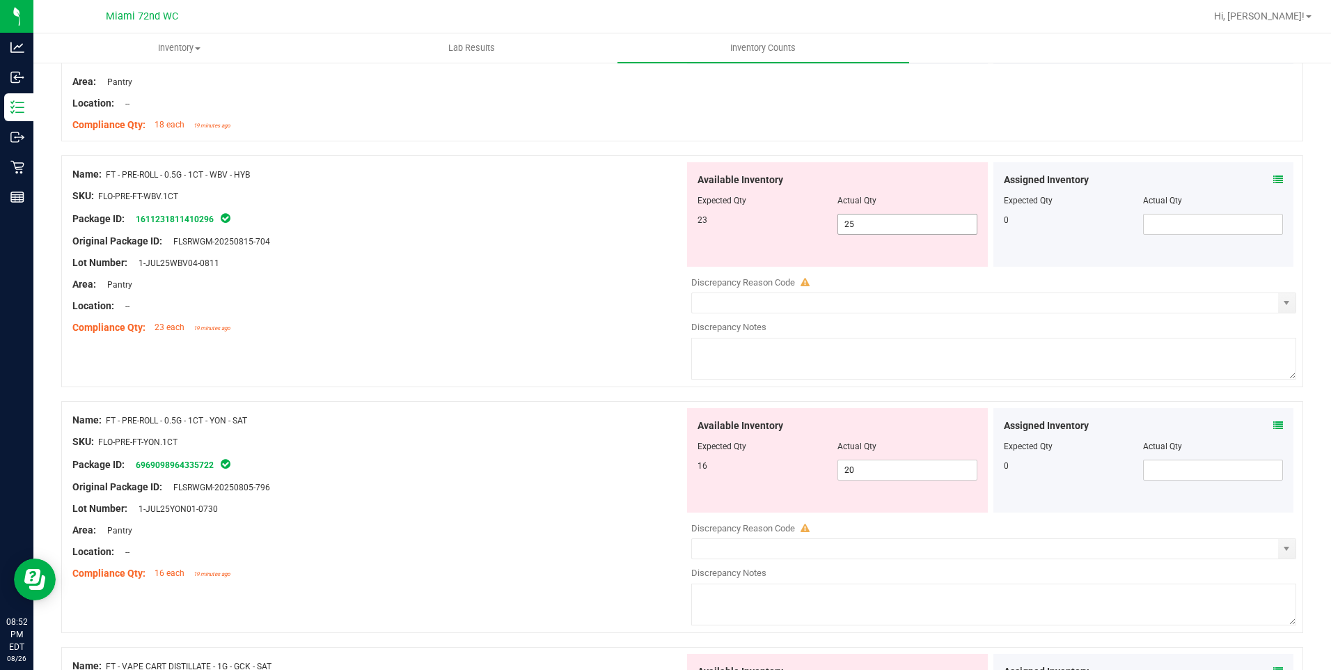
click at [934, 228] on span "25 25" at bounding box center [907, 224] width 140 height 21
click at [0, 0] on input "25" at bounding box center [0, 0] width 0 height 0
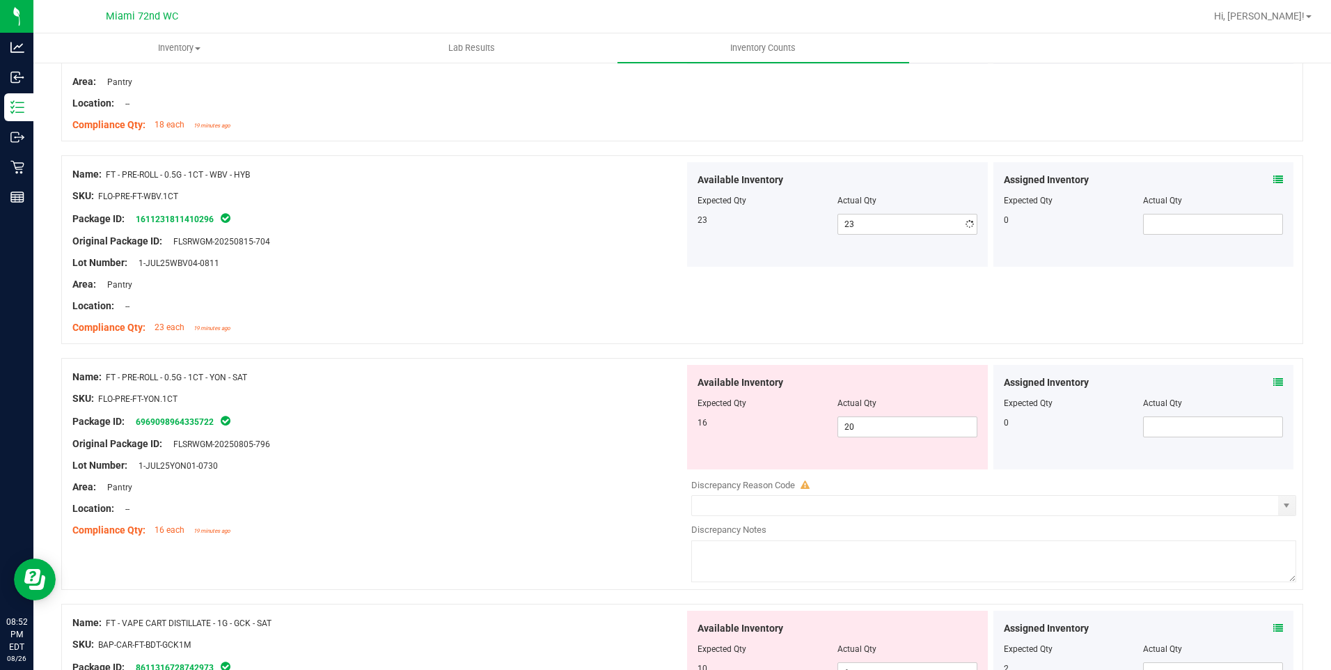
click at [540, 318] on div at bounding box center [378, 316] width 612 height 7
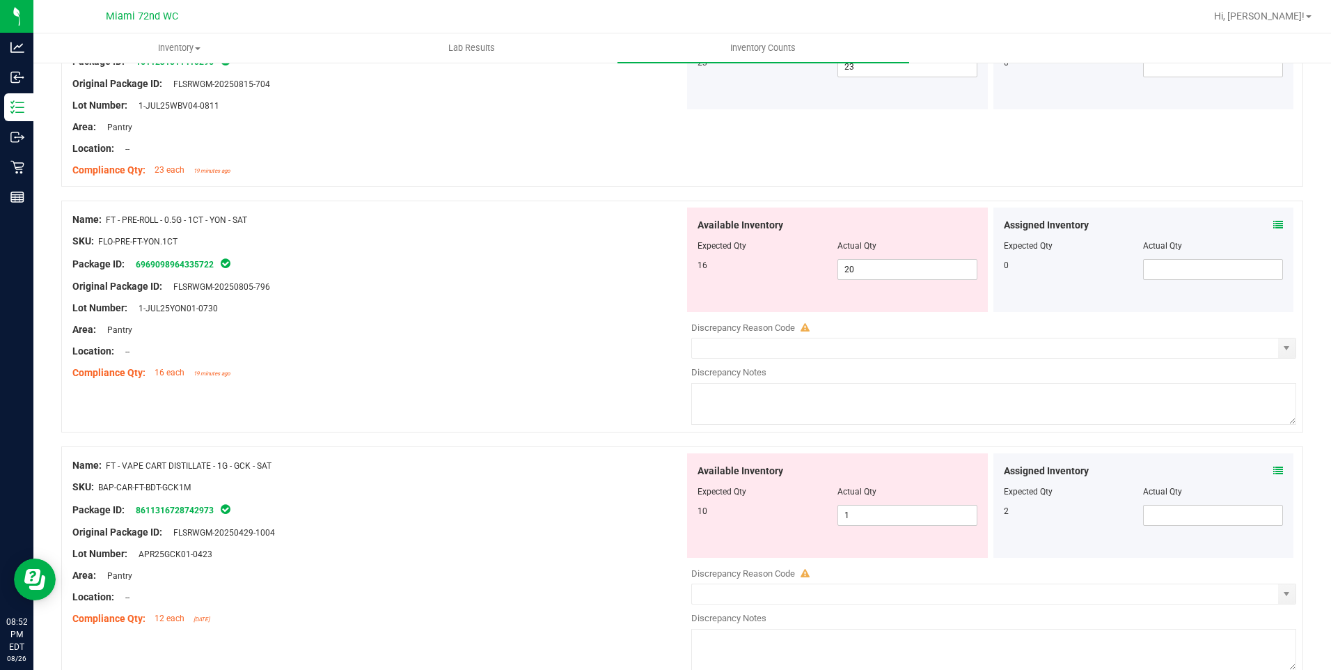
scroll to position [635, 0]
drag, startPoint x: 921, startPoint y: 225, endPoint x: 842, endPoint y: 302, distance: 110.8
click at [918, 228] on div "Available Inventory" at bounding box center [837, 223] width 280 height 15
drag, startPoint x: 906, startPoint y: 234, endPoint x: 896, endPoint y: 243, distance: 13.3
click at [896, 243] on div "Available Inventory Expected Qty Actual Qty 16 20 20" at bounding box center [837, 258] width 301 height 104
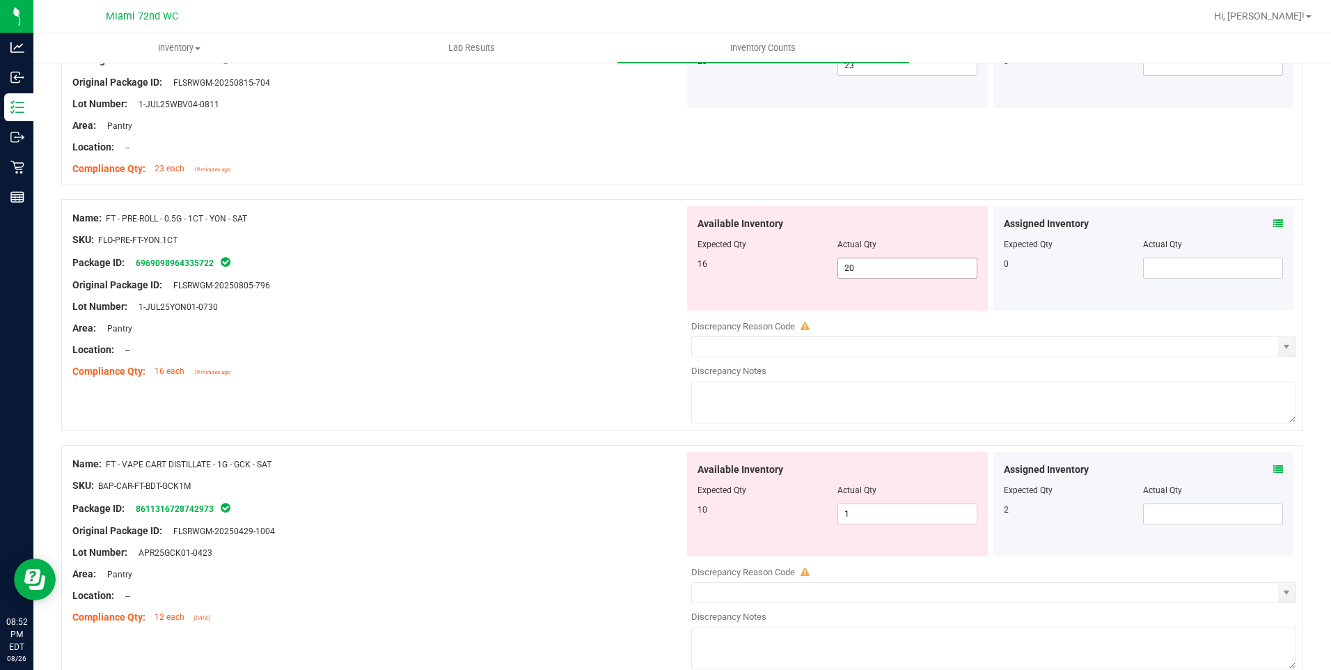
drag, startPoint x: 896, startPoint y: 243, endPoint x: 869, endPoint y: 267, distance: 36.0
click at [869, 267] on span "20 20" at bounding box center [907, 268] width 140 height 21
click at [869, 267] on input "20" at bounding box center [907, 267] width 139 height 19
click at [615, 349] on div "Location: --" at bounding box center [378, 349] width 612 height 15
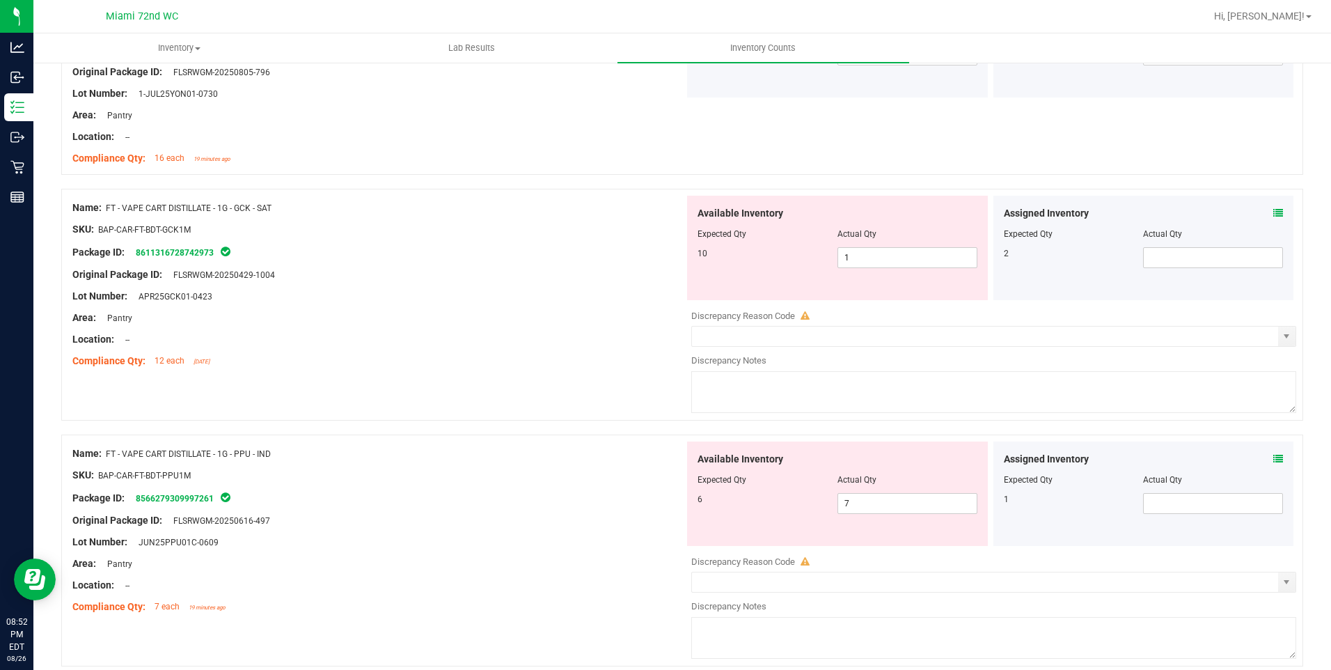
scroll to position [864, 0]
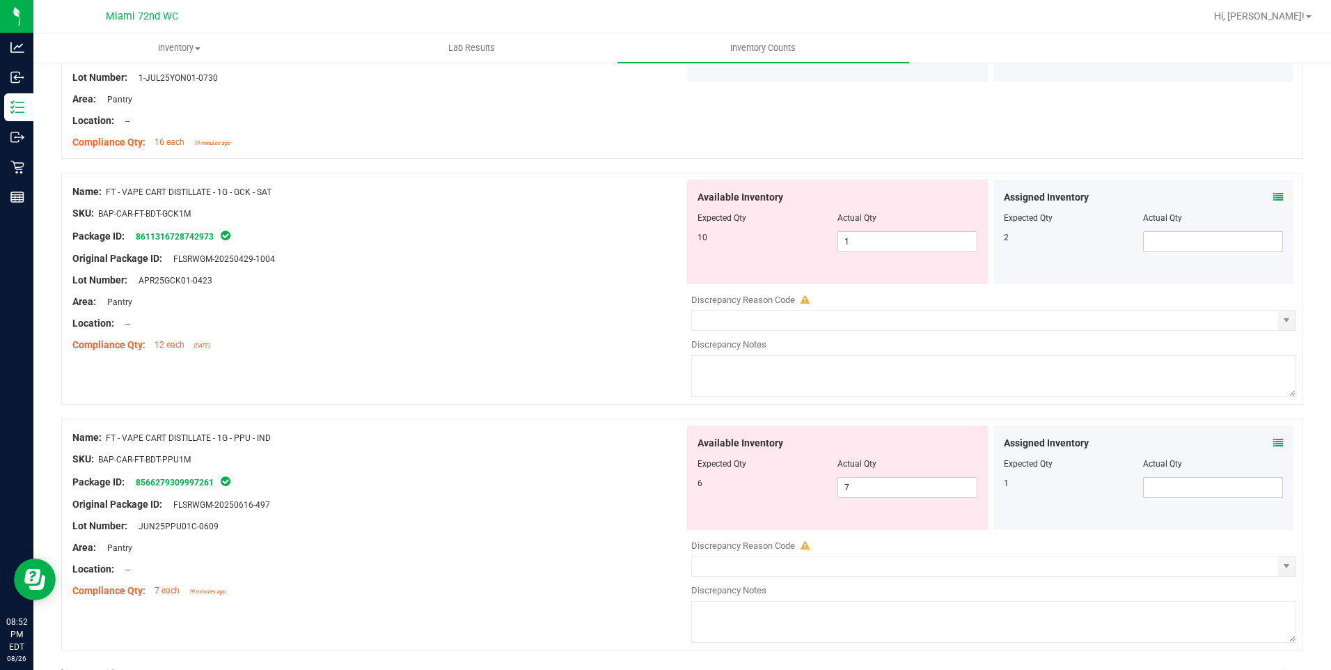
click at [1284, 439] on div "Assigned Inventory Expected Qty Actual Qty 1" at bounding box center [1144, 477] width 306 height 104
click at [1281, 443] on div "Assigned Inventory Expected Qty Actual Qty 1" at bounding box center [1143, 477] width 301 height 104
click at [1273, 445] on icon at bounding box center [1278, 443] width 10 height 10
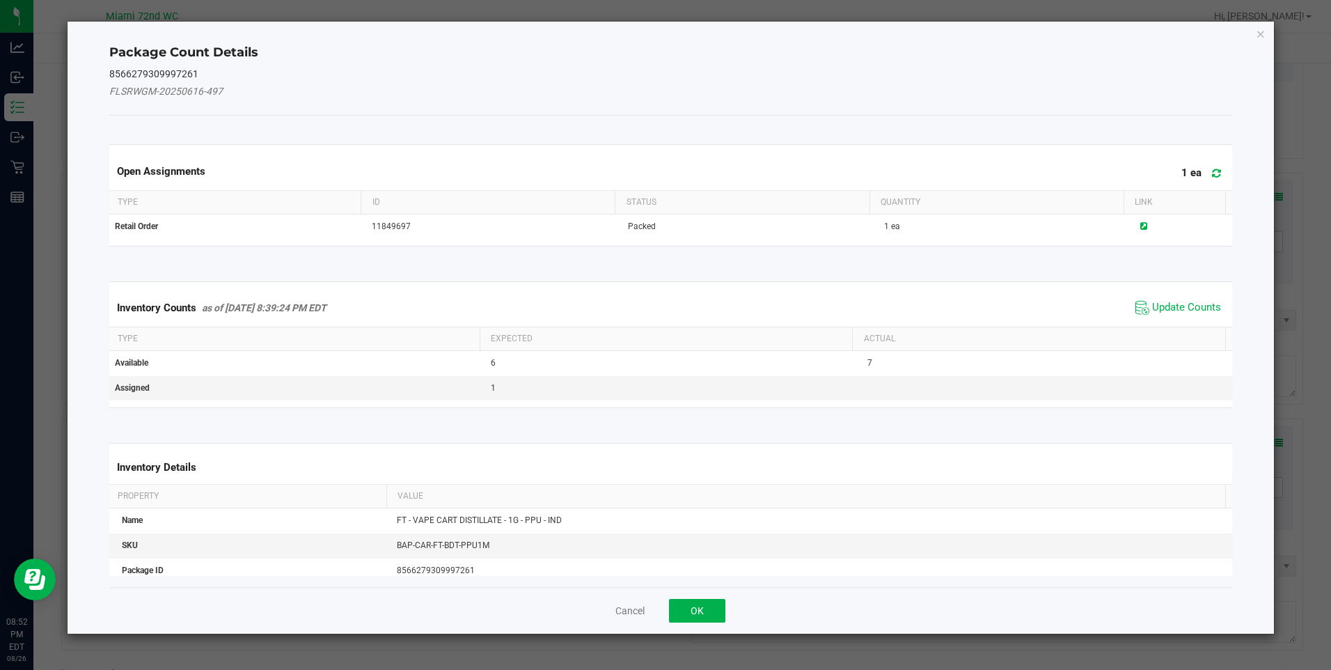
click at [1208, 331] on th "Actual" at bounding box center [1038, 339] width 372 height 24
click at [1188, 311] on span "Update Counts" at bounding box center [1186, 308] width 69 height 14
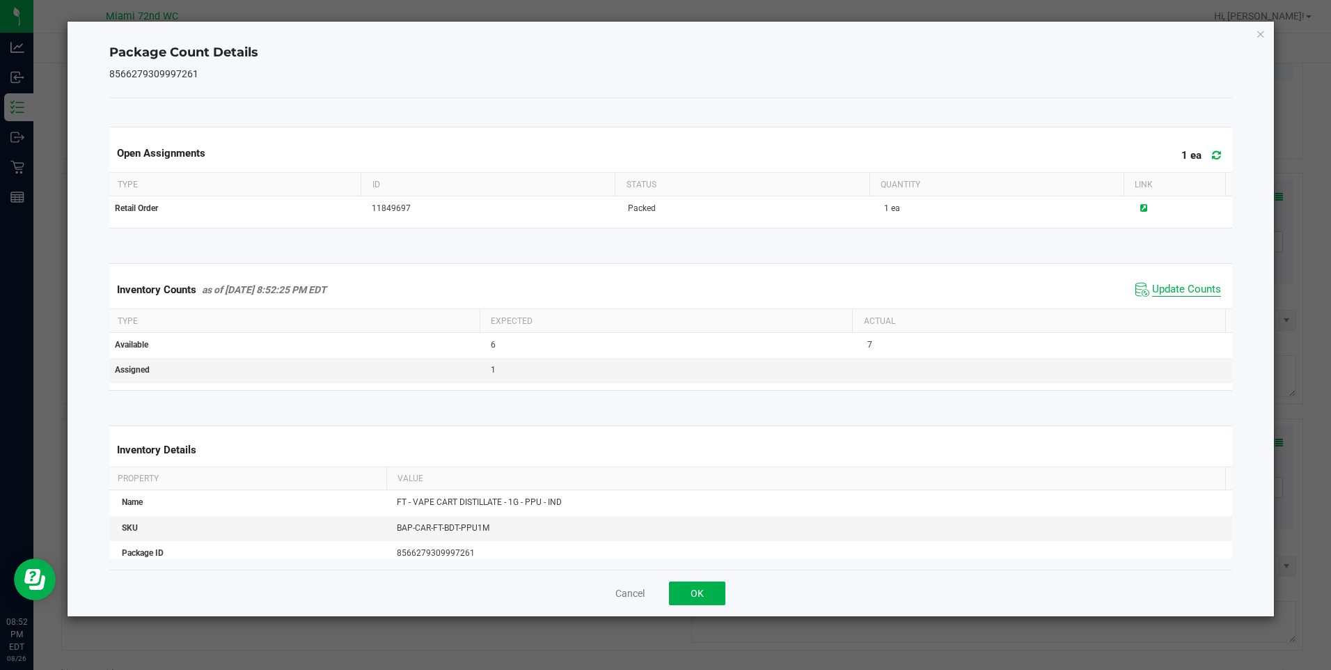
click at [1188, 311] on th "Actual" at bounding box center [1038, 321] width 372 height 24
click at [1261, 33] on icon "Close" at bounding box center [1261, 33] width 10 height 17
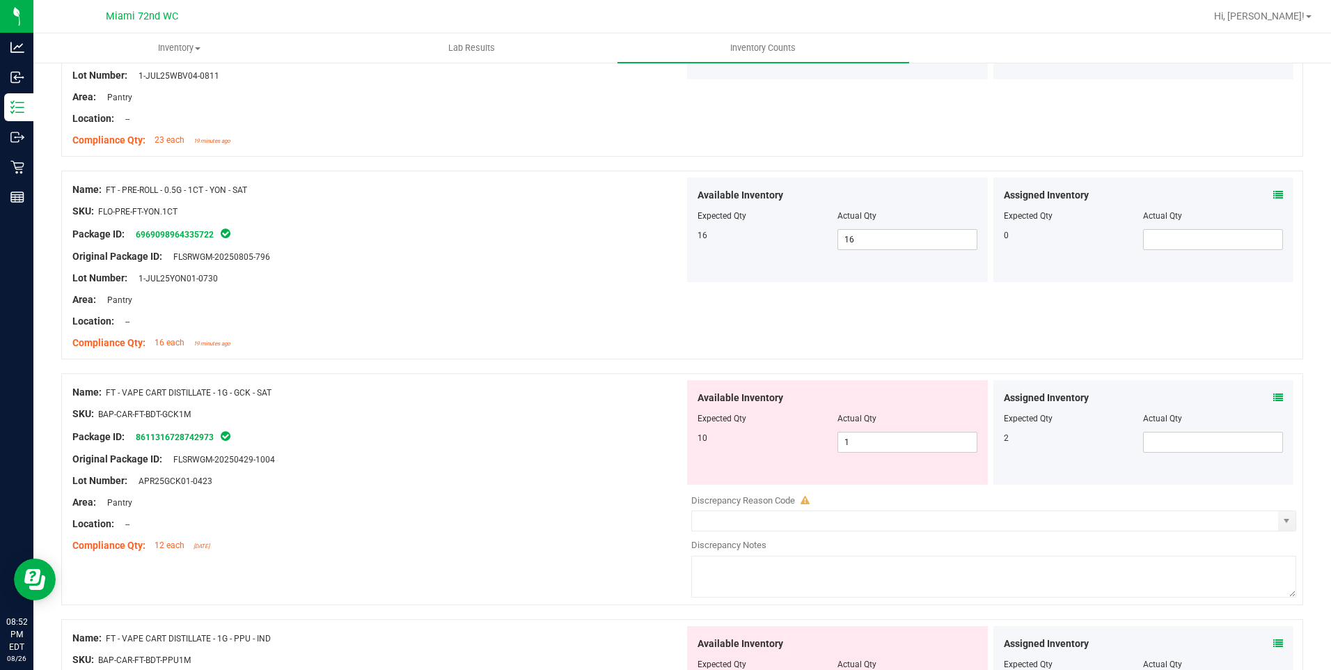
scroll to position [676, 0]
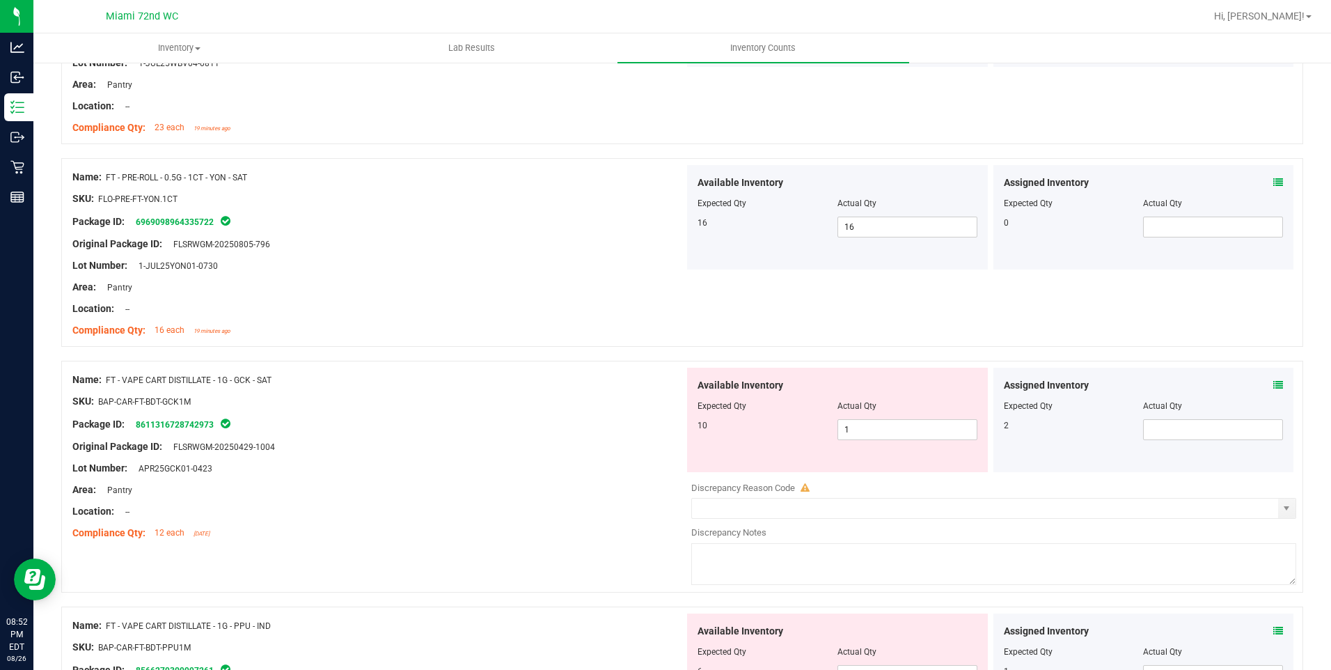
click at [1190, 409] on div "Actual Qty" at bounding box center [1213, 406] width 140 height 13
click at [1175, 418] on div "Assigned Inventory Expected Qty Actual Qty 2" at bounding box center [1143, 420] width 301 height 104
click at [1175, 419] on span at bounding box center [1213, 429] width 140 height 21
drag, startPoint x: 1175, startPoint y: 418, endPoint x: 1181, endPoint y: 427, distance: 11.0
click at [1181, 427] on span at bounding box center [1213, 429] width 140 height 21
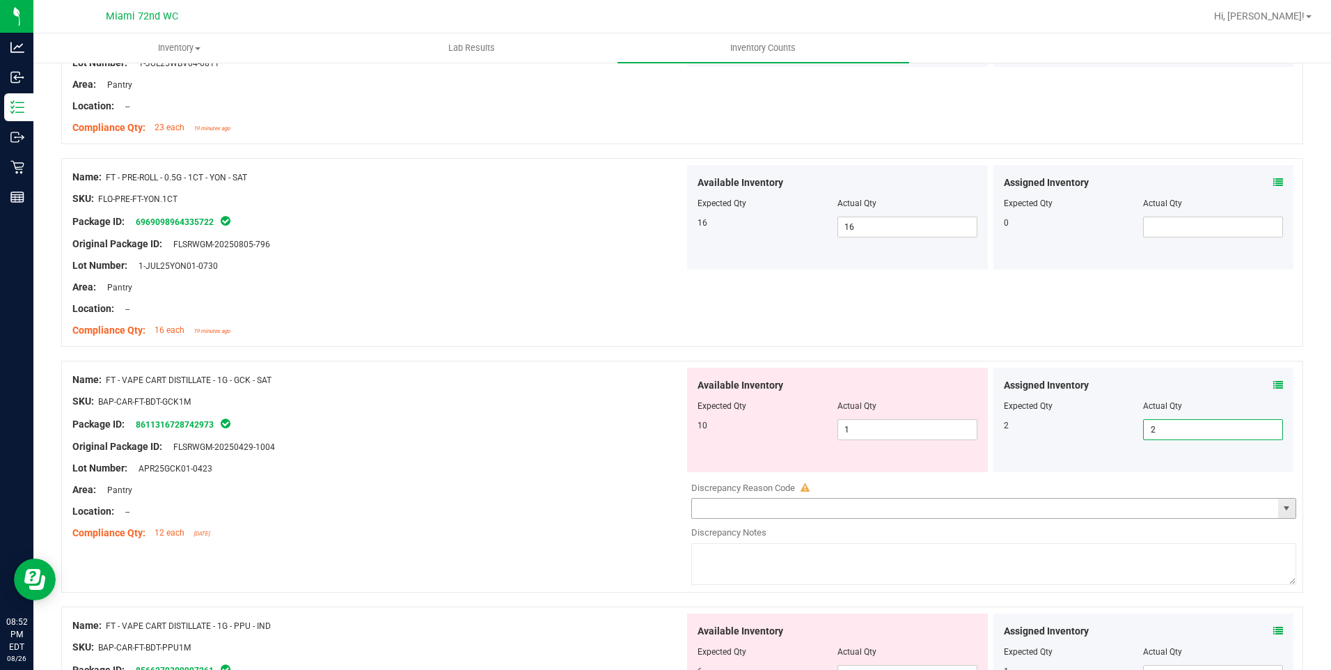
click at [945, 488] on div "Discrepancy Reason Code" at bounding box center [993, 488] width 605 height 14
drag, startPoint x: 936, startPoint y: 448, endPoint x: 924, endPoint y: 427, distance: 23.7
click at [935, 444] on div "Available Inventory Expected Qty Actual Qty 10 1 1" at bounding box center [837, 420] width 301 height 104
click at [923, 427] on span "1 1" at bounding box center [907, 429] width 140 height 21
click at [920, 432] on input "1" at bounding box center [907, 429] width 139 height 19
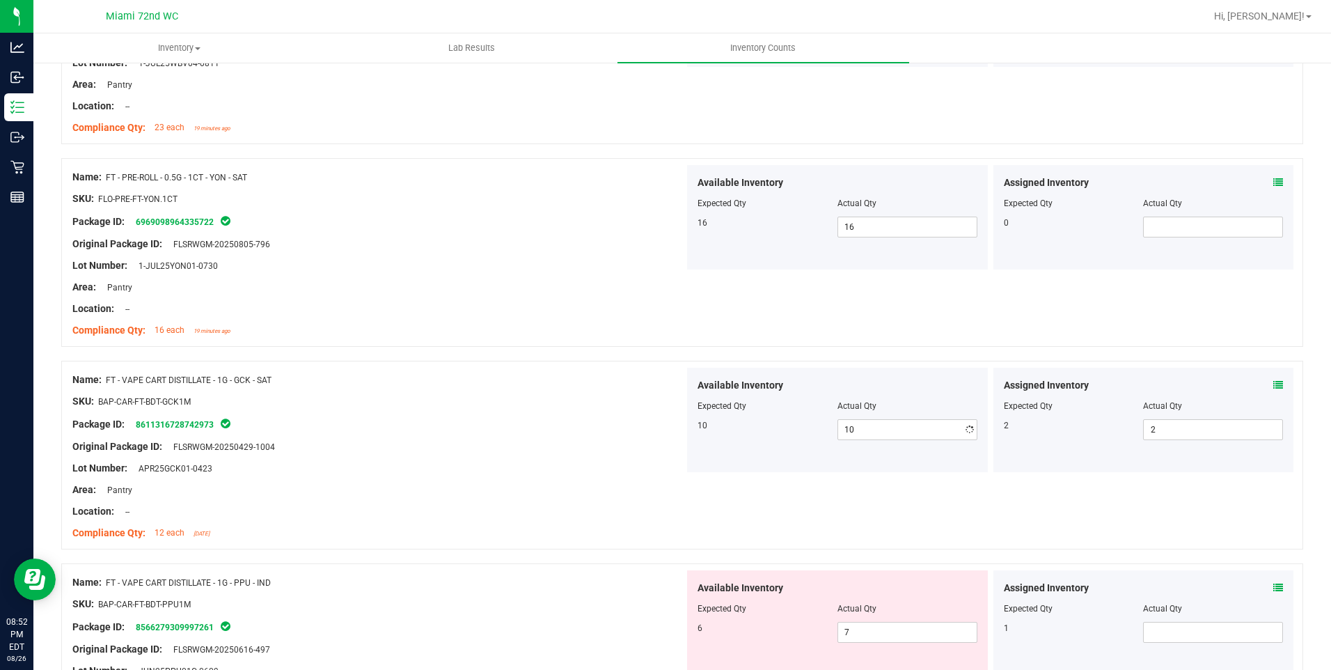
click at [647, 539] on div "Compliance Qty: 12 each [DATE]" at bounding box center [378, 533] width 612 height 15
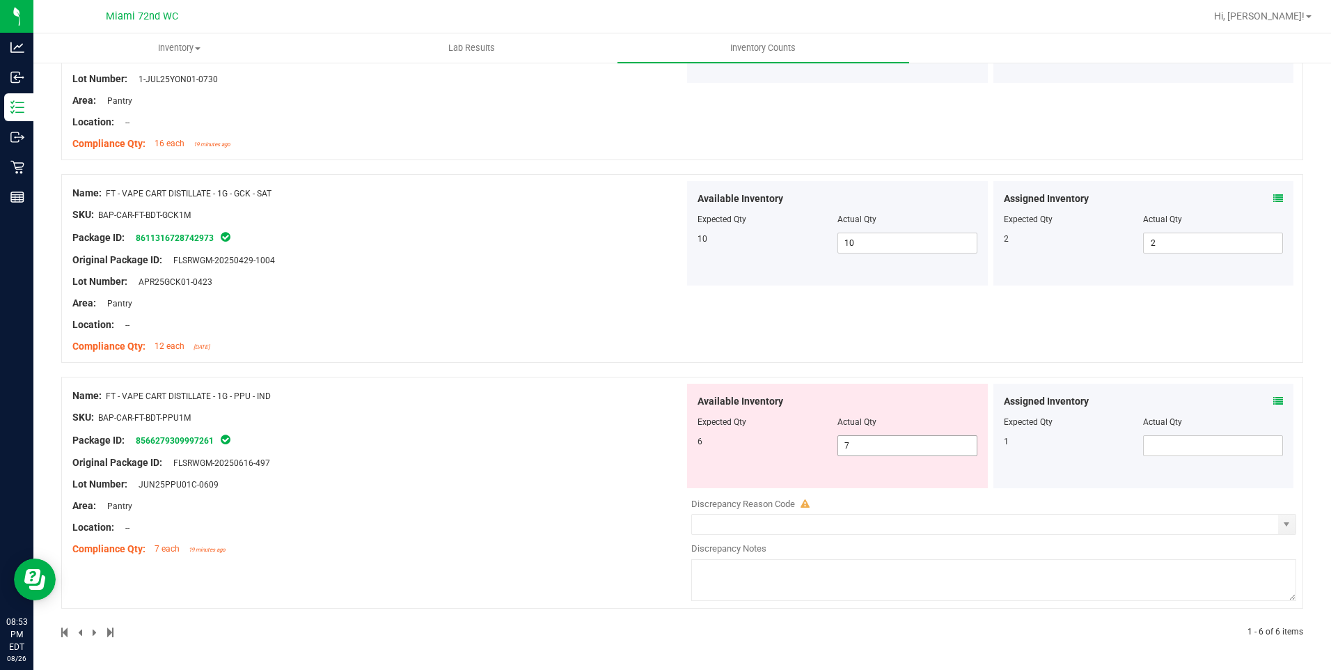
click at [866, 450] on span "7 7" at bounding box center [907, 445] width 140 height 21
click at [867, 450] on input "7" at bounding box center [907, 445] width 139 height 19
click at [1148, 456] on div "Assigned Inventory Expected Qty Actual Qty 1" at bounding box center [1143, 436] width 301 height 104
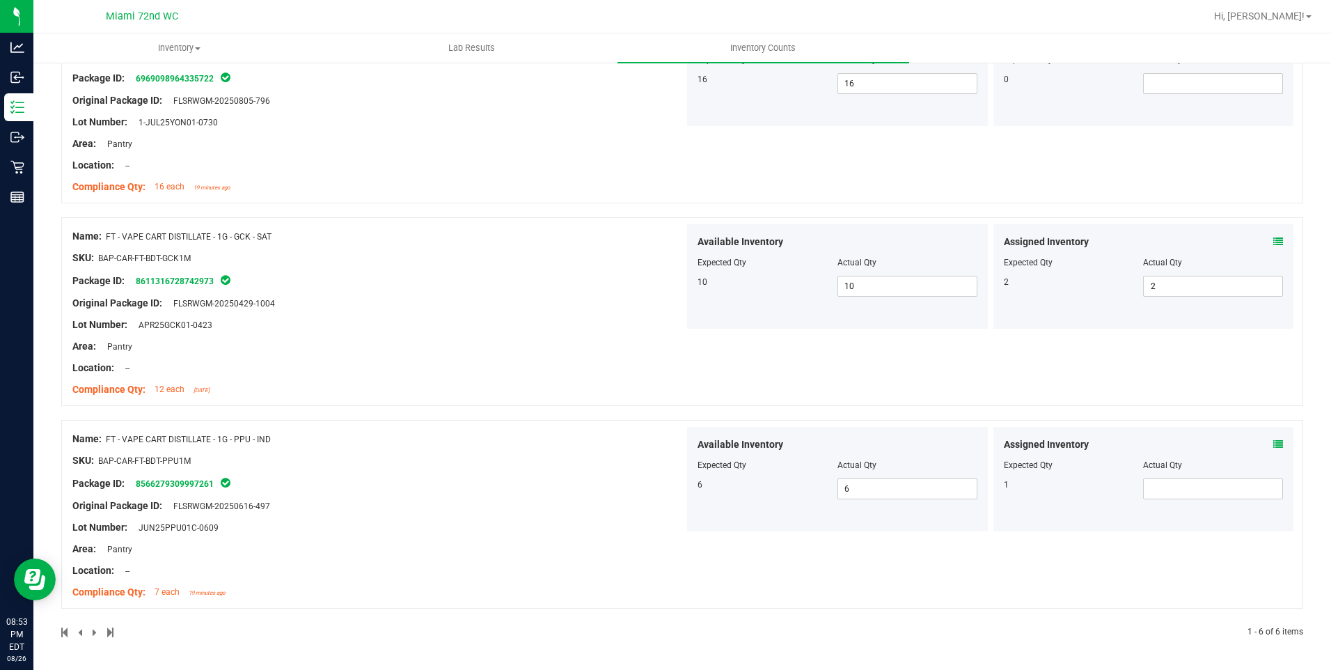
click at [1163, 452] on div at bounding box center [1144, 455] width 280 height 7
drag, startPoint x: 1163, startPoint y: 475, endPoint x: 1163, endPoint y: 492, distance: 17.4
click at [1163, 481] on div "Assigned Inventory Expected Qty Actual Qty 1" at bounding box center [1143, 479] width 301 height 104
click at [1162, 498] on span at bounding box center [1213, 488] width 140 height 21
click at [1055, 484] on div "1" at bounding box center [1074, 484] width 140 height 13
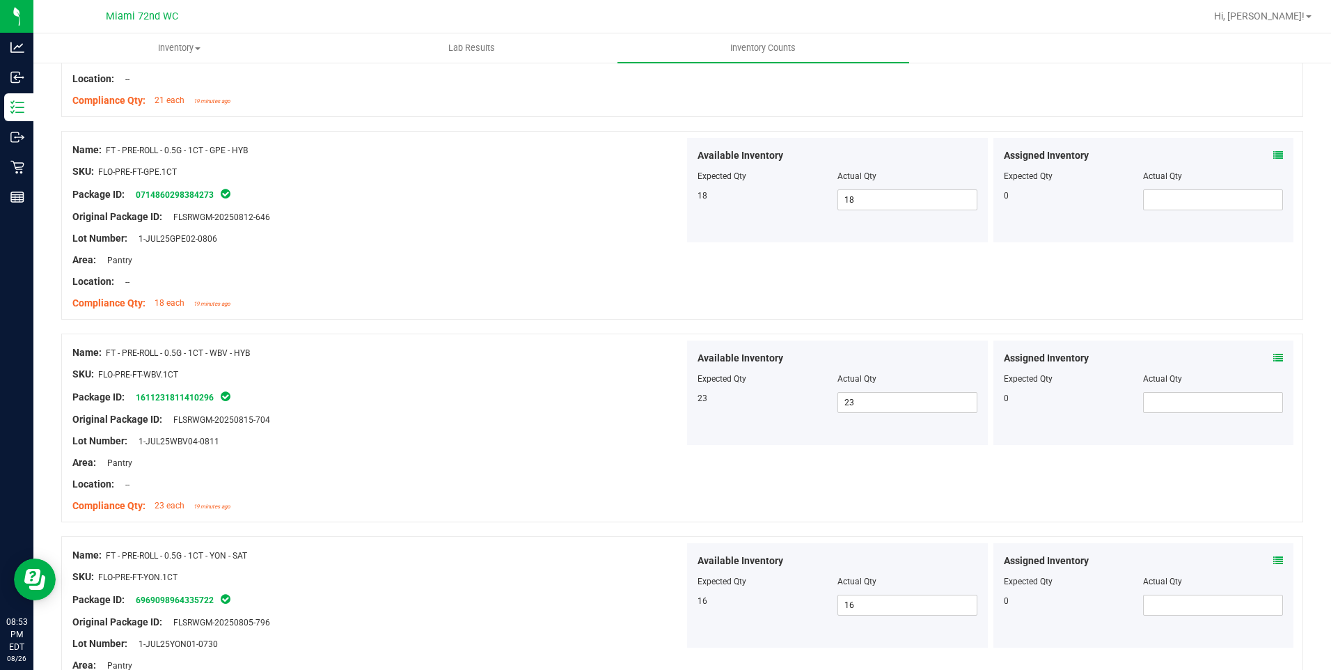
scroll to position [0, 0]
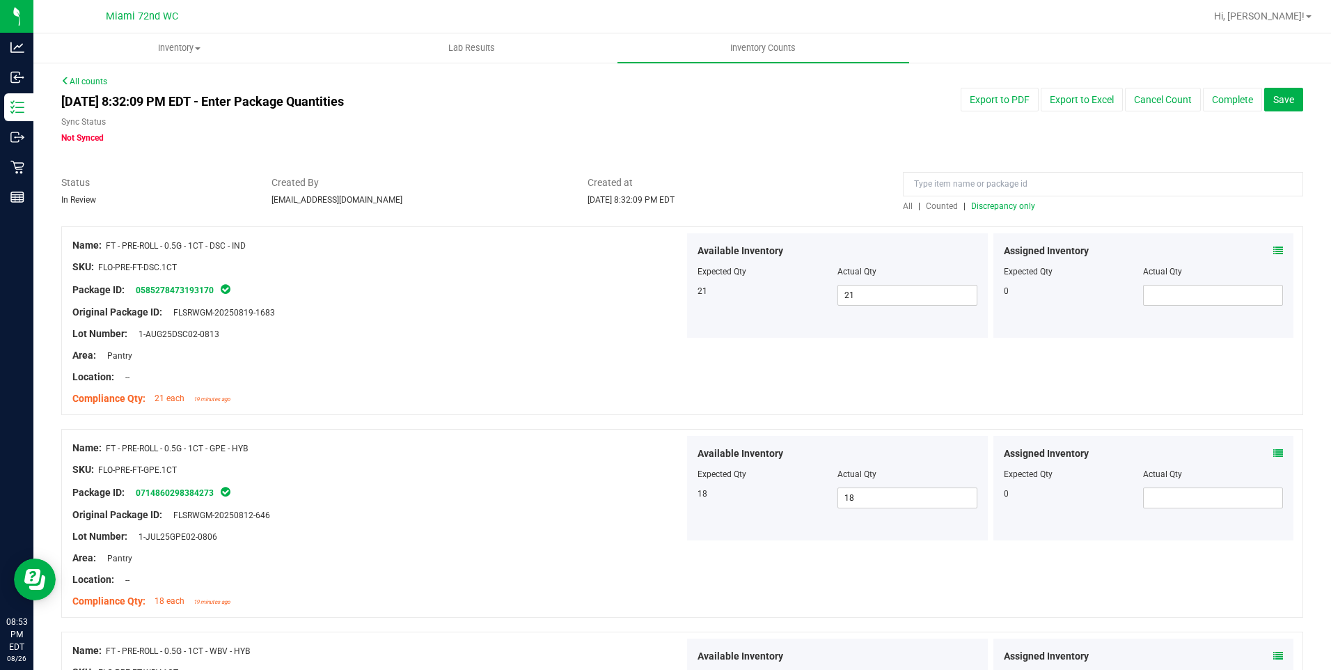
click at [903, 204] on span "All" at bounding box center [908, 206] width 10 height 10
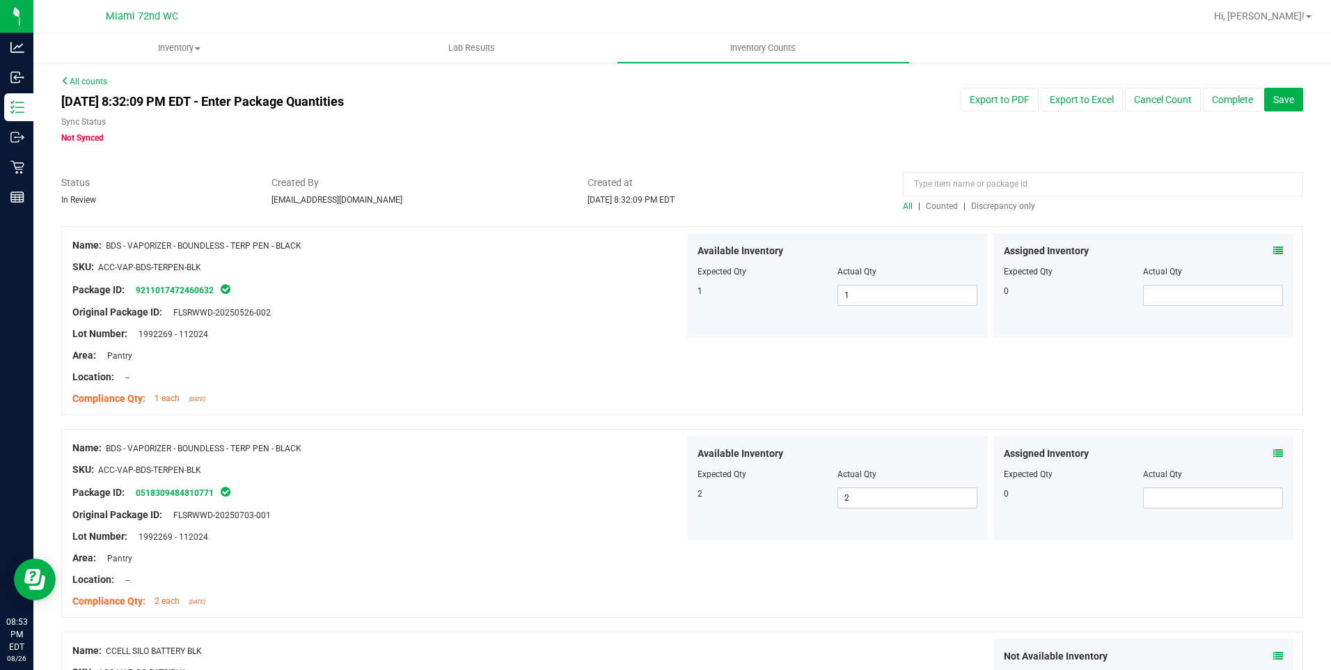
click at [1170, 233] on div "Assigned Inventory Expected Qty Actual Qty 0" at bounding box center [1143, 285] width 301 height 104
click at [1027, 210] on div "All | Counted | Discrepancy only" at bounding box center [1103, 206] width 400 height 13
click at [1021, 205] on span "Discrepancy only" at bounding box center [1003, 206] width 64 height 10
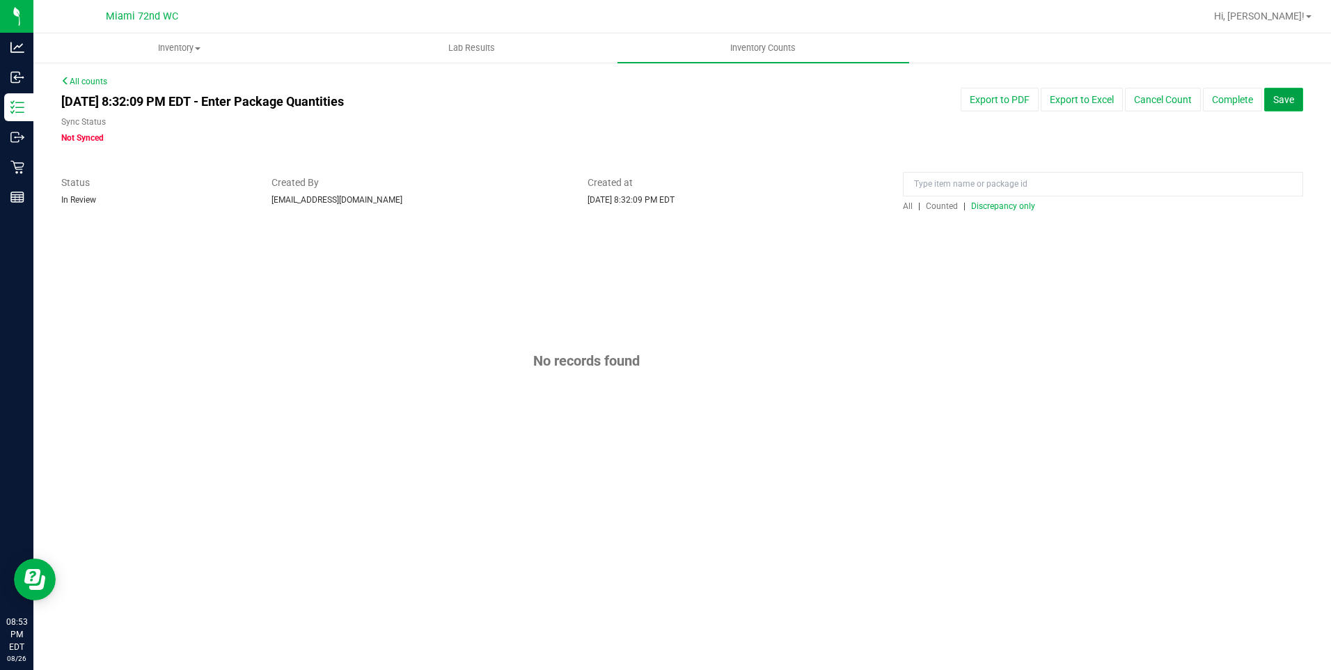
click at [1287, 99] on span "Save" at bounding box center [1283, 99] width 21 height 11
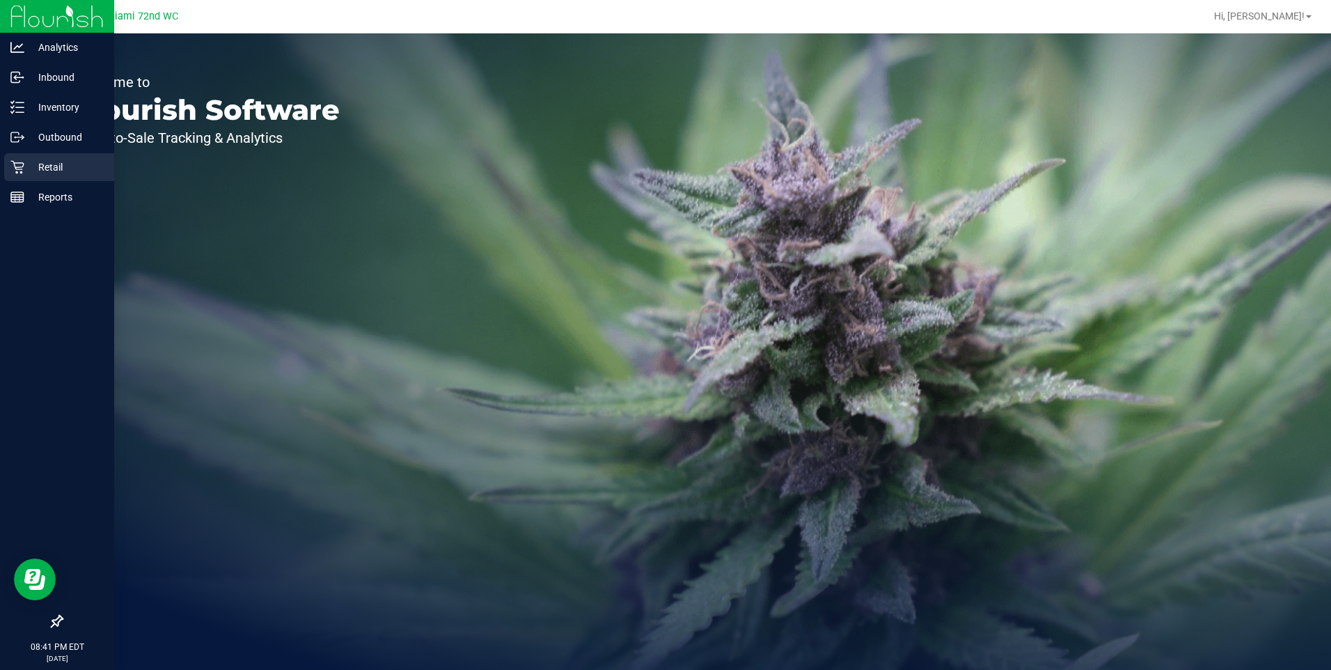
click at [22, 176] on div "Retail" at bounding box center [59, 167] width 110 height 28
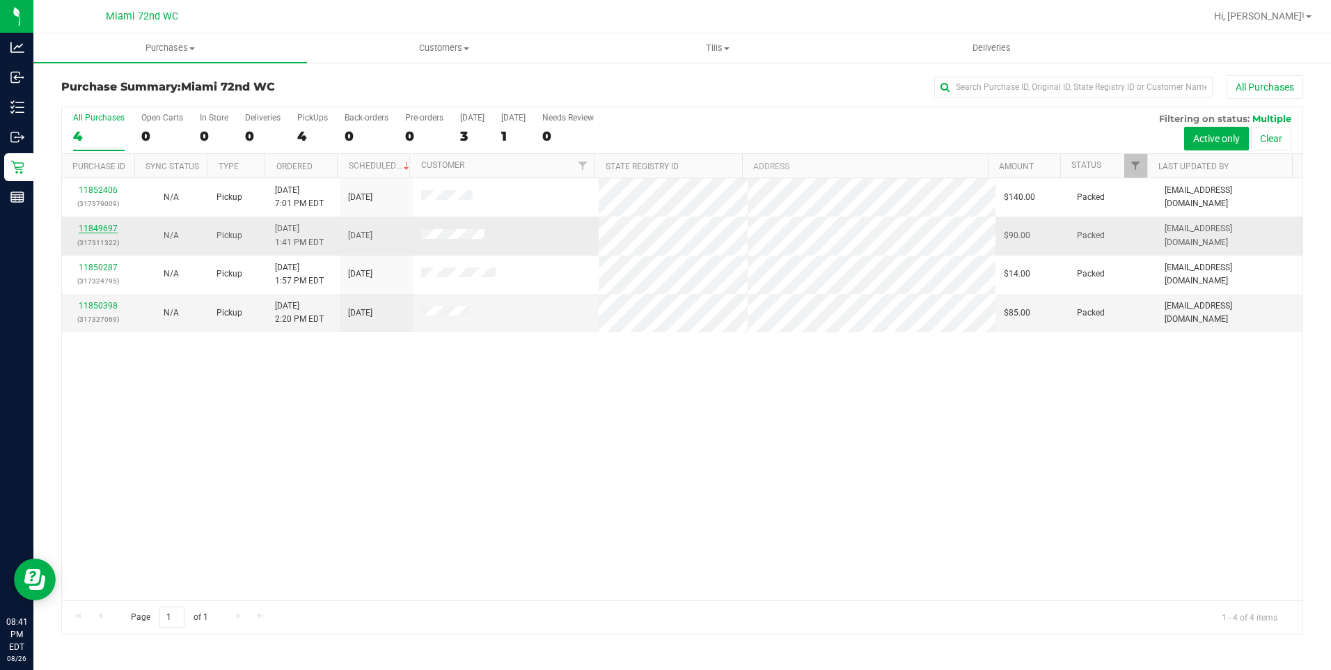
click at [104, 228] on link "11849697" at bounding box center [98, 228] width 39 height 10
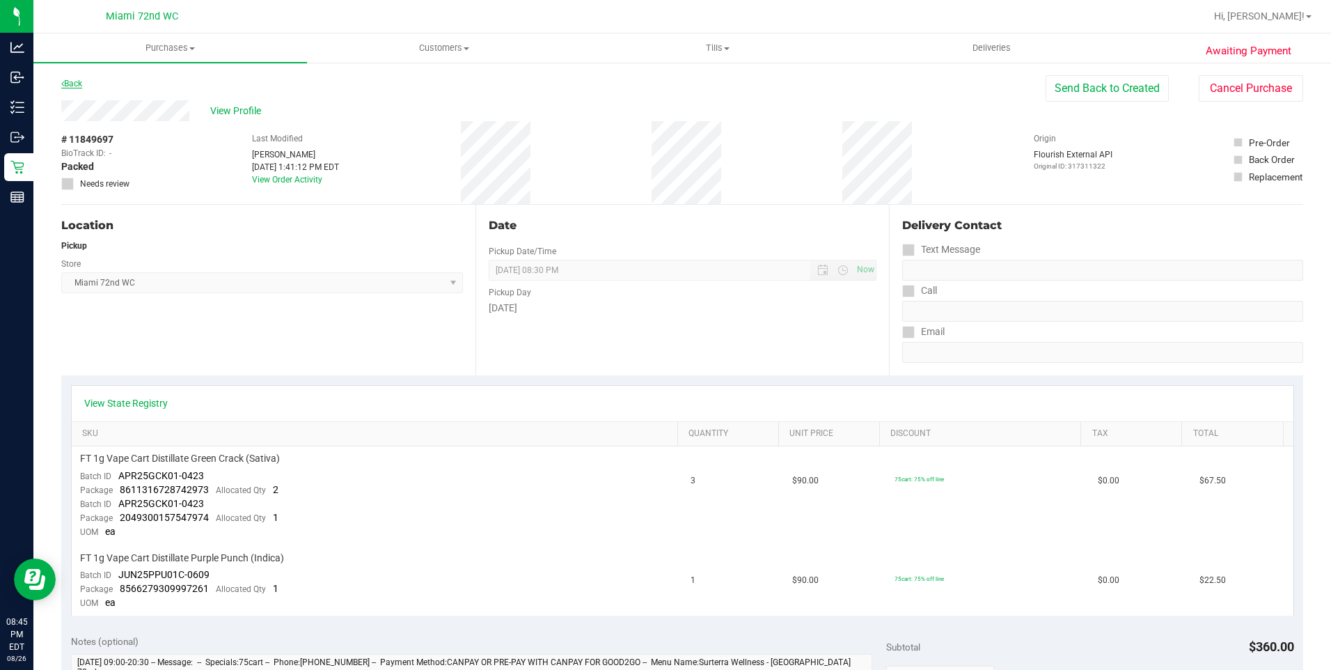
click at [71, 86] on link "Back" at bounding box center [71, 84] width 21 height 10
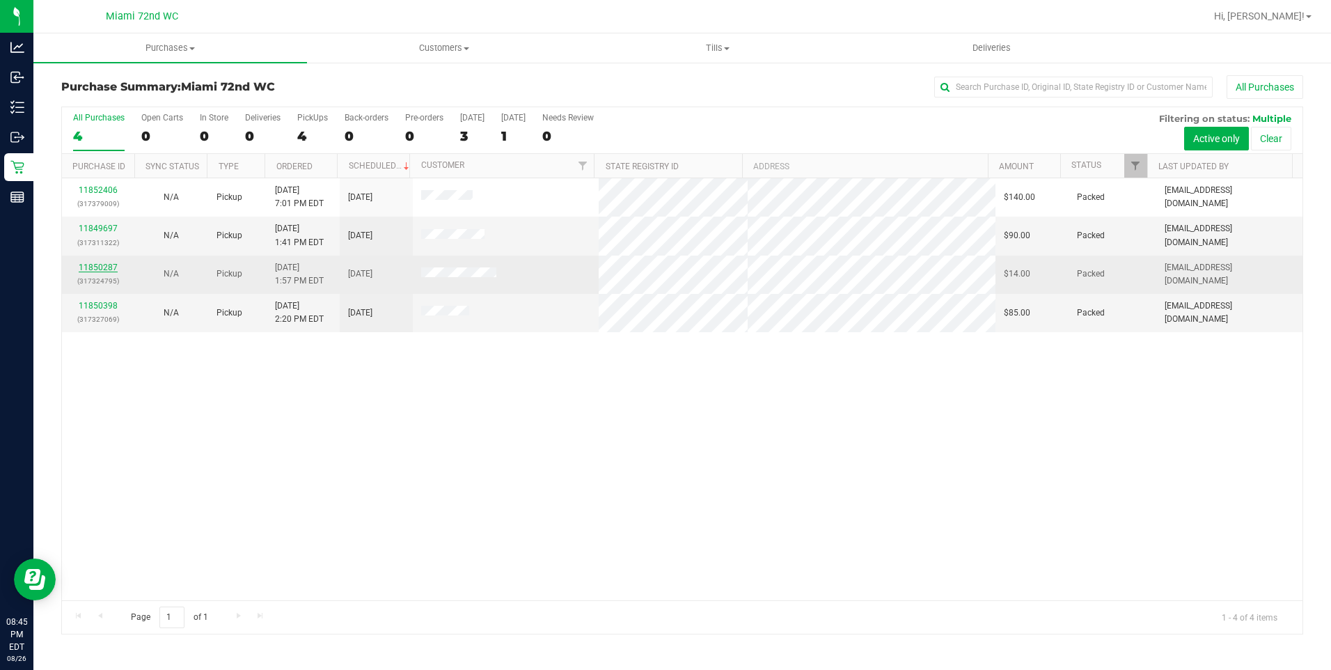
click at [91, 266] on link "11850287" at bounding box center [98, 267] width 39 height 10
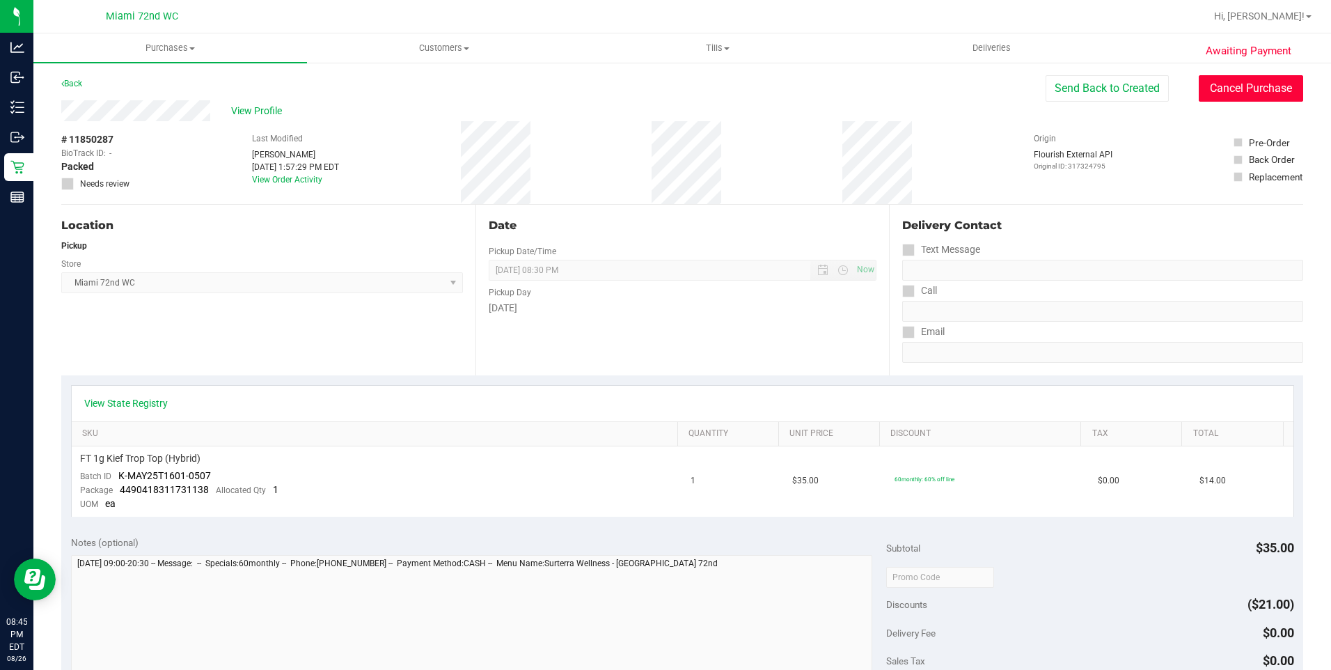
click at [1232, 87] on button "Cancel Purchase" at bounding box center [1251, 88] width 104 height 26
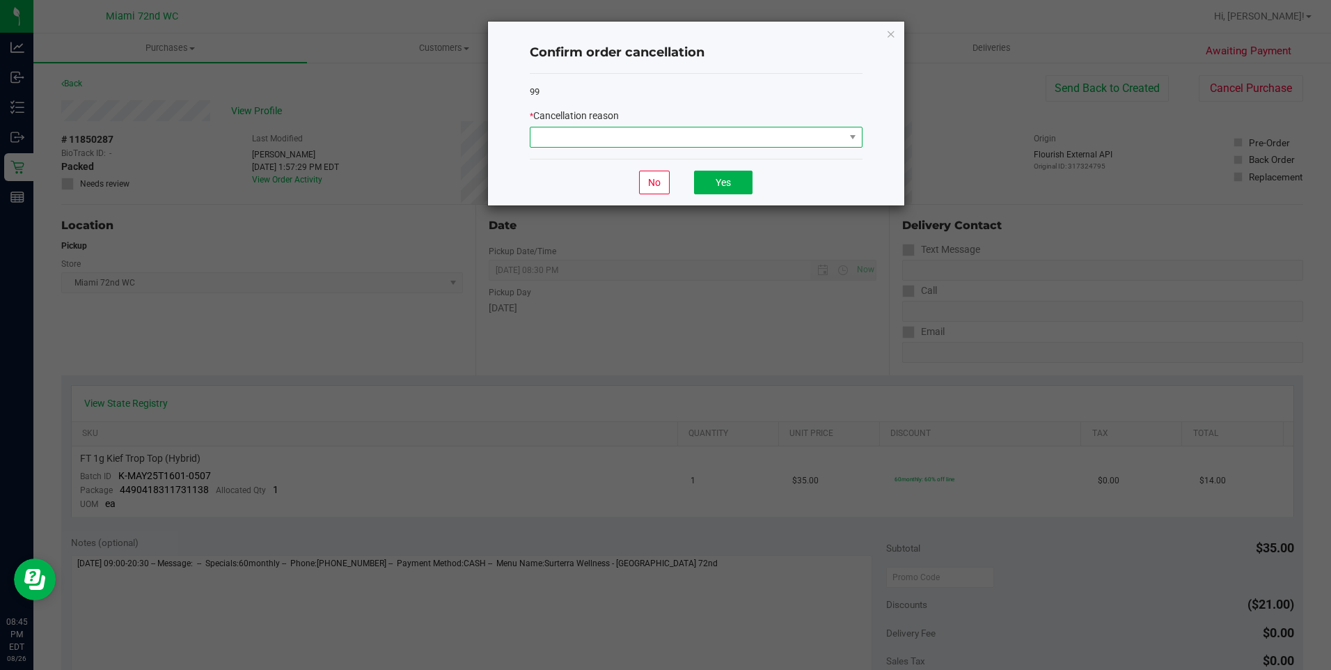
click at [778, 141] on span at bounding box center [687, 136] width 314 height 19
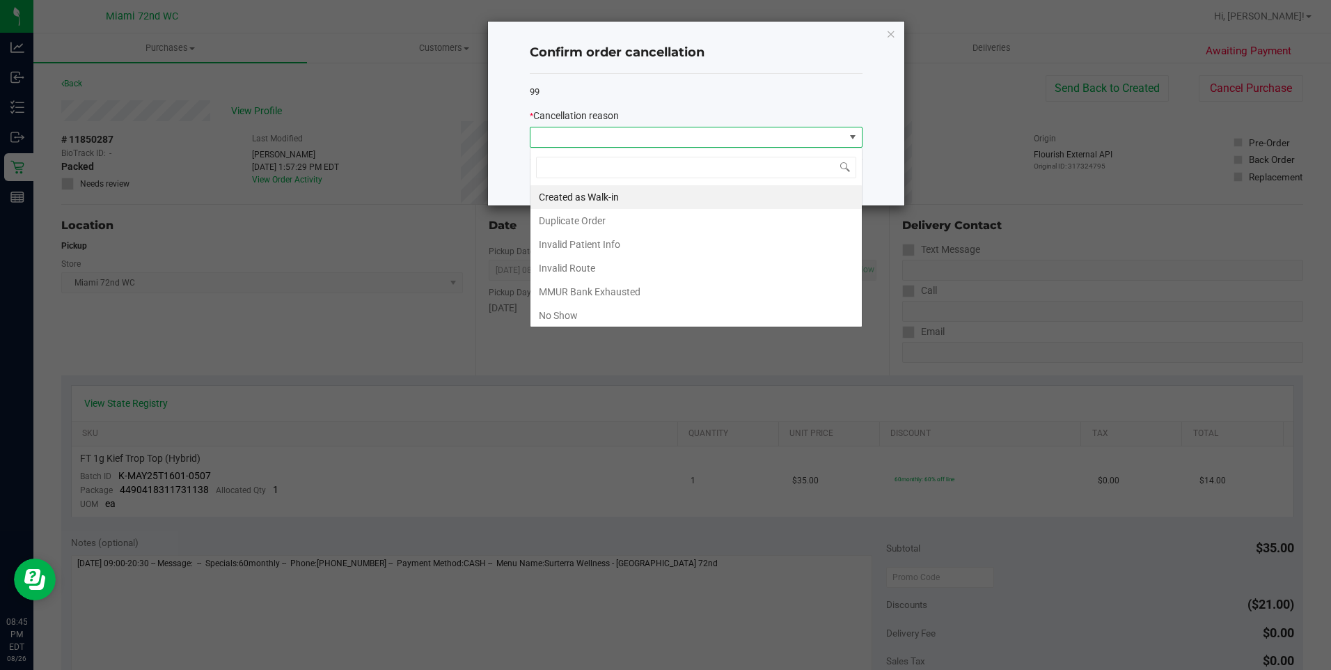
scroll to position [21, 333]
click at [571, 308] on li "No Show" at bounding box center [695, 315] width 331 height 24
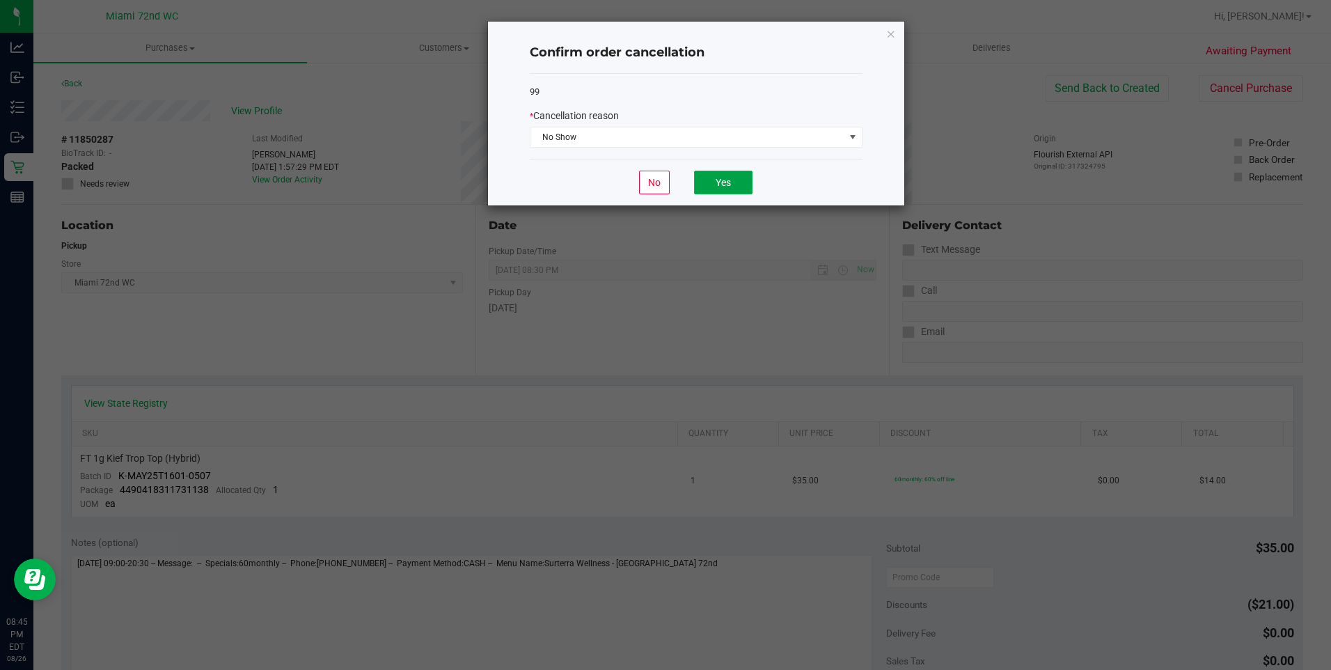
click at [731, 184] on button "Yes" at bounding box center [723, 183] width 58 height 24
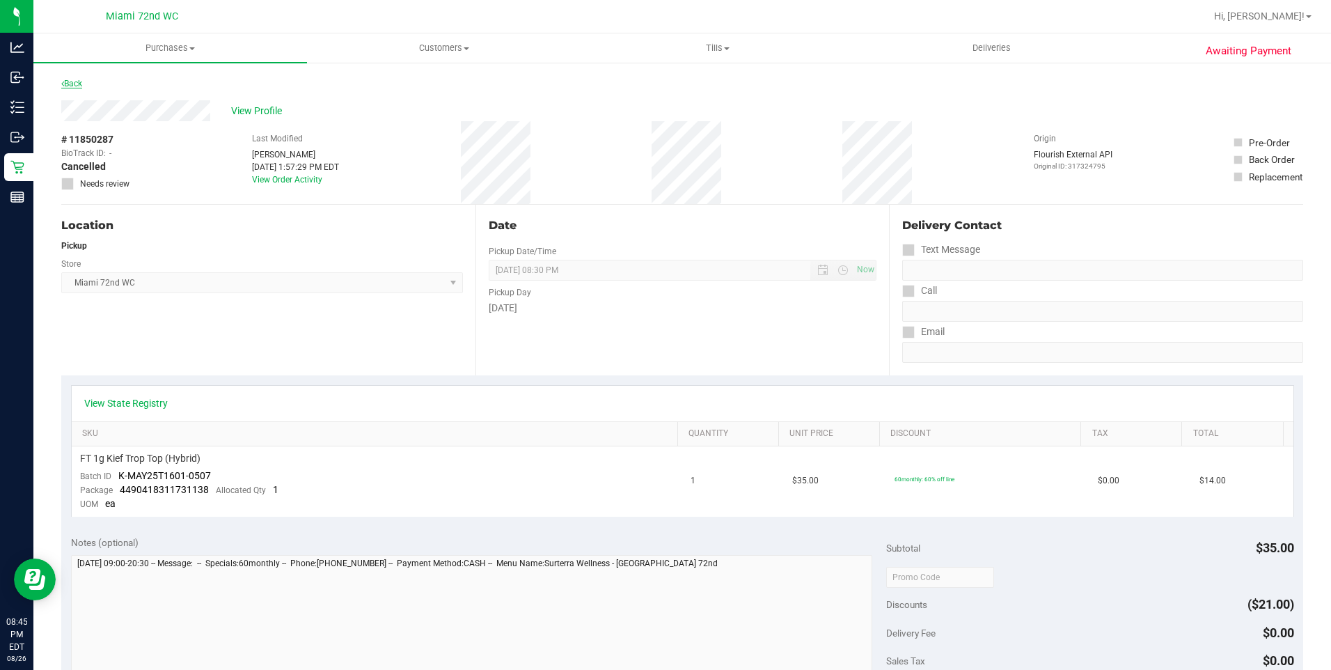
click at [66, 82] on link "Back" at bounding box center [71, 84] width 21 height 10
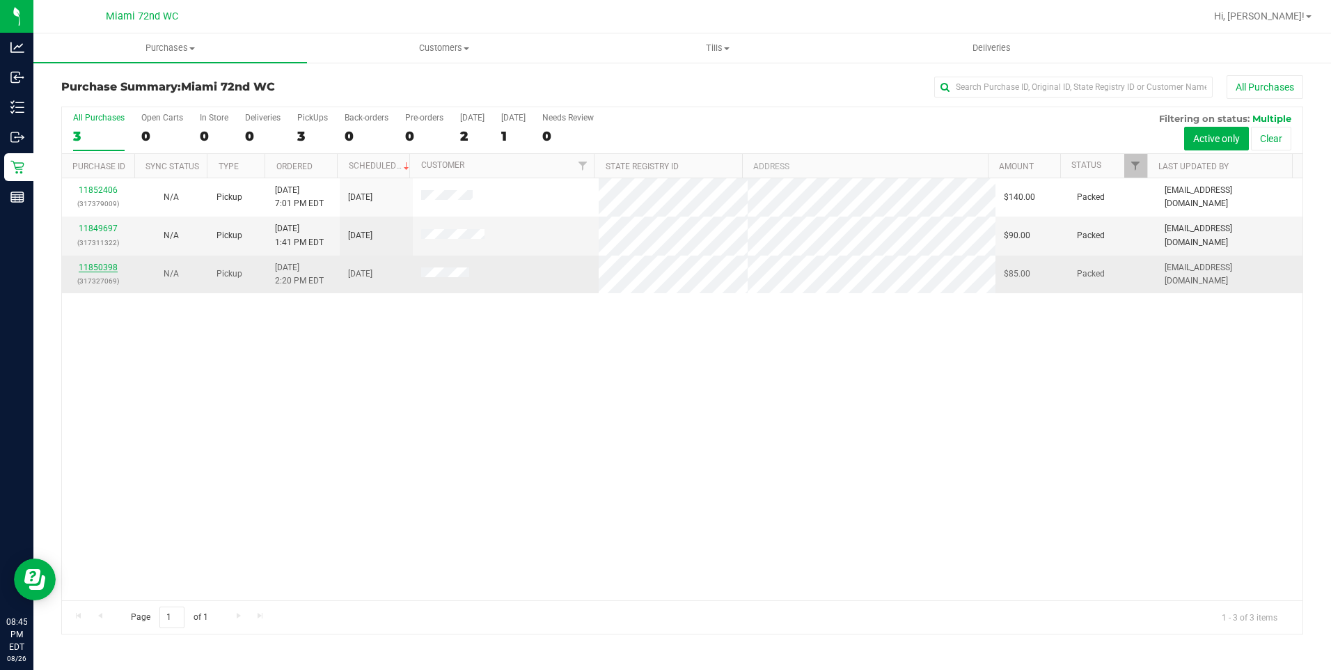
click at [106, 265] on link "11850398" at bounding box center [98, 267] width 39 height 10
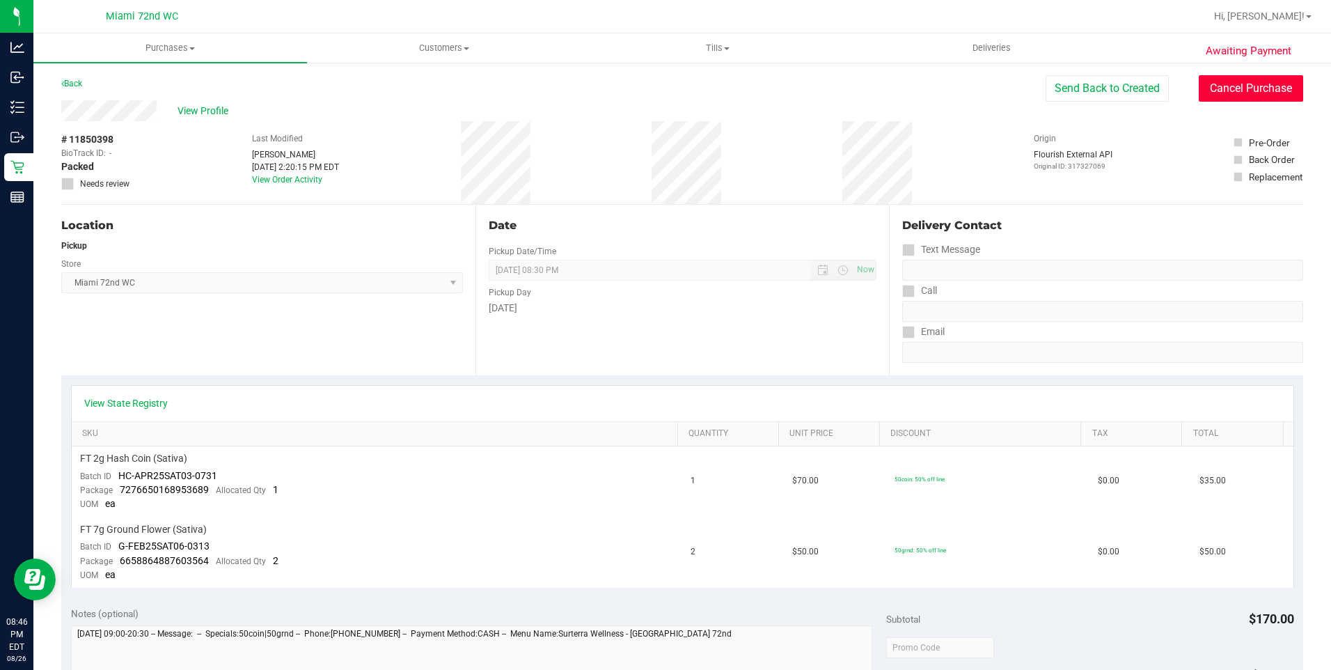
click at [1234, 88] on button "Cancel Purchase" at bounding box center [1251, 88] width 104 height 26
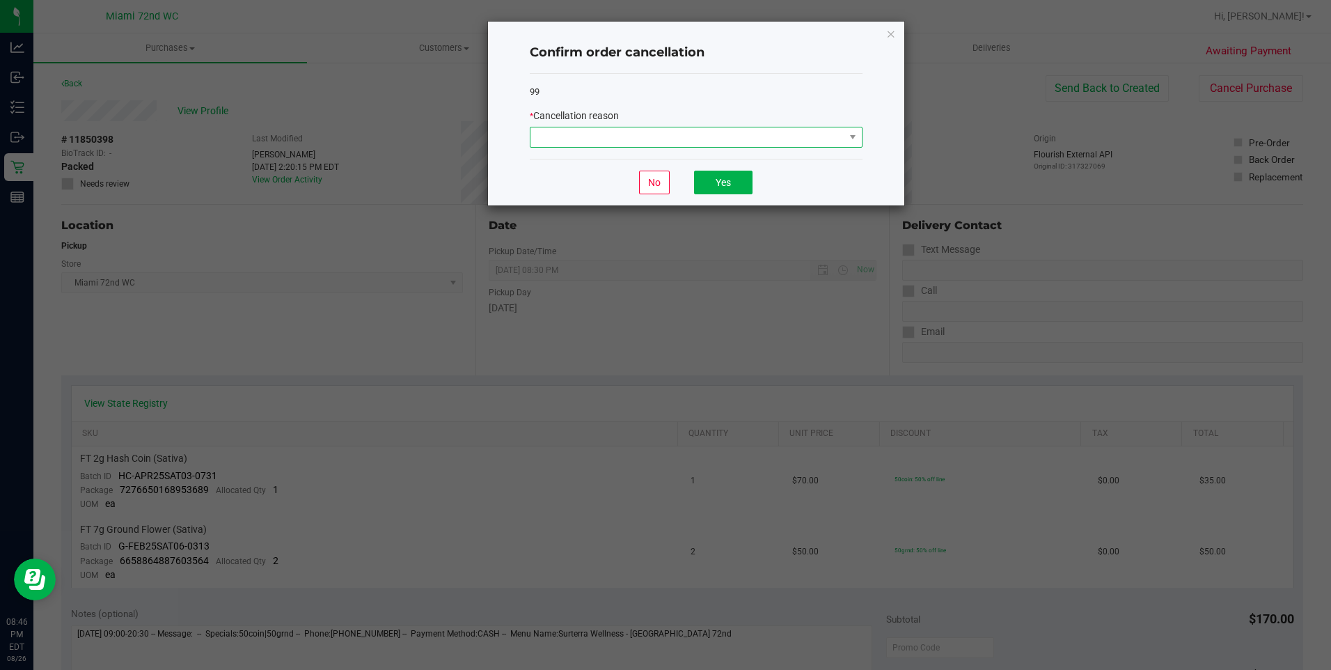
click at [774, 139] on span at bounding box center [687, 136] width 314 height 19
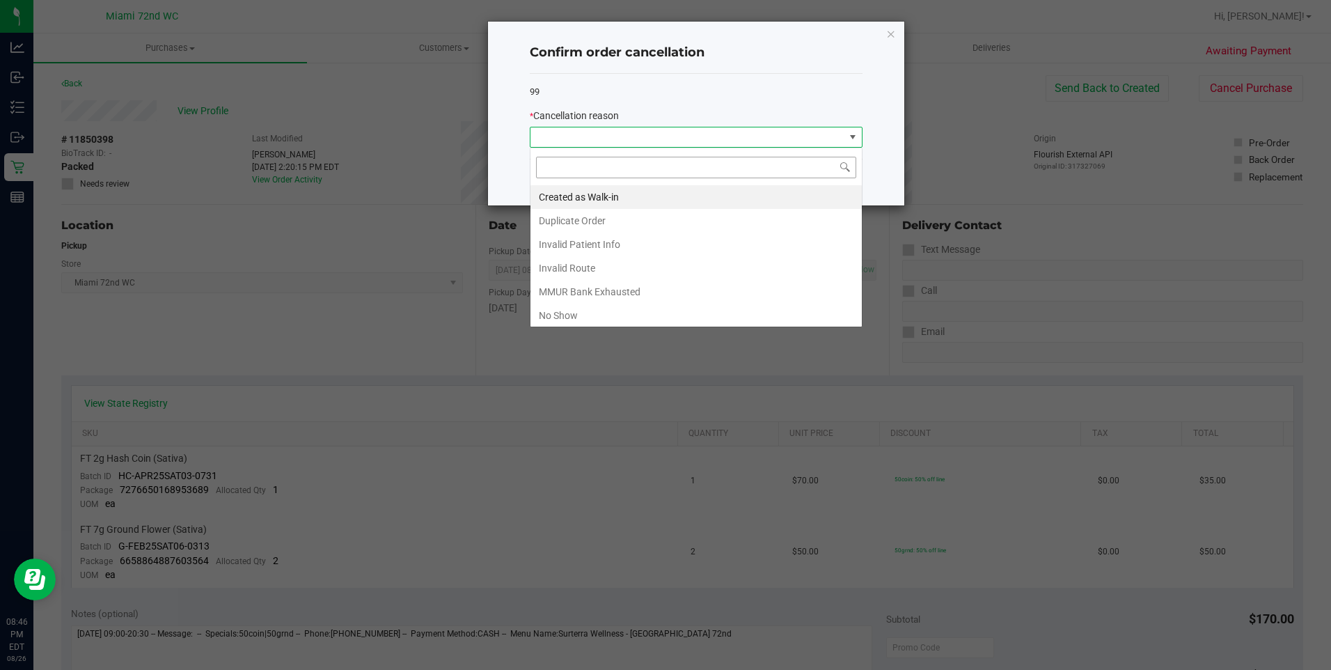
scroll to position [21, 333]
click at [562, 313] on li "No Show" at bounding box center [695, 315] width 331 height 24
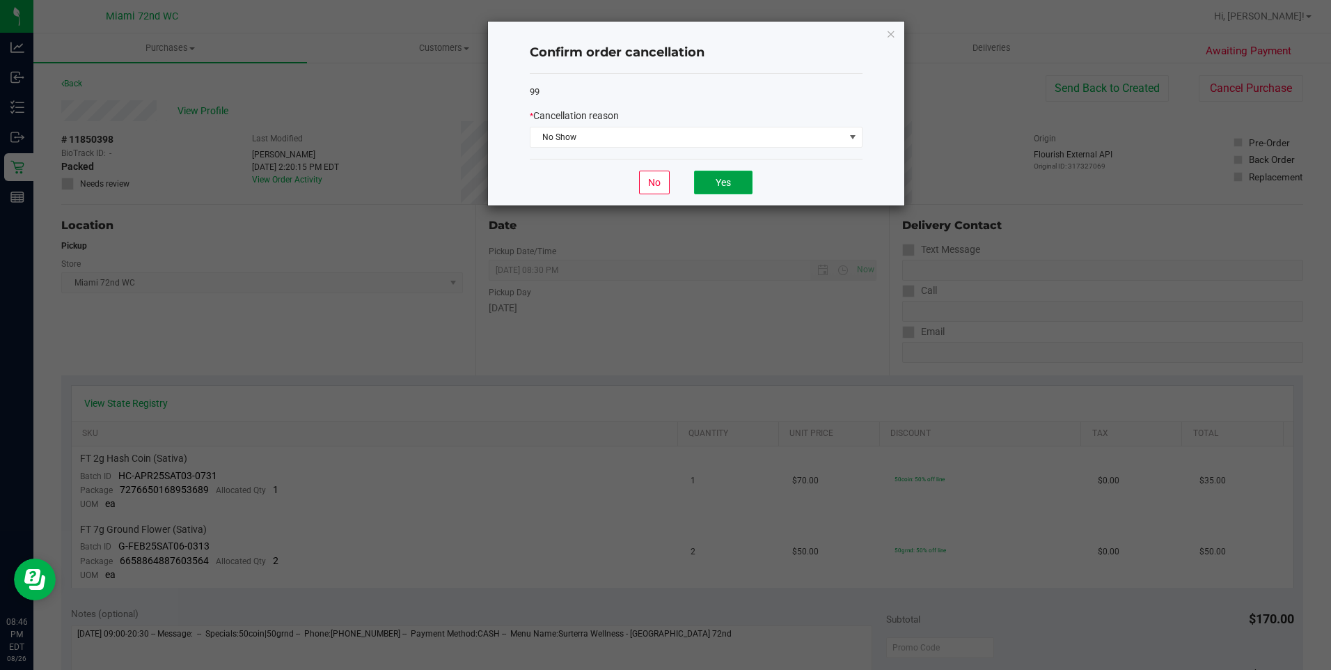
click at [718, 185] on button "Yes" at bounding box center [723, 183] width 58 height 24
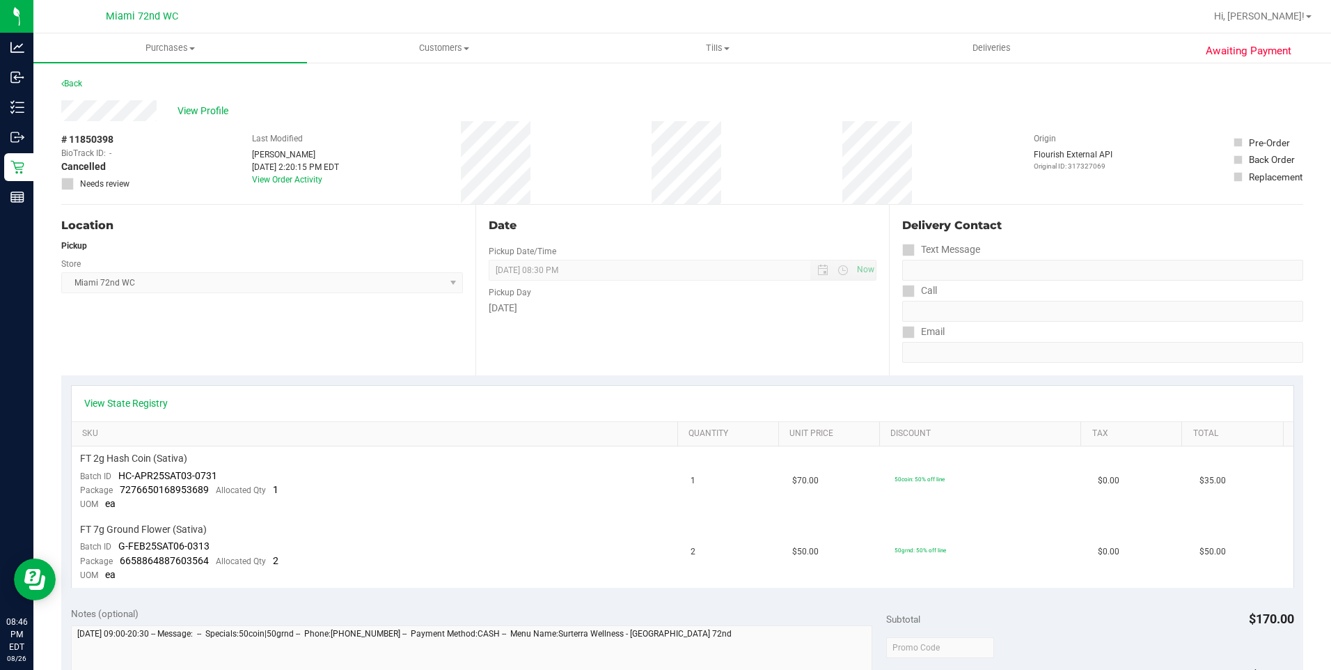
click at [97, 88] on div "Back" at bounding box center [682, 87] width 1242 height 25
click at [74, 84] on link "Back" at bounding box center [71, 84] width 21 height 10
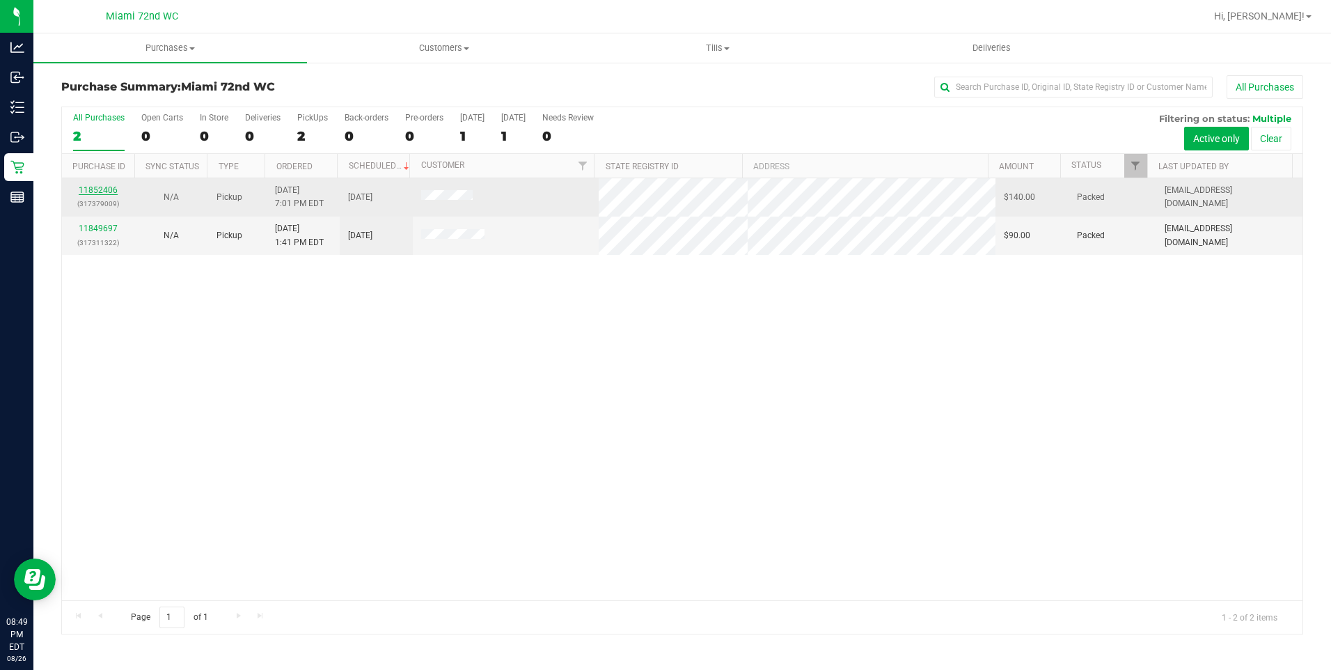
click at [104, 191] on link "11852406" at bounding box center [98, 190] width 39 height 10
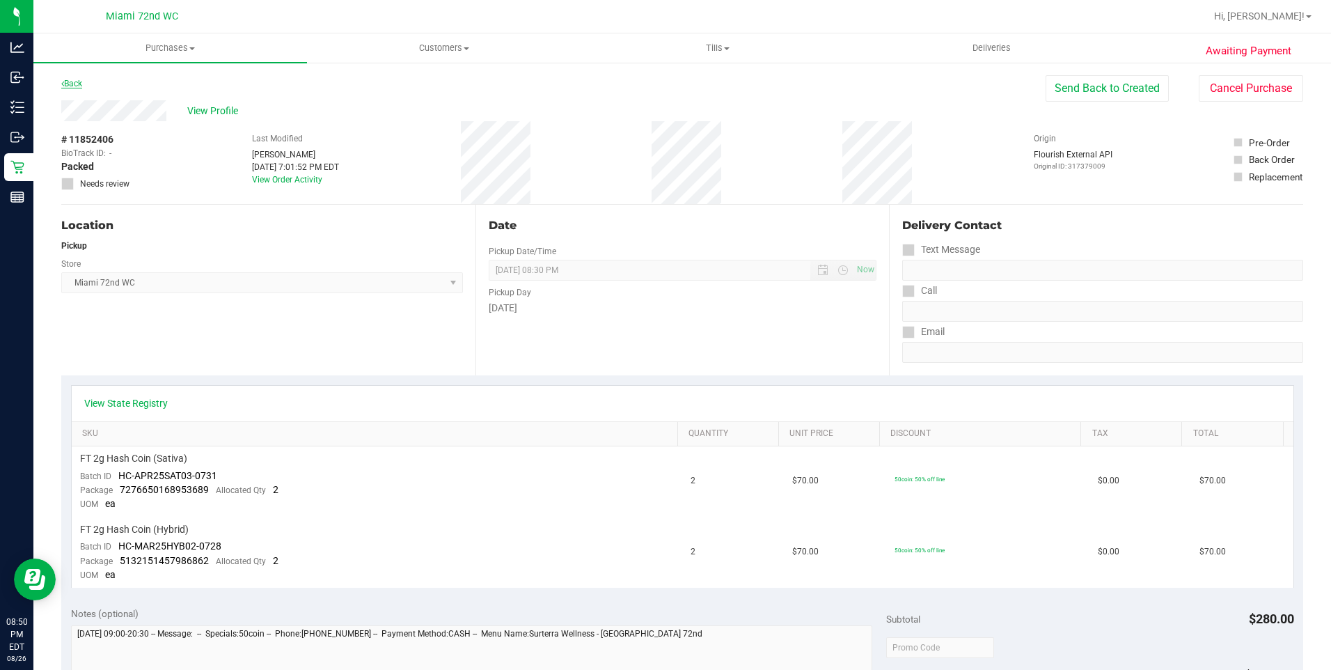
click at [78, 80] on link "Back" at bounding box center [71, 84] width 21 height 10
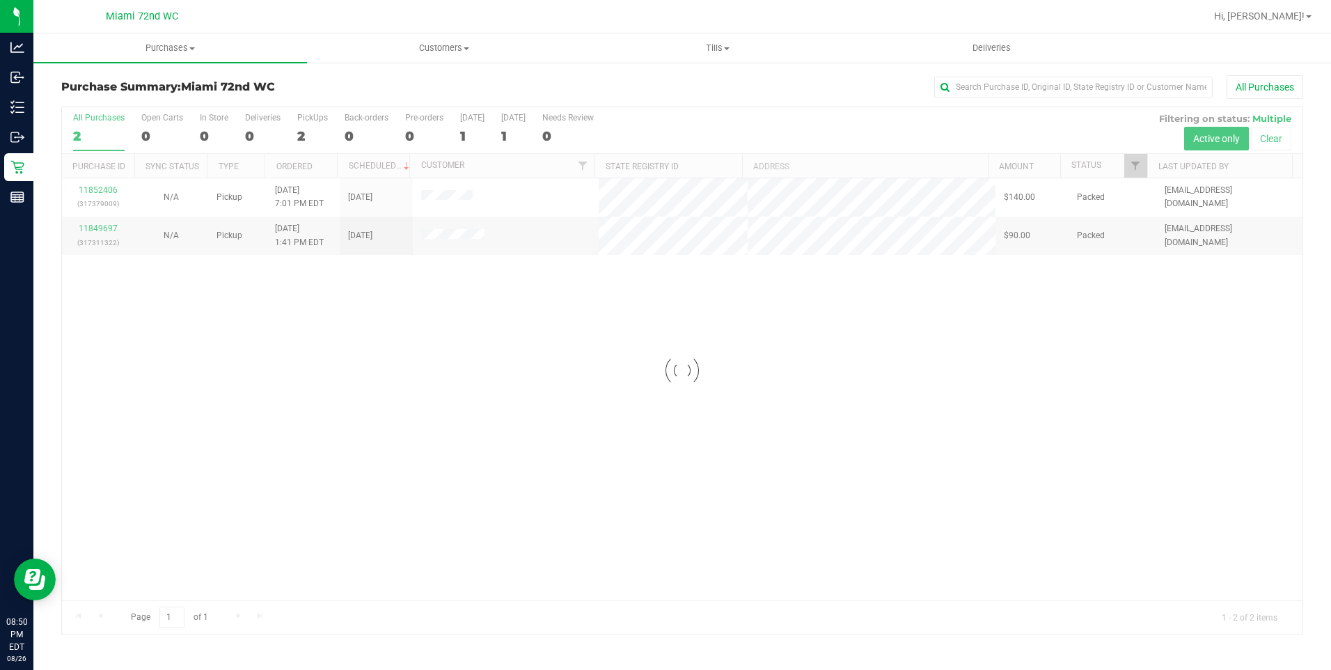
click at [114, 230] on div at bounding box center [682, 370] width 1240 height 526
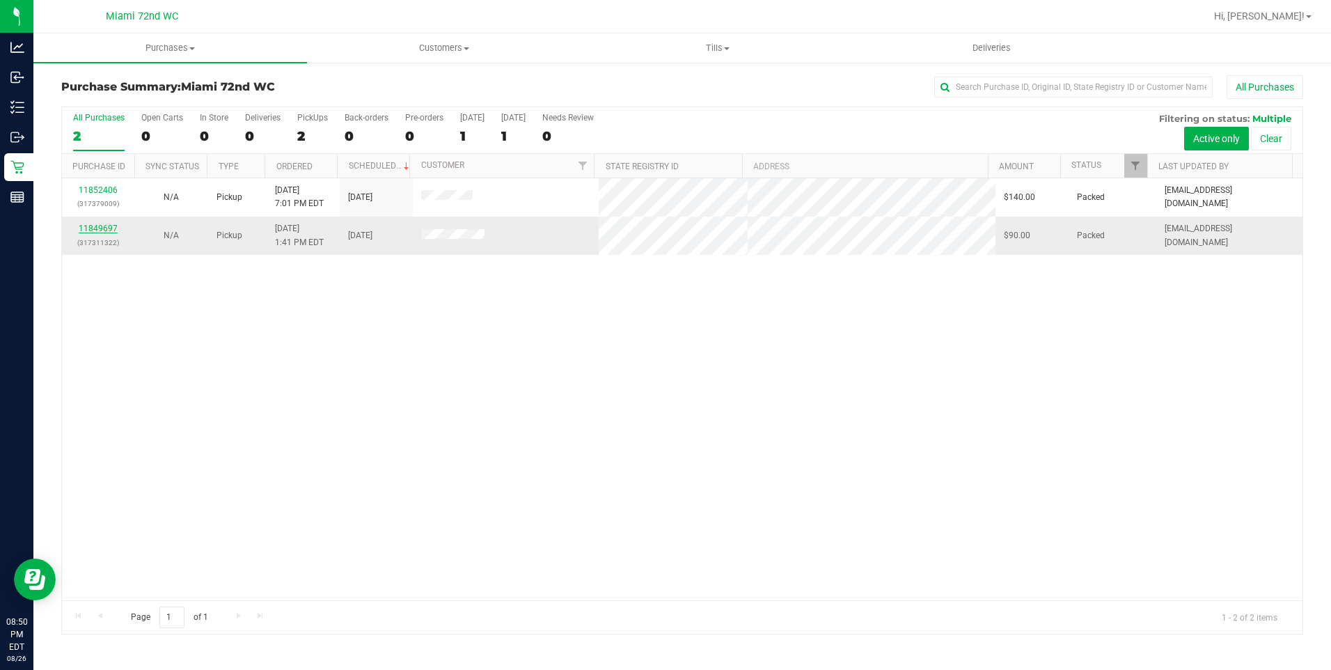
click at [106, 230] on link "11849697" at bounding box center [98, 228] width 39 height 10
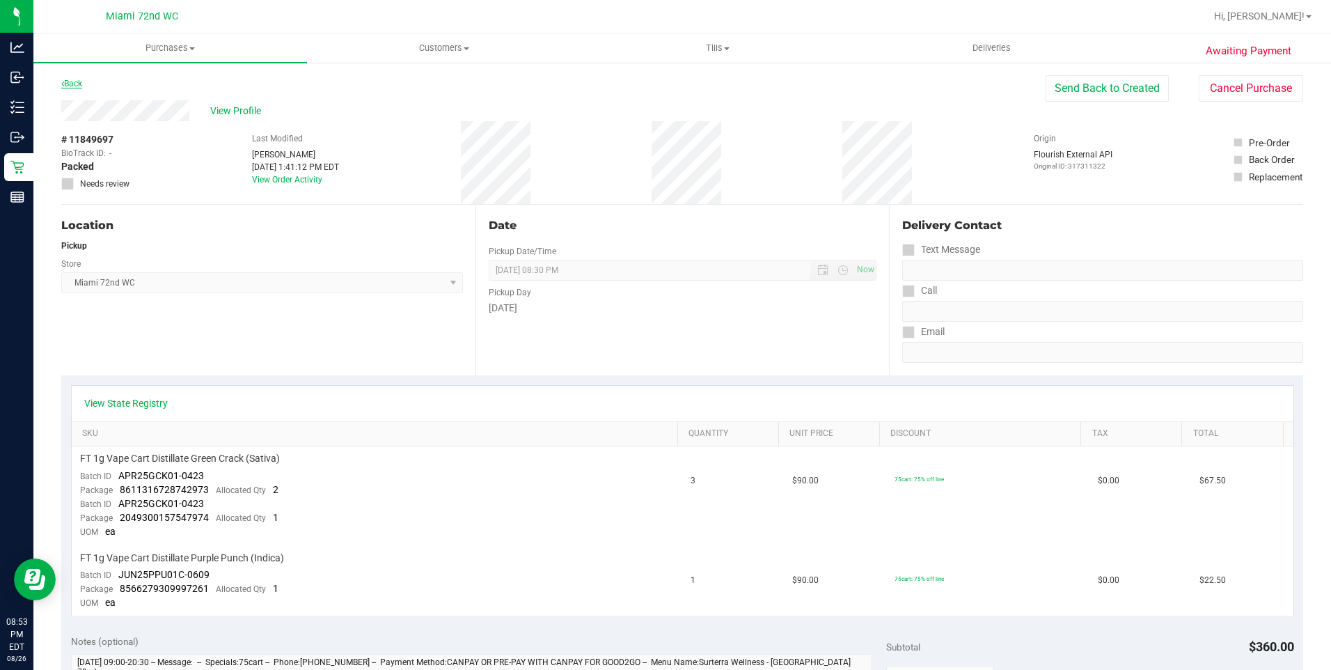
click at [77, 86] on link "Back" at bounding box center [71, 84] width 21 height 10
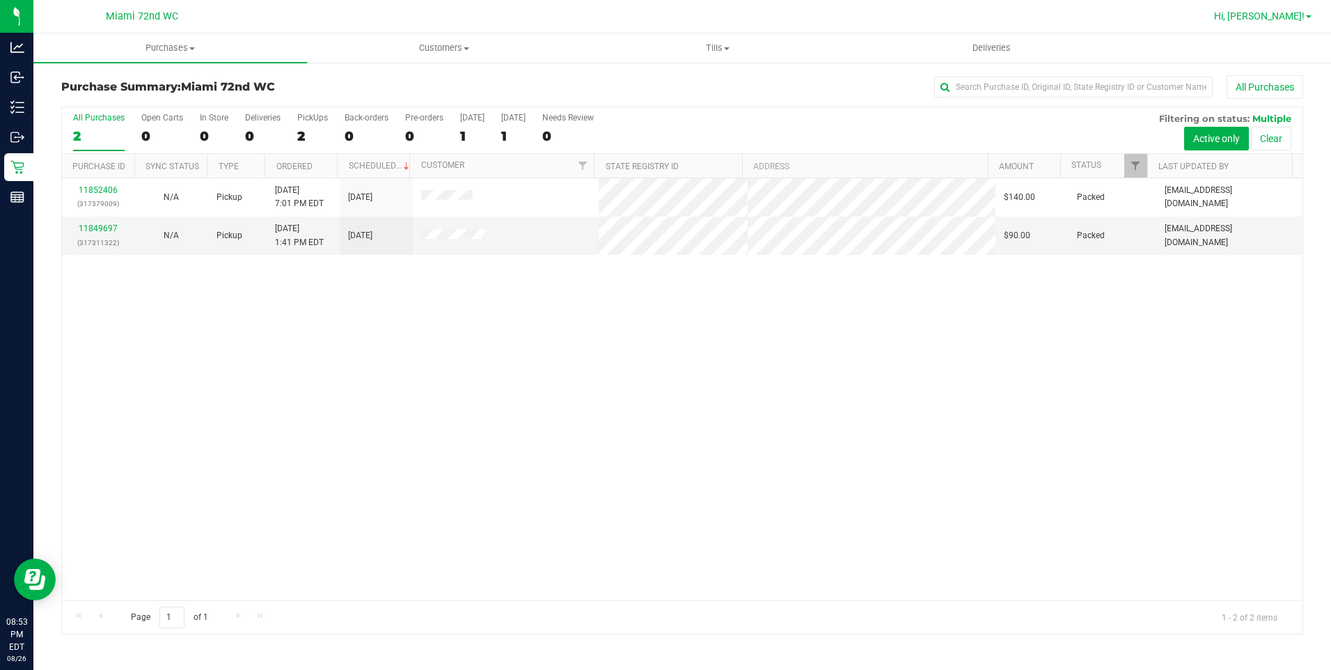
click at [1283, 23] on link "Hi, [PERSON_NAME]!" at bounding box center [1262, 16] width 109 height 15
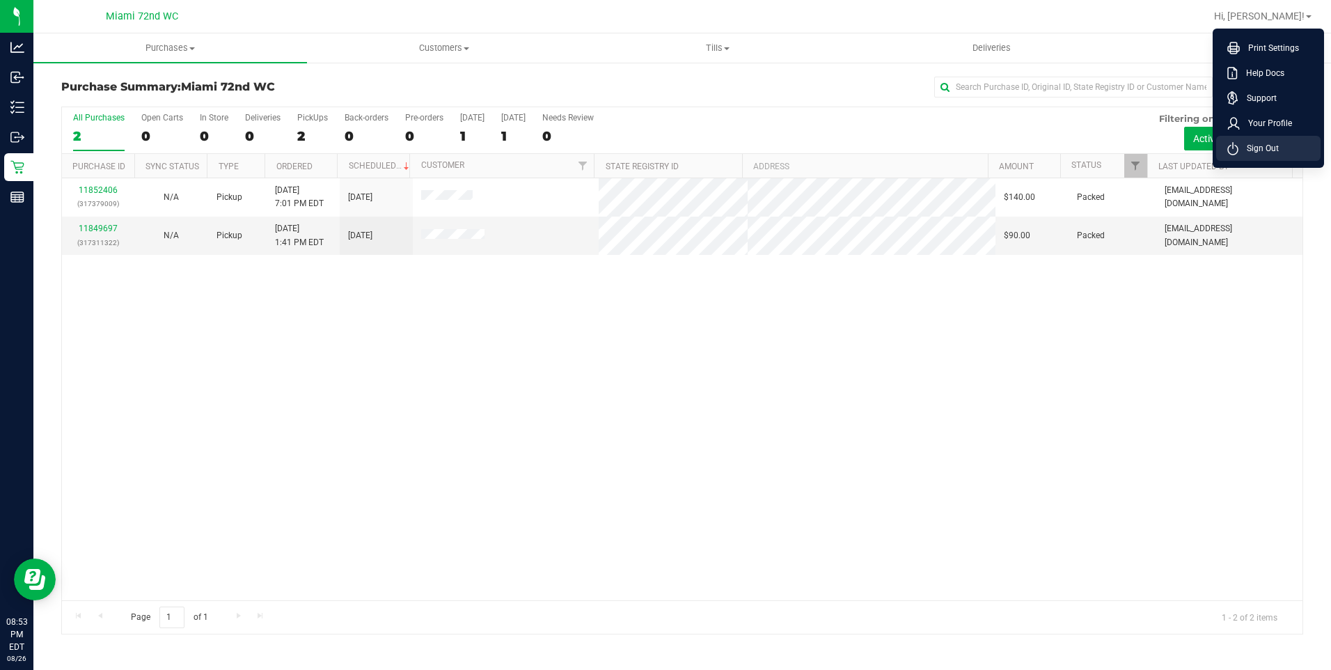
click at [1277, 143] on span "Sign Out" at bounding box center [1258, 148] width 40 height 14
